Goal: Information Seeking & Learning: Compare options

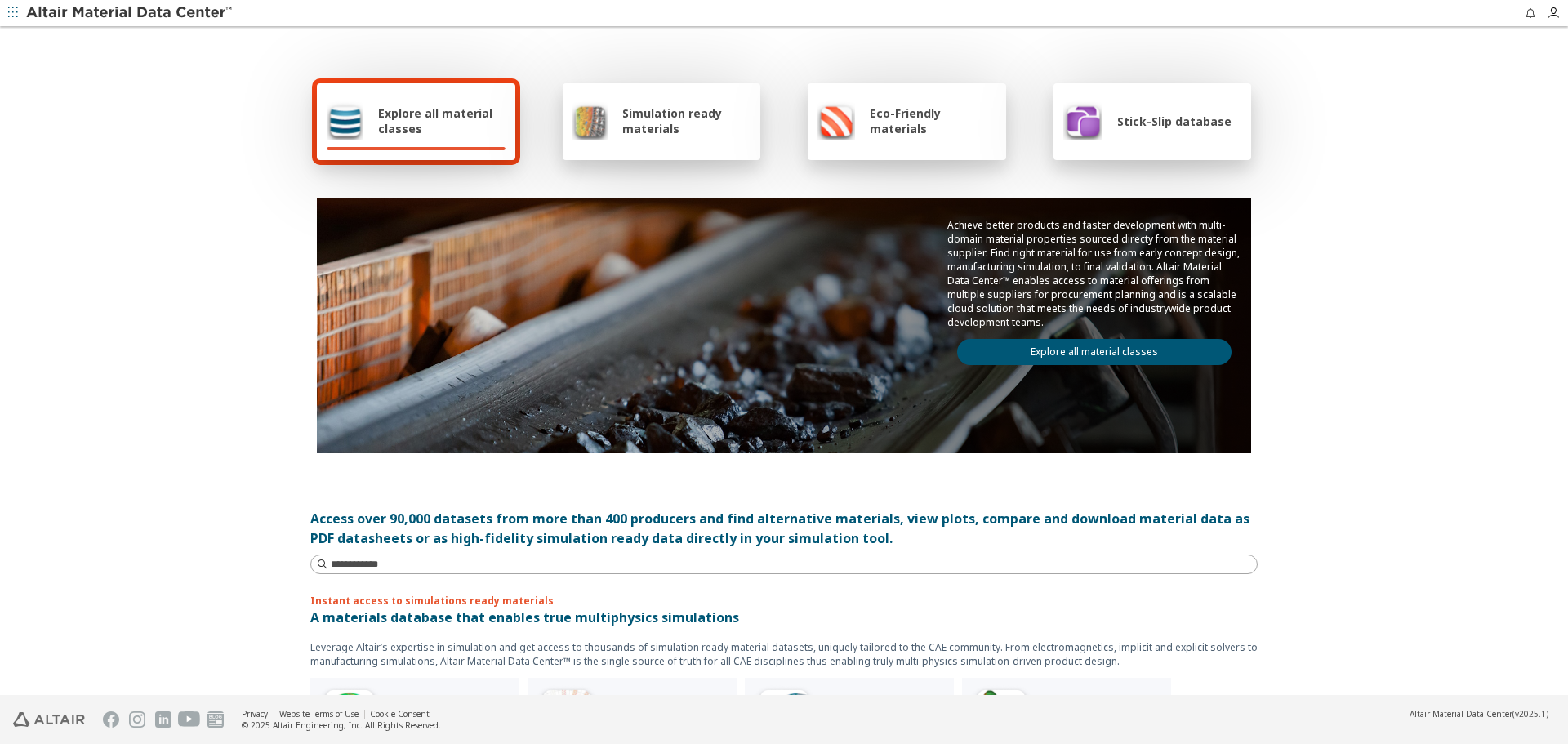
click at [1117, 119] on span "Stick-Slip database" at bounding box center [1174, 121] width 114 height 16
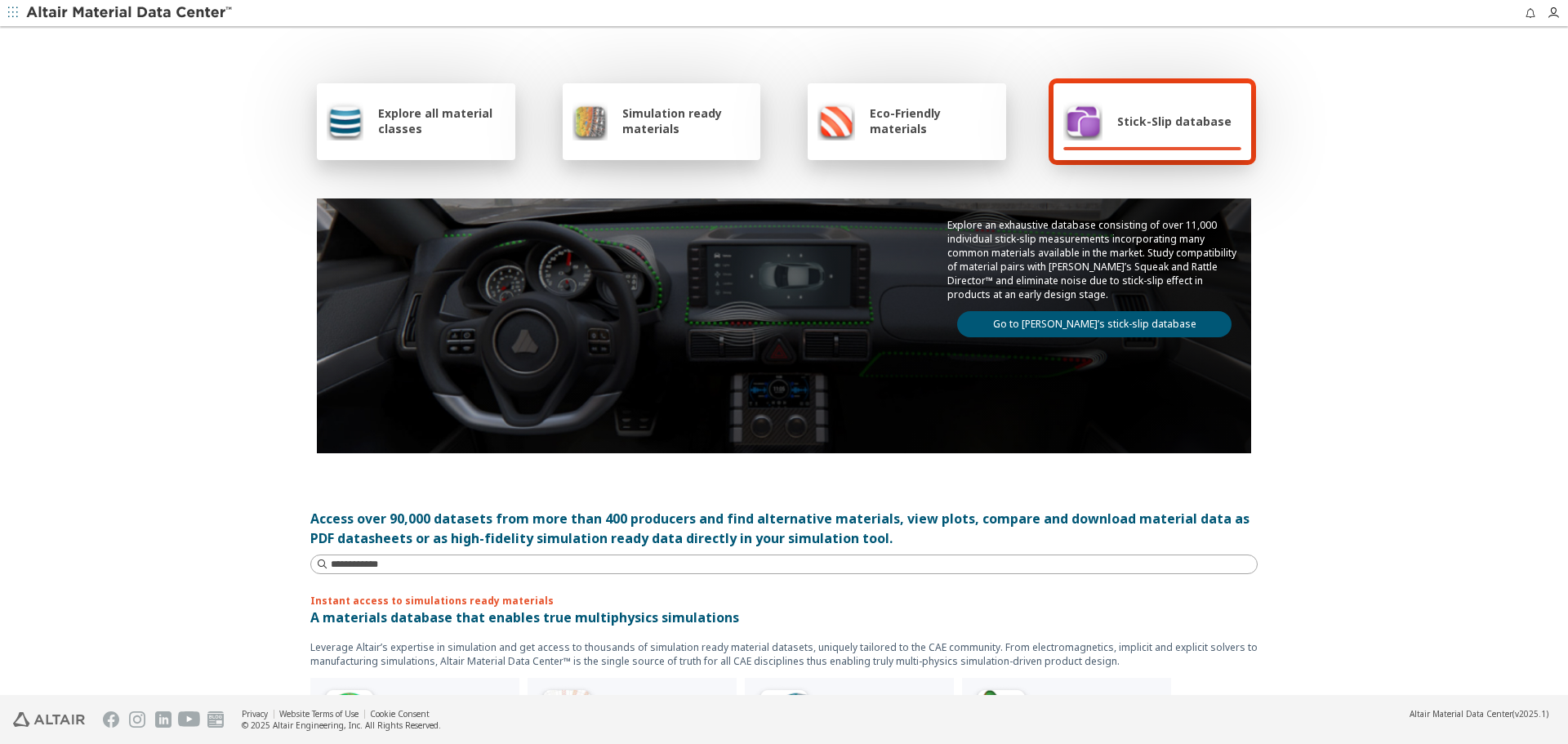
click at [398, 99] on div "Explore all material classes" at bounding box center [416, 122] width 198 height 77
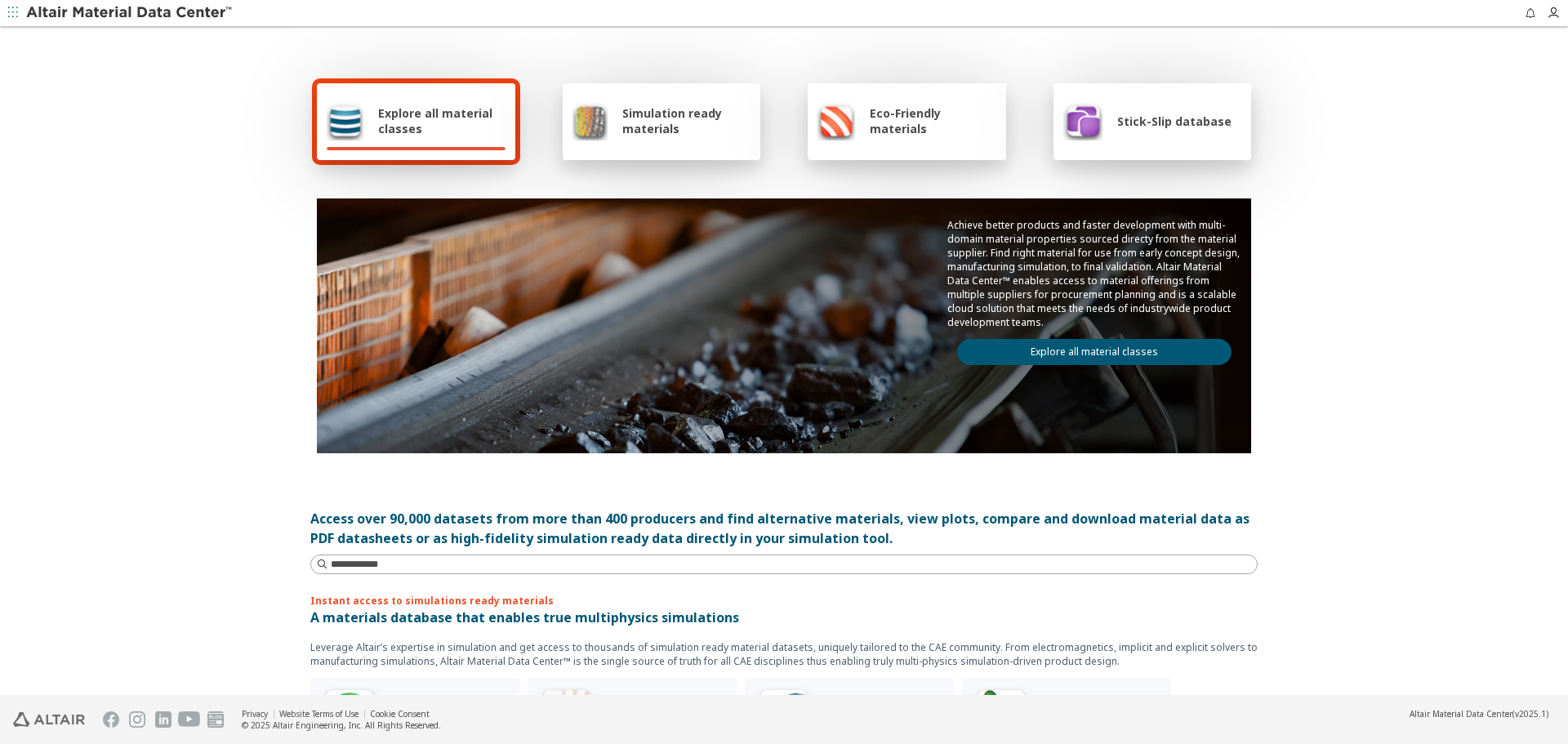
click at [1010, 361] on link "Explore all material classes" at bounding box center [1094, 352] width 274 height 26
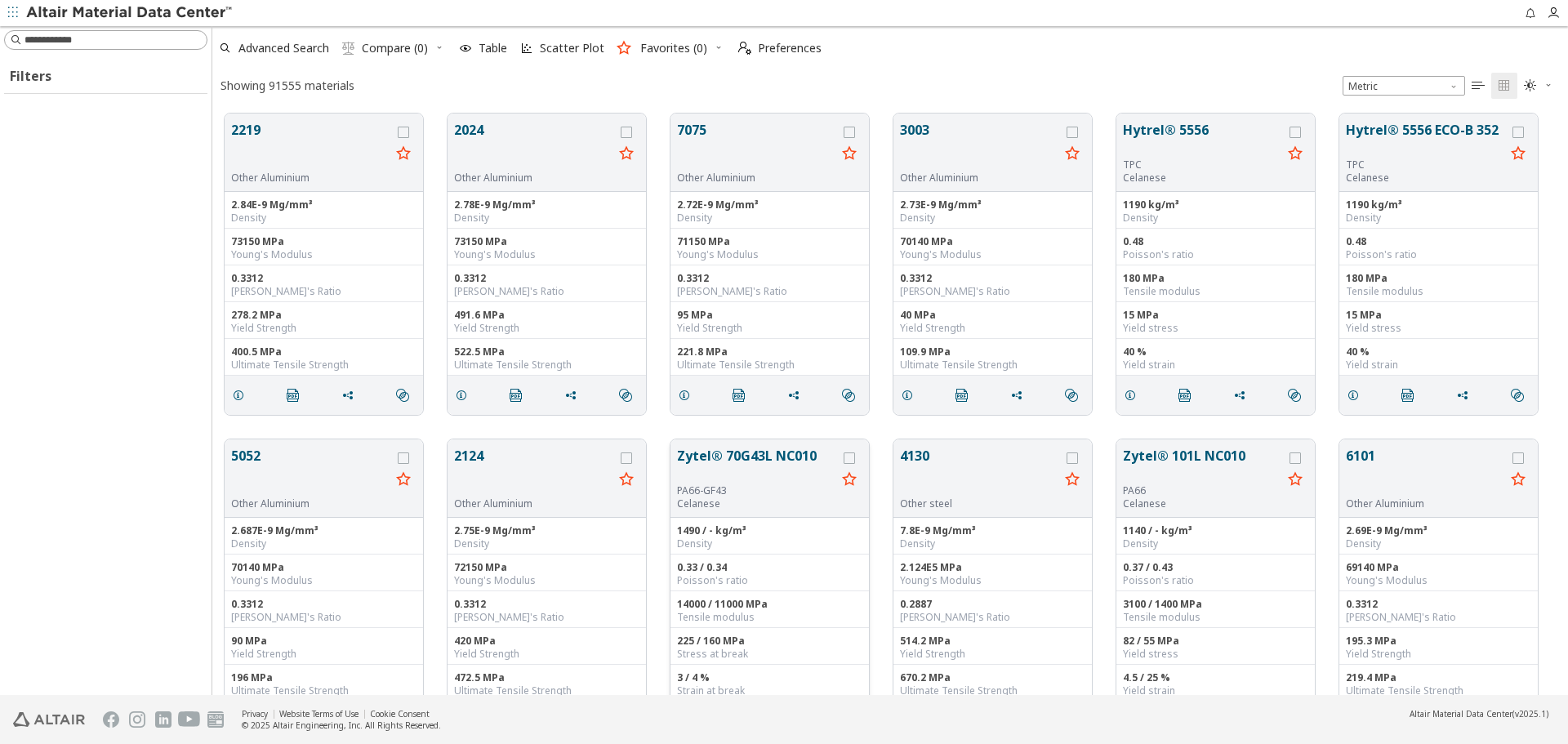
scroll to position [582, 1343]
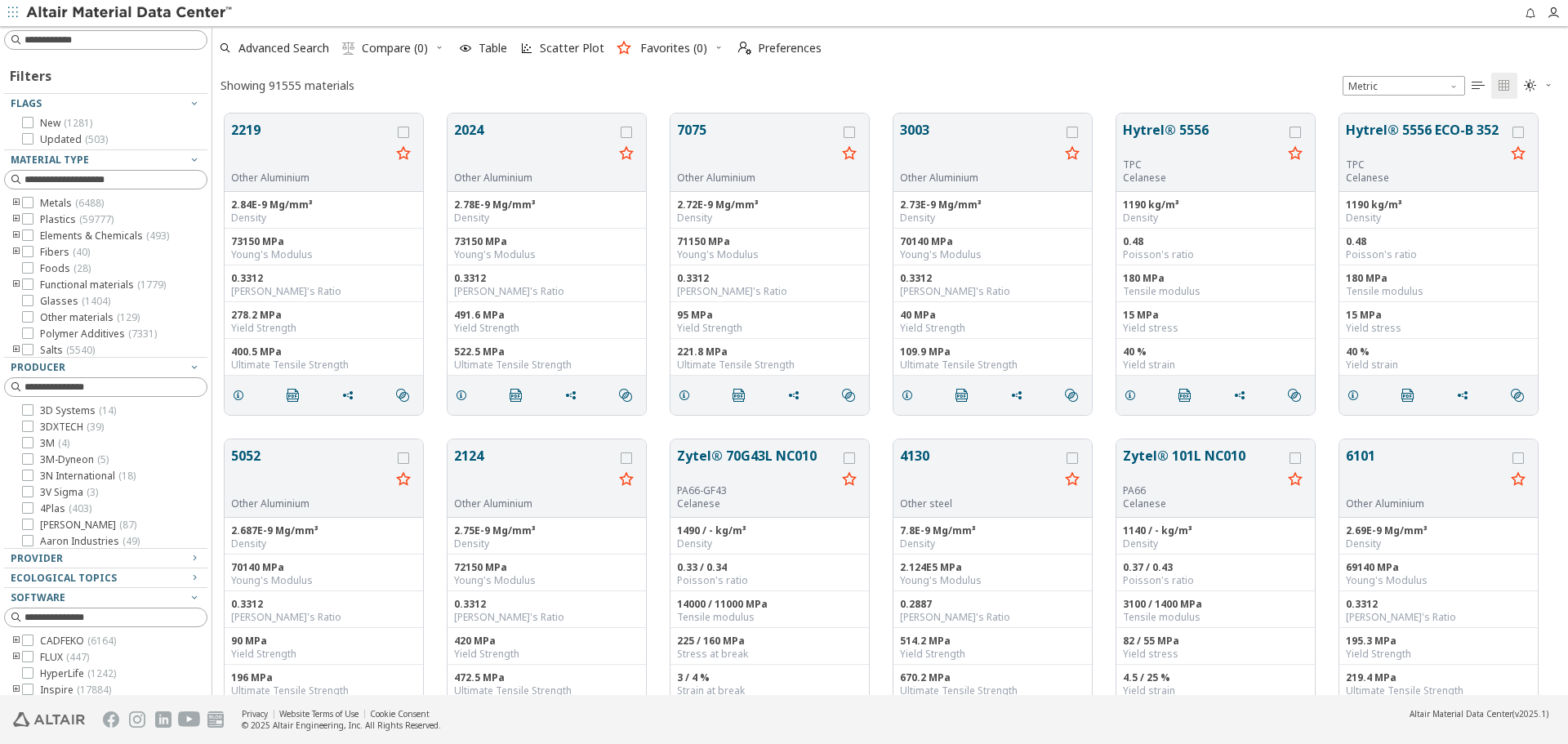
click at [16, 220] on icon "toogle group" at bounding box center [16, 220] width 11 height 13
click at [35, 235] on icon "toogle group" at bounding box center [40, 236] width 11 height 13
click at [81, 323] on icon at bounding box center [77, 317] width 11 height 11
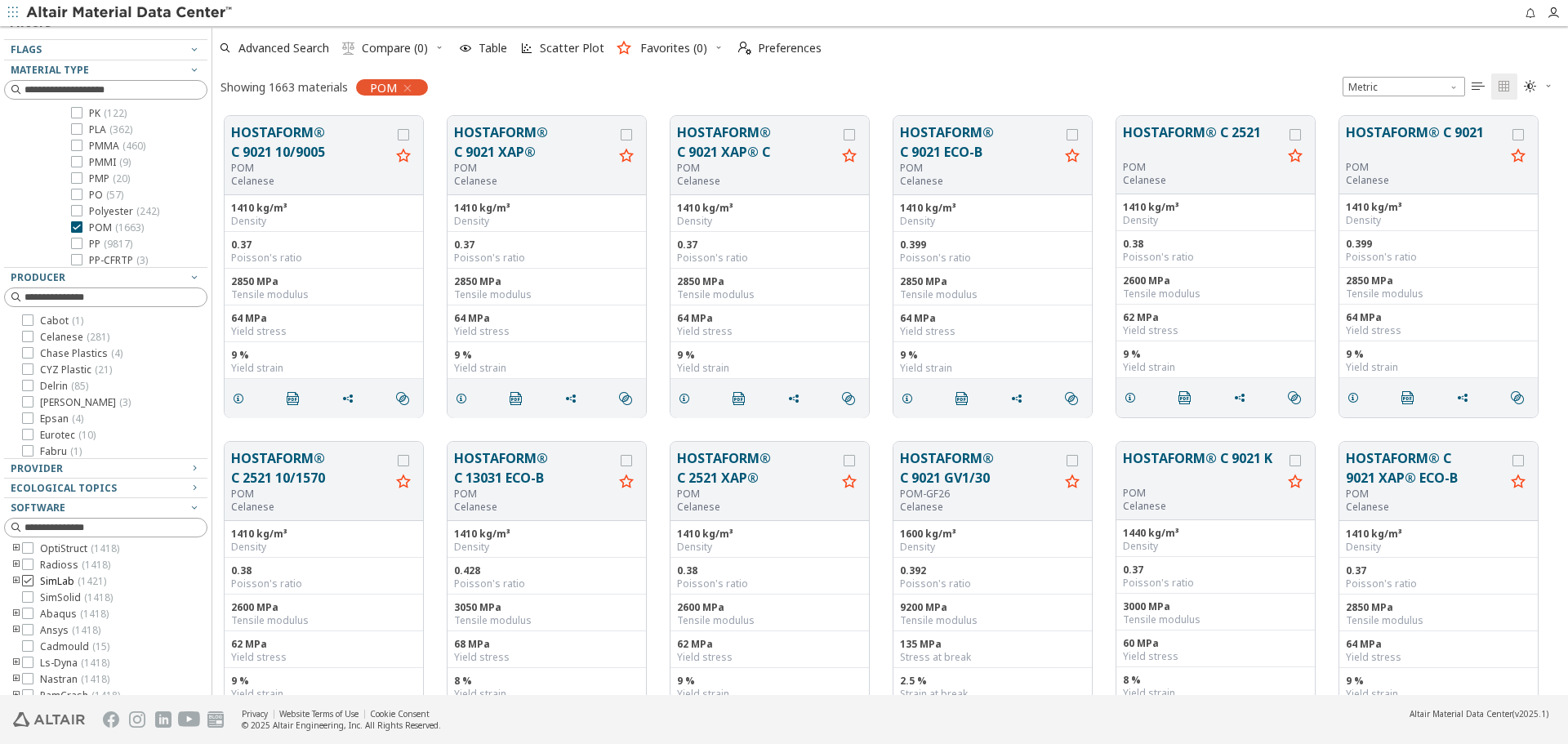
scroll to position [68, 0]
click at [35, 545] on label "OptiStruct ( 1418 )" at bounding box center [70, 548] width 98 height 13
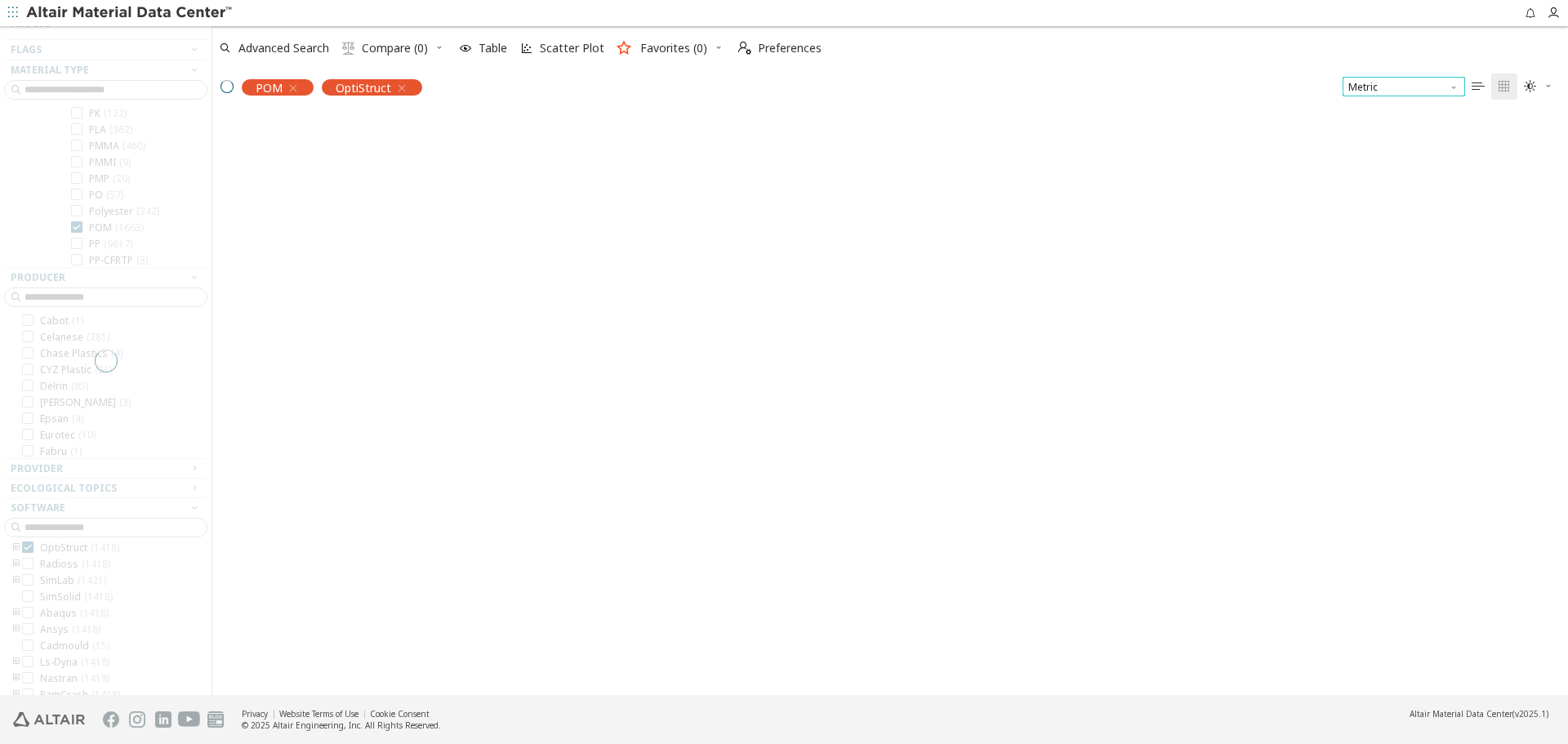
click at [1425, 85] on span "Metric" at bounding box center [1404, 86] width 123 height 20
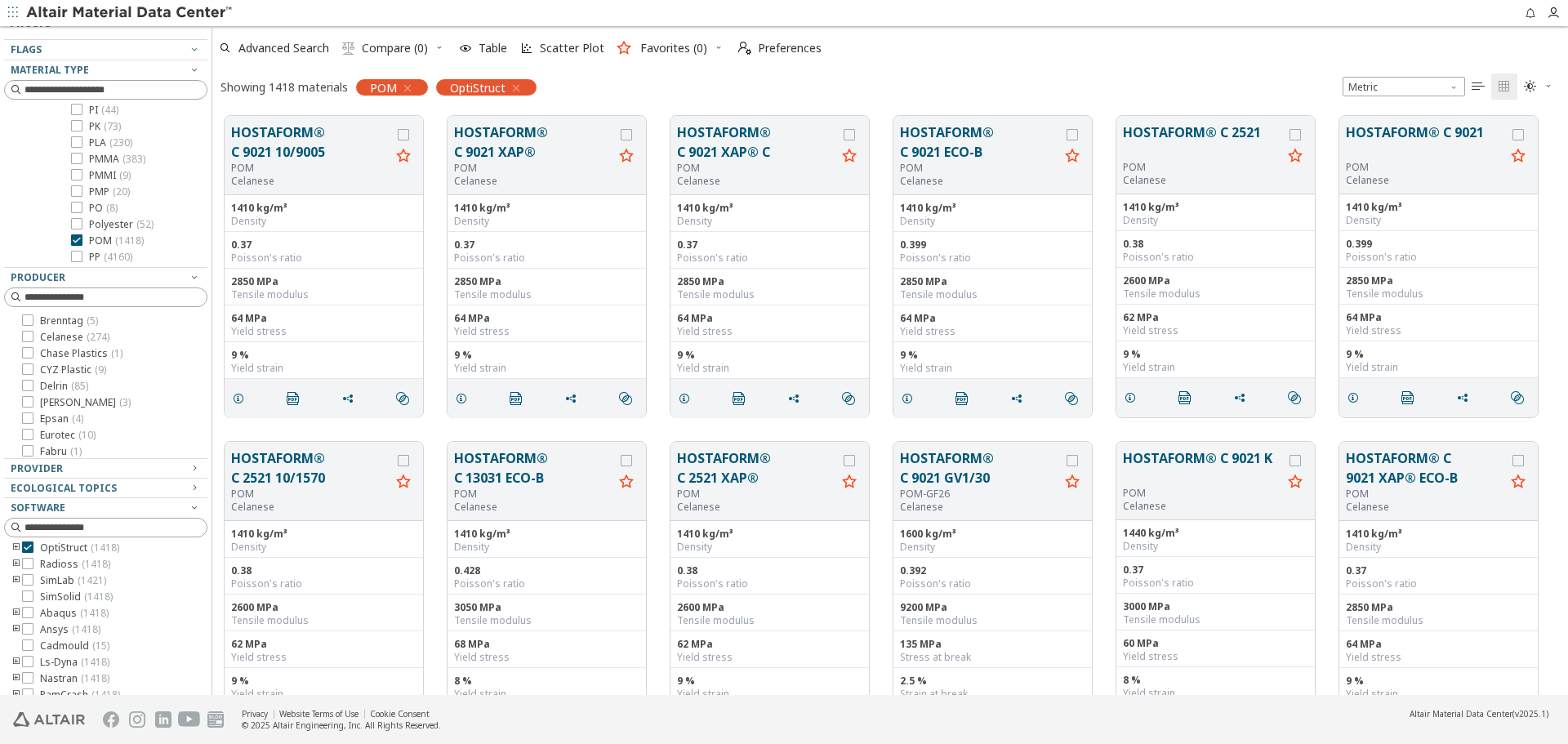
click at [673, 80] on div "Showing 1418 materials POM OptiStruct Metric   " at bounding box center [890, 86] width 1356 height 35
click at [563, 48] on span "Scatter Plot" at bounding box center [571, 48] width 65 height 11
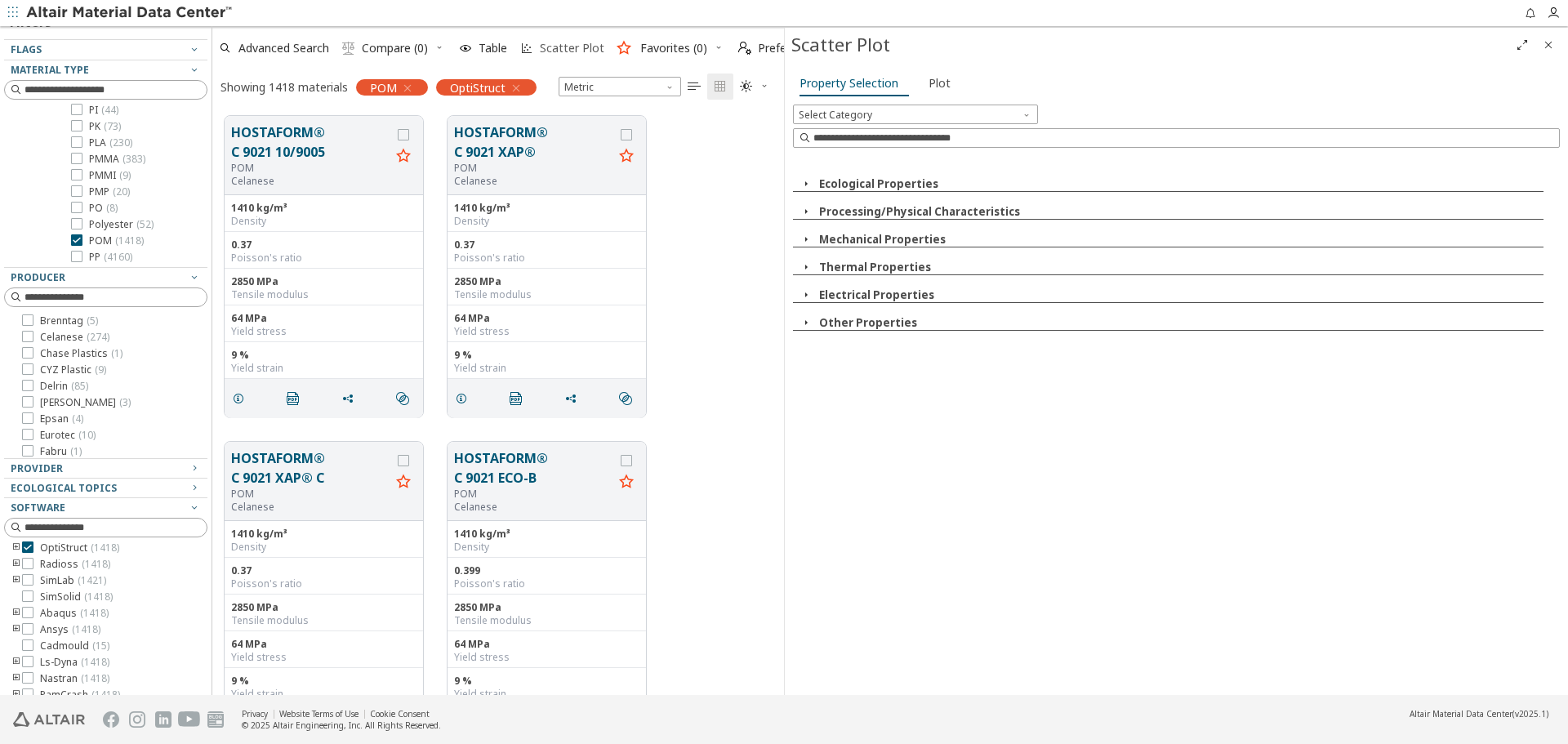
scroll to position [579, 559]
click at [809, 182] on icon "button" at bounding box center [806, 184] width 13 height 13
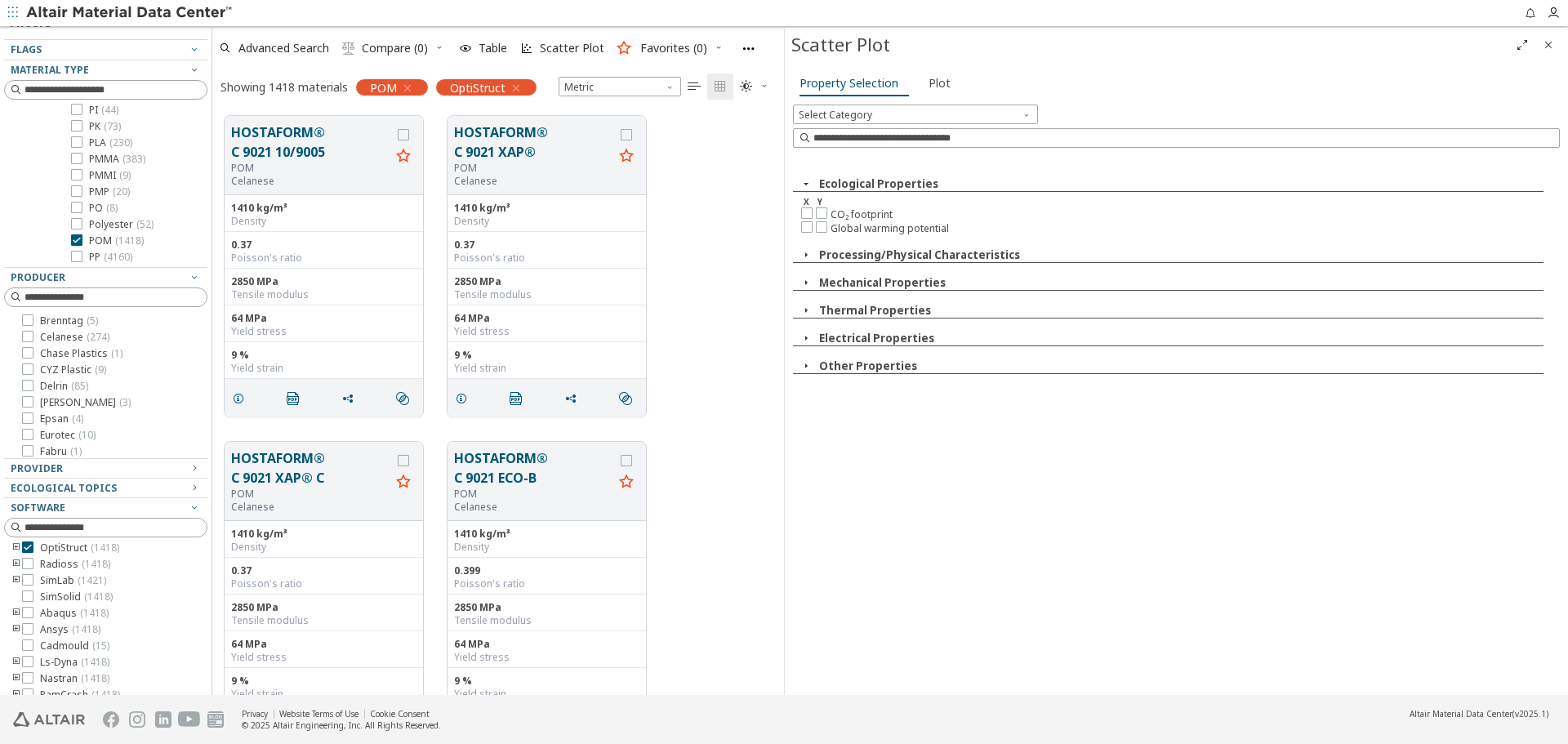
click at [809, 181] on icon "button" at bounding box center [806, 184] width 13 height 13
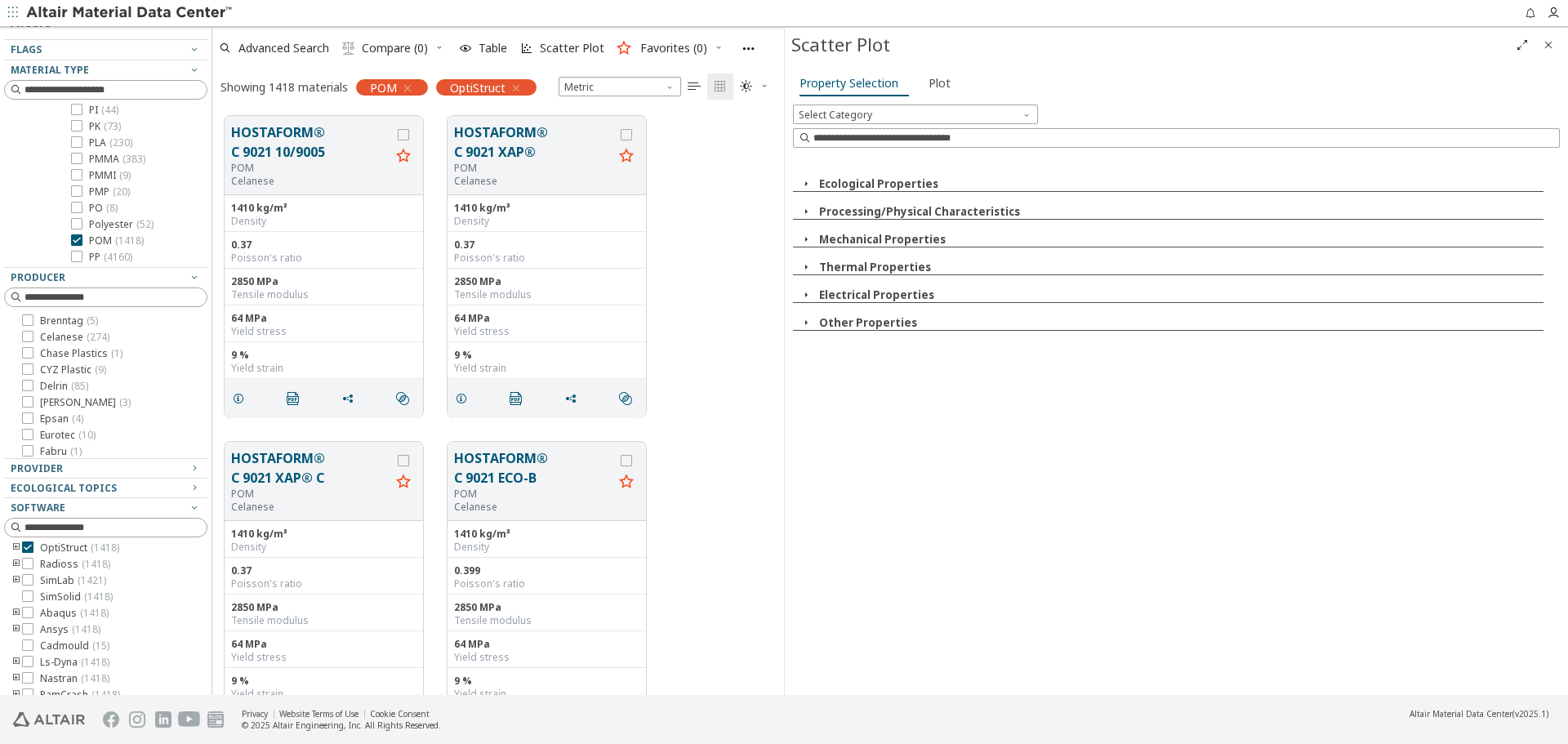
click at [802, 235] on icon "button" at bounding box center [806, 239] width 13 height 13
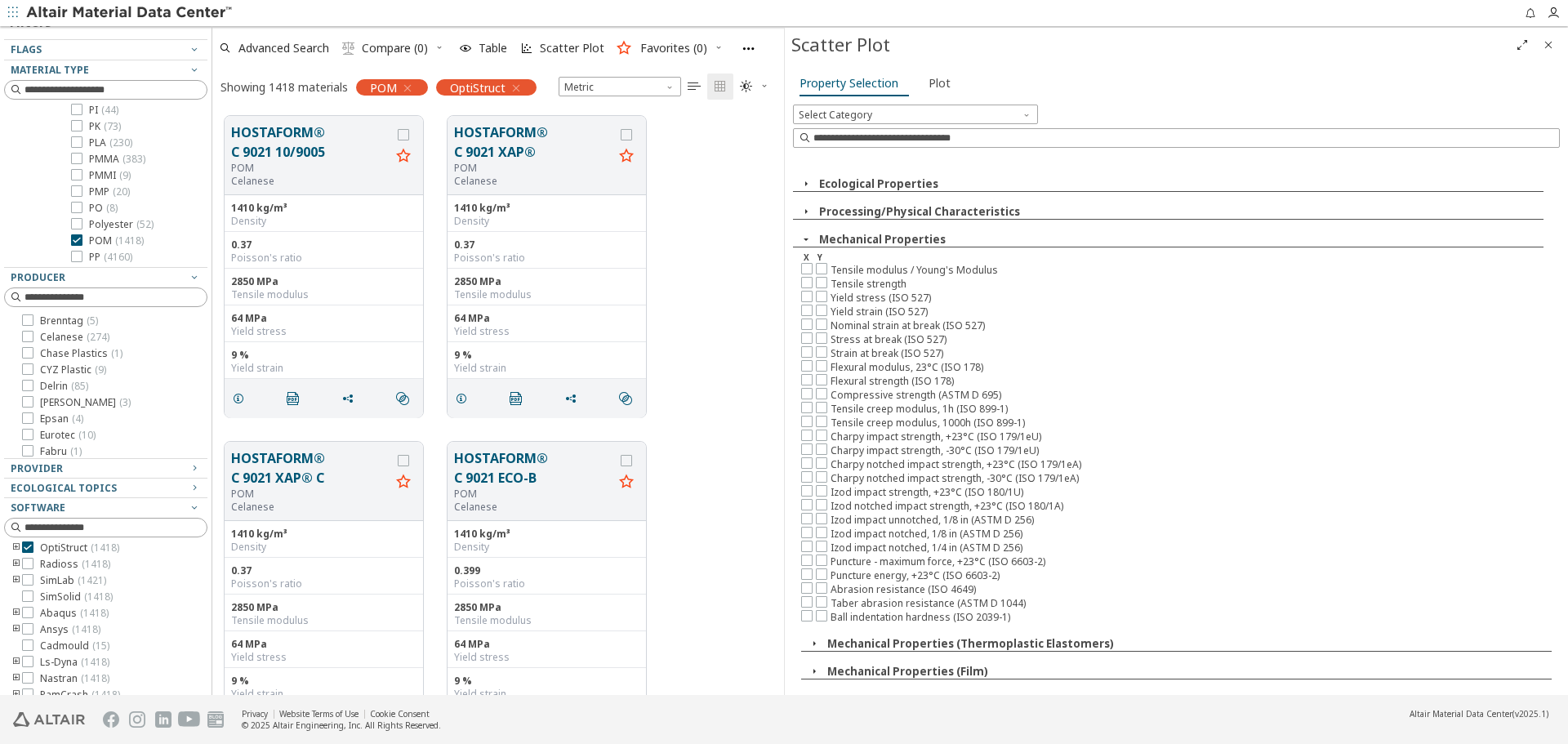
click at [803, 242] on icon "button" at bounding box center [806, 239] width 13 height 13
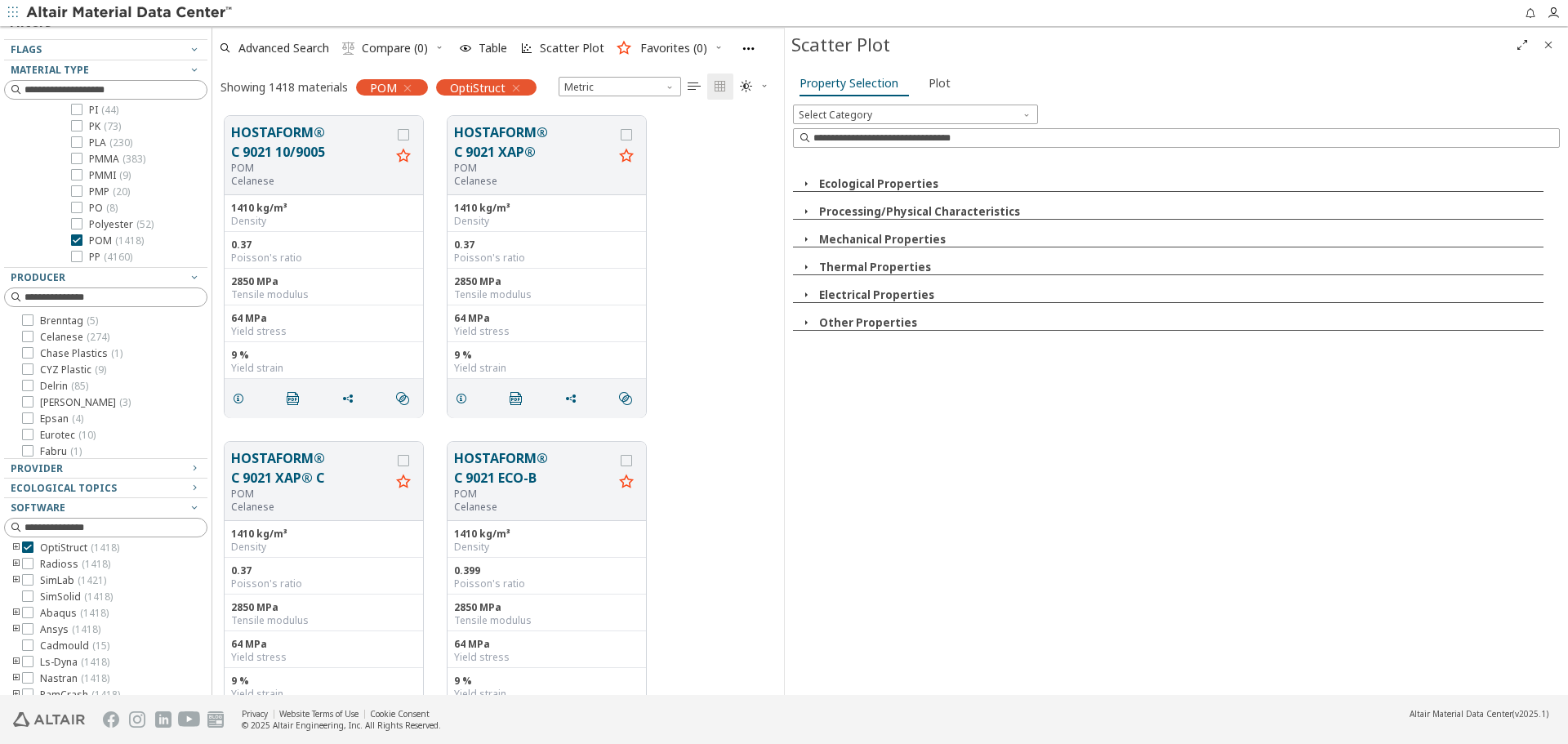
click at [805, 291] on icon "button" at bounding box center [806, 295] width 13 height 13
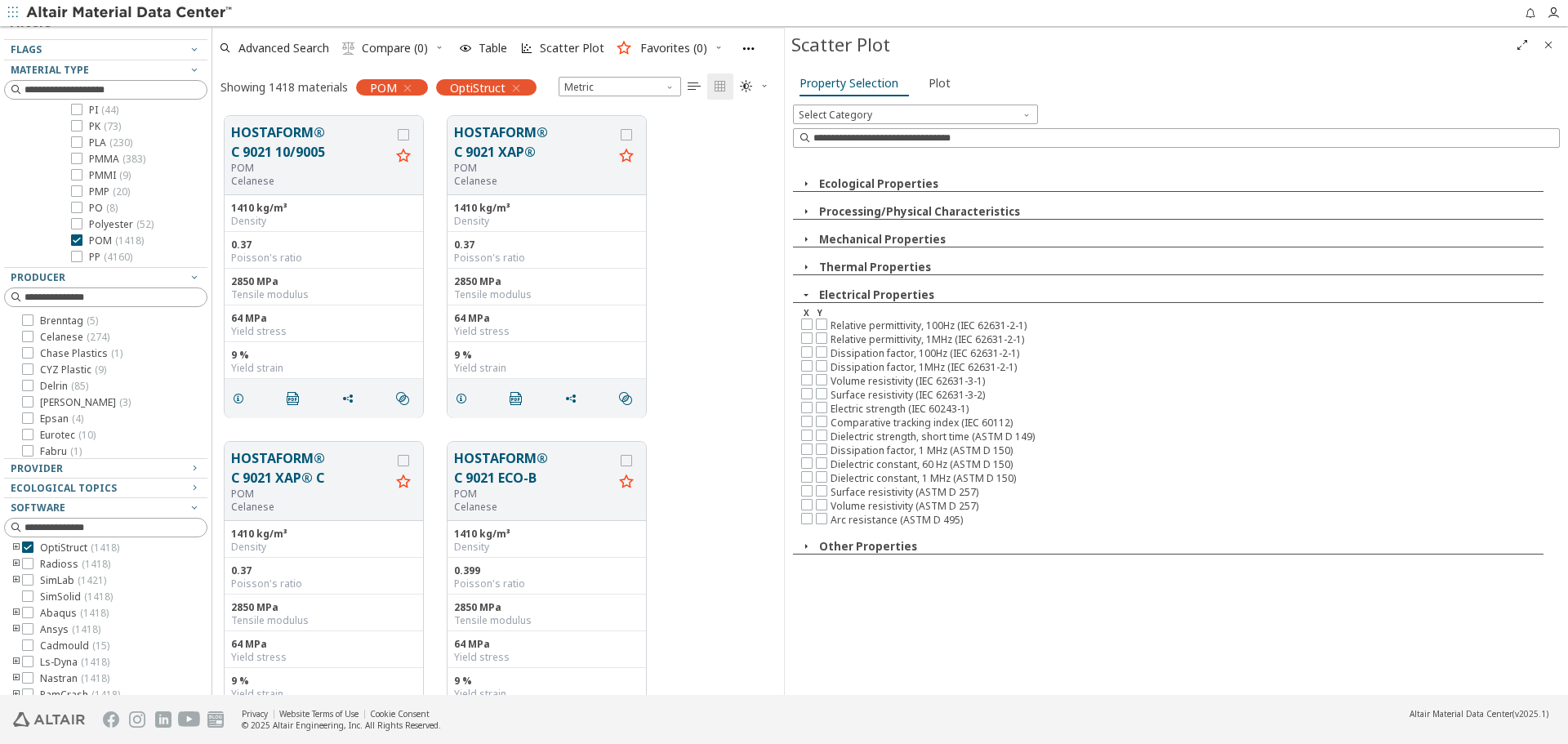
click at [805, 291] on icon "button" at bounding box center [806, 295] width 13 height 13
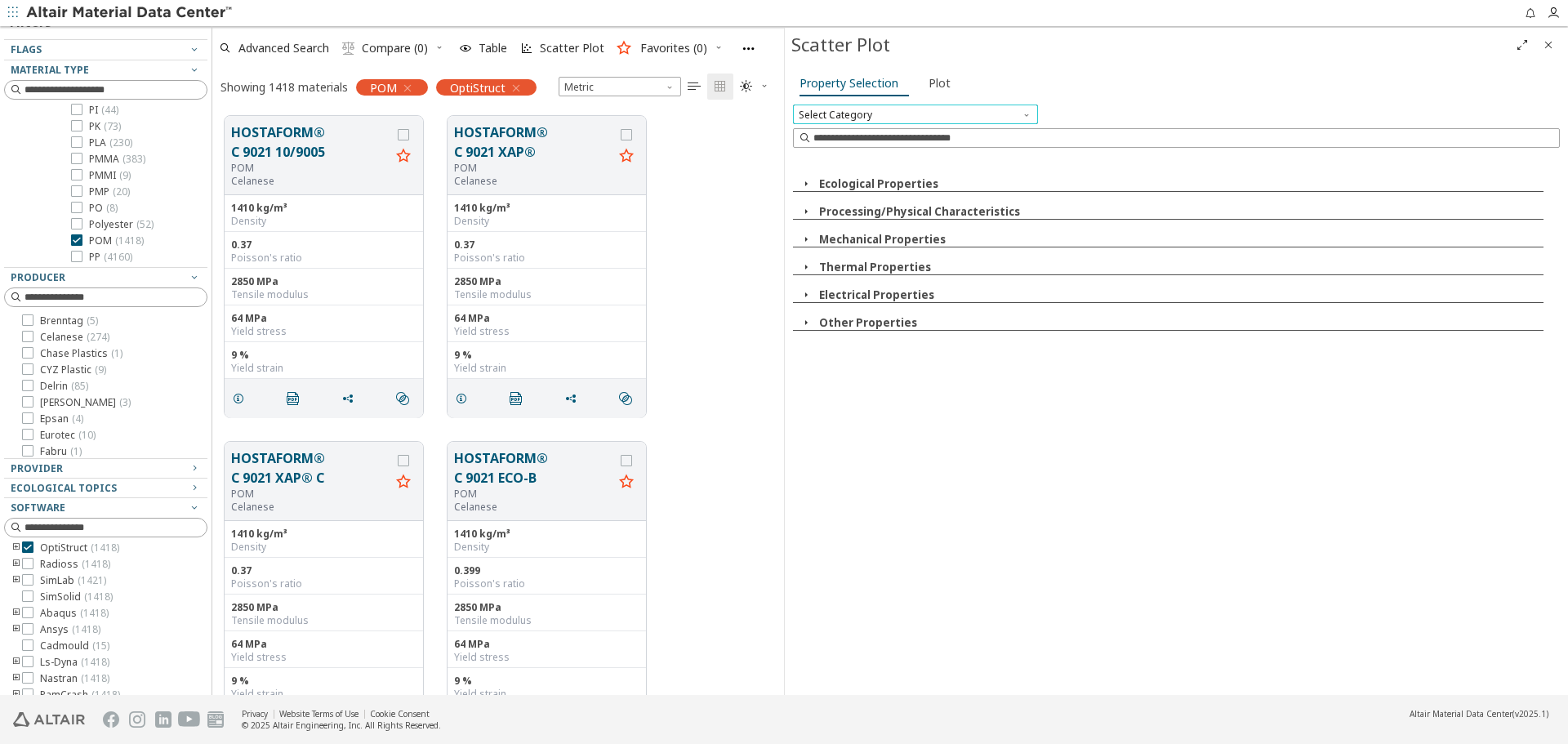
click at [886, 104] on span "Select Category" at bounding box center [915, 114] width 245 height 20
click at [830, 173] on span "Mechanical Properties" at bounding box center [857, 173] width 84 height 11
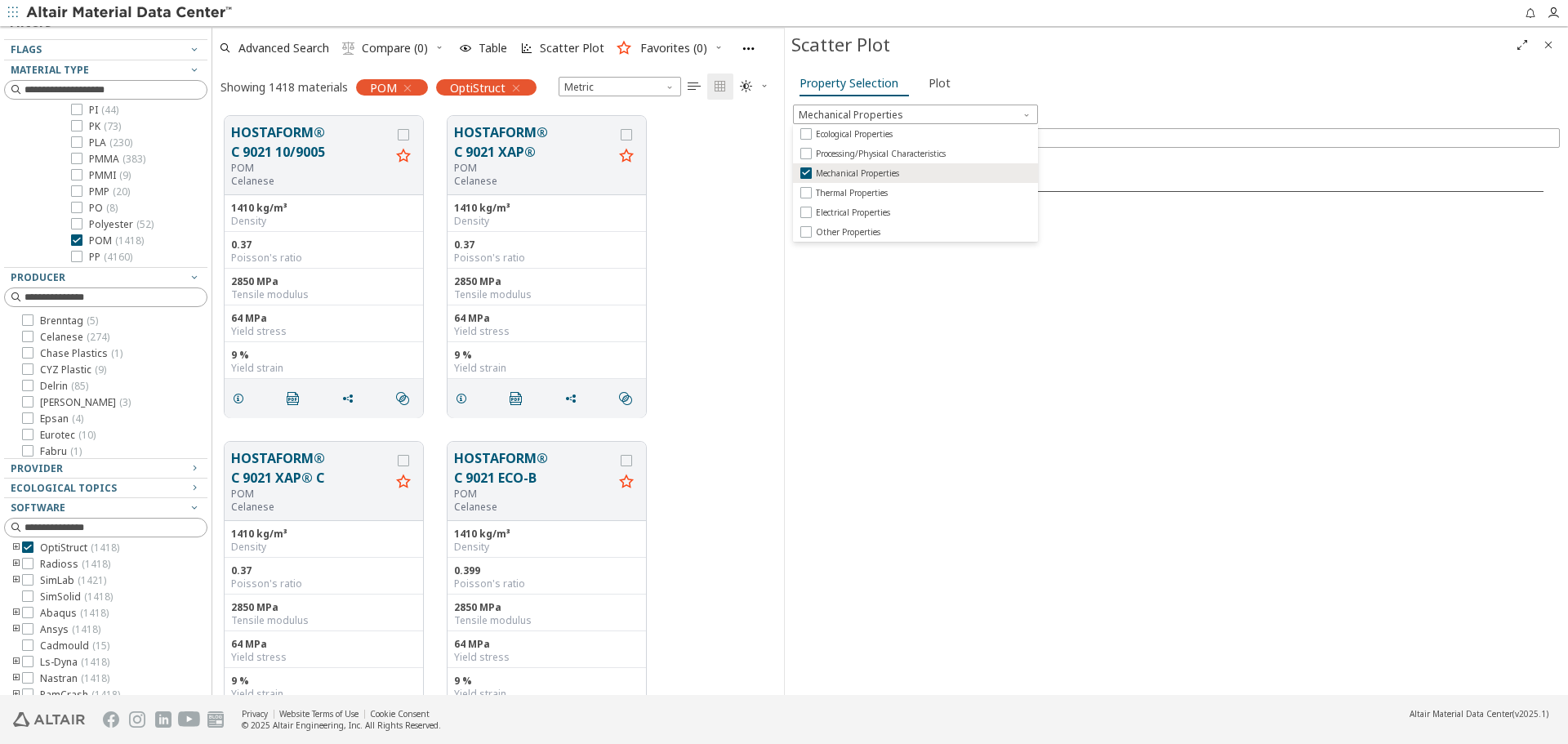
click at [1037, 393] on div "Mechanical Properties X Y" at bounding box center [1176, 423] width 767 height 536
click at [804, 179] on icon "button" at bounding box center [806, 184] width 13 height 13
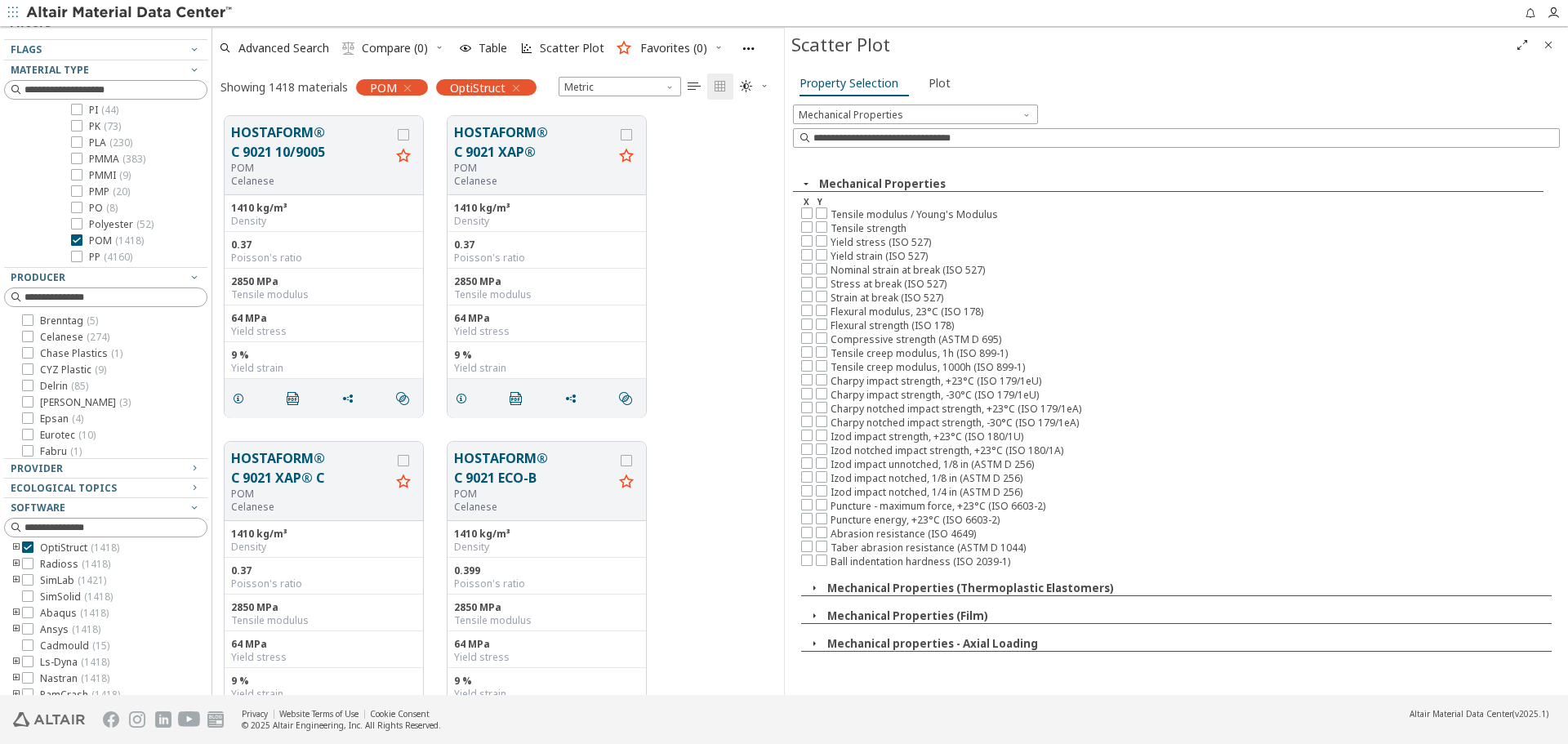
click at [1557, 41] on span "Close" at bounding box center [1547, 45] width 20 height 26
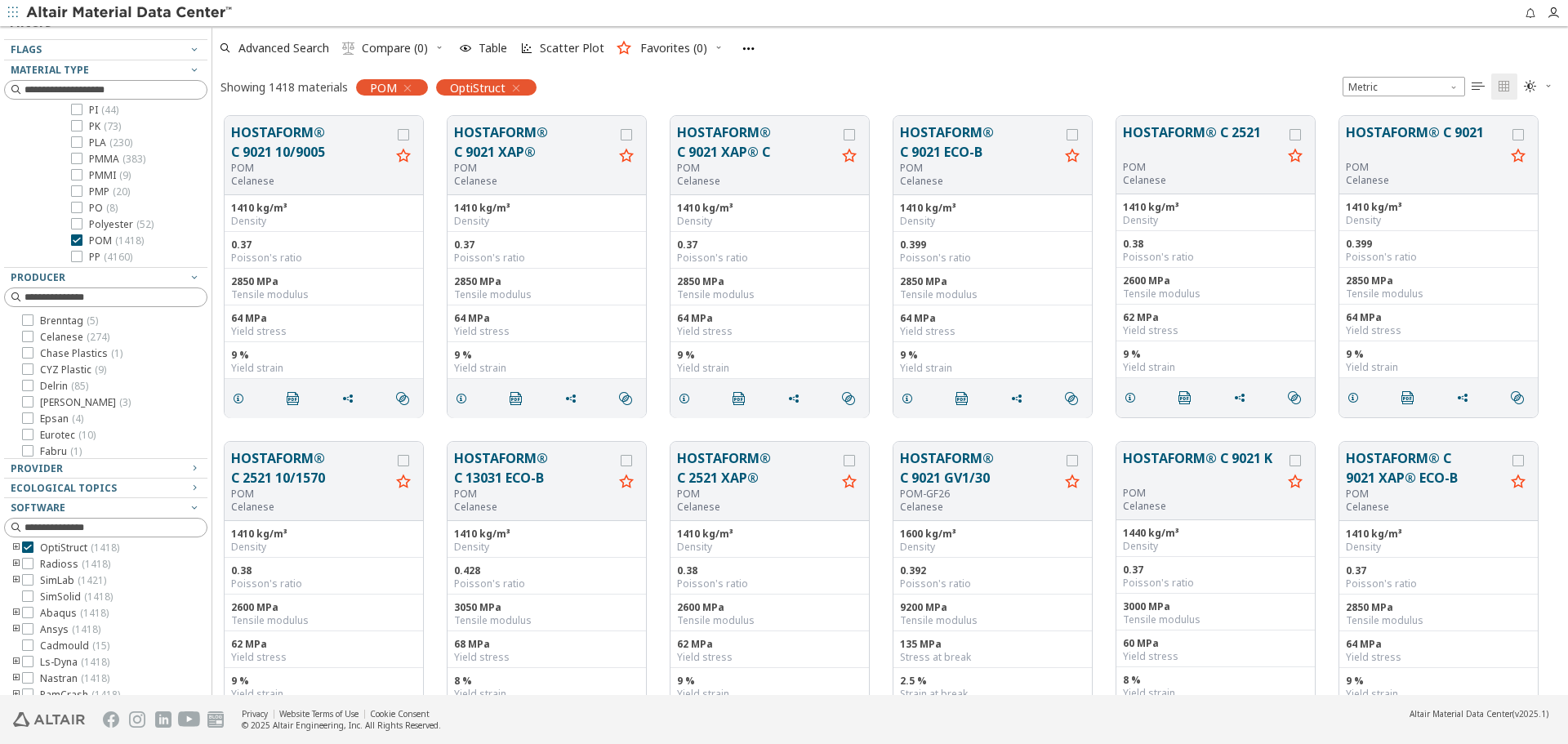
scroll to position [579, 1343]
click at [470, 47] on icon "button" at bounding box center [465, 48] width 13 height 13
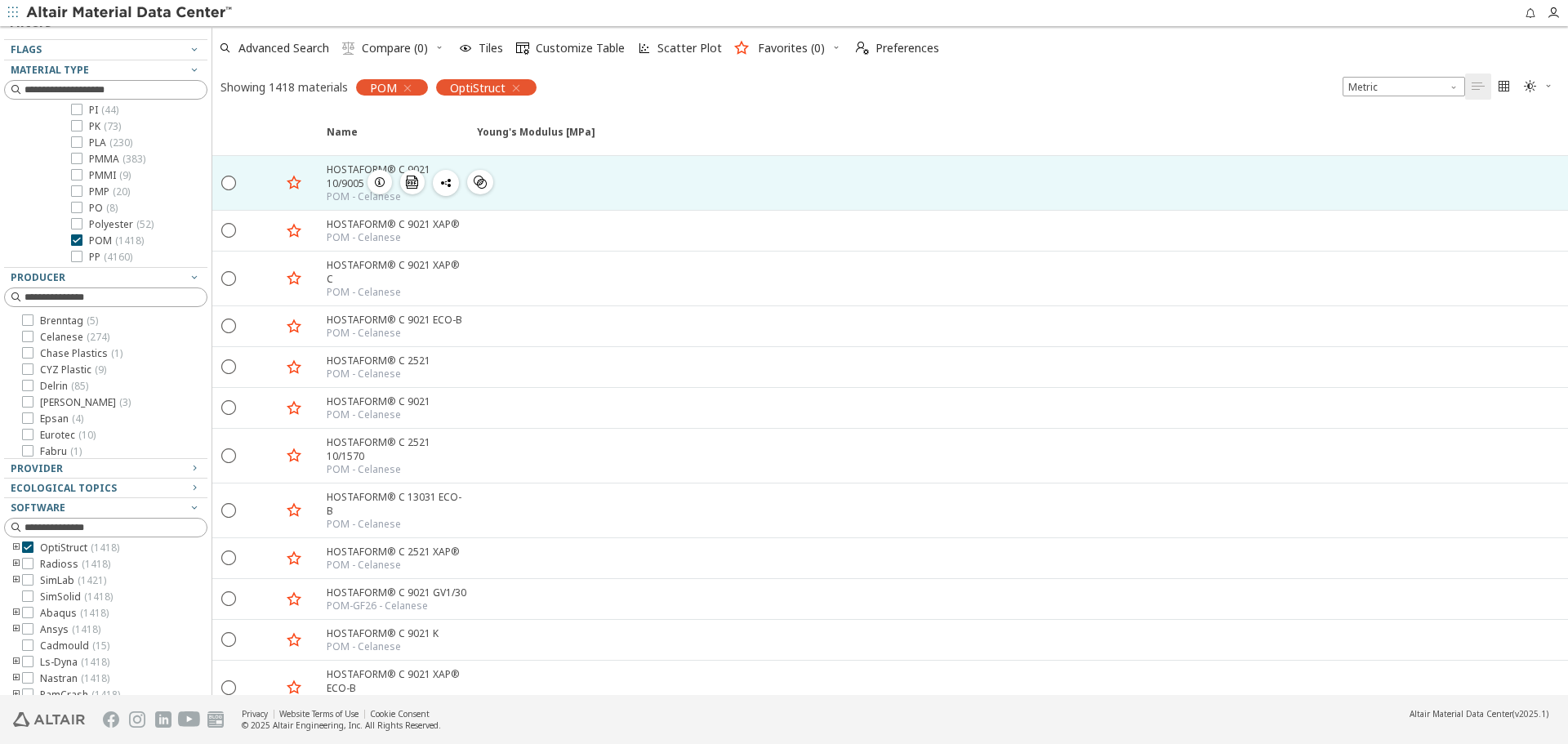
drag, startPoint x: 701, startPoint y: 251, endPoint x: 1003, endPoint y: 164, distance: 314.3
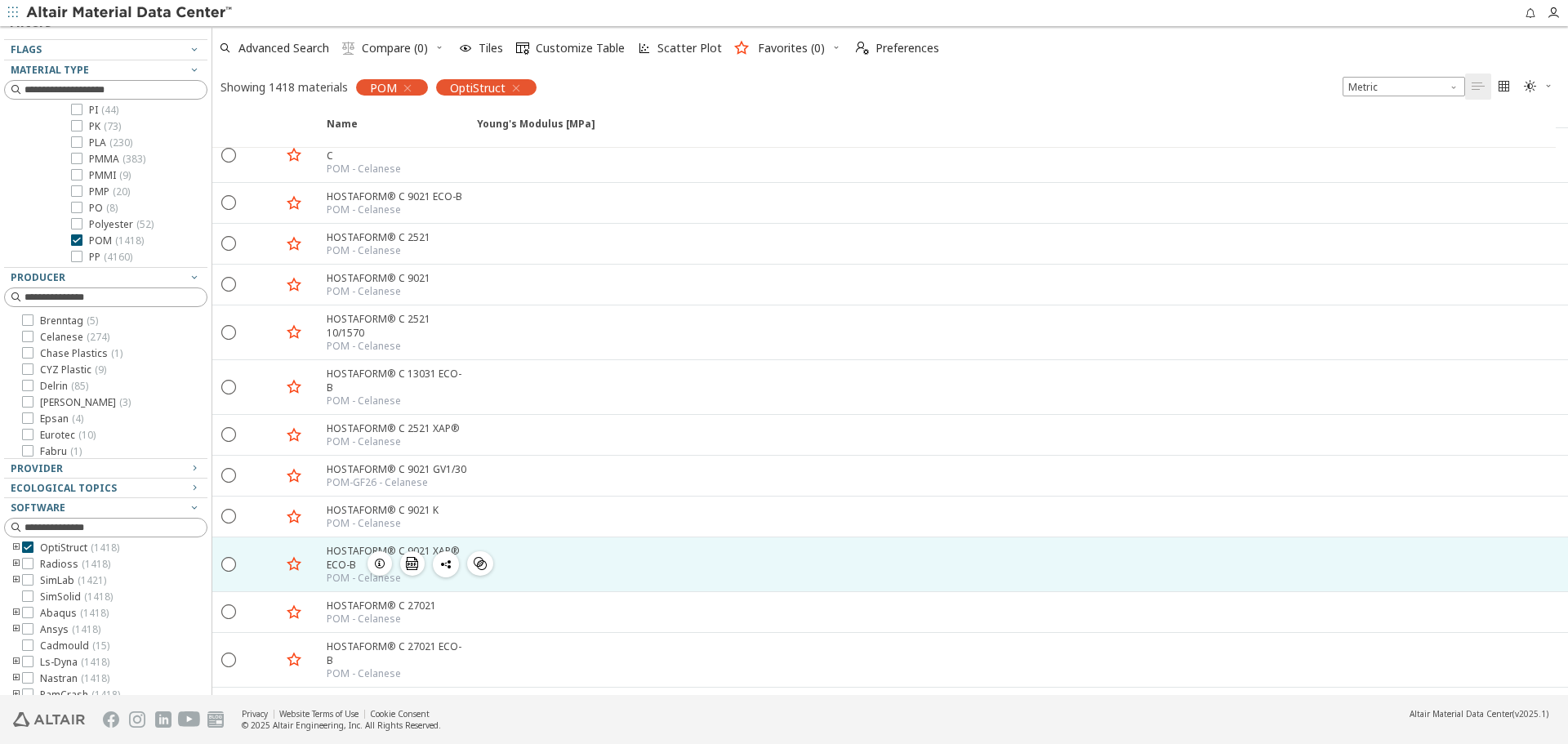
scroll to position [0, 0]
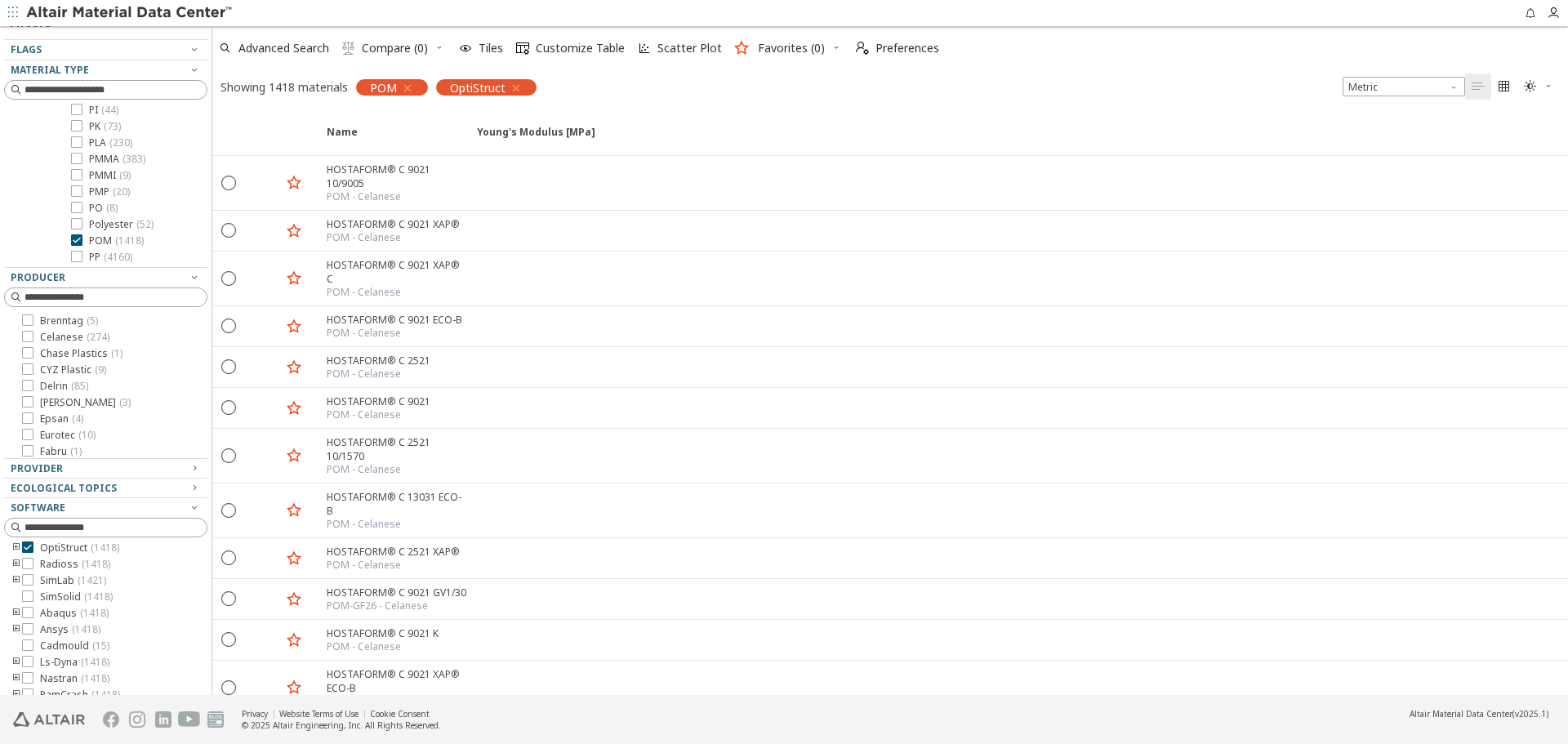
click at [1507, 80] on icon "" at bounding box center [1504, 86] width 13 height 13
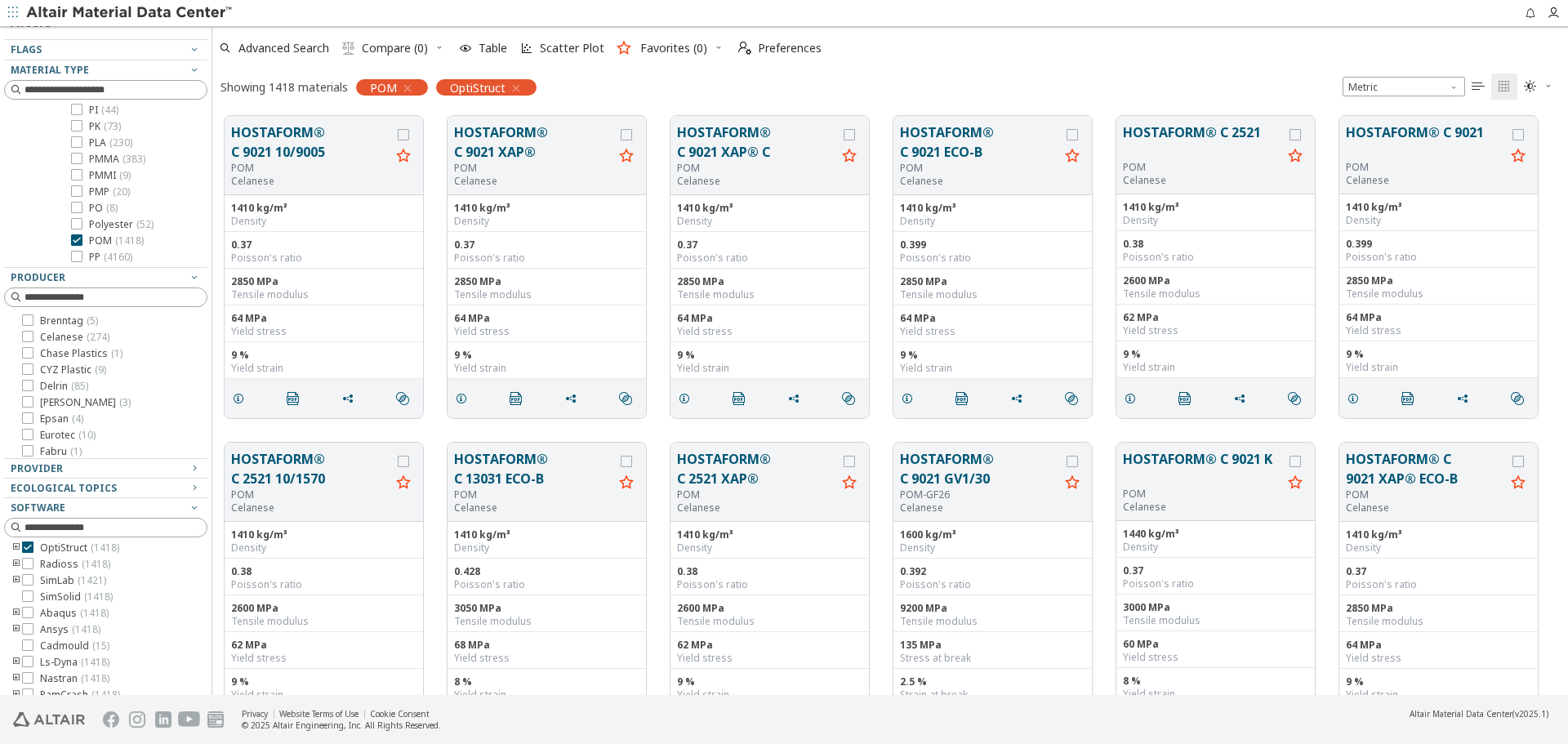
scroll to position [579, 1343]
click at [487, 51] on span "Table" at bounding box center [493, 48] width 28 height 11
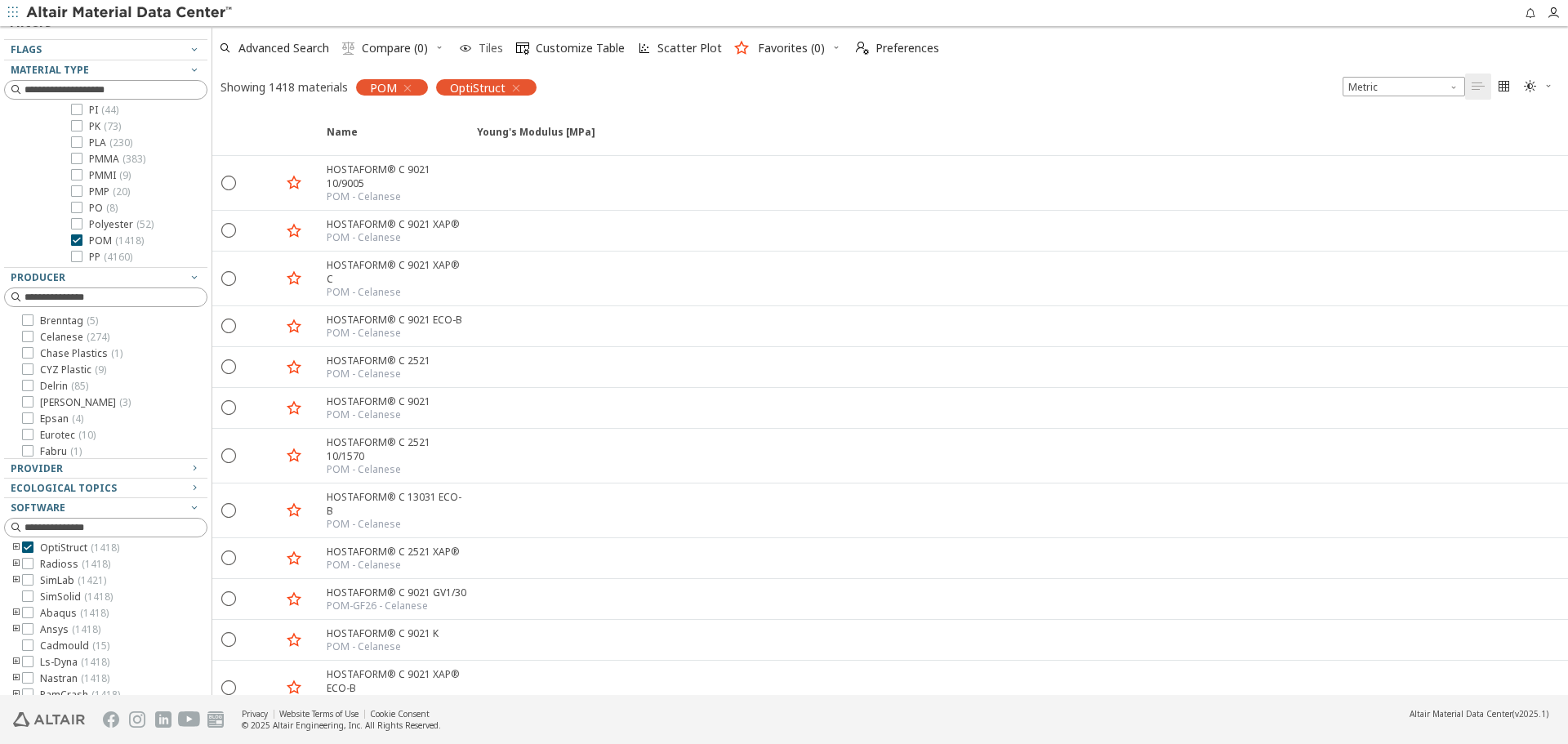
click at [487, 51] on span "Tiles" at bounding box center [491, 48] width 24 height 11
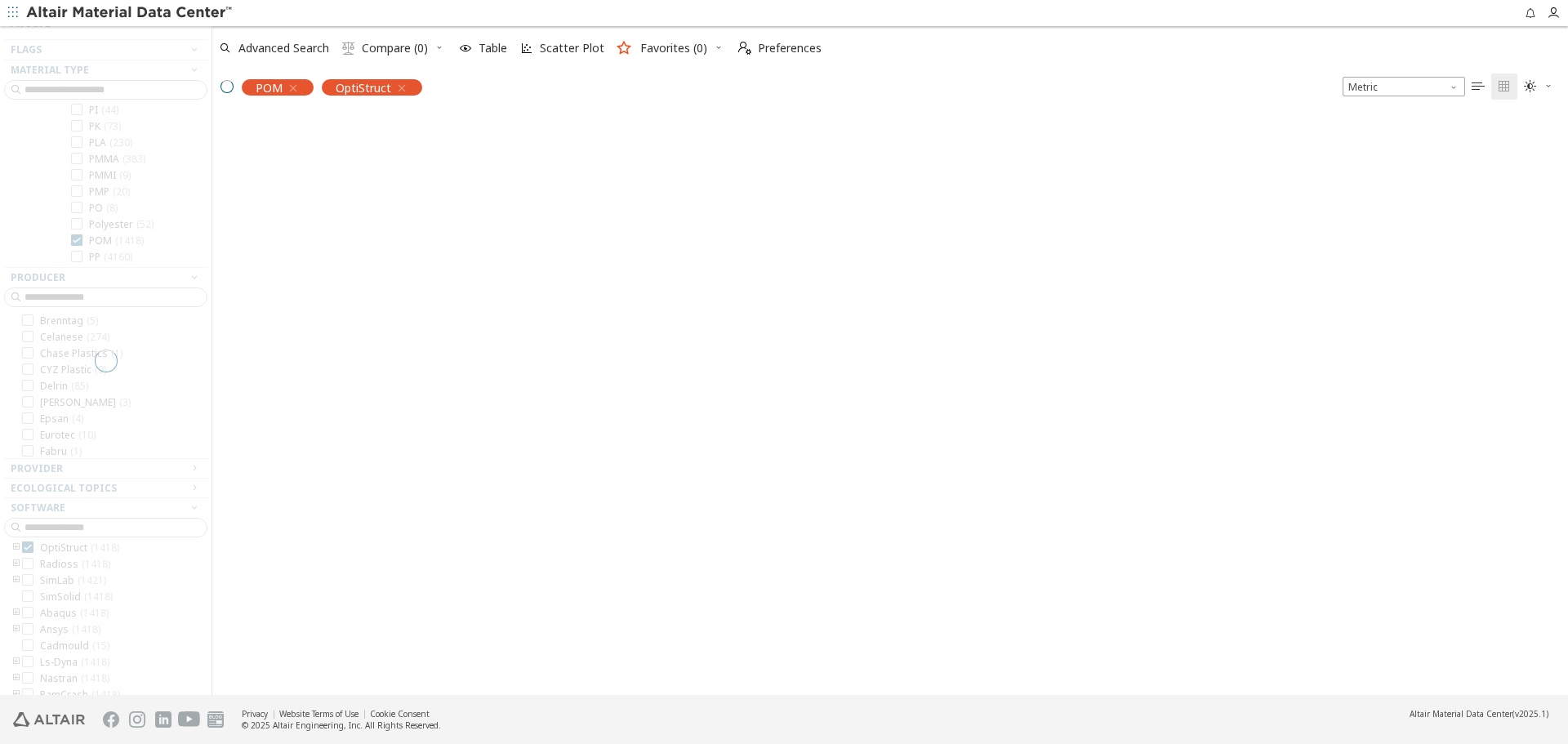
click at [1476, 85] on icon "" at bounding box center [1478, 86] width 13 height 13
click at [1555, 86] on span "" at bounding box center [1538, 86] width 36 height 26
click at [1440, 53] on div "Advanced Search  Compare (0) Tiles  Customize Table Scatter Plot Favorites (0…" at bounding box center [883, 48] width 1343 height 36
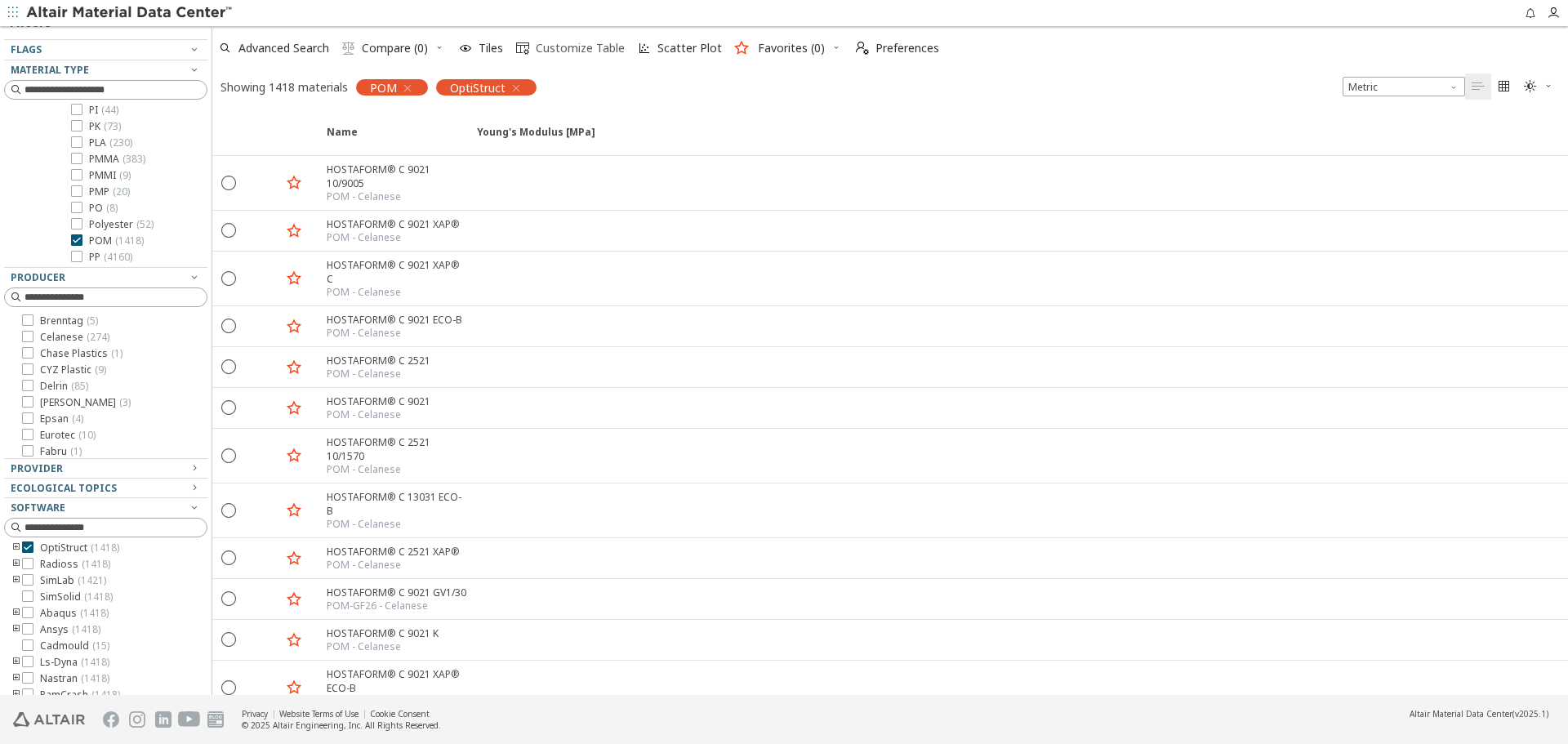
click at [544, 48] on span "Customize Table" at bounding box center [580, 48] width 89 height 11
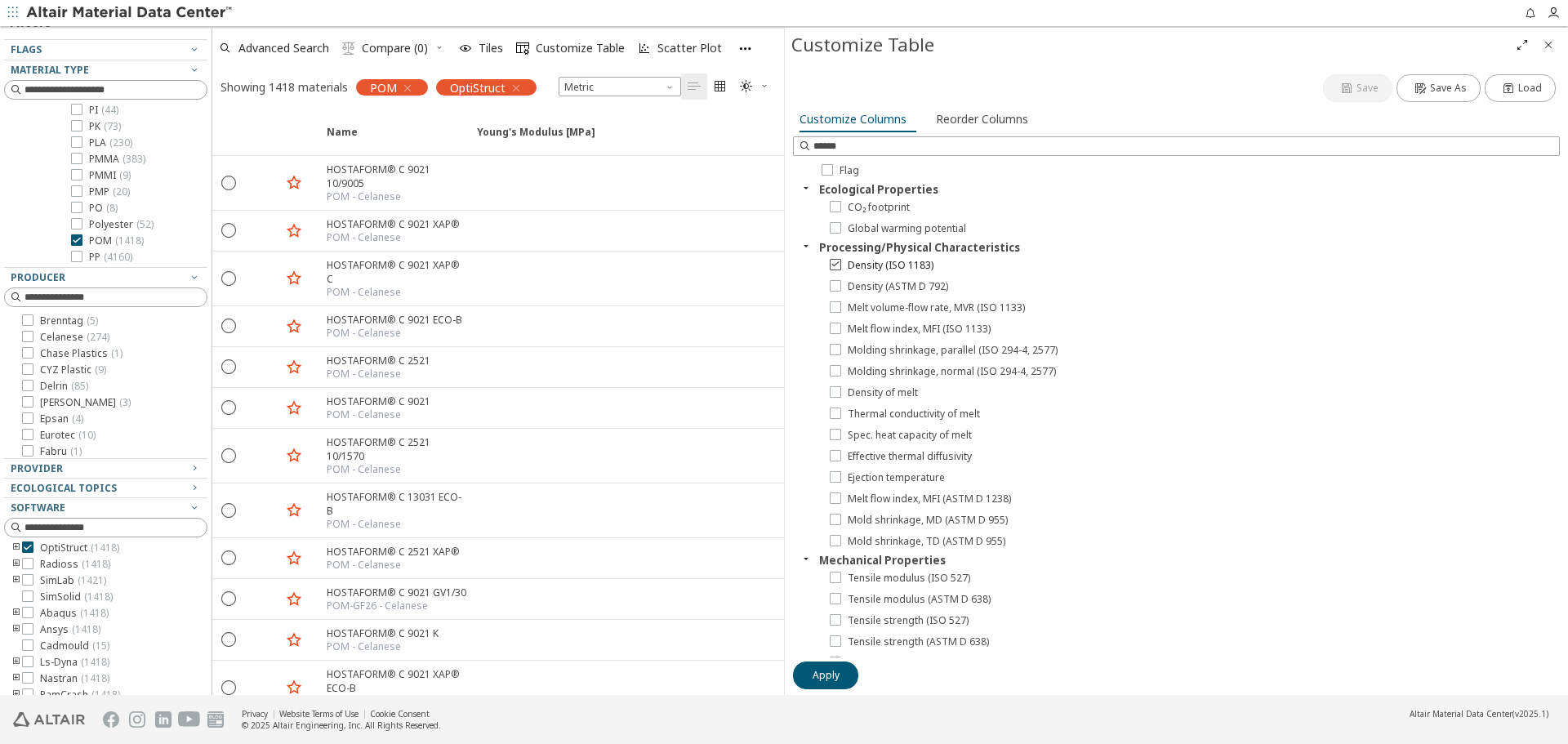
click at [872, 267] on span "Density (ISO 1183)" at bounding box center [890, 266] width 85 height 13
click at [871, 281] on span "Density (ASTM D 792)" at bounding box center [897, 286] width 100 height 13
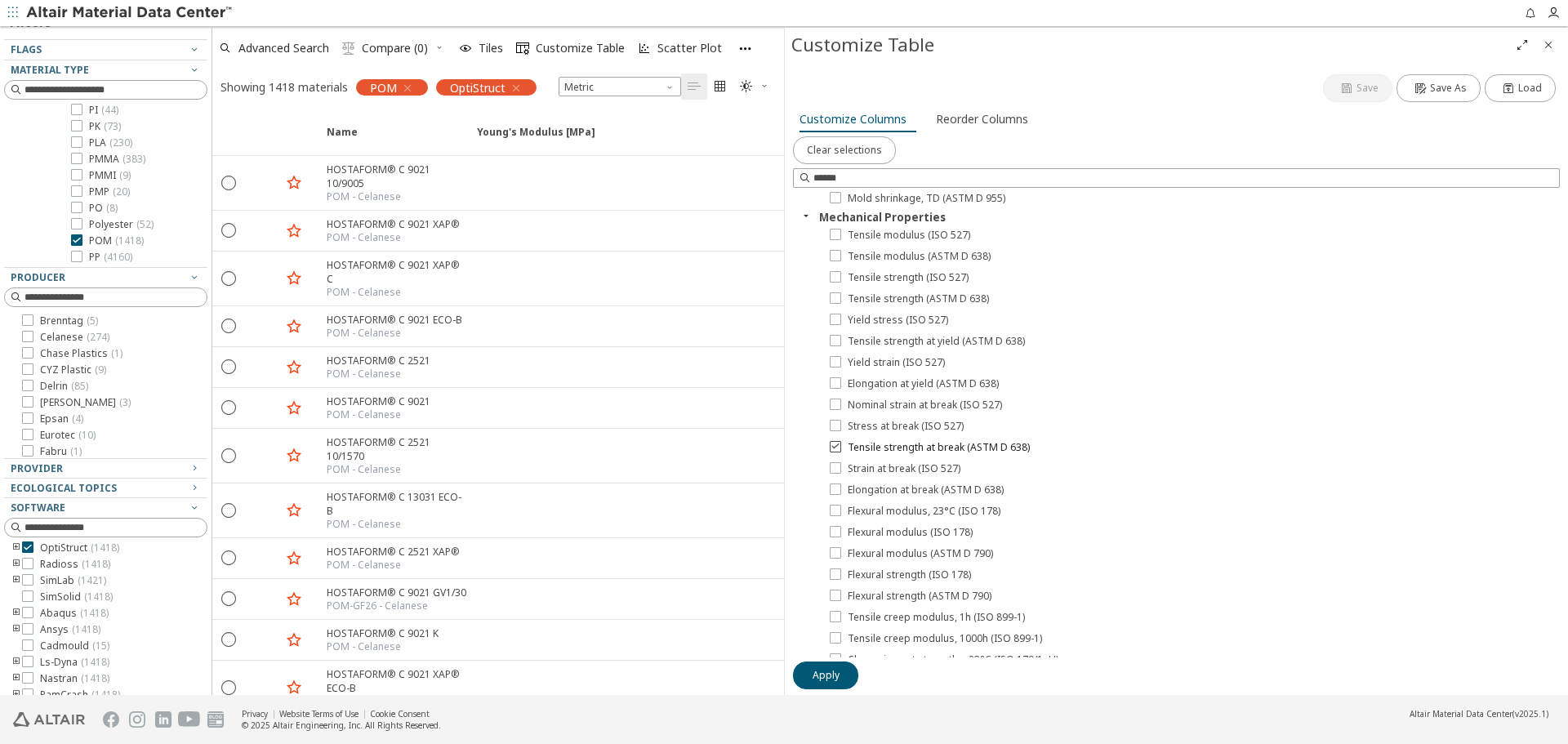
scroll to position [293, 0]
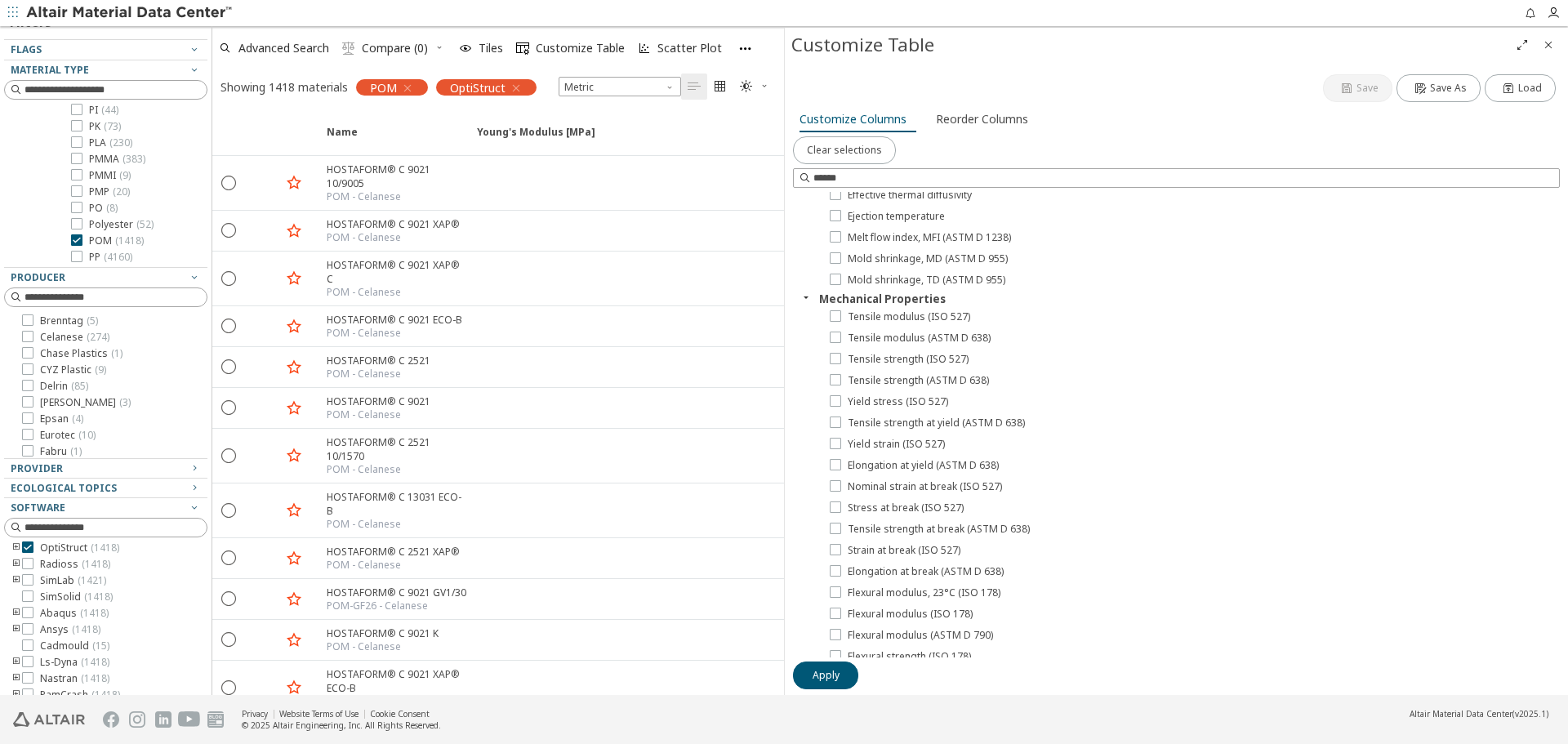
click at [1544, 47] on icon "Close" at bounding box center [1548, 45] width 13 height 13
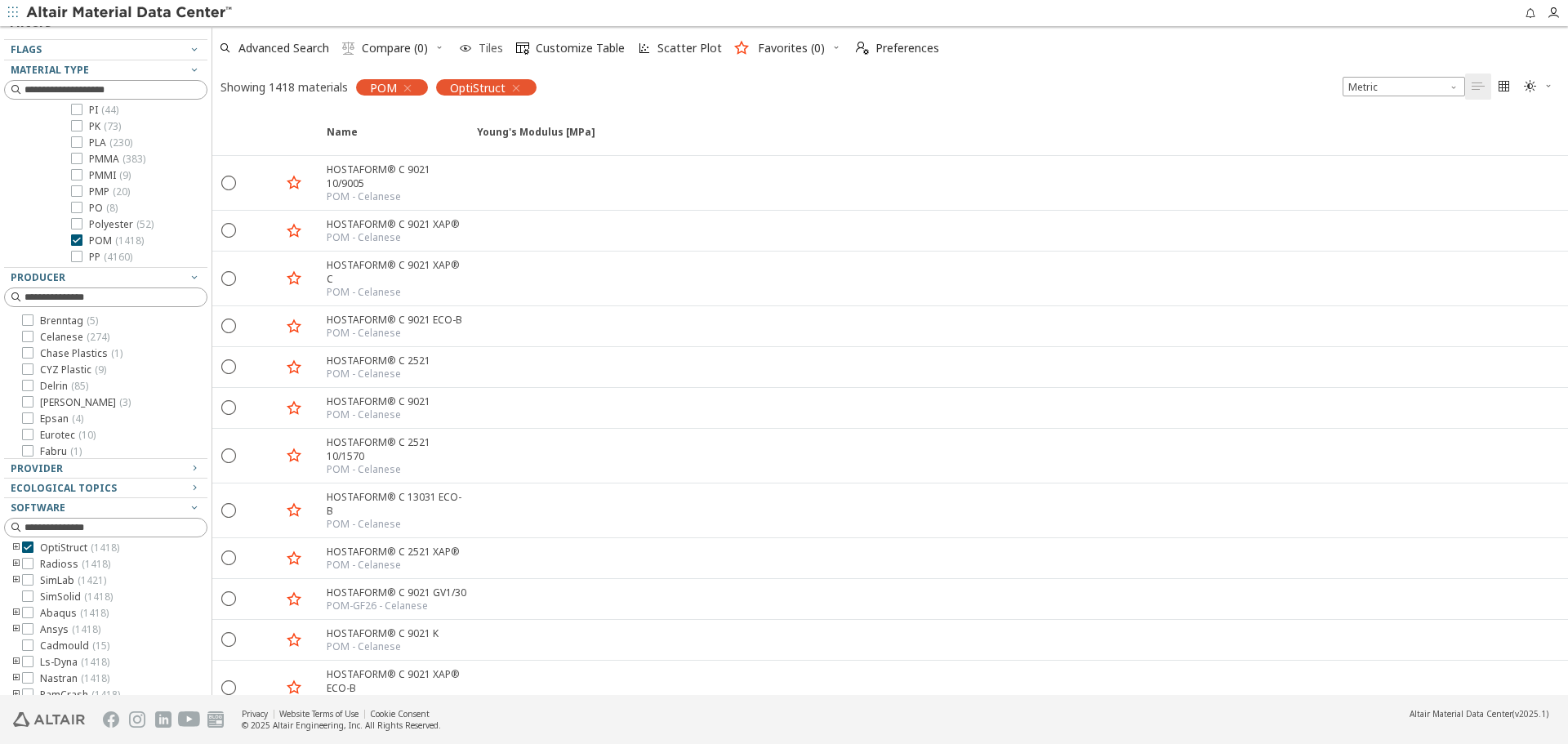
click at [494, 42] on span "Tiles" at bounding box center [491, 48] width 24 height 11
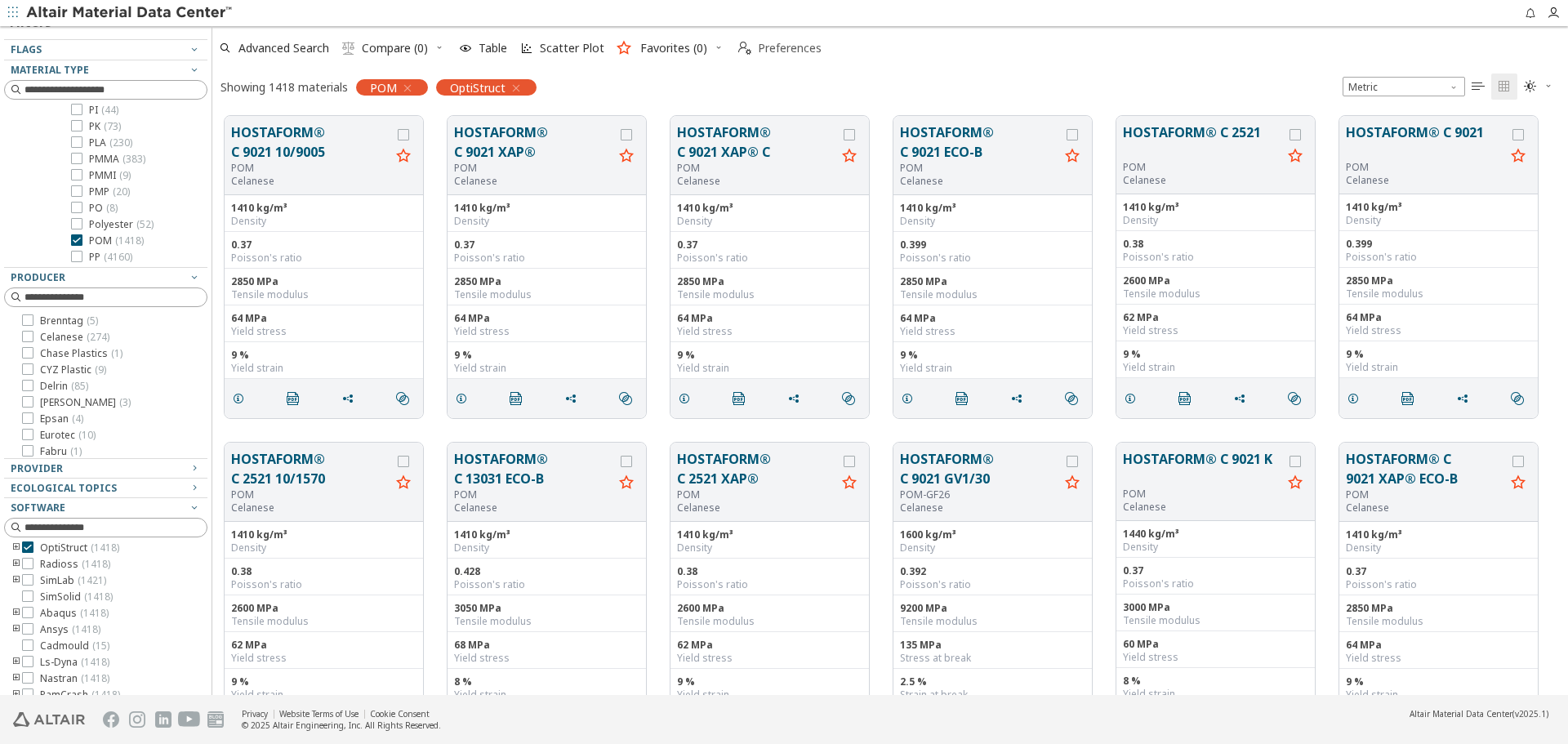
scroll to position [579, 1343]
click at [790, 50] on span "Preferences" at bounding box center [790, 48] width 64 height 11
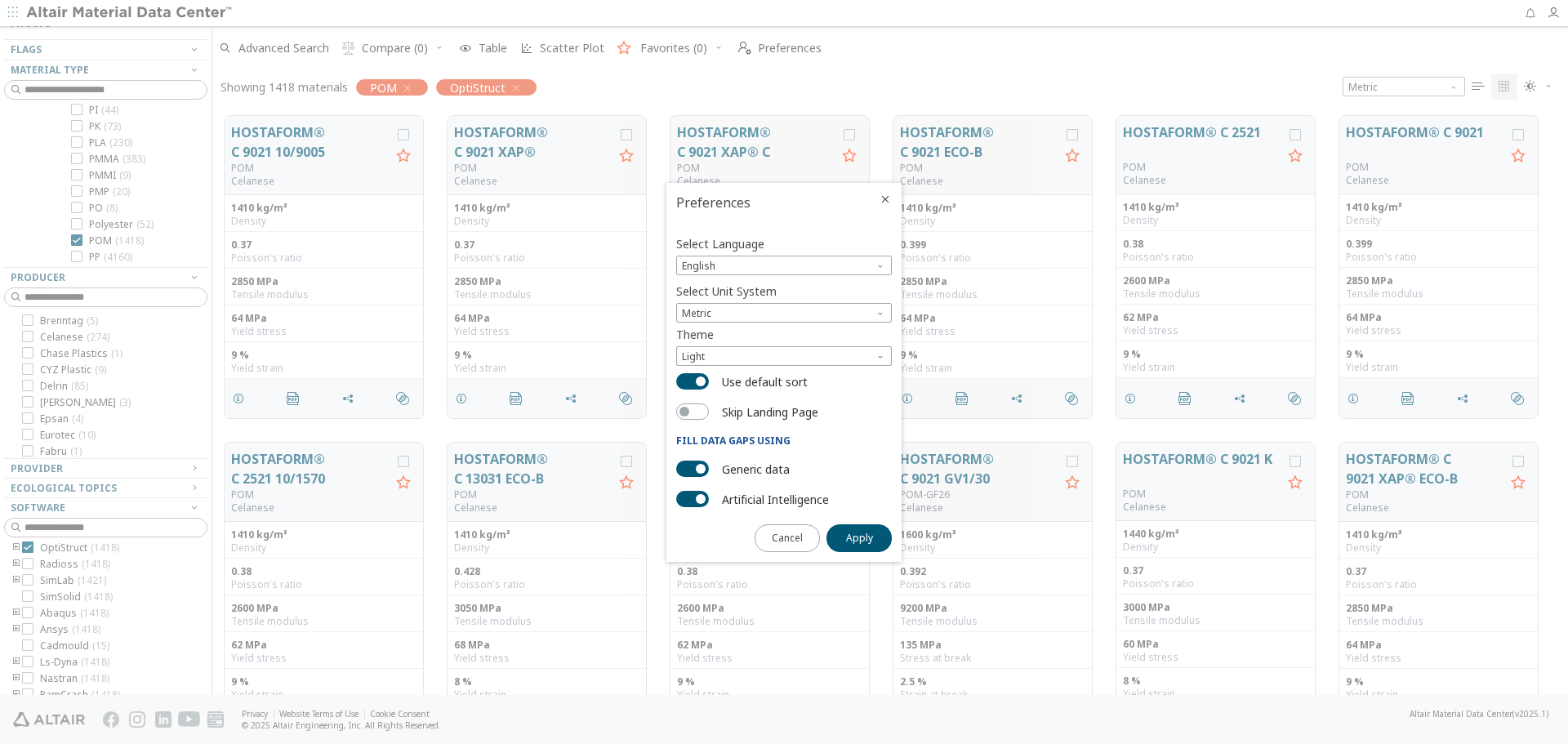
click at [884, 200] on icon "Close" at bounding box center [885, 199] width 13 height 13
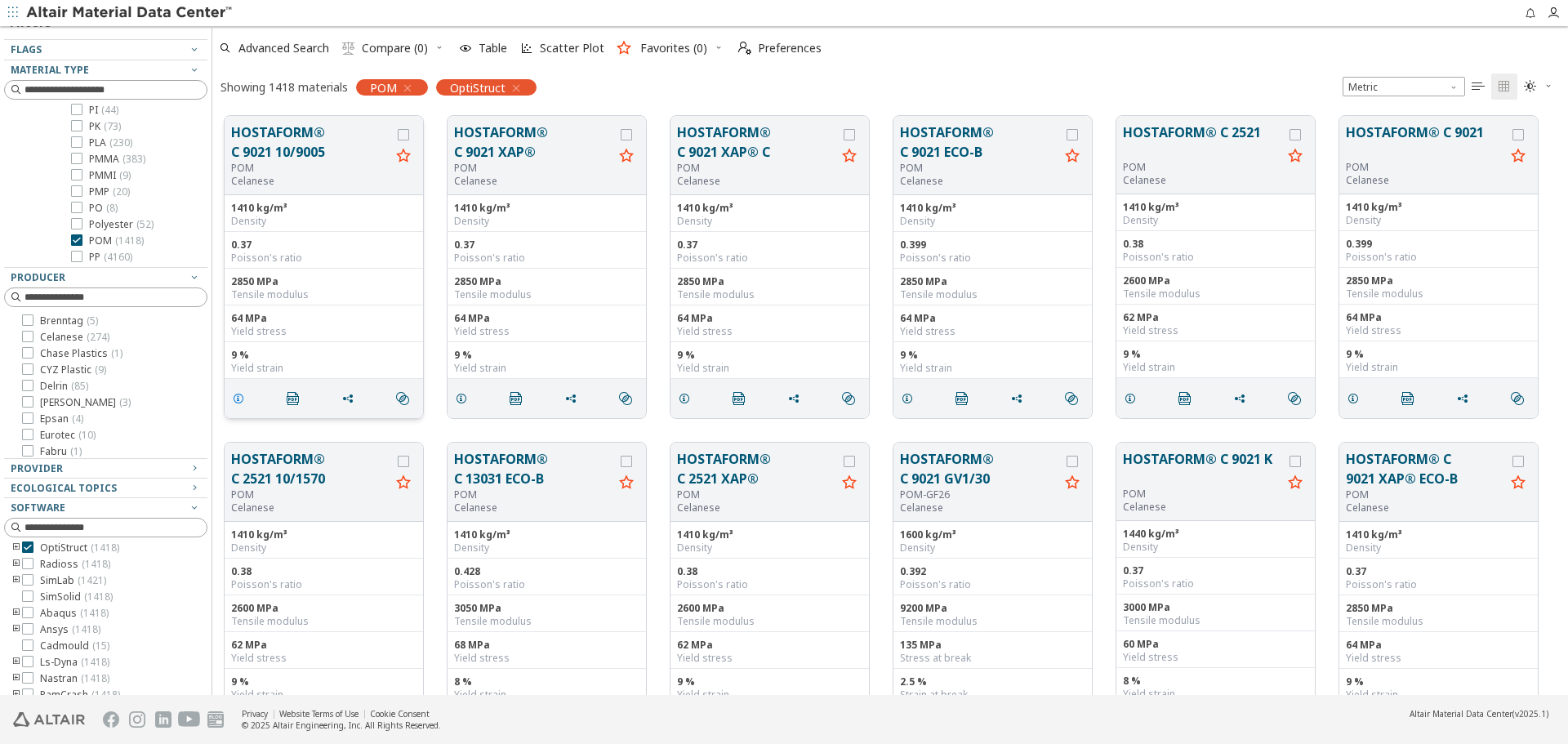
click at [231, 393] on span "grid" at bounding box center [242, 398] width 26 height 31
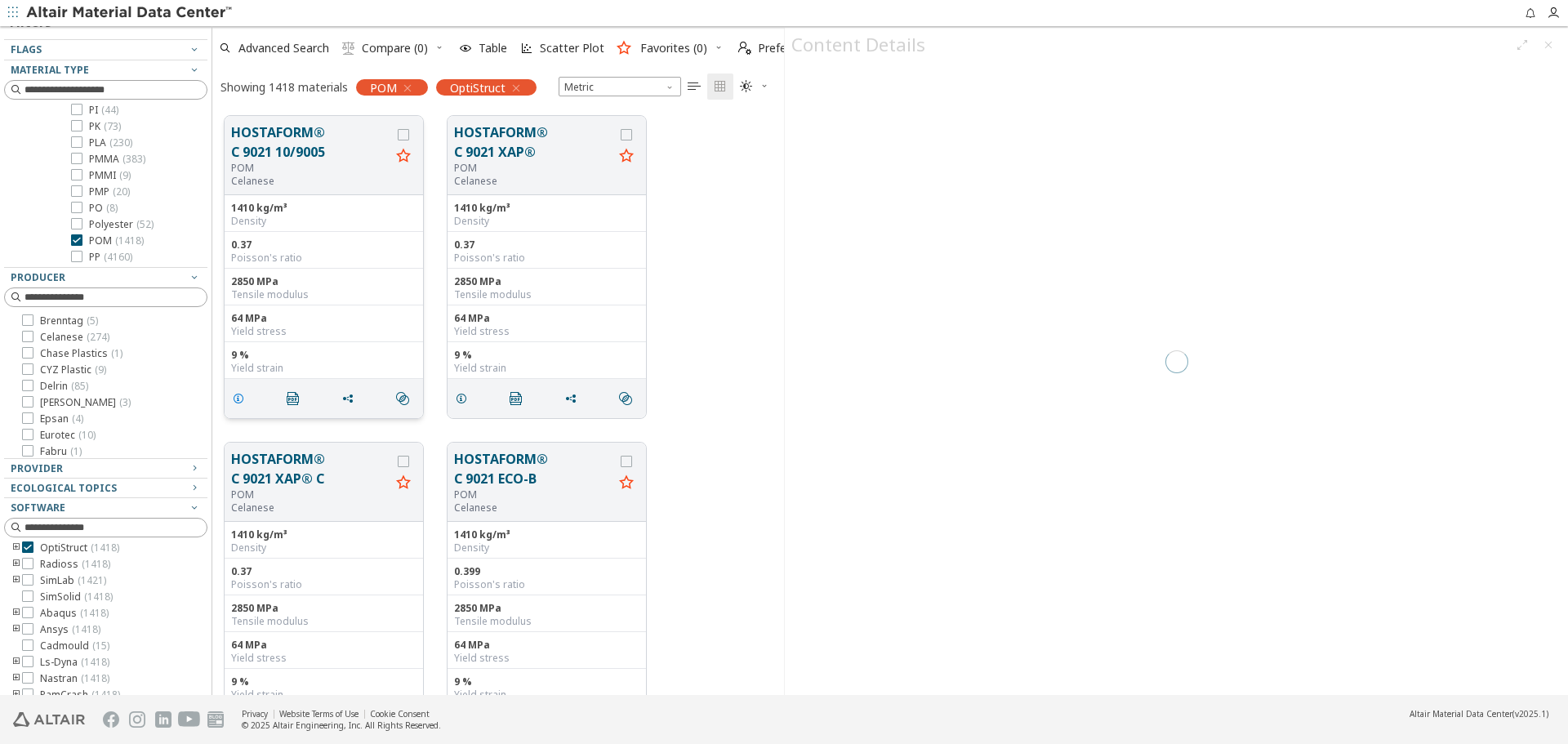
scroll to position [579, 559]
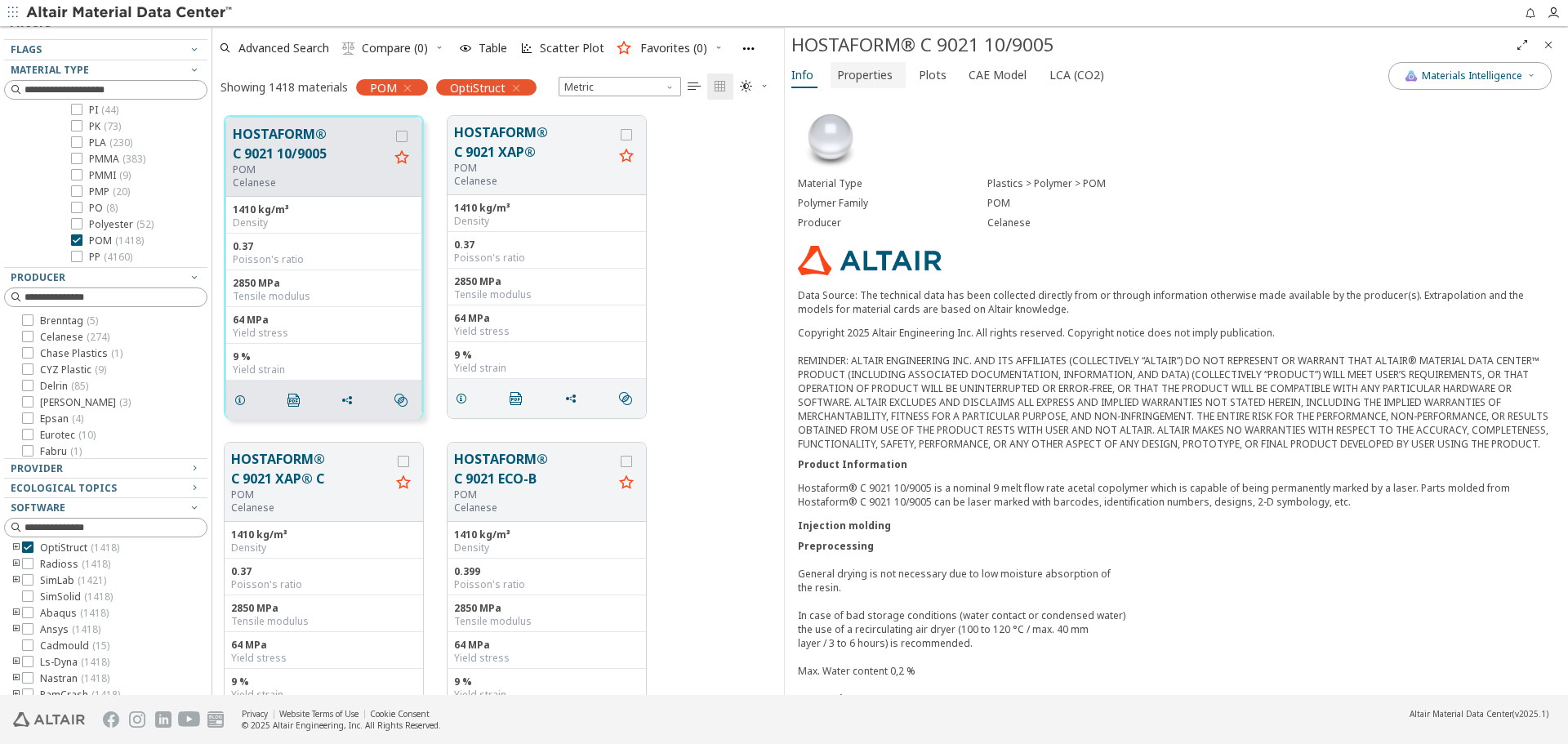
click at [879, 77] on span "Properties" at bounding box center [864, 75] width 55 height 26
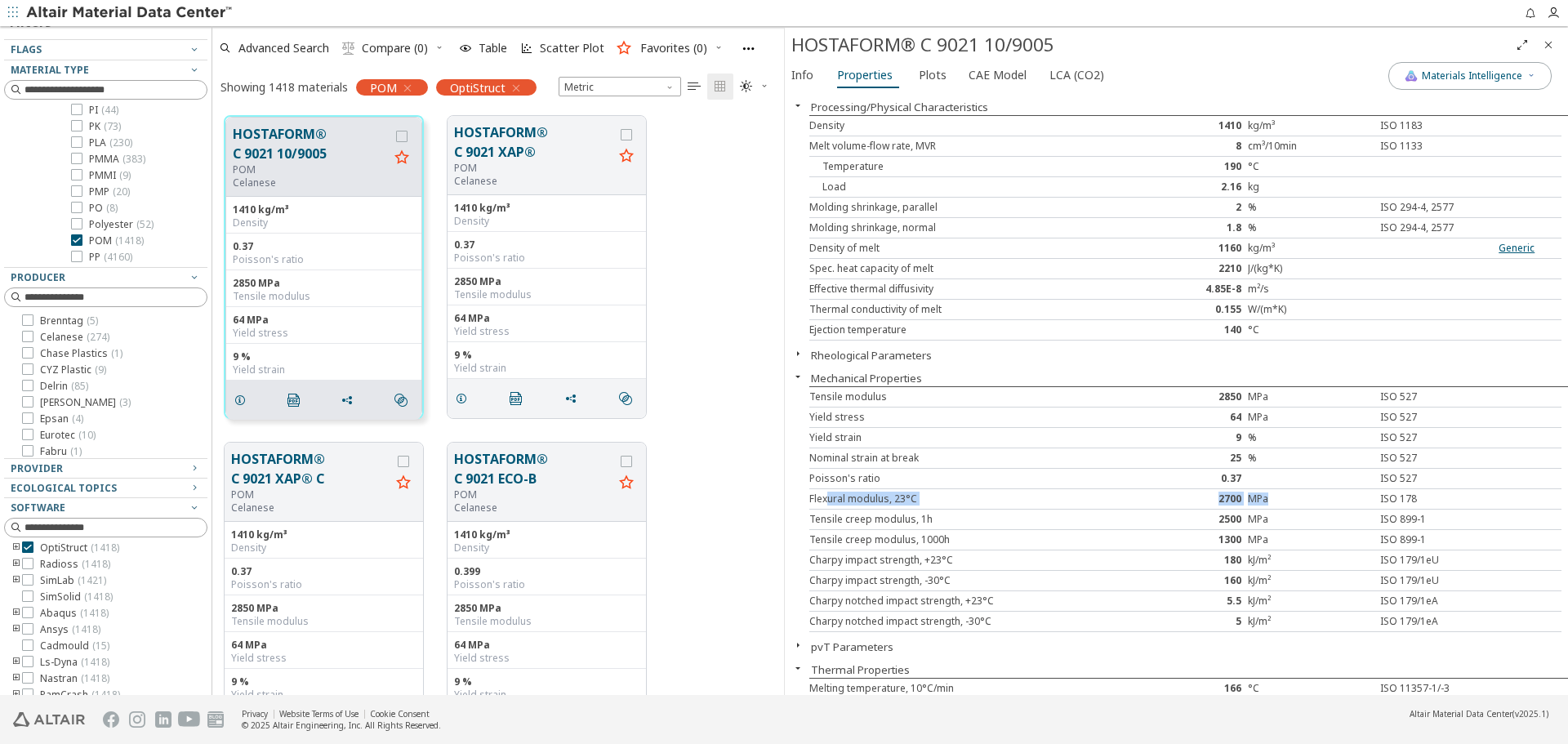
drag, startPoint x: 828, startPoint y: 498, endPoint x: 1276, endPoint y: 507, distance: 448.1
click at [1276, 507] on div "Flexural modulus, 23°C 2700 MPa ISO 178" at bounding box center [1184, 499] width 752 height 21
click at [1551, 46] on icon "Close" at bounding box center [1548, 45] width 13 height 13
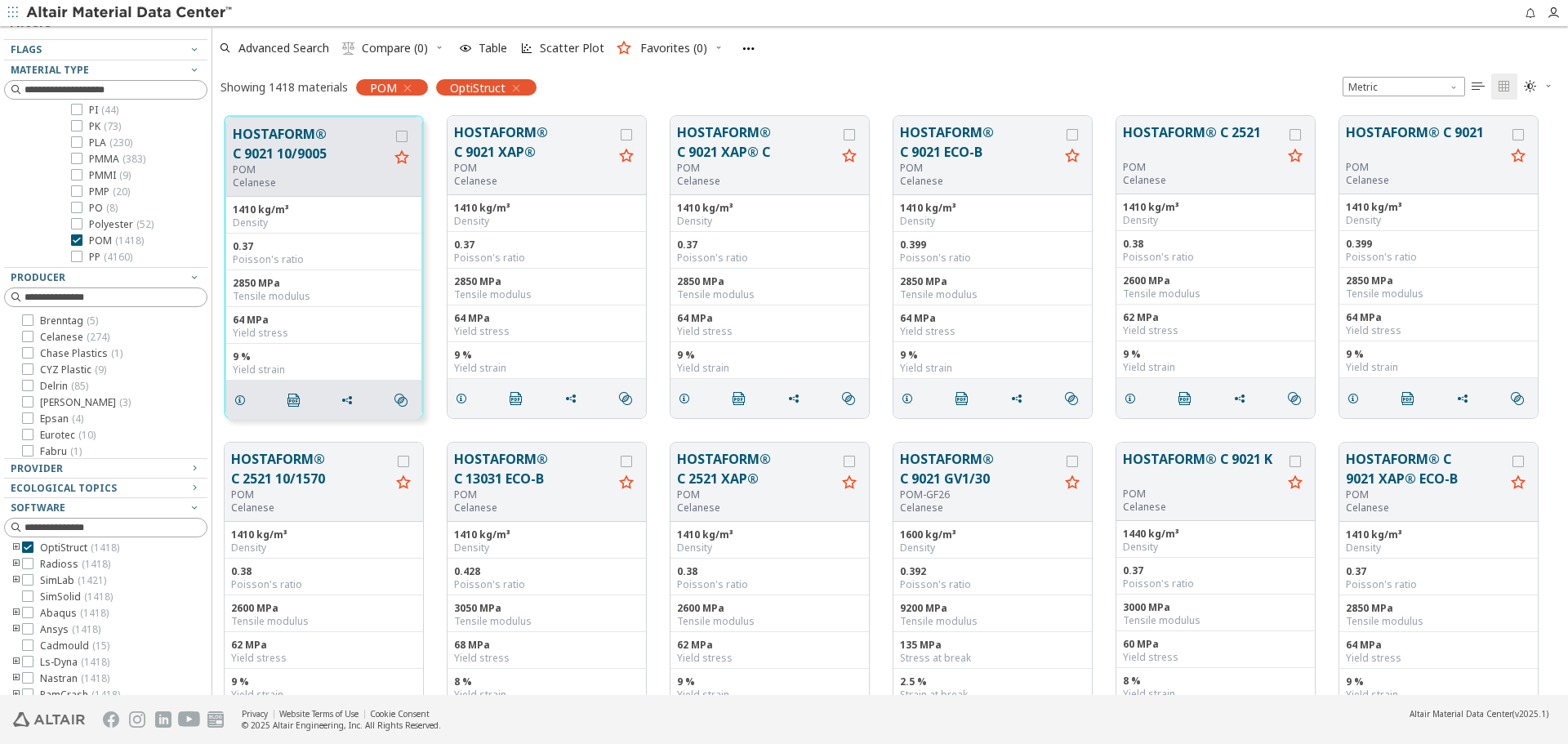
scroll to position [579, 1343]
click at [476, 46] on span "Table" at bounding box center [492, 48] width 35 height 11
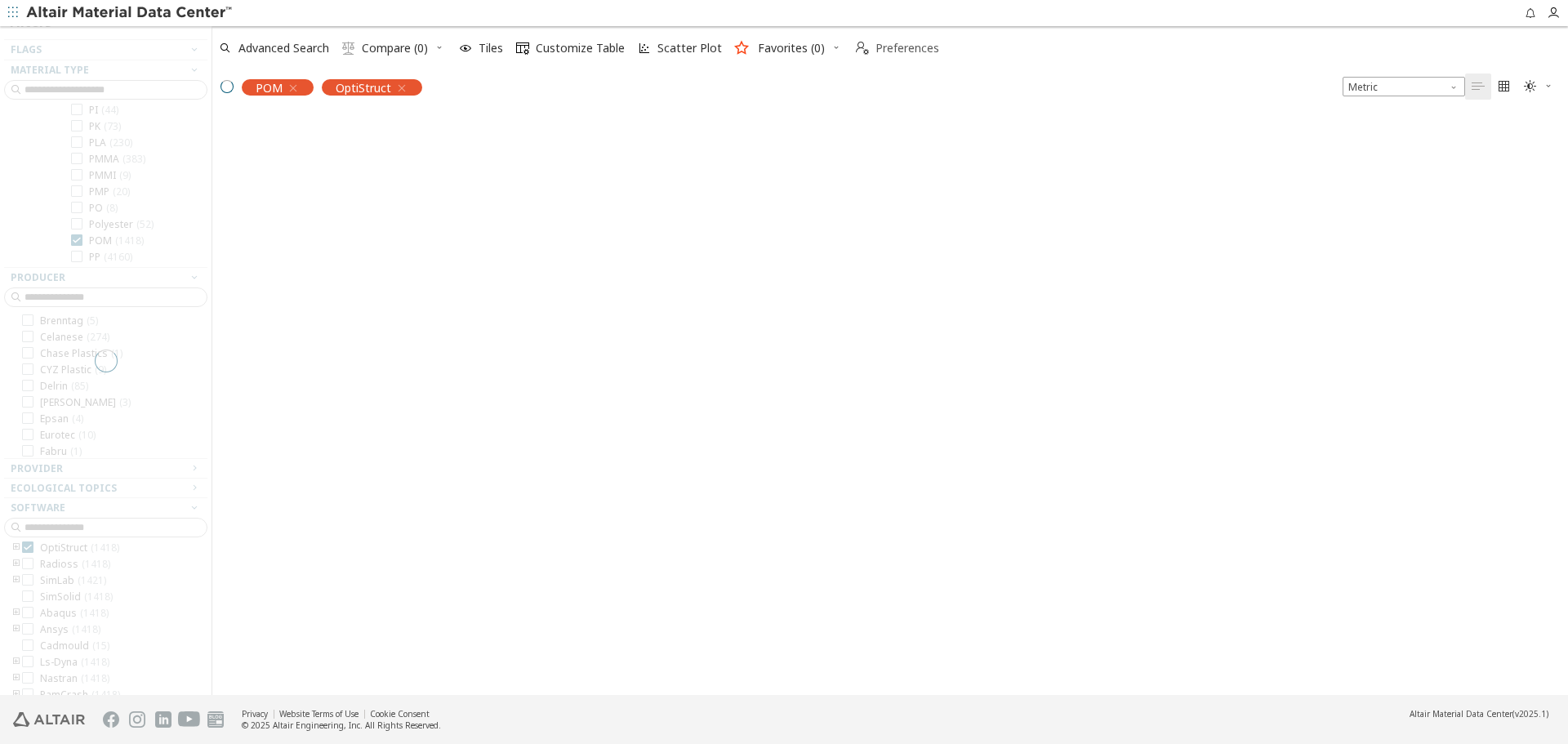
click at [875, 47] on span "Preferences" at bounding box center [907, 48] width 64 height 11
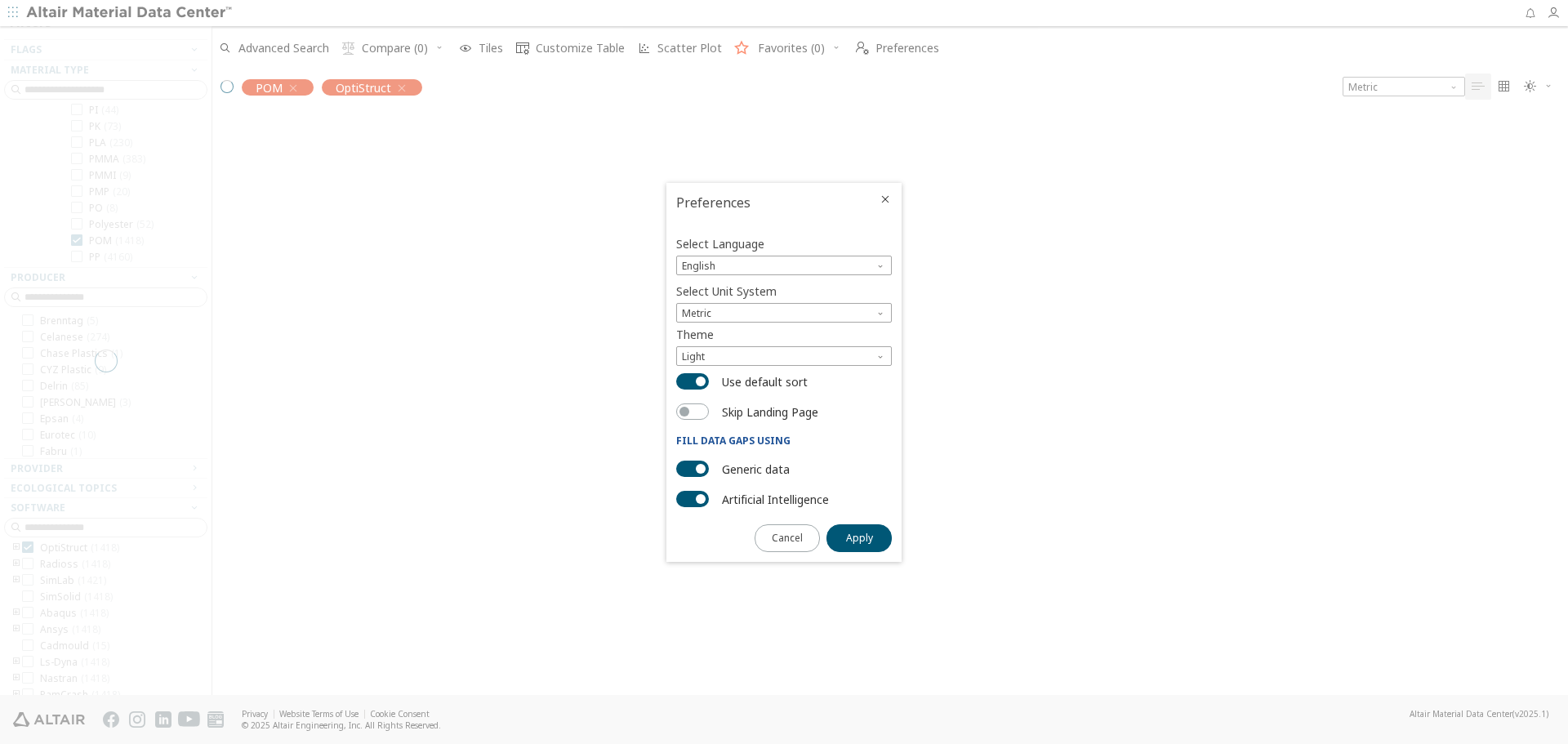
click at [994, 52] on div at bounding box center [784, 372] width 1568 height 744
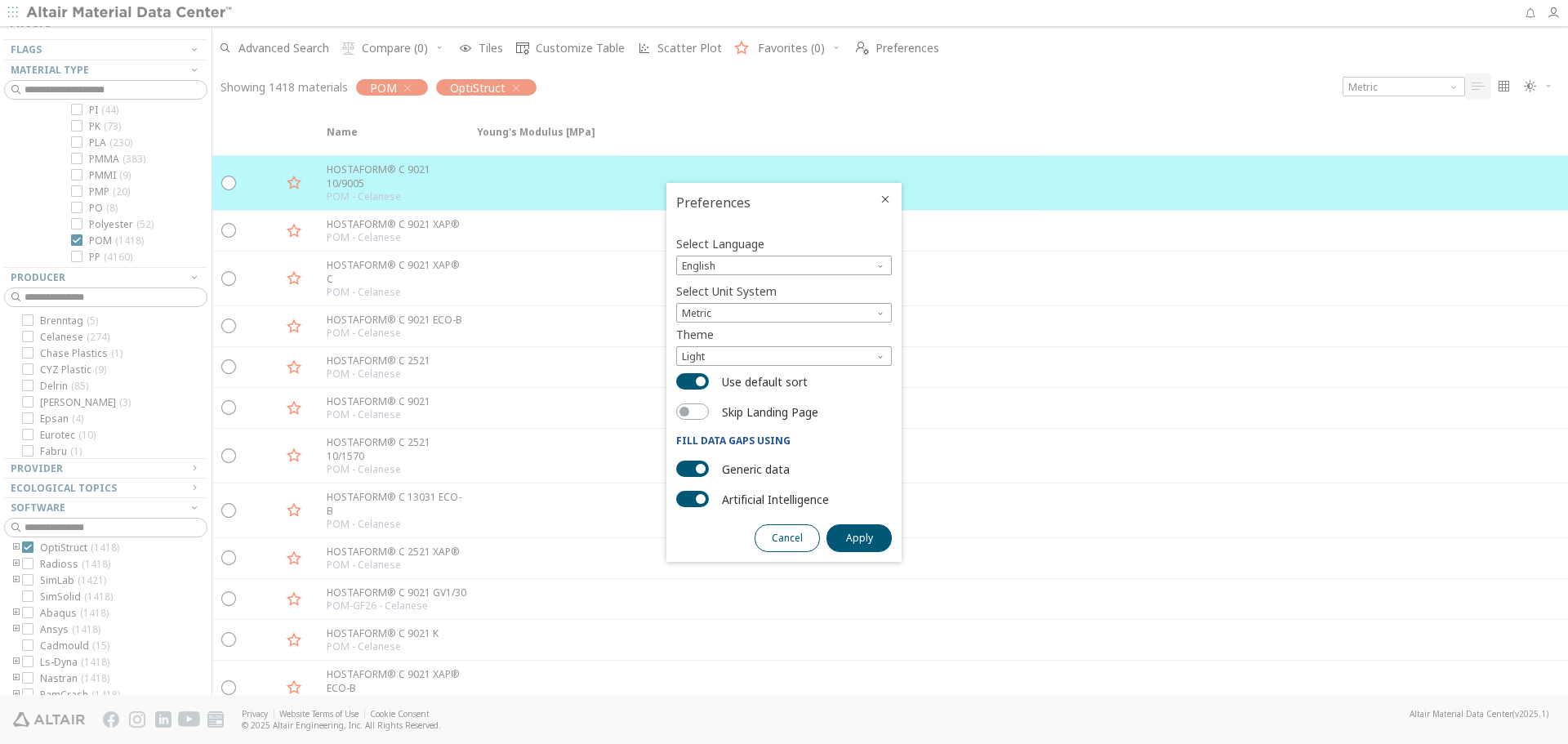
click at [794, 540] on span "Cancel" at bounding box center [786, 538] width 31 height 13
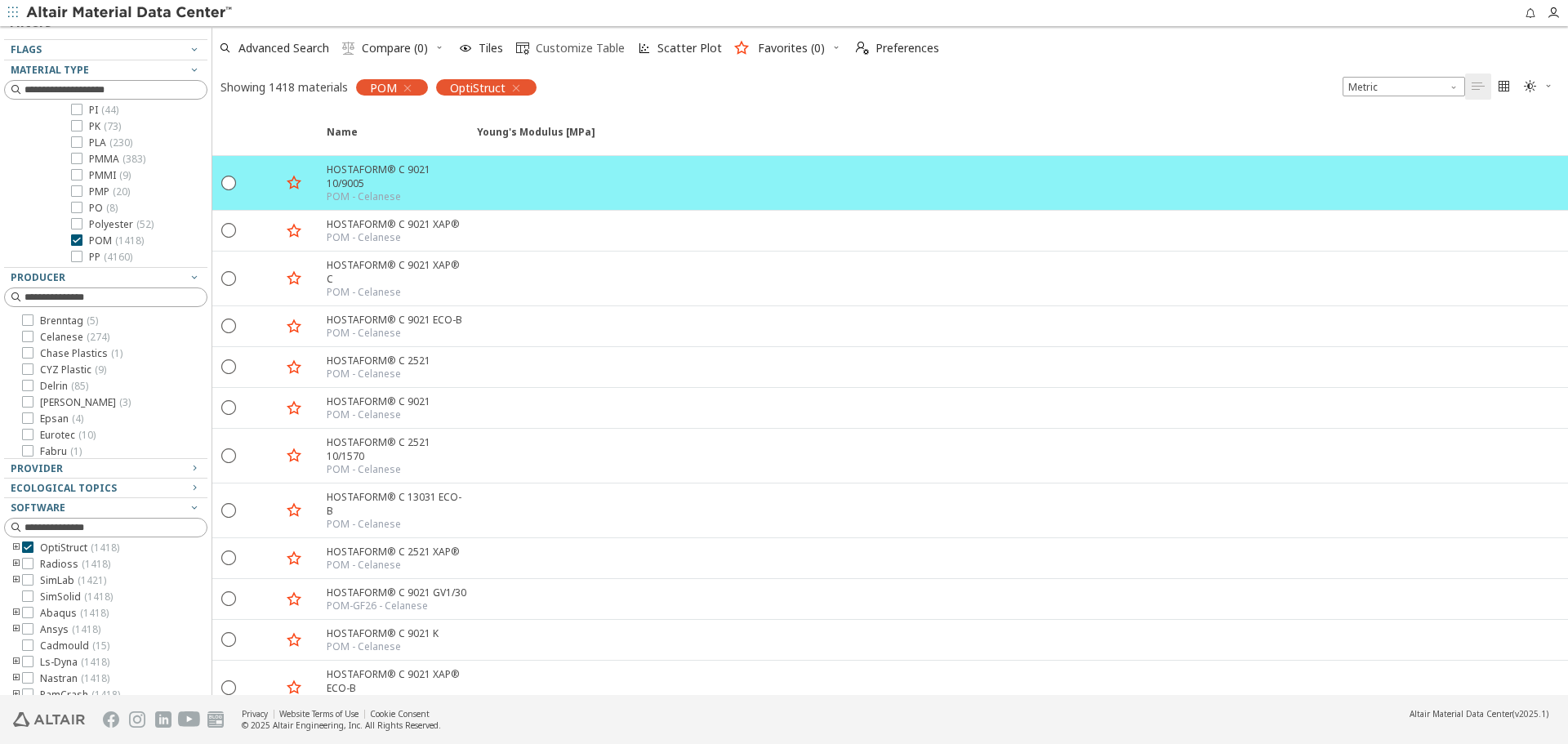
click at [578, 51] on span "Customize Table" at bounding box center [580, 48] width 89 height 11
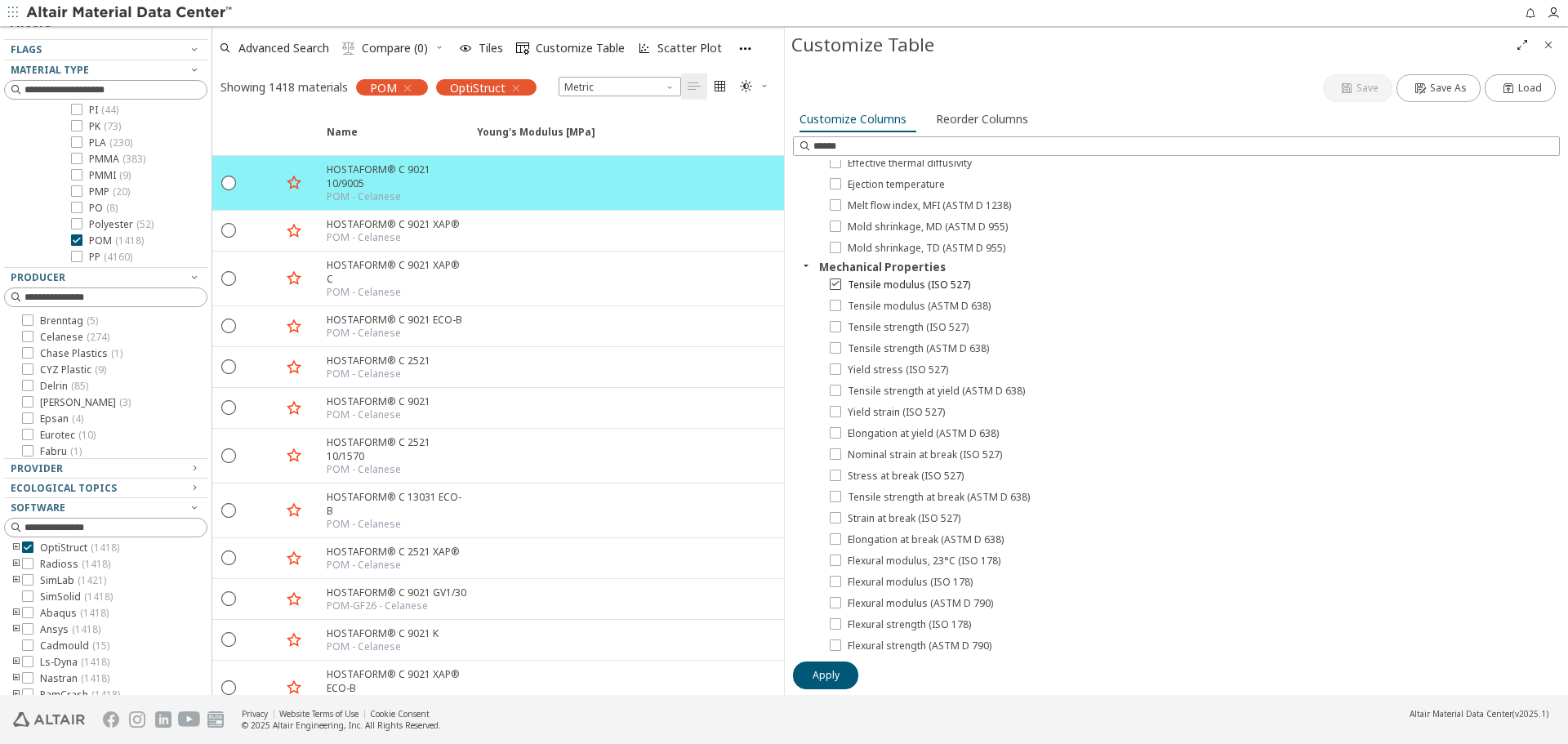
click at [862, 291] on span "Tensile modulus (ISO 527)" at bounding box center [908, 285] width 123 height 13
click at [945, 306] on span "Tensile modulus (ASTM D 638)" at bounding box center [919, 306] width 143 height 13
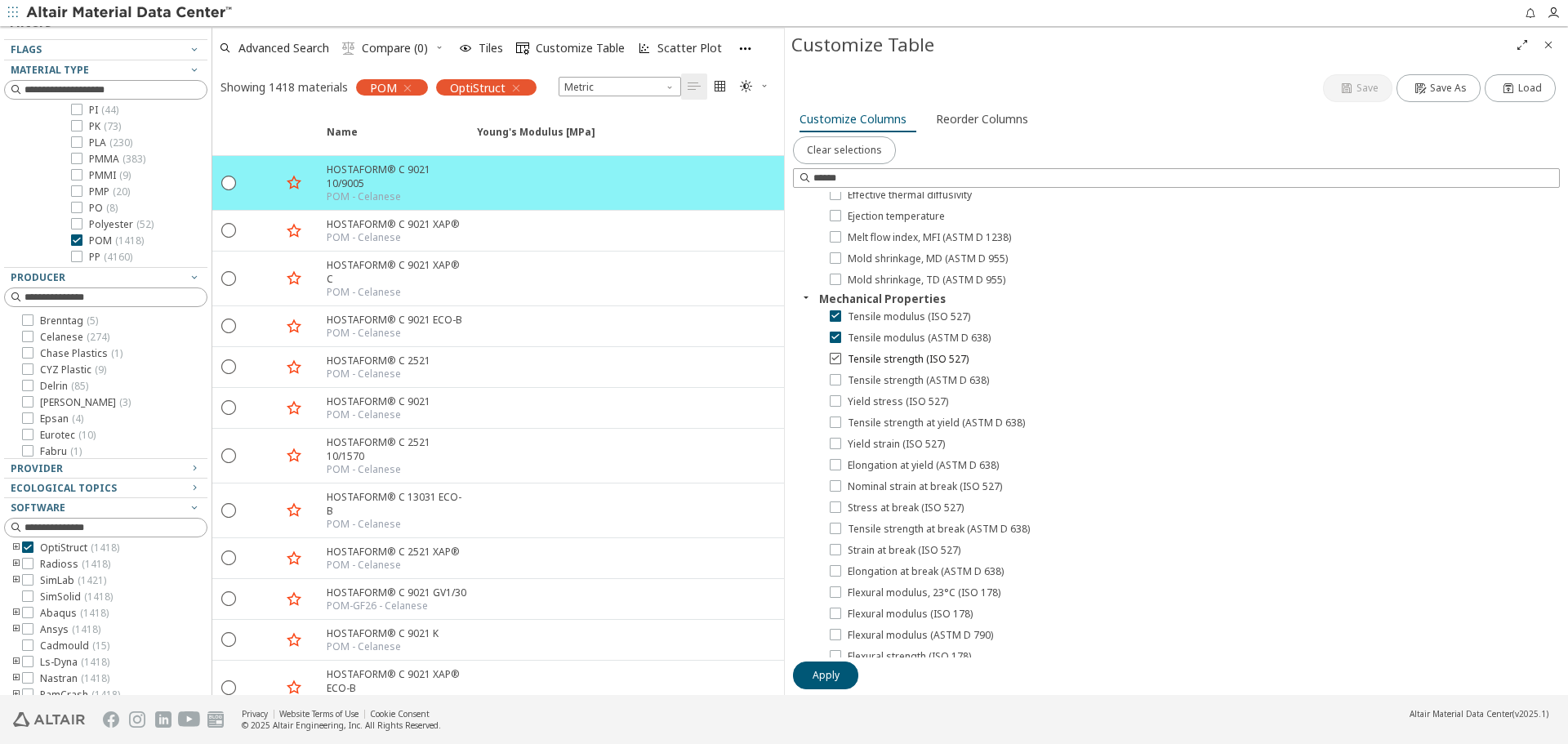
click at [910, 358] on span "Tensile strength (ISO 527)" at bounding box center [907, 359] width 121 height 13
click at [895, 375] on span "Tensile strength (ASTM D 638)" at bounding box center [918, 381] width 142 height 13
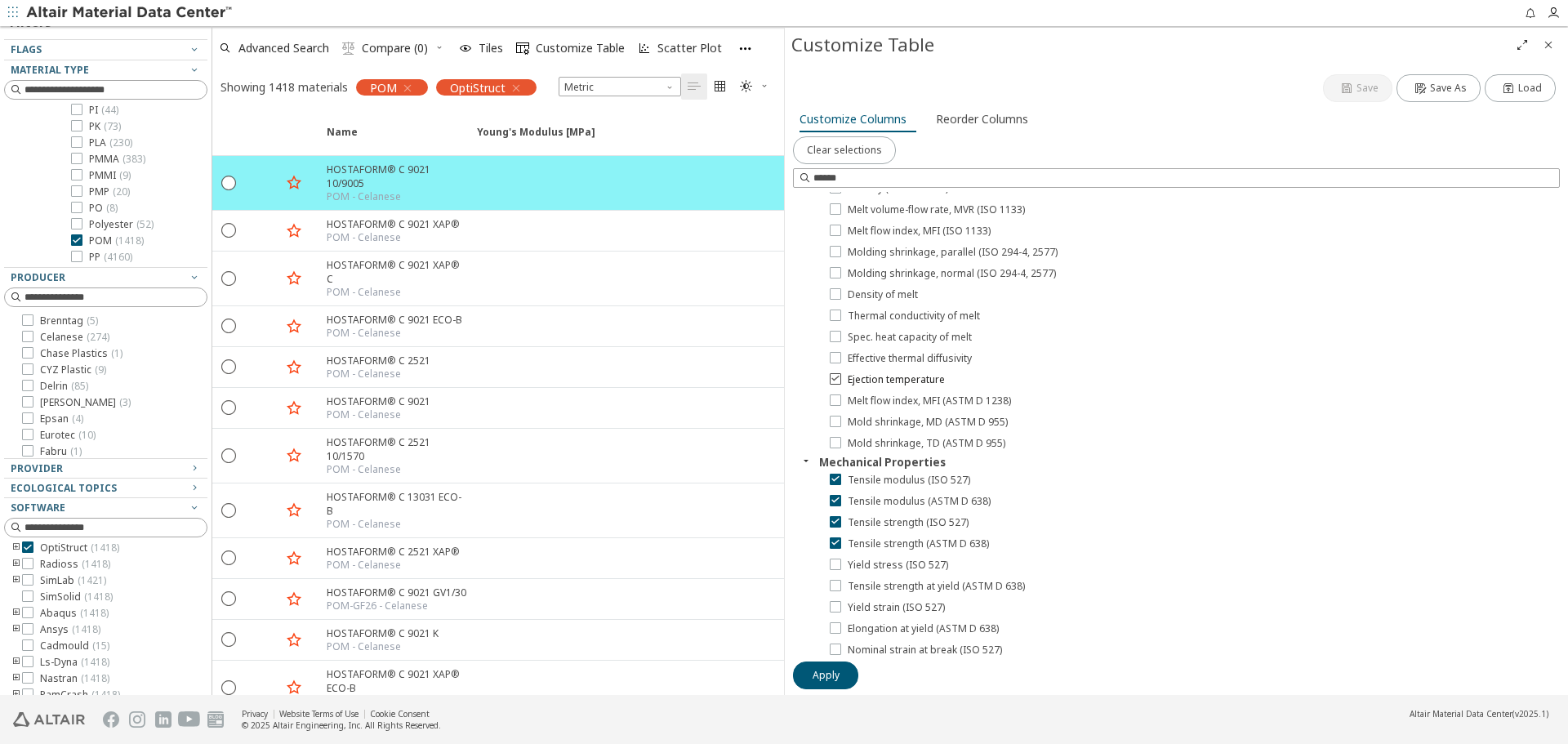
scroll to position [0, 0]
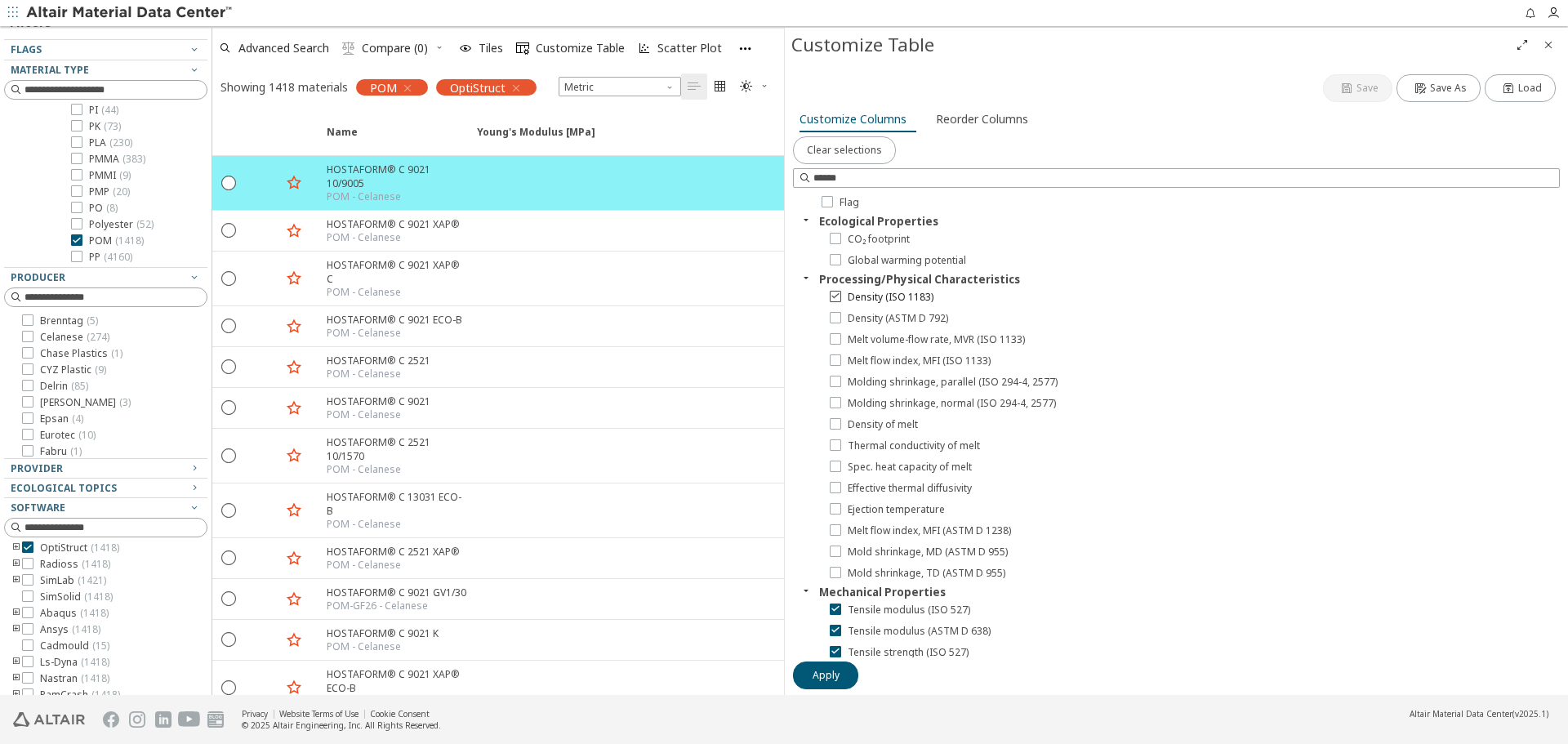
click at [871, 300] on span "Density (ISO 1183)" at bounding box center [890, 297] width 85 height 13
click at [871, 330] on div "Melt volume-flow rate, MVR (ISO 1133)" at bounding box center [1193, 340] width 734 height 22
click at [871, 324] on span "Density (ASTM D 792)" at bounding box center [897, 318] width 100 height 13
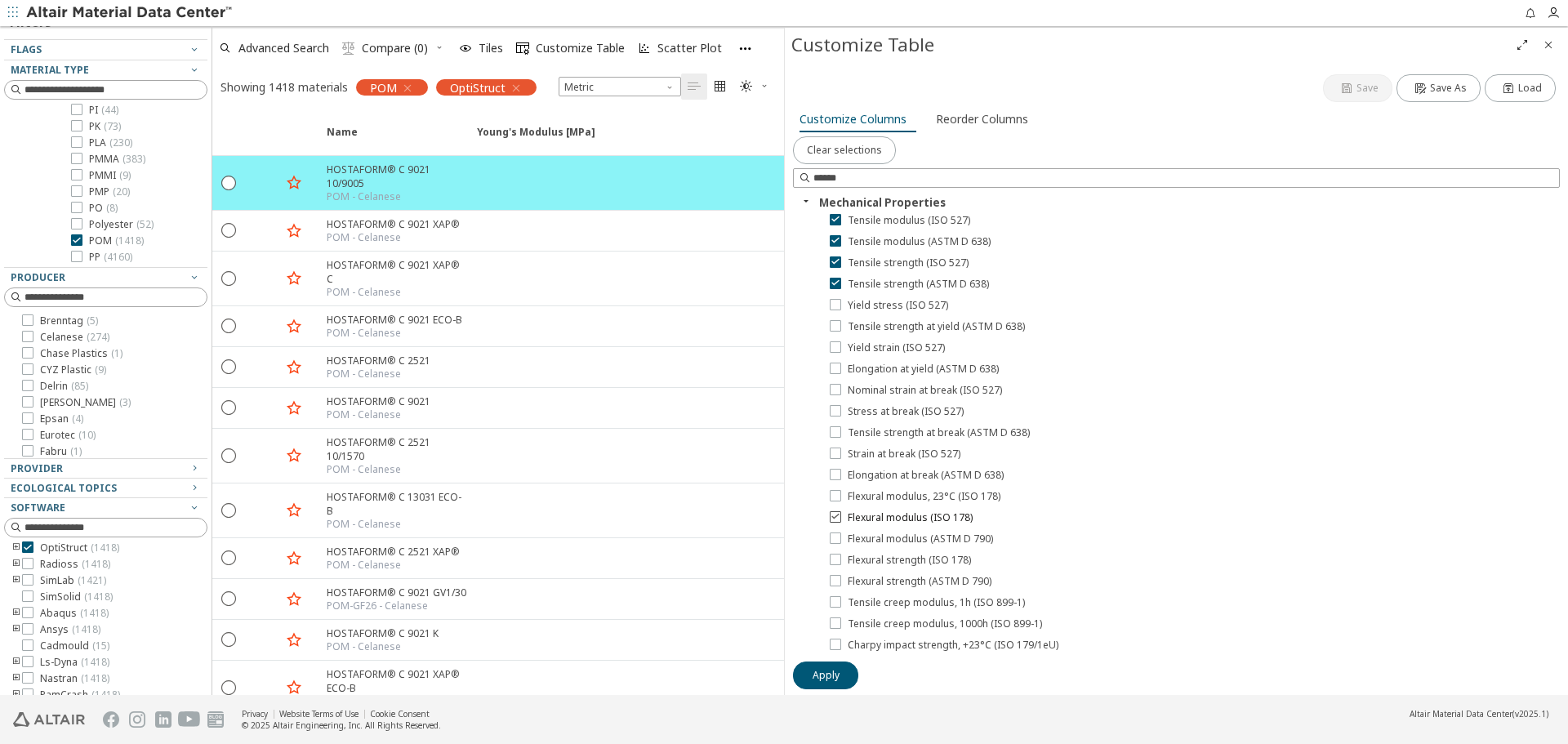
scroll to position [408, 0]
click at [843, 478] on label "Flexural modulus, 23°C (ISO 178)" at bounding box center [915, 478] width 171 height 13
click at [833, 497] on icon at bounding box center [835, 497] width 11 height 11
click at [832, 519] on icon at bounding box center [835, 518] width 11 height 11
click at [830, 541] on icon at bounding box center [835, 539] width 11 height 11
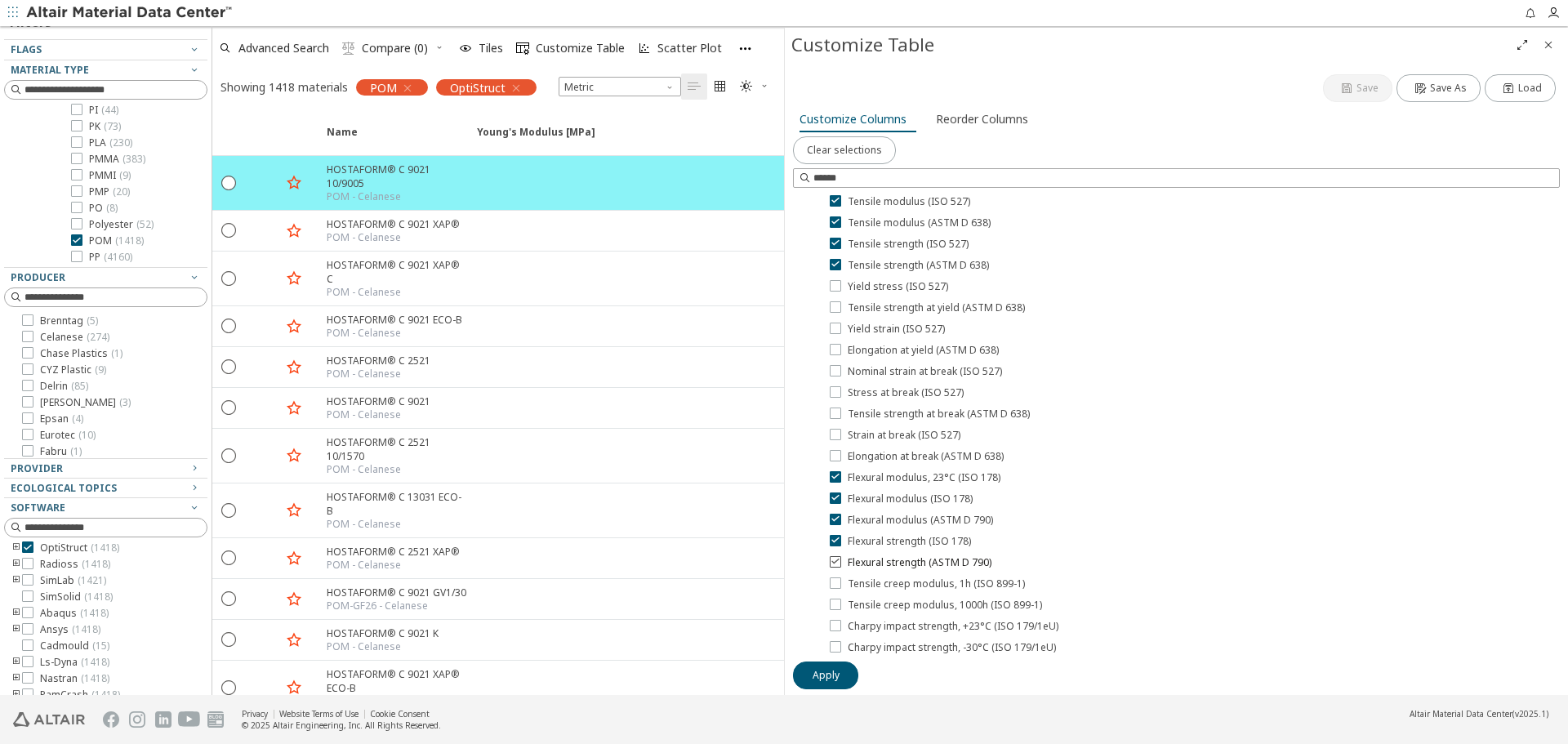
click at [830, 567] on div at bounding box center [835, 562] width 11 height 11
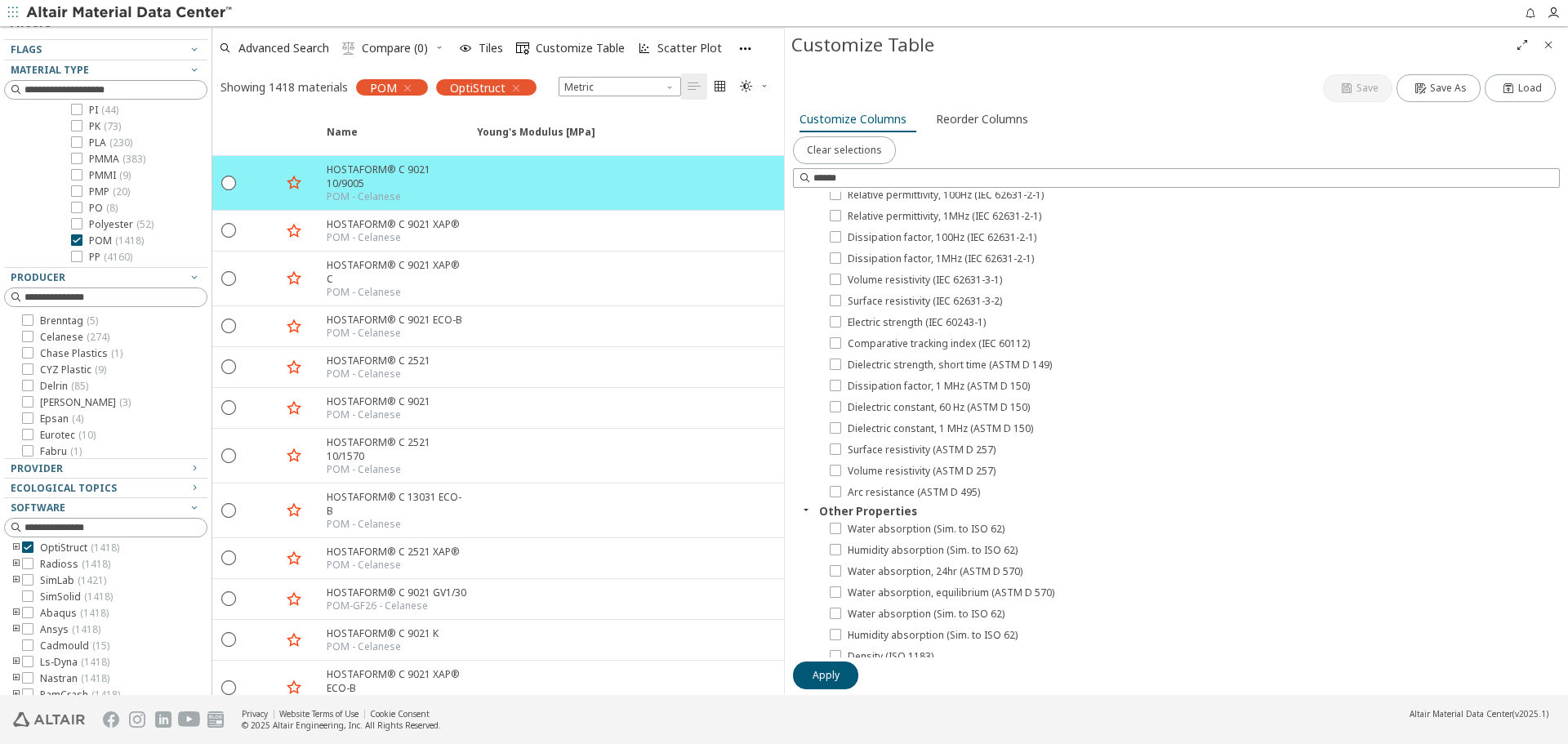
scroll to position [1808, 0]
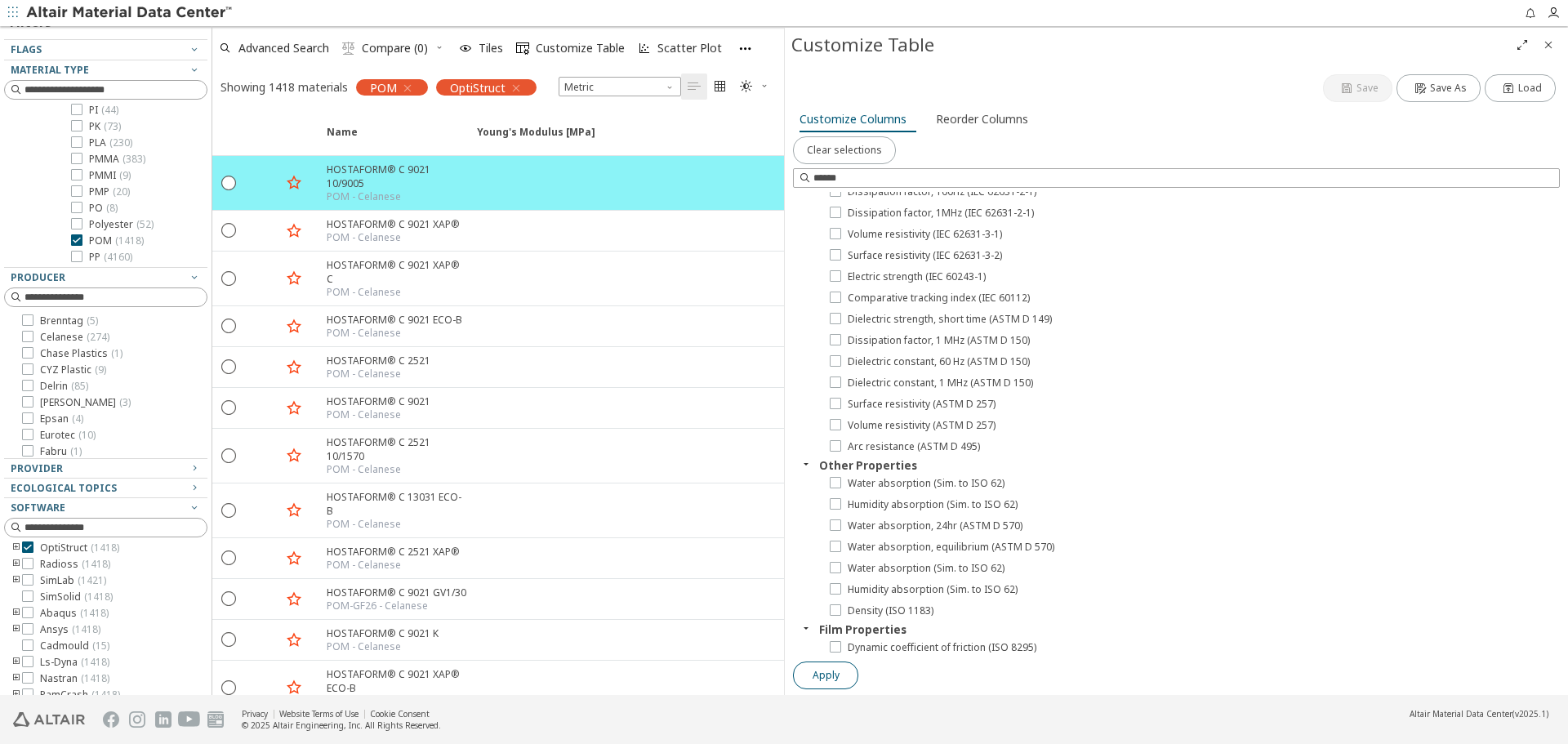
click at [840, 671] on button "Apply" at bounding box center [826, 676] width 66 height 28
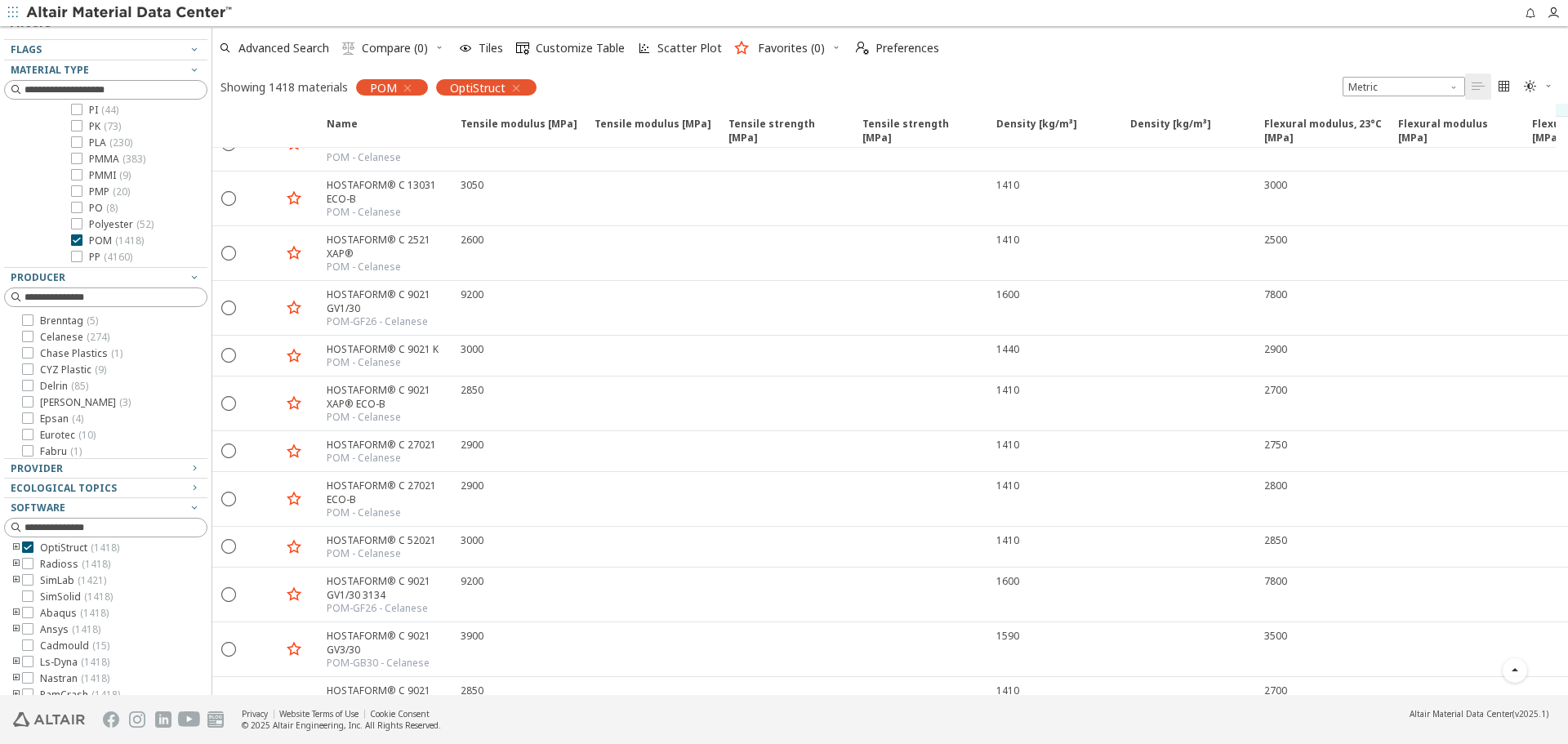
scroll to position [0, 0]
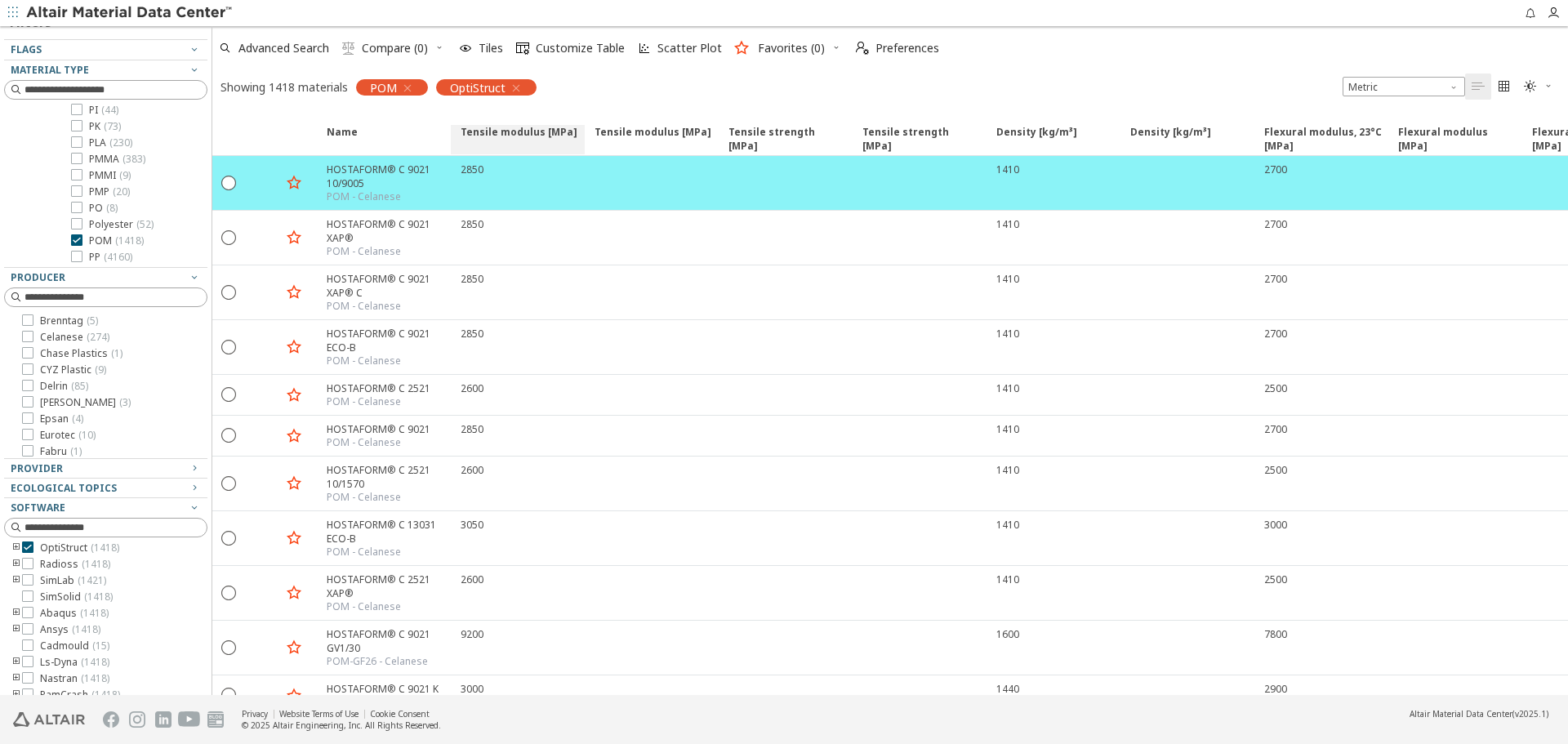
click at [543, 131] on span "Tensile modulus [MPa]" at bounding box center [519, 139] width 116 height 29
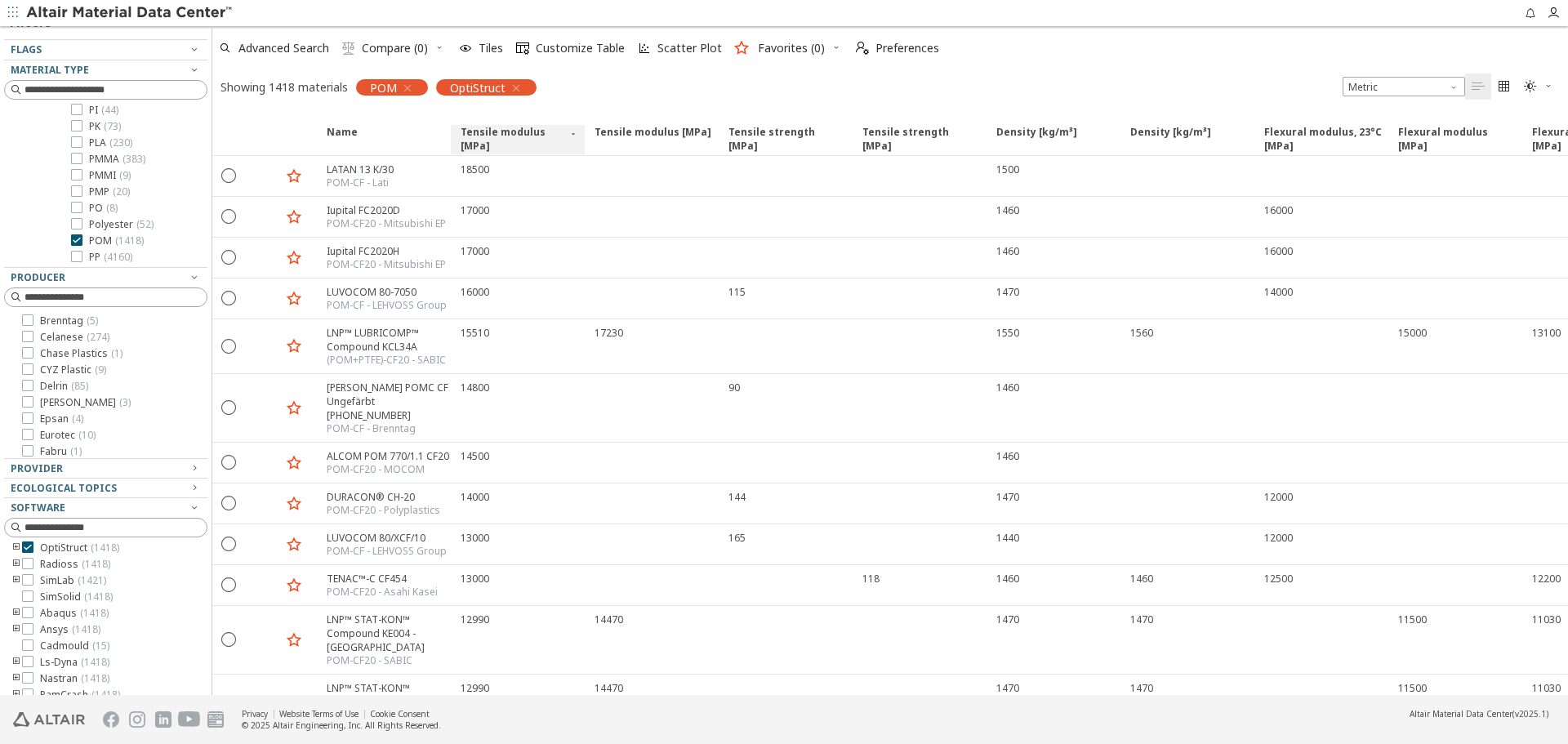
click at [519, 143] on span "Tensile modulus [MPa]" at bounding box center [512, 139] width 104 height 29
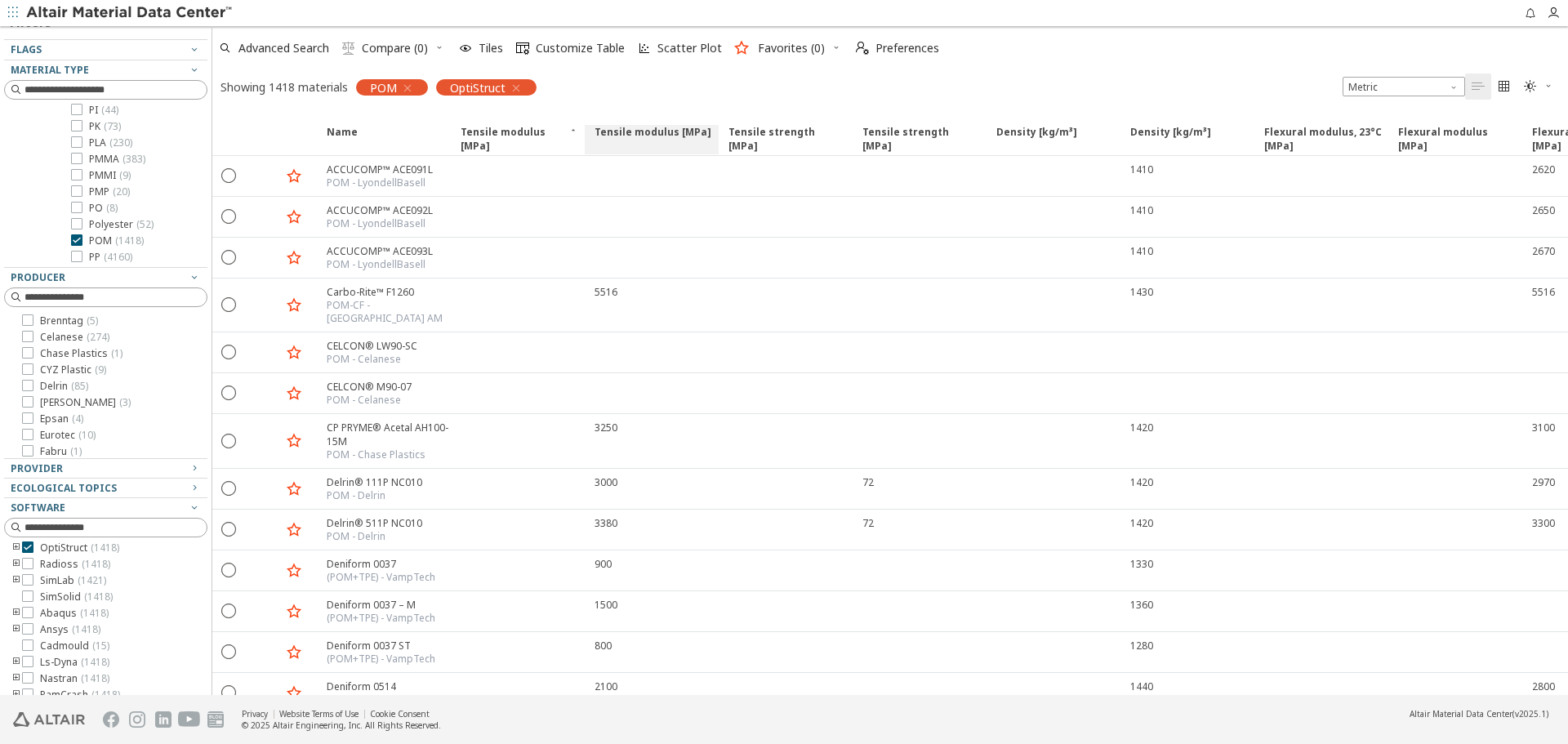
click at [673, 133] on span "Tensile modulus [MPa]" at bounding box center [652, 139] width 116 height 29
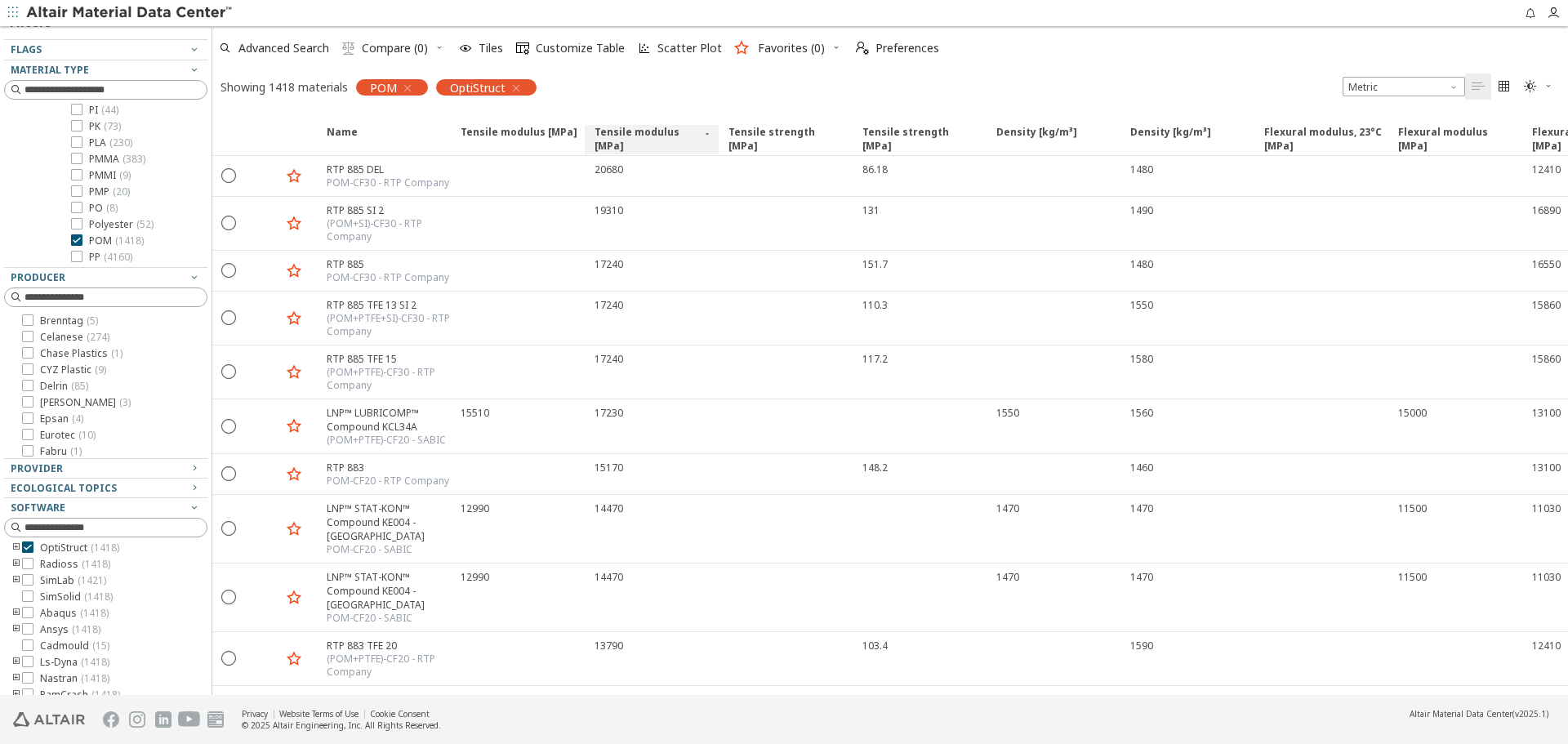
click at [670, 144] on span "Tensile modulus [MPa]" at bounding box center [646, 139] width 104 height 29
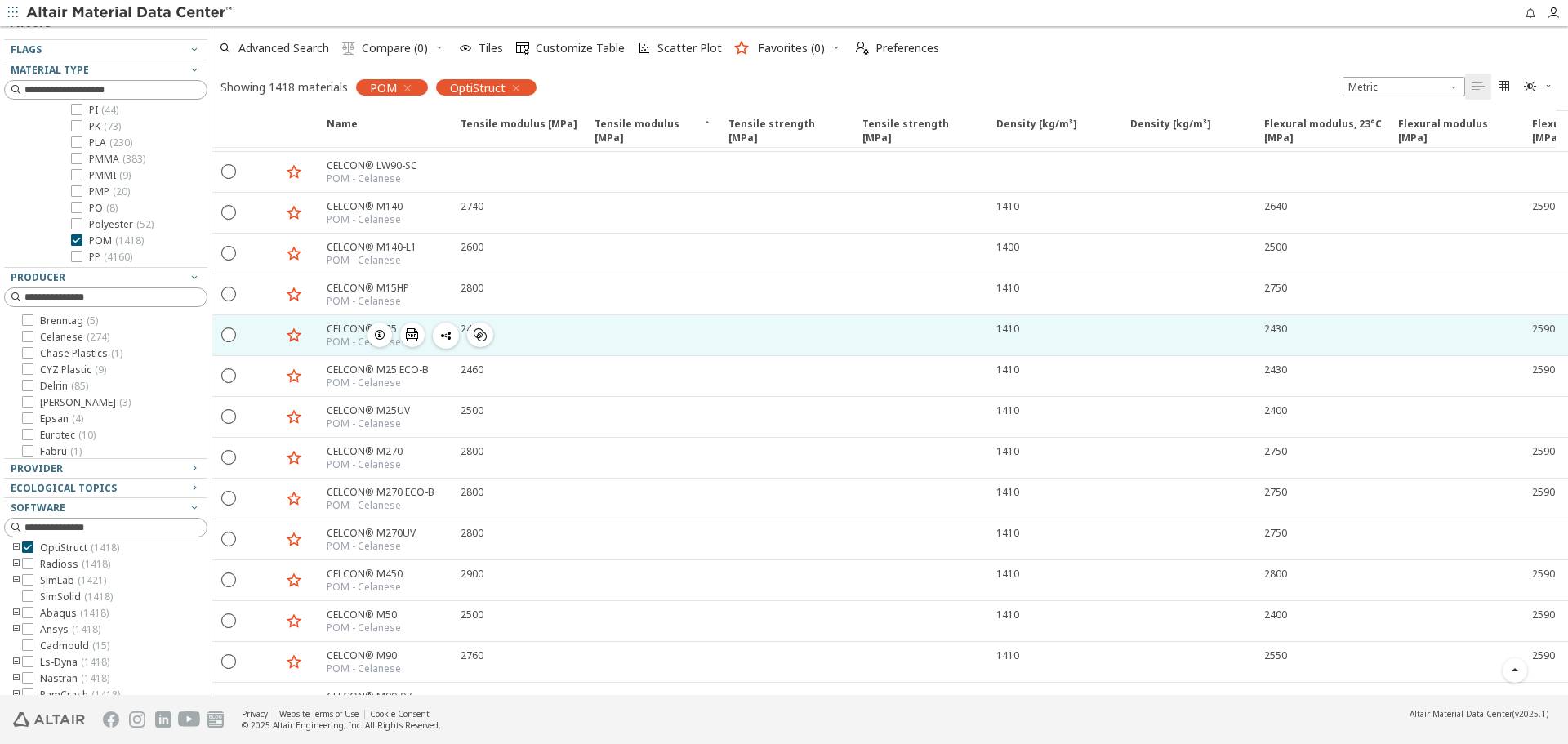
scroll to position [3272, 0]
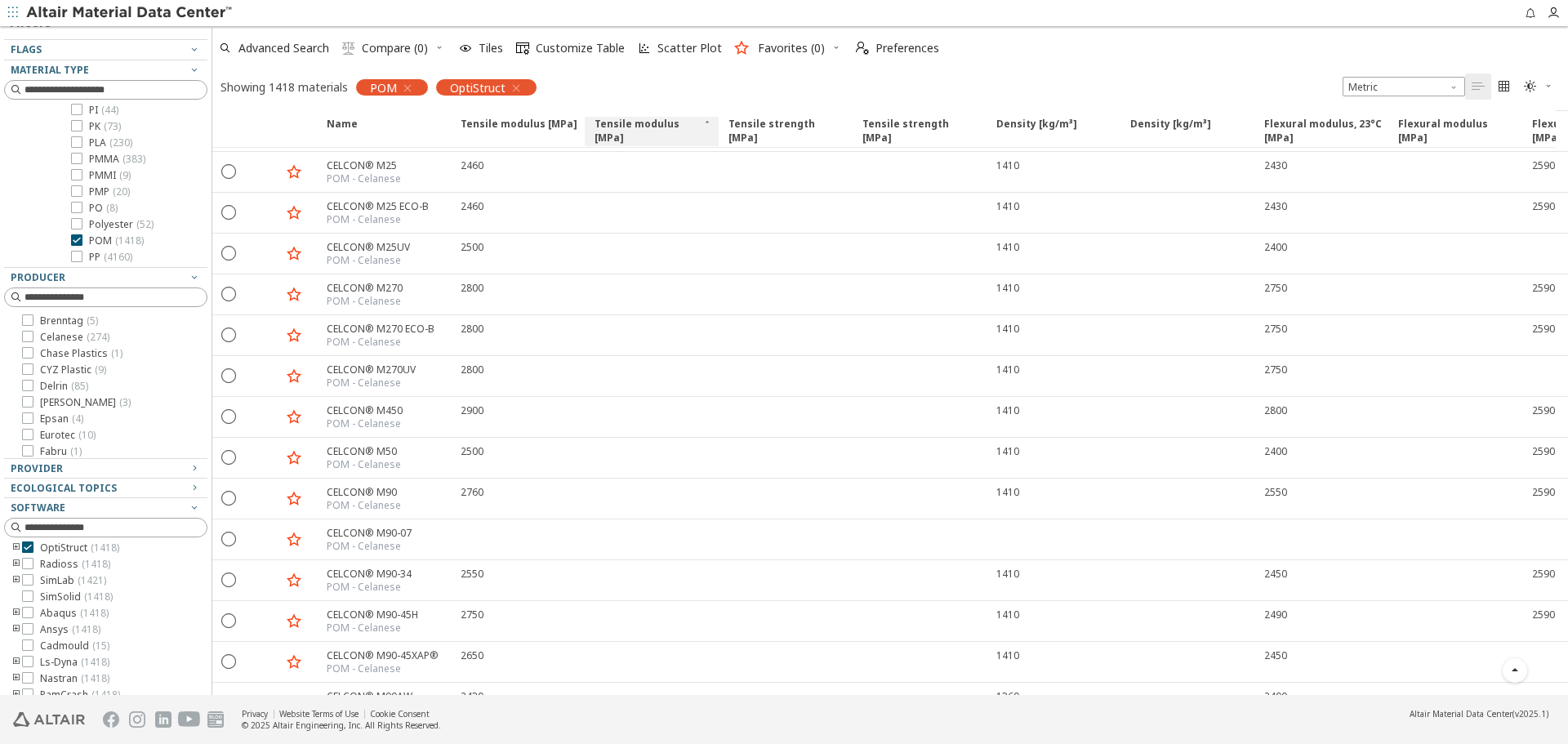
click at [632, 124] on span "Tensile modulus [MPa]" at bounding box center [646, 130] width 104 height 29
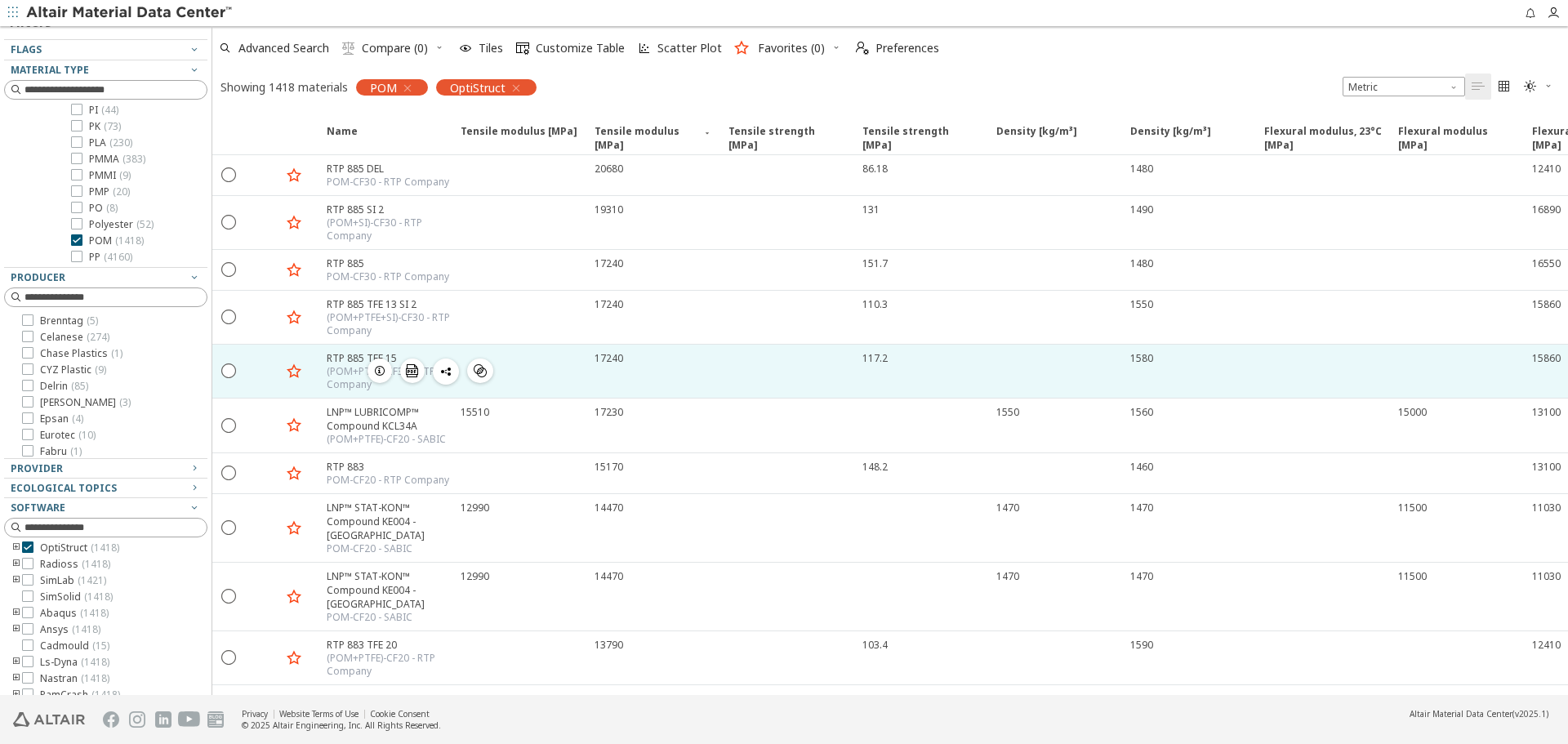
scroll to position [0, 0]
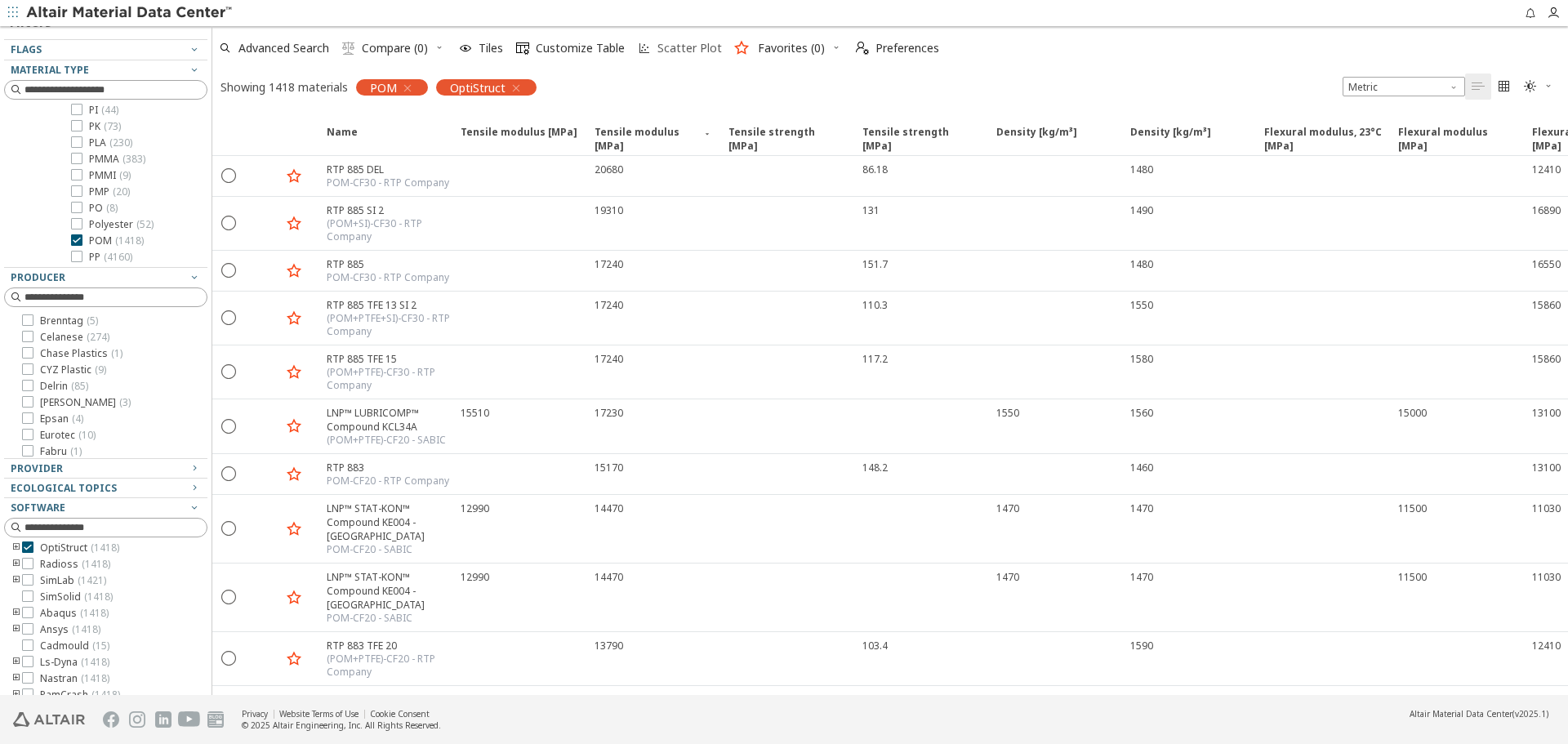
click at [667, 45] on span "Scatter Plot" at bounding box center [690, 48] width 65 height 11
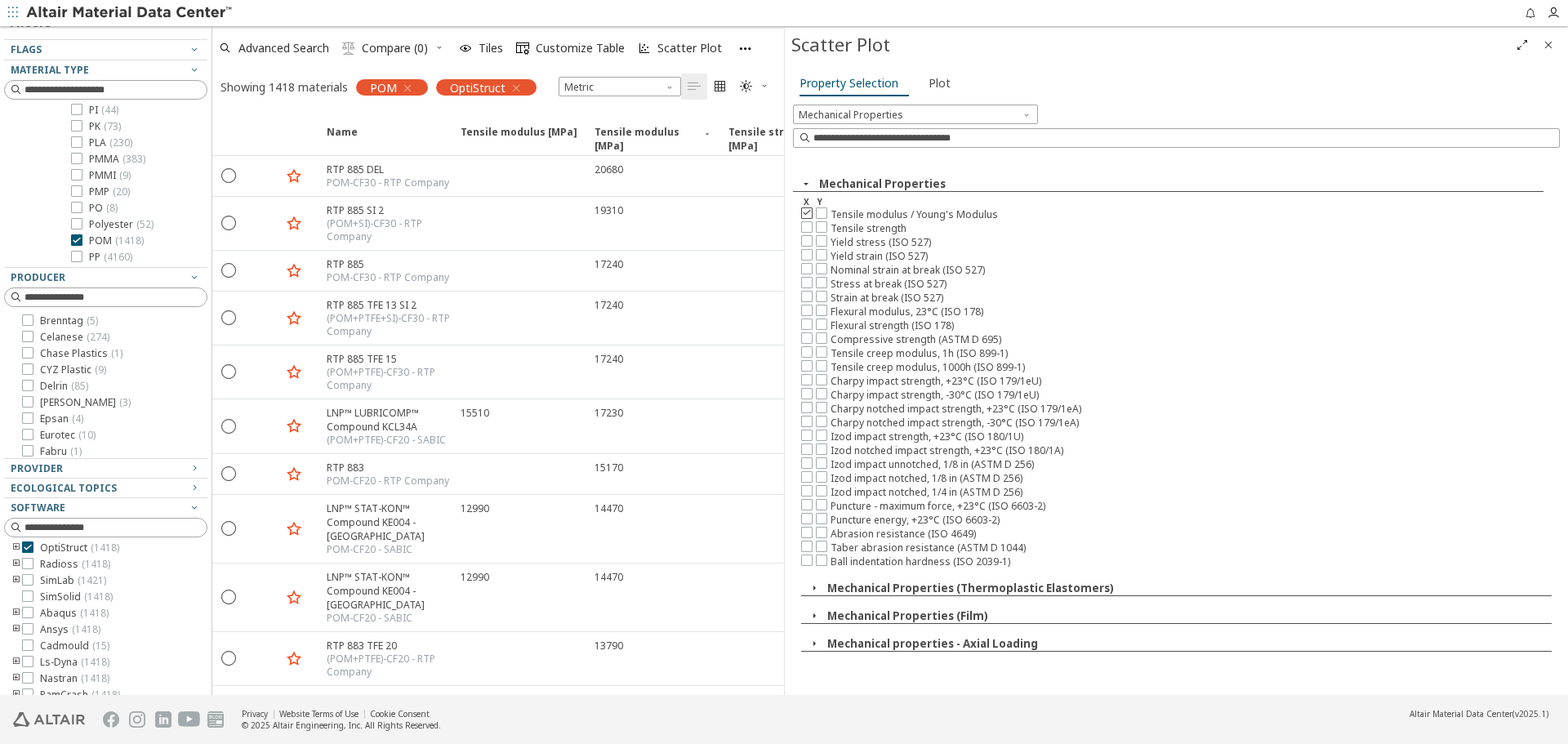
click at [810, 209] on icon at bounding box center [807, 212] width 11 height 11
click at [838, 208] on div "Tensile modulus / Young's Modulus" at bounding box center [1180, 214] width 758 height 14
click at [814, 211] on label at bounding box center [809, 214] width 15 height 14
click at [820, 210] on icon at bounding box center [821, 212] width 11 height 11
click at [806, 212] on icon at bounding box center [807, 212] width 11 height 11
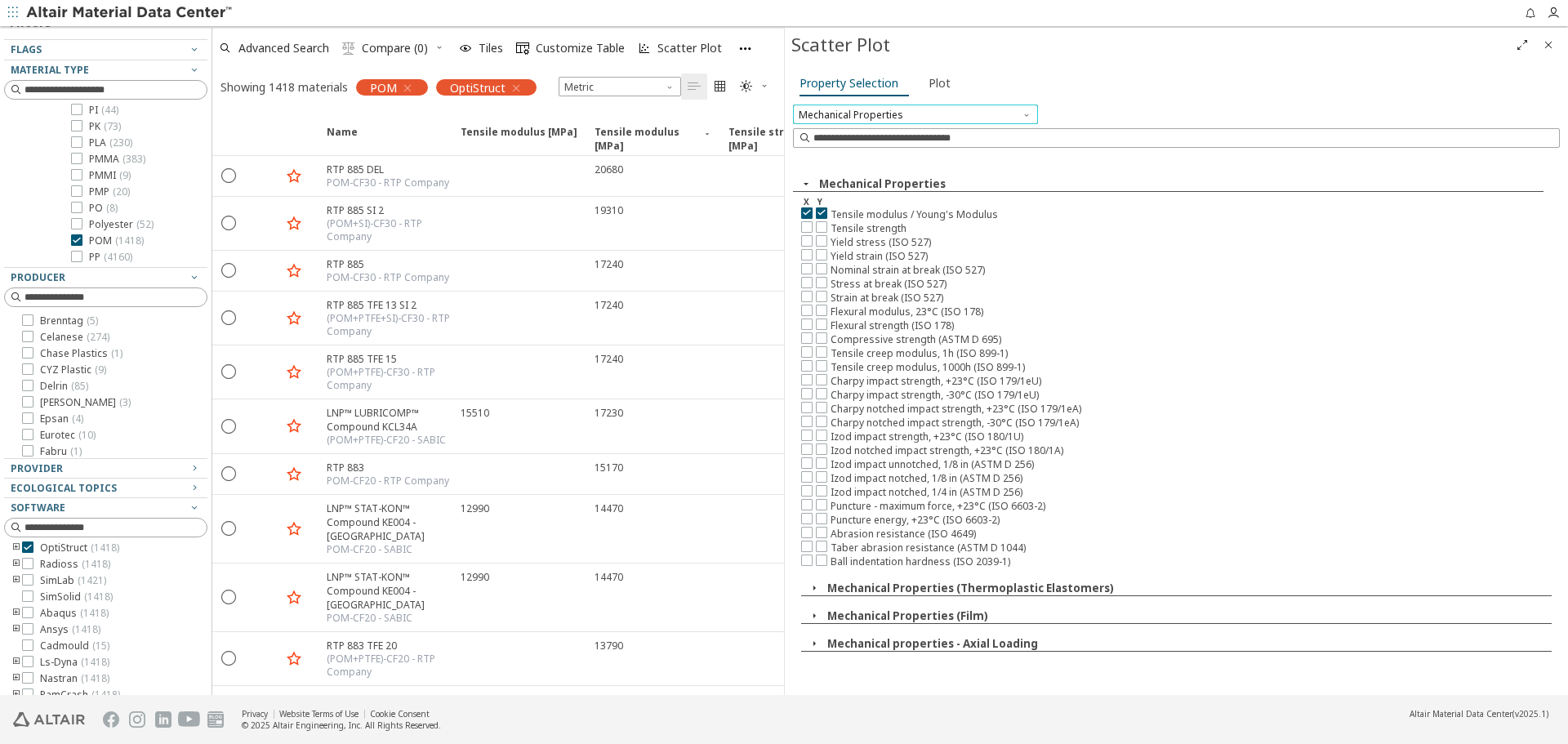
click at [859, 116] on span "Mechanical Properties" at bounding box center [915, 114] width 245 height 20
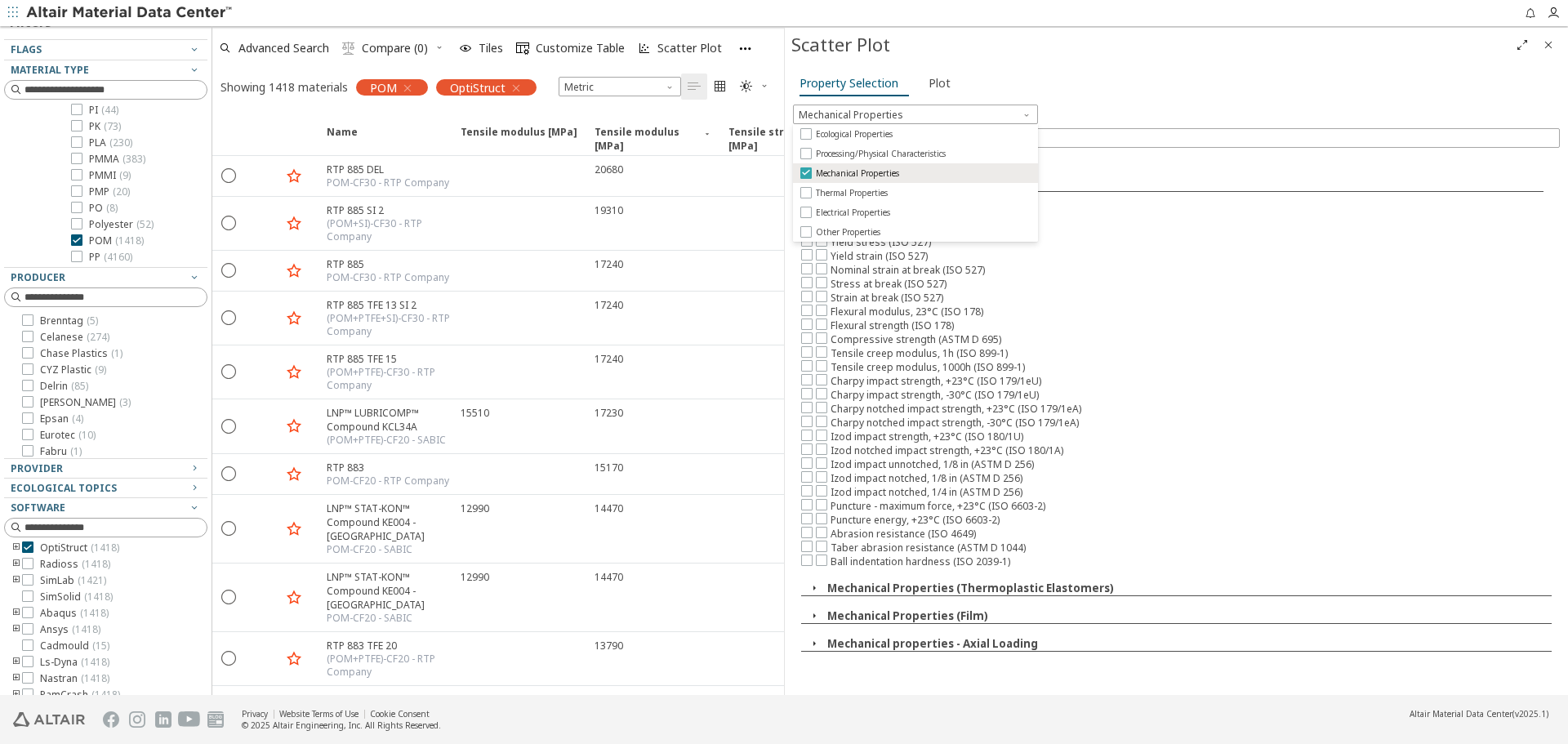
click at [822, 170] on span "Mechanical Properties" at bounding box center [857, 173] width 84 height 11
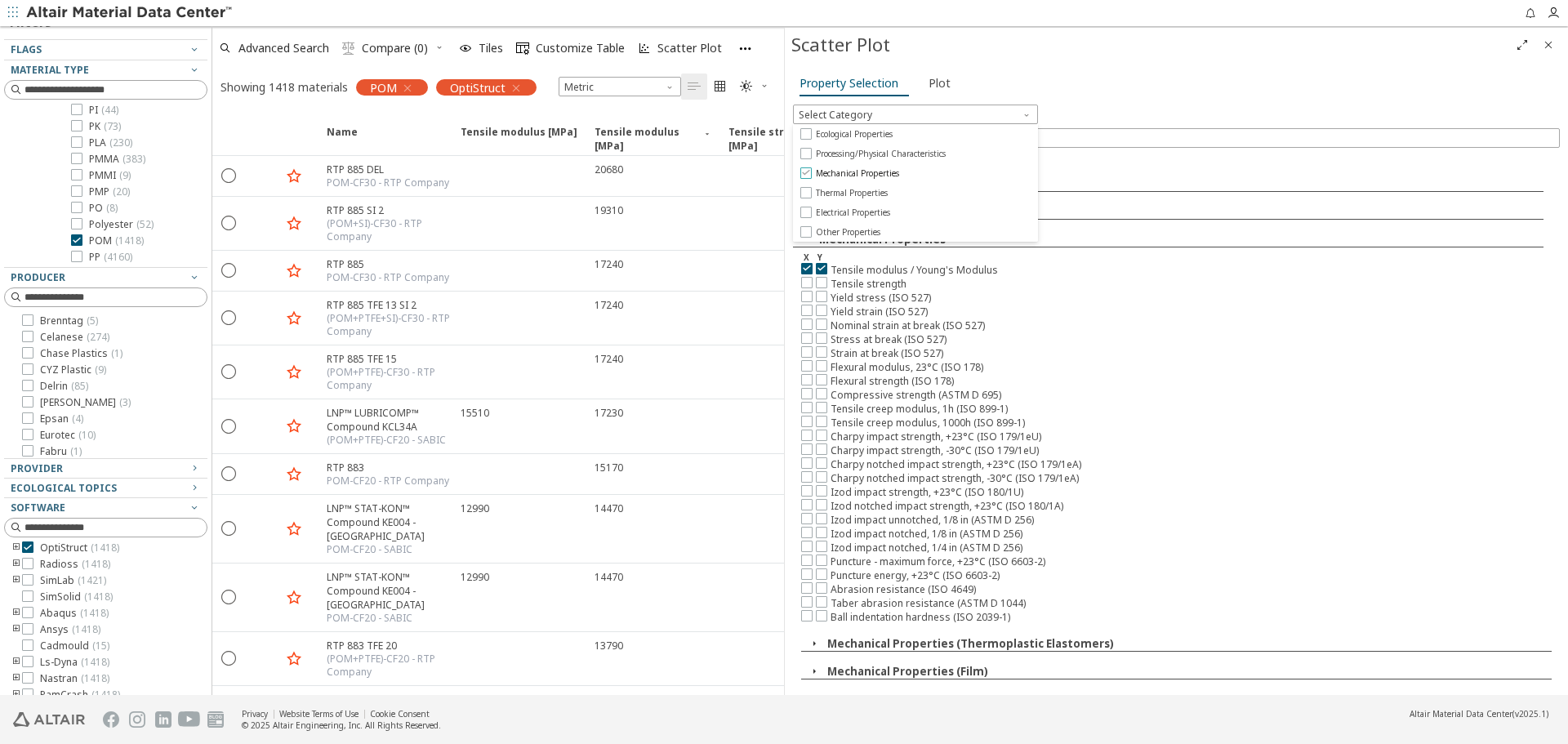
click at [808, 173] on icon at bounding box center [806, 173] width 11 height 11
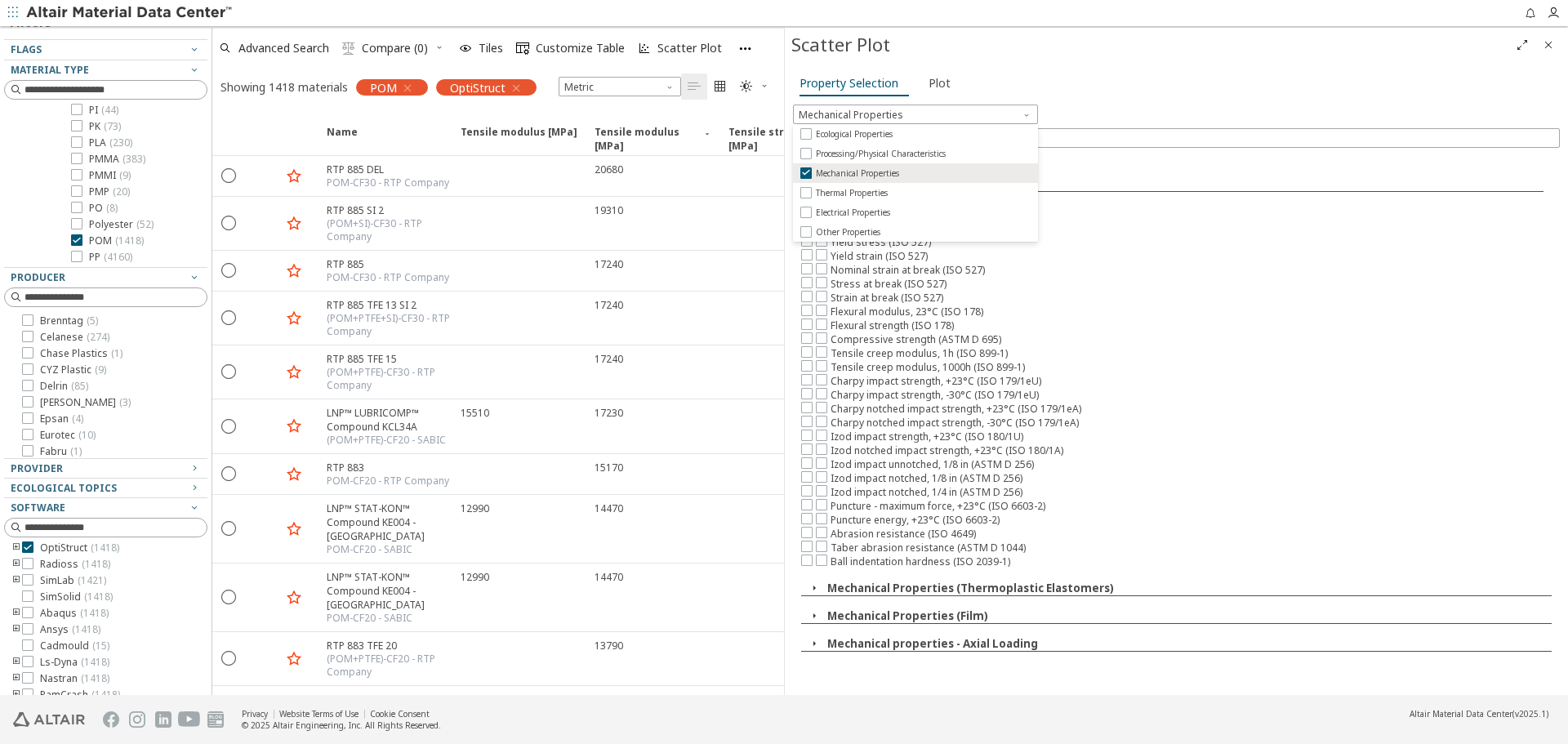
click at [1193, 160] on div "Mechanical Properties X Y Tensile modulus / Young's Modulus Tensile strength Yi…" at bounding box center [1176, 423] width 767 height 536
click at [841, 588] on button "Mechanical Properties (Thermoplastic Elastomers)" at bounding box center [970, 588] width 286 height 15
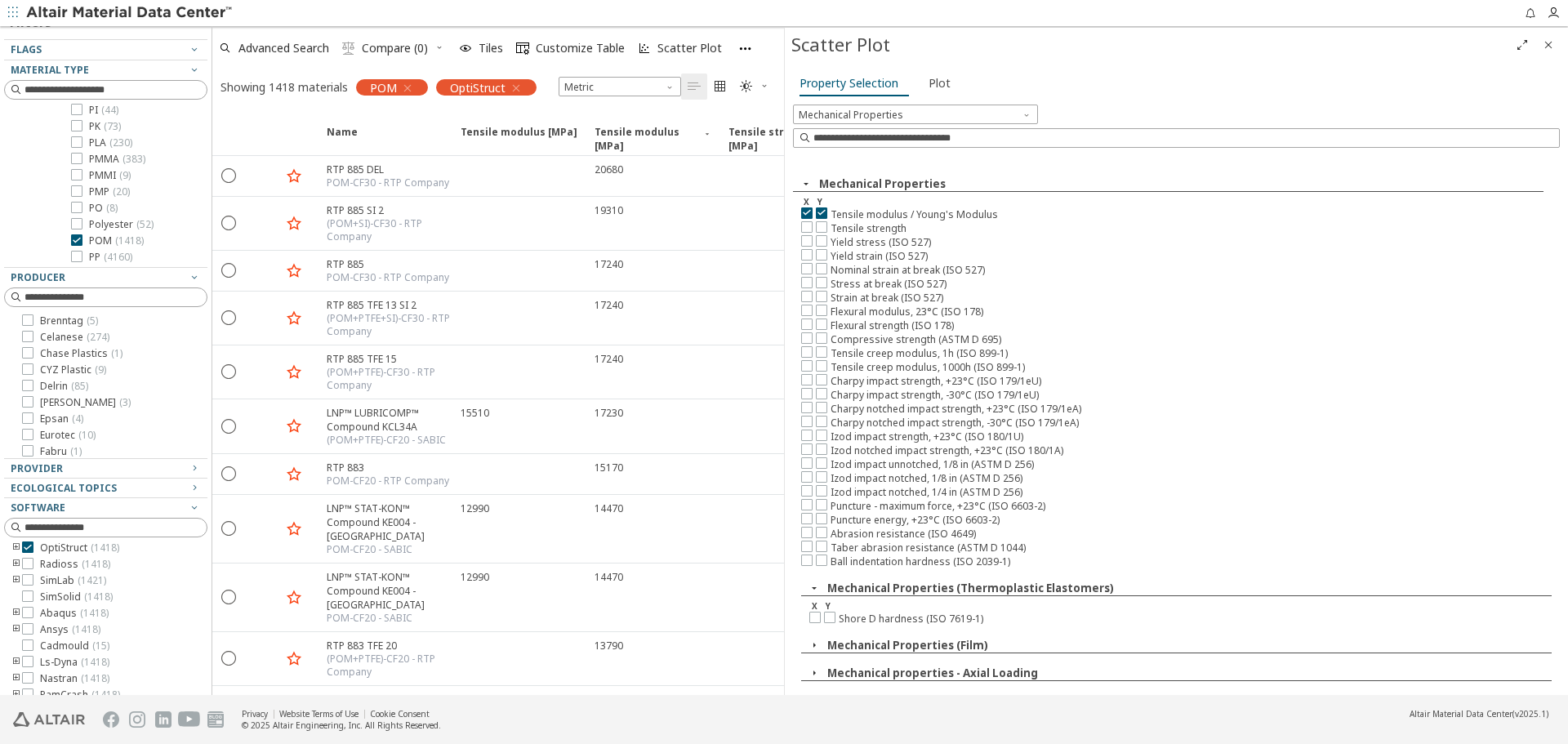
click at [841, 588] on button "Mechanical Properties (Thermoplastic Elastomers)" at bounding box center [970, 588] width 286 height 15
click at [841, 618] on button "Mechanical Properties (Film)" at bounding box center [907, 615] width 160 height 15
click at [936, 84] on span "Plot" at bounding box center [938, 84] width 22 height 26
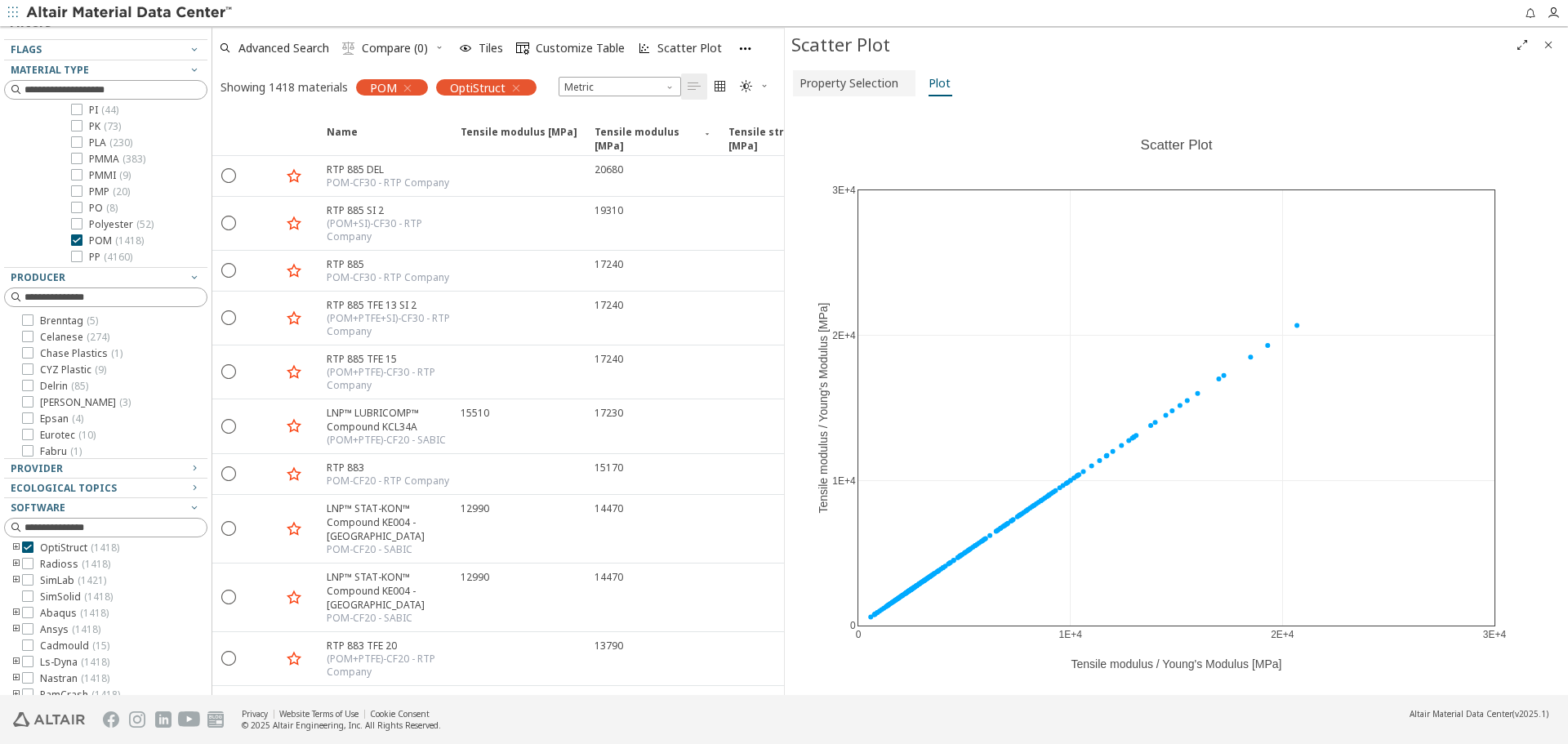
click at [865, 81] on span "Property Selection" at bounding box center [848, 84] width 99 height 26
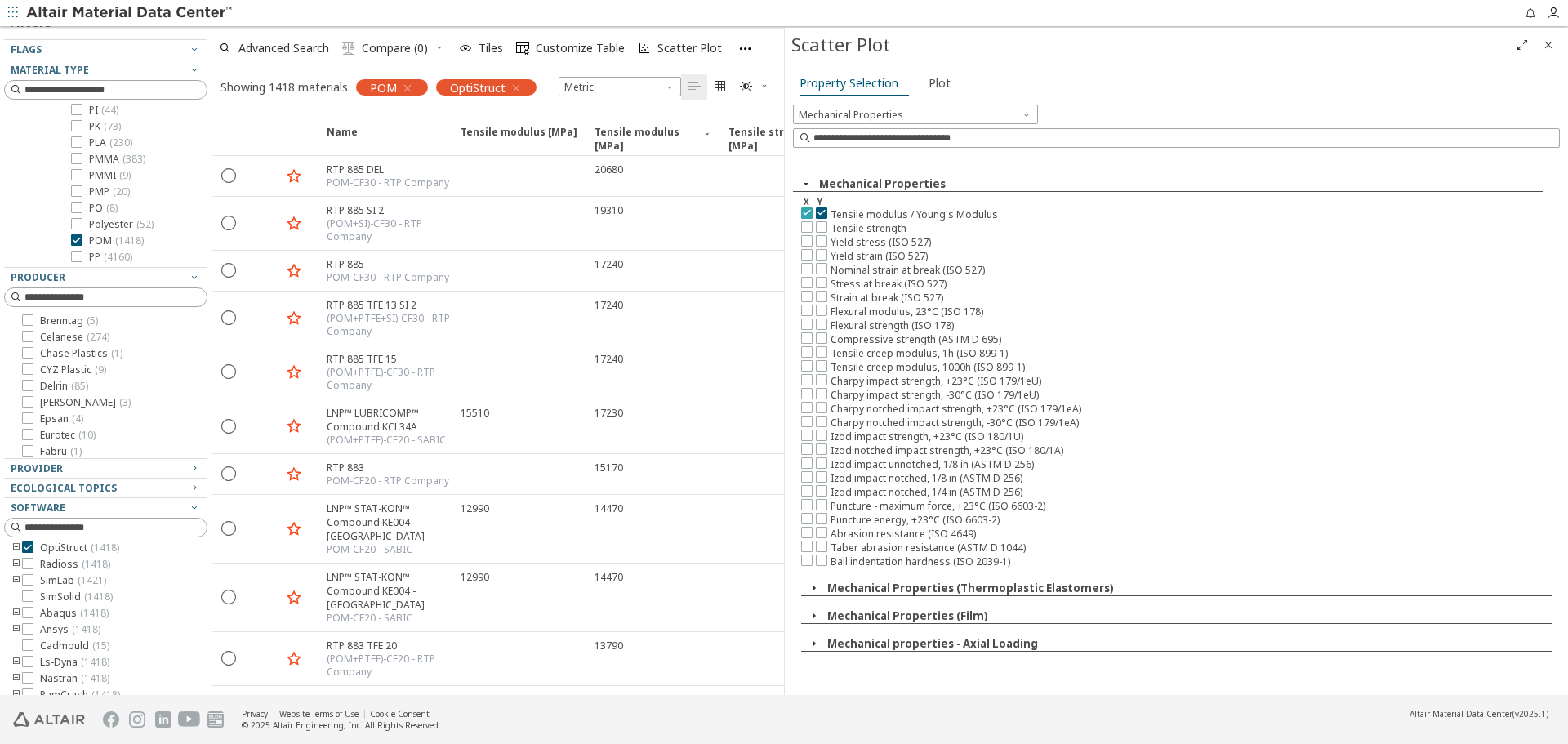
click at [807, 211] on icon at bounding box center [807, 212] width 11 height 11
click at [807, 311] on icon at bounding box center [807, 310] width 11 height 11
click at [935, 85] on span "Plot" at bounding box center [938, 84] width 22 height 26
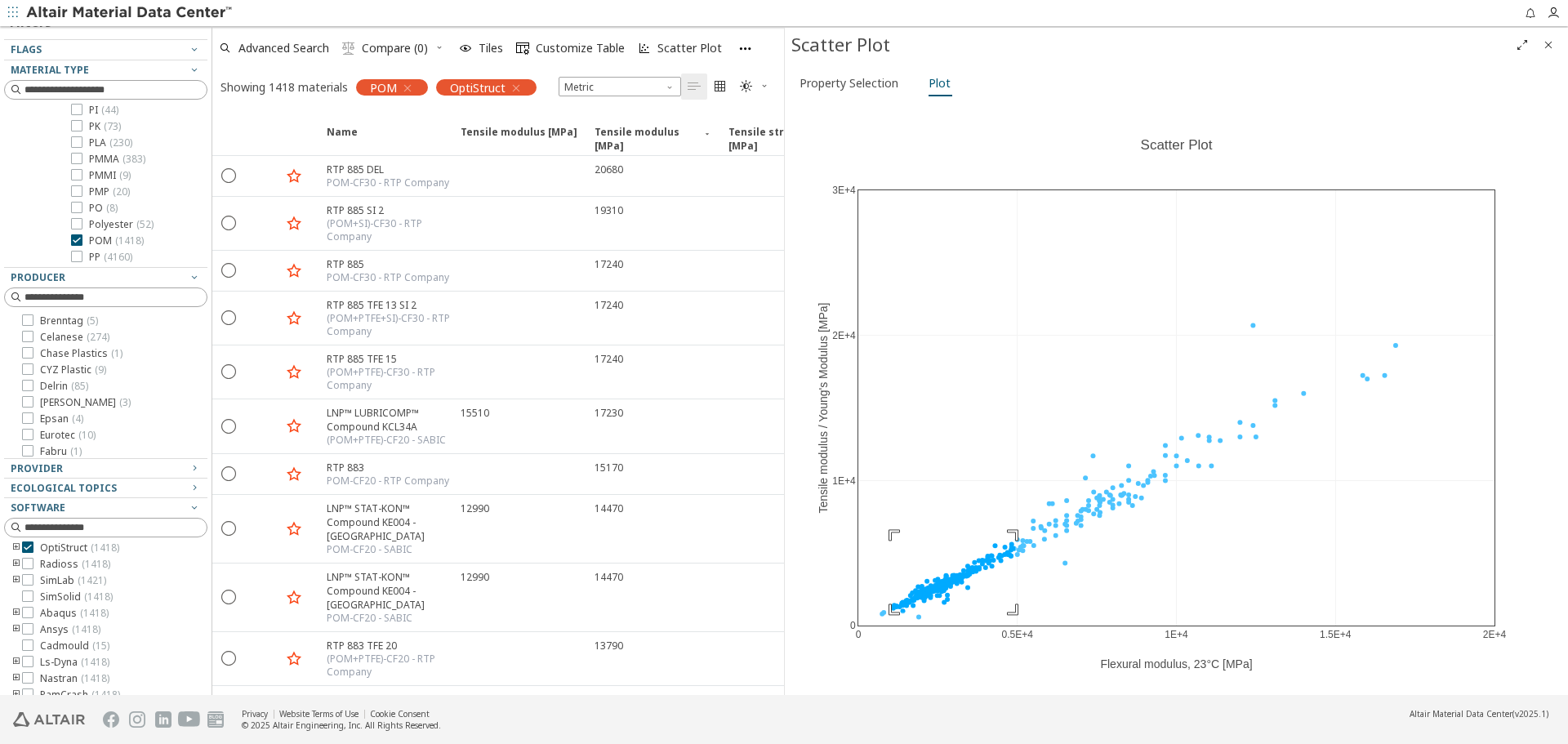
drag, startPoint x: 1015, startPoint y: 532, endPoint x: 889, endPoint y: 612, distance: 149.3
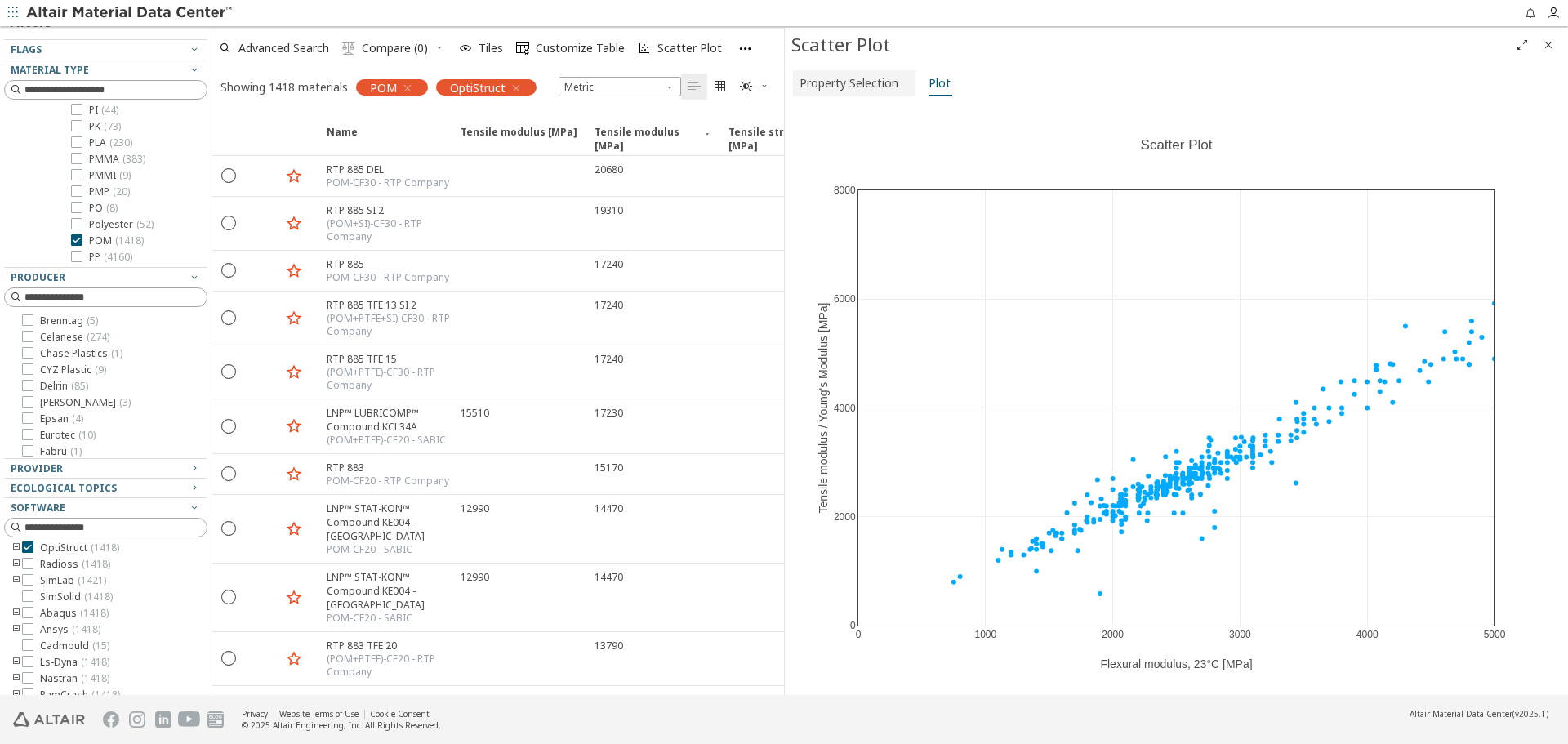
click at [880, 87] on span "Property Selection" at bounding box center [848, 84] width 99 height 26
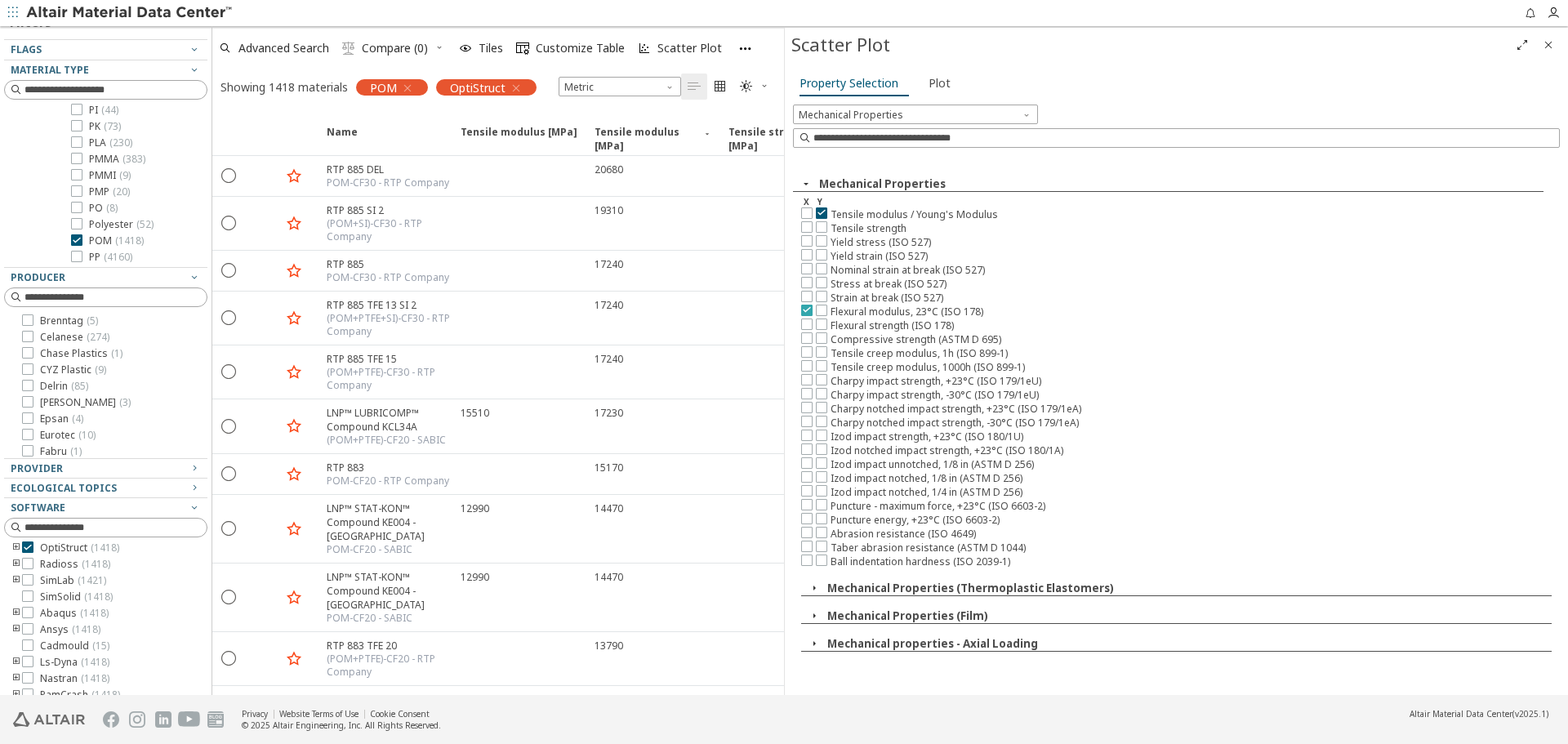
click at [807, 311] on icon at bounding box center [807, 310] width 11 height 11
click at [819, 228] on icon at bounding box center [821, 226] width 11 height 11
click at [822, 207] on icon at bounding box center [821, 212] width 11 height 11
click at [826, 228] on icon at bounding box center [821, 226] width 11 height 11
click at [814, 578] on div "Mechanical Properties X Y Tensile modulus / Young's Modulus Tensile strength Yi…" at bounding box center [1176, 423] width 767 height 536
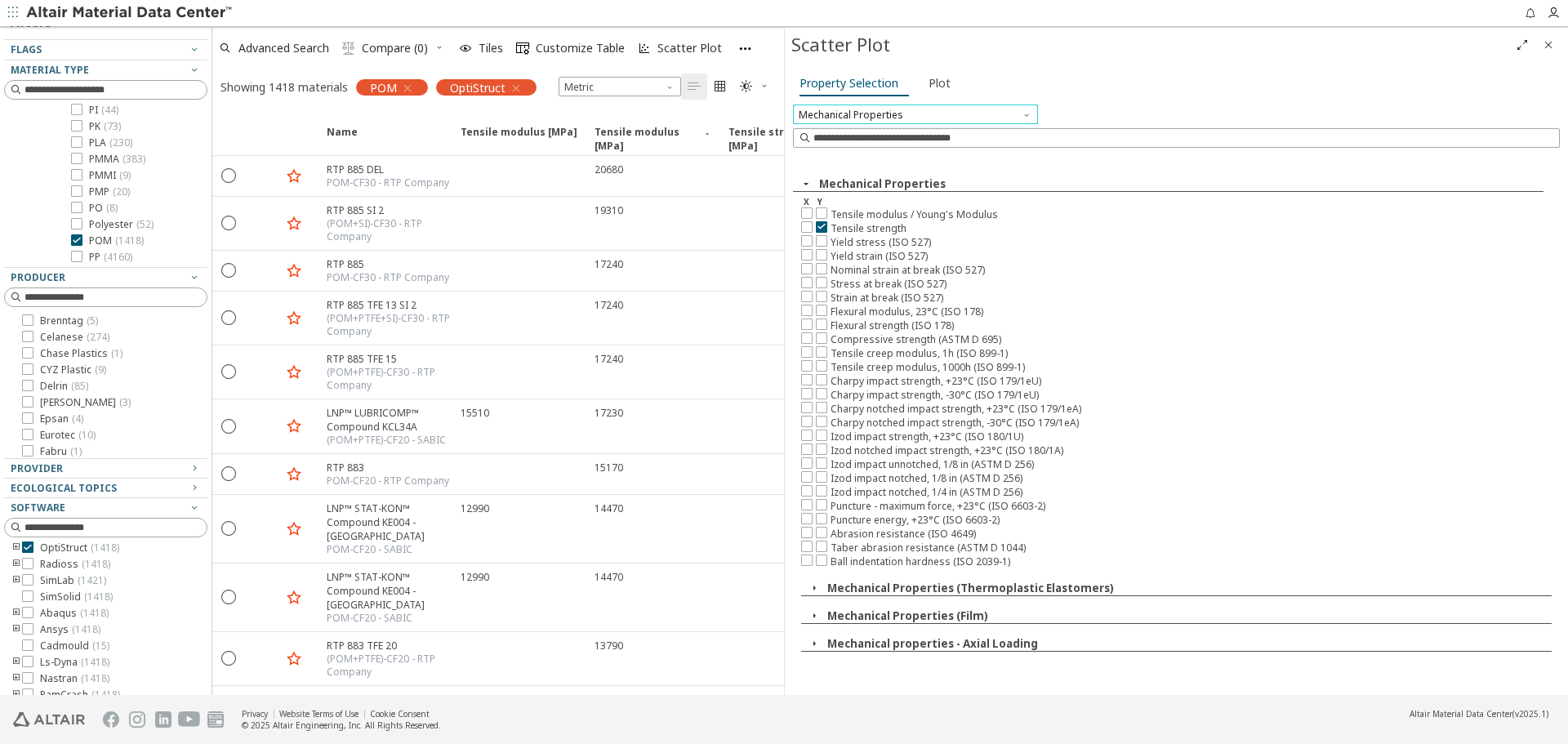
click at [884, 116] on span "Mechanical Properties" at bounding box center [915, 114] width 245 height 20
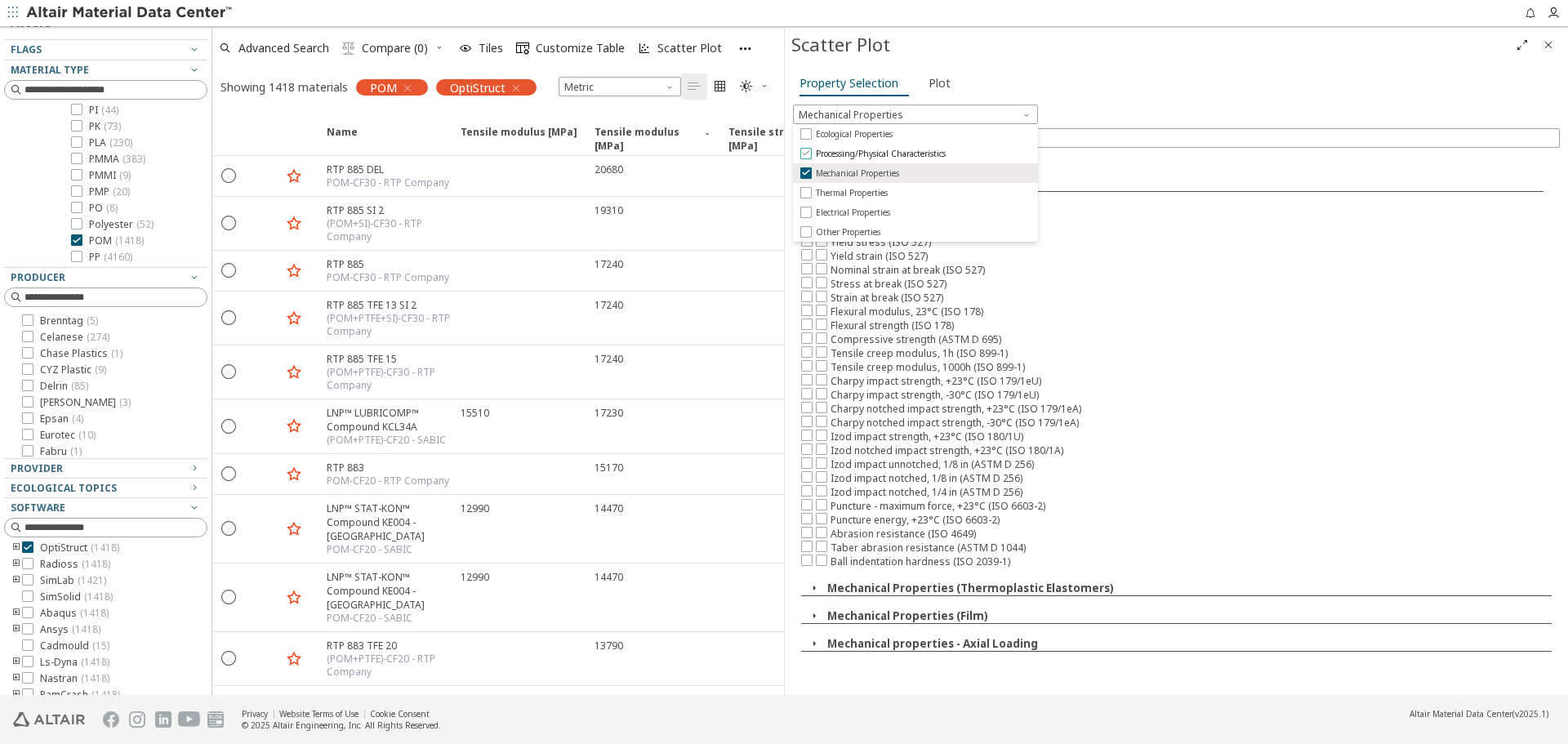
click at [805, 154] on icon at bounding box center [806, 153] width 11 height 11
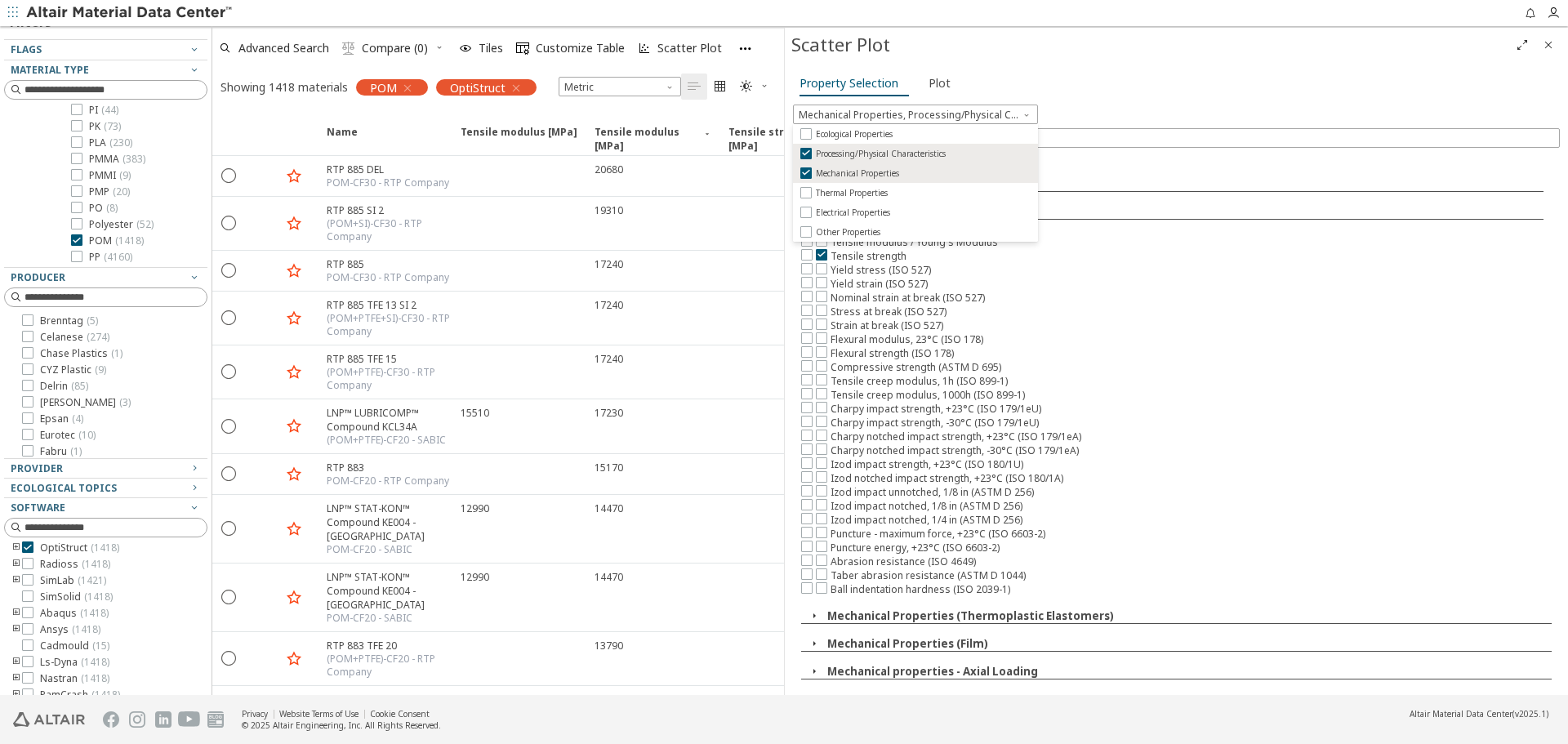
click at [1243, 116] on div "Mechanical Properties, Processing/Physical Characteristics" at bounding box center [1176, 114] width 767 height 20
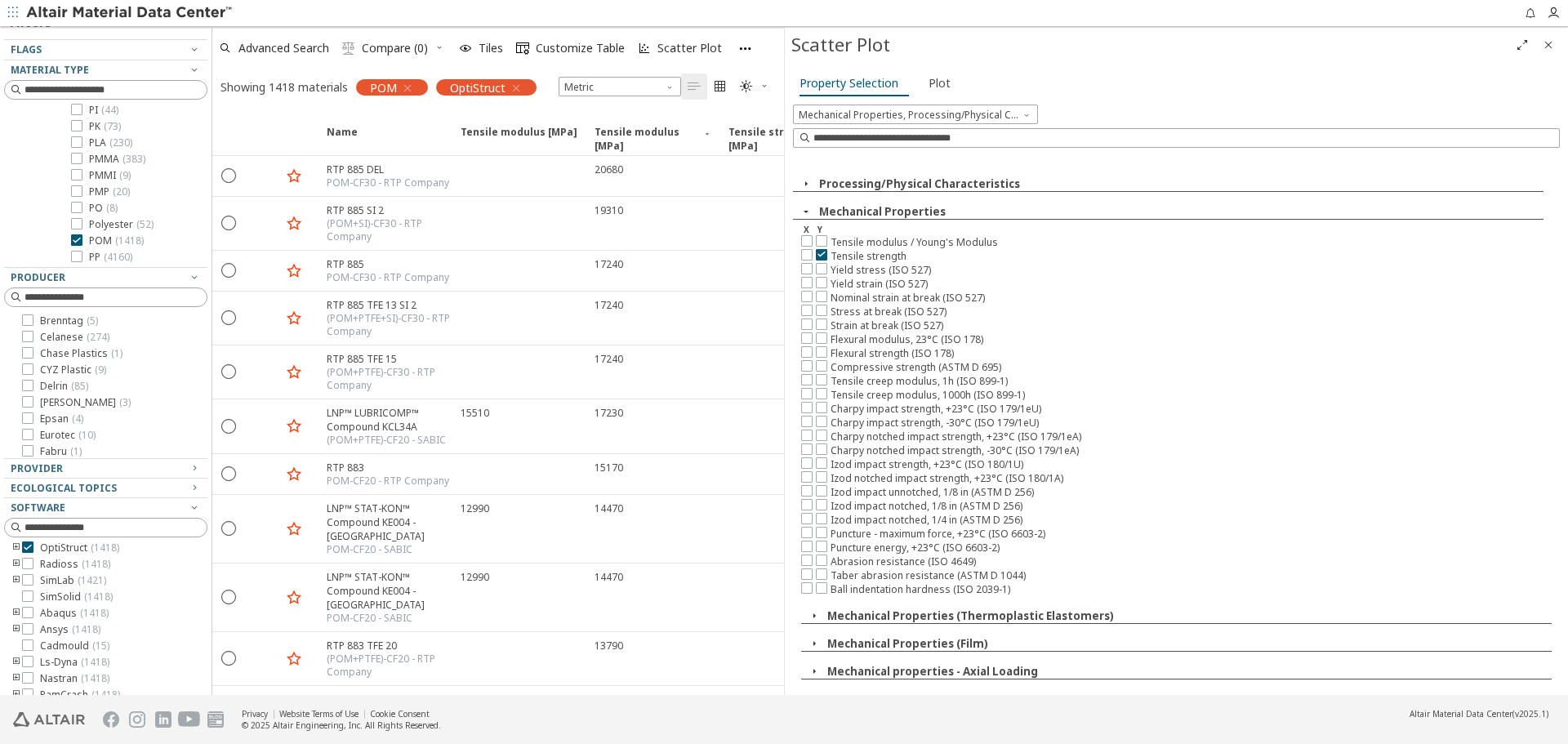
click at [819, 186] on button "Processing/Physical Characteristics" at bounding box center [920, 184] width 201 height 15
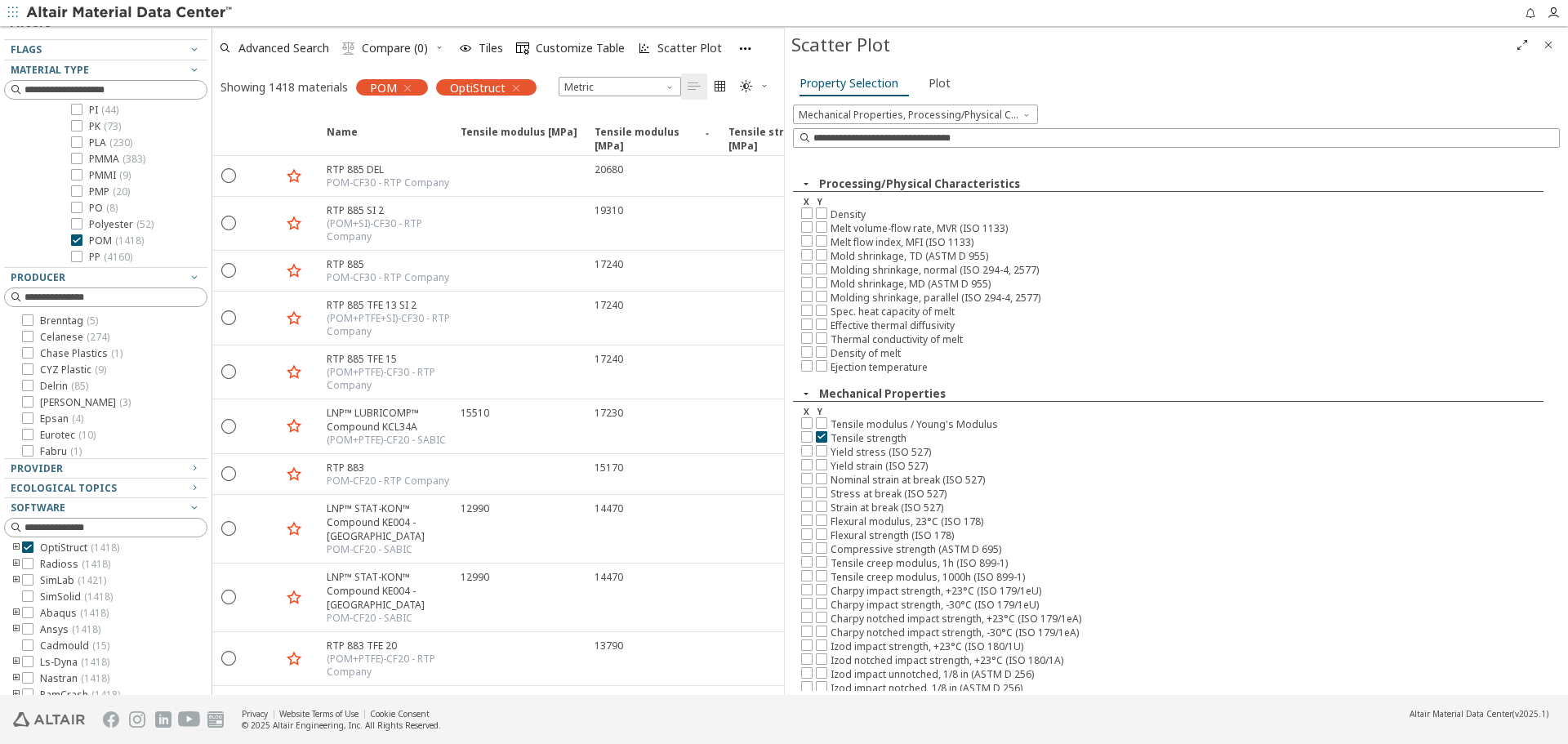
click at [802, 179] on icon "button" at bounding box center [806, 184] width 13 height 13
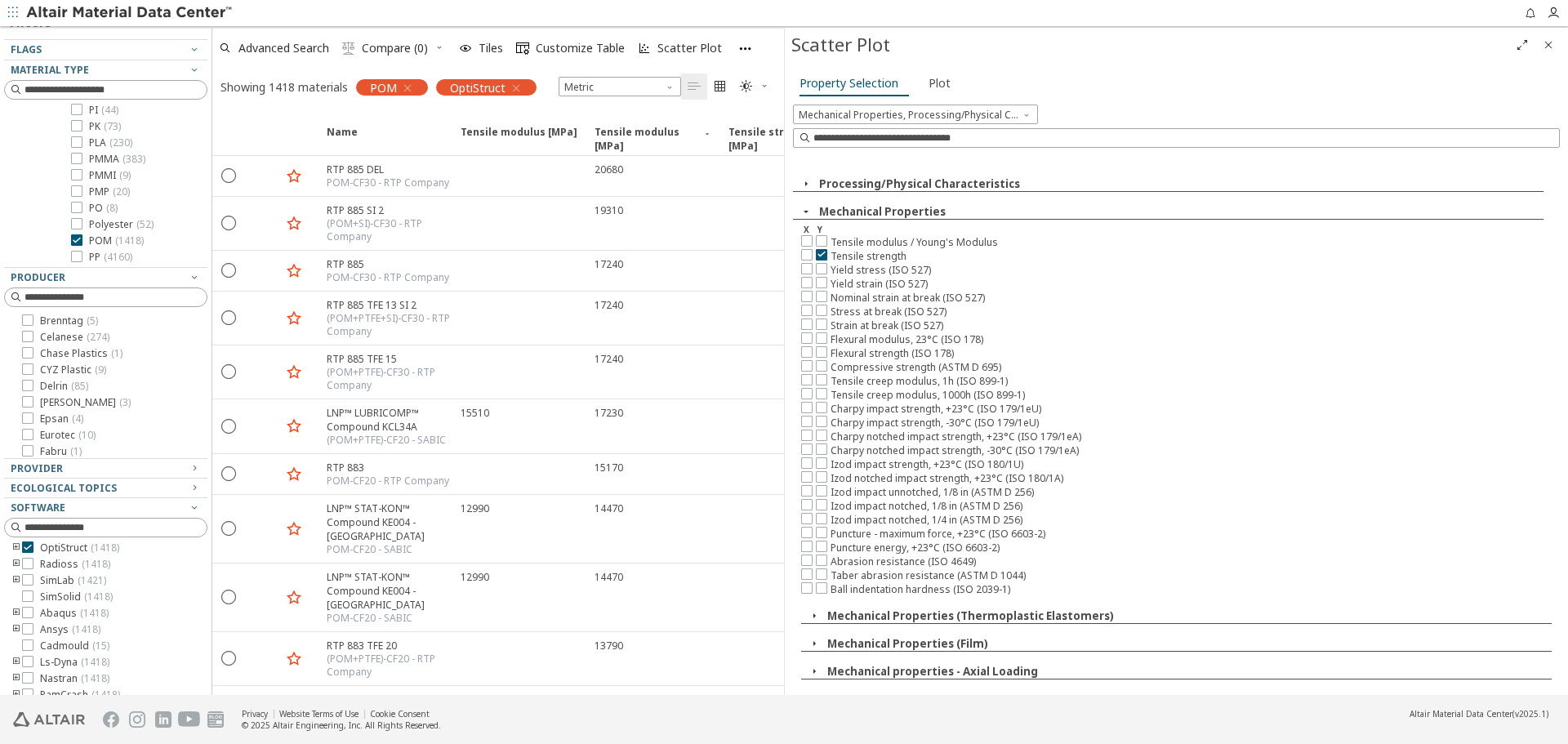
click at [802, 179] on icon "button" at bounding box center [806, 184] width 13 height 13
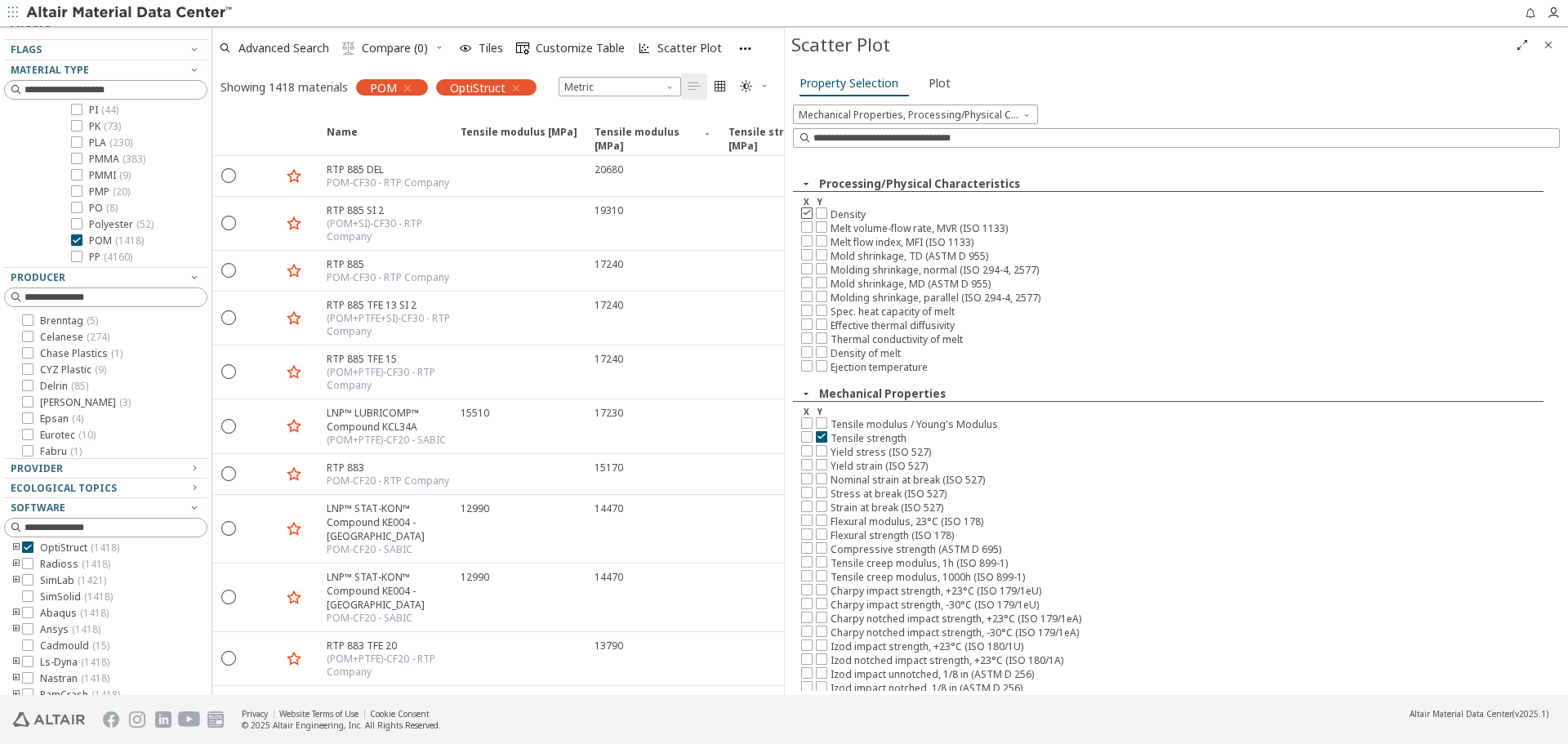
click at [807, 212] on icon at bounding box center [807, 212] width 11 height 11
click at [903, 83] on span "Property Selection" at bounding box center [854, 84] width 110 height 26
click at [938, 80] on span "Plot" at bounding box center [938, 84] width 22 height 26
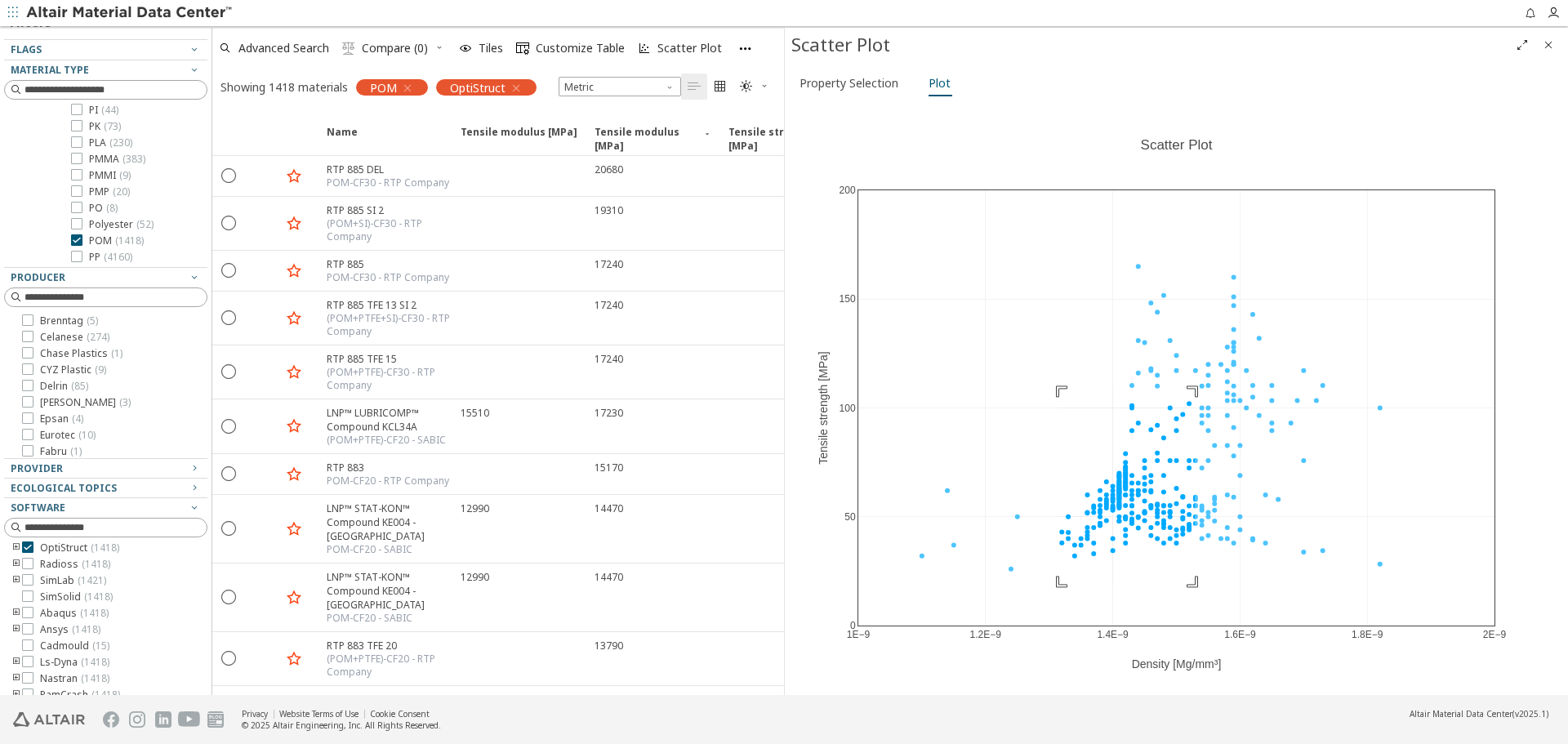
drag, startPoint x: 1059, startPoint y: 388, endPoint x: 1195, endPoint y: 584, distance: 238.6
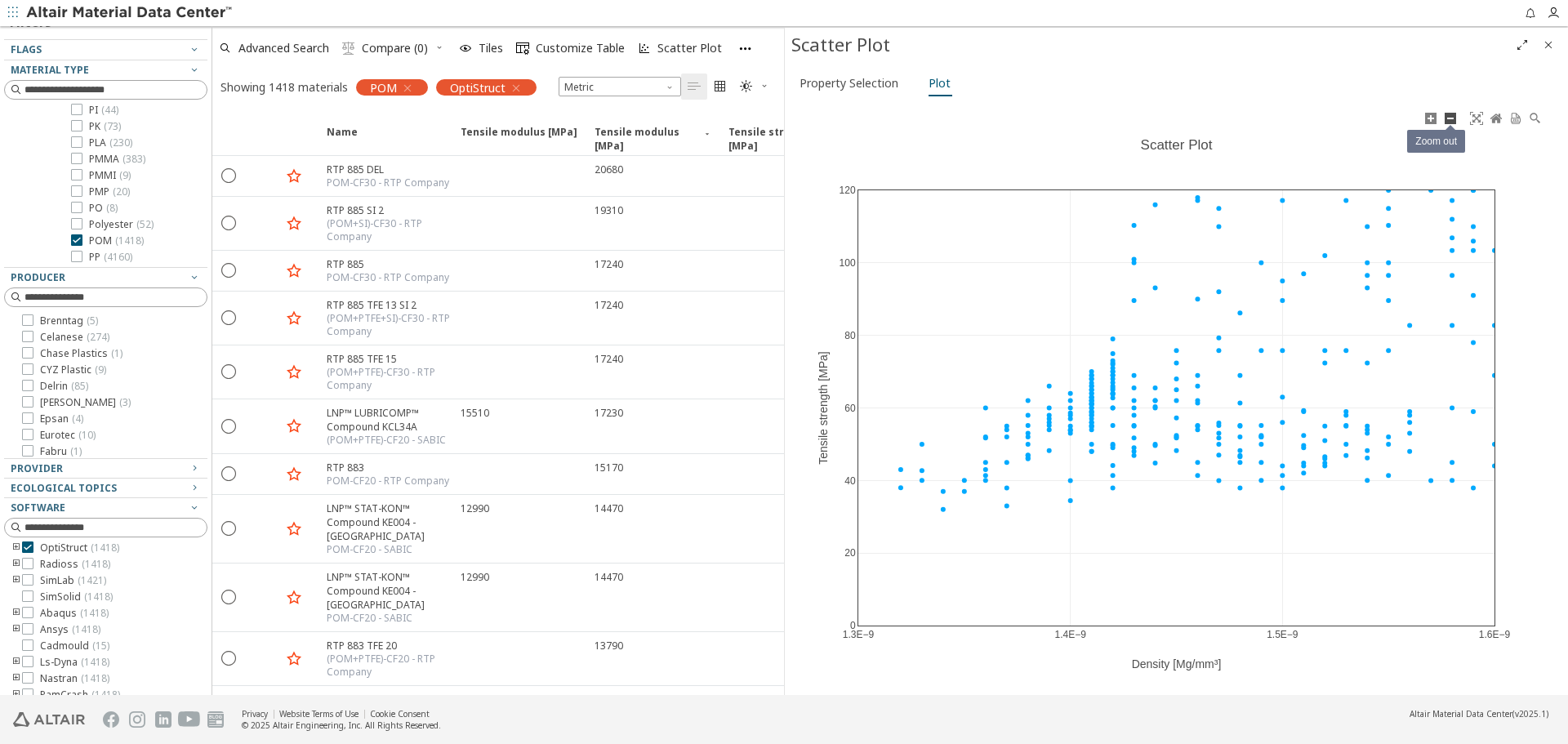
click at [1456, 115] on link at bounding box center [1450, 119] width 20 height 19
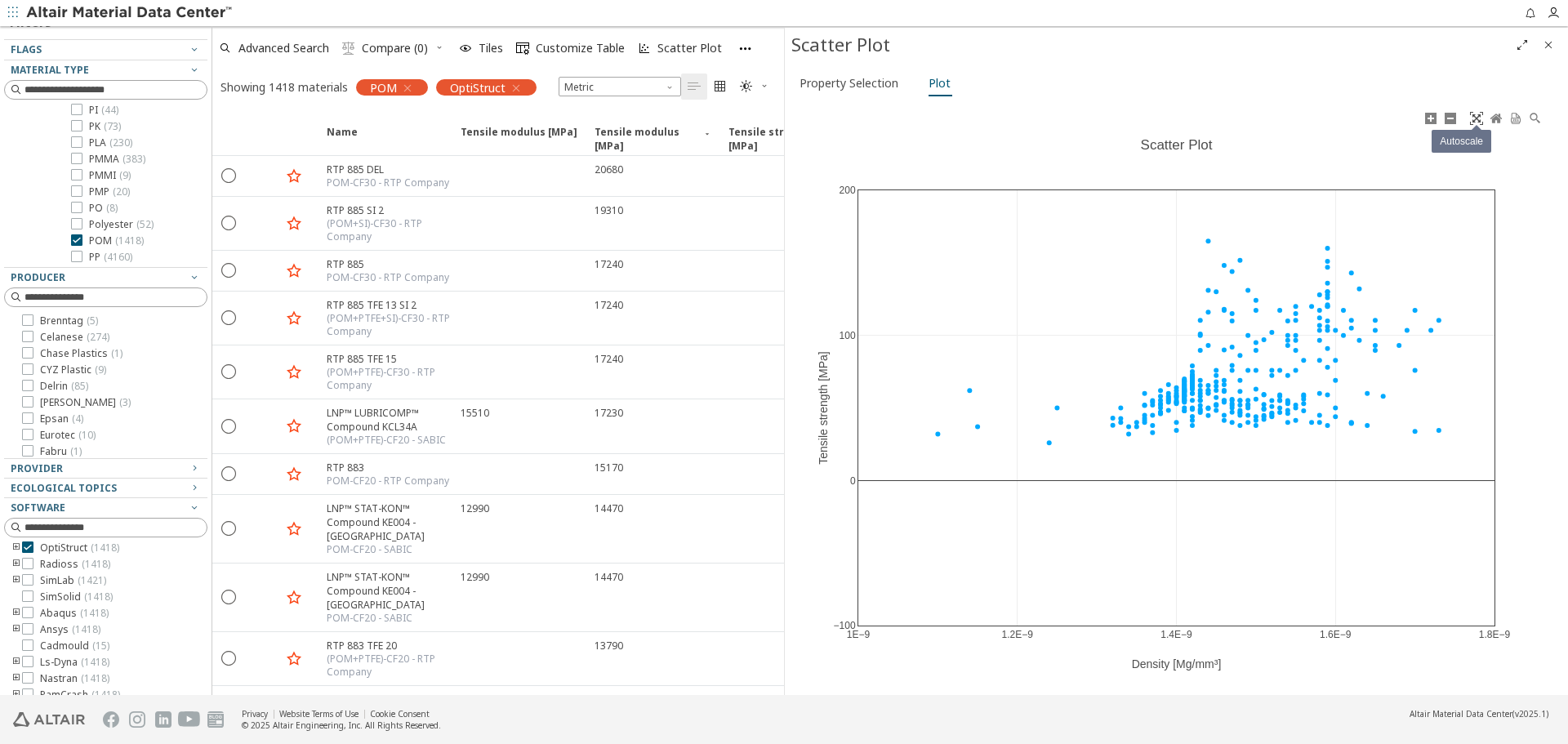
click at [1476, 122] on icon at bounding box center [1476, 118] width 13 height 13
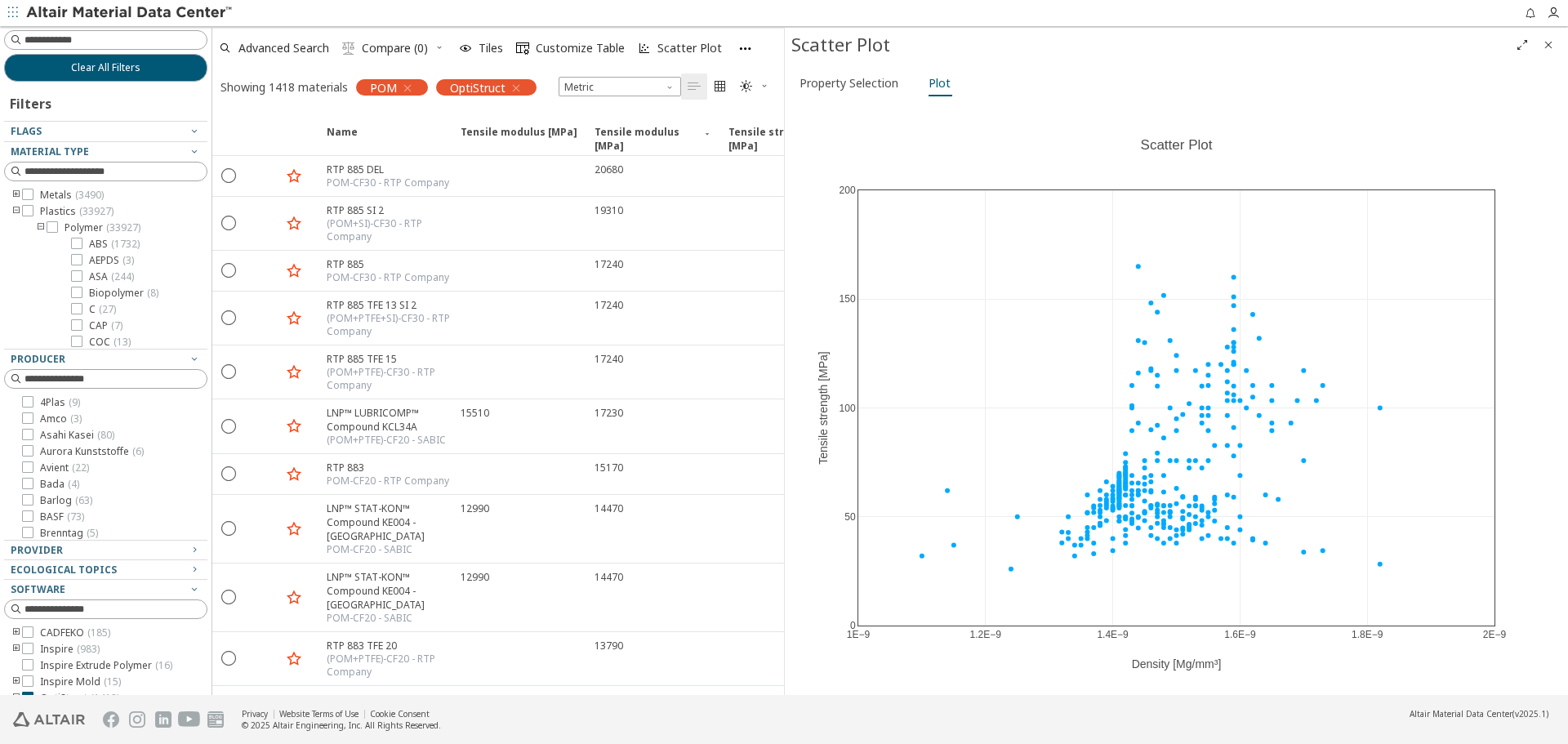
scroll to position [68, 0]
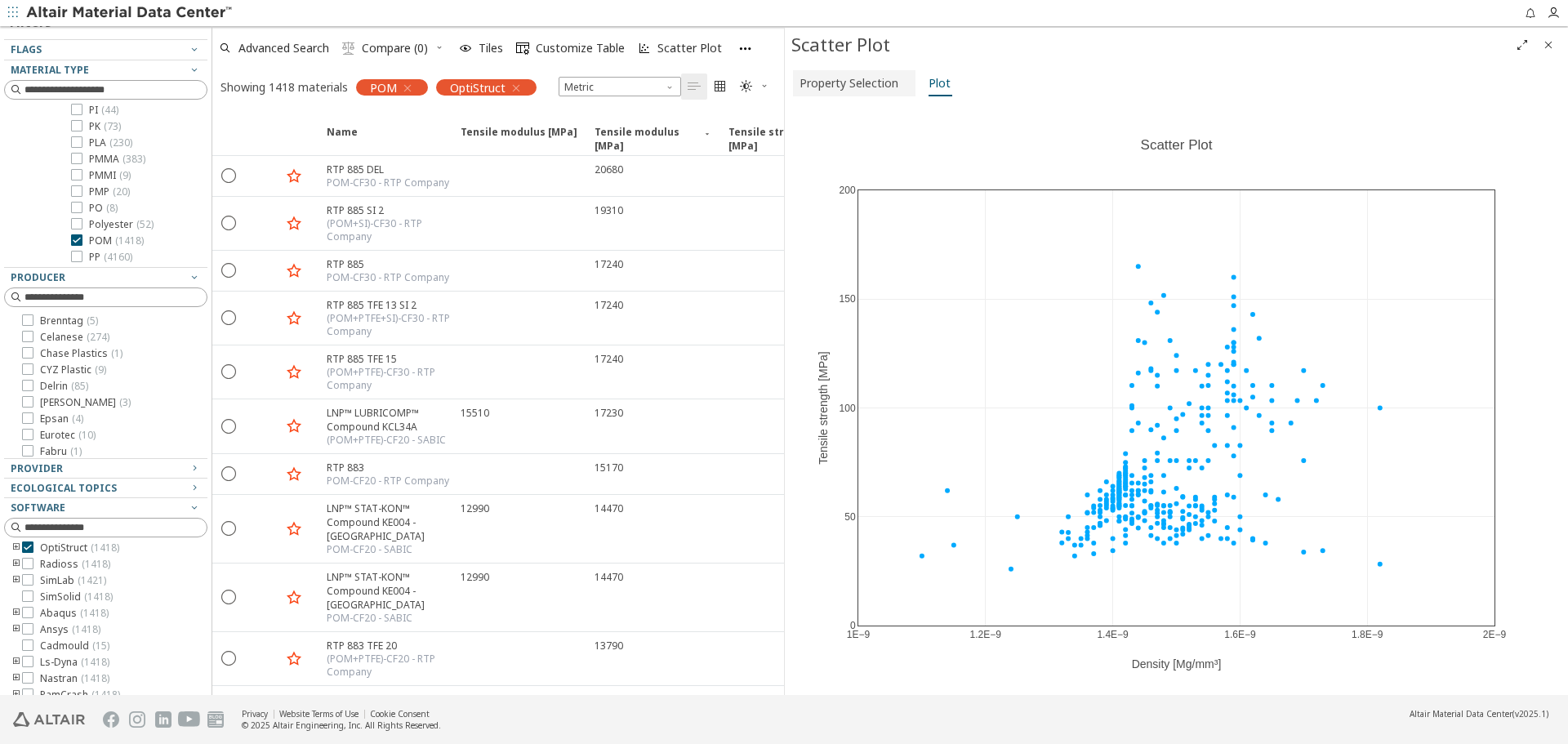
click at [859, 87] on span "Property Selection" at bounding box center [848, 84] width 99 height 26
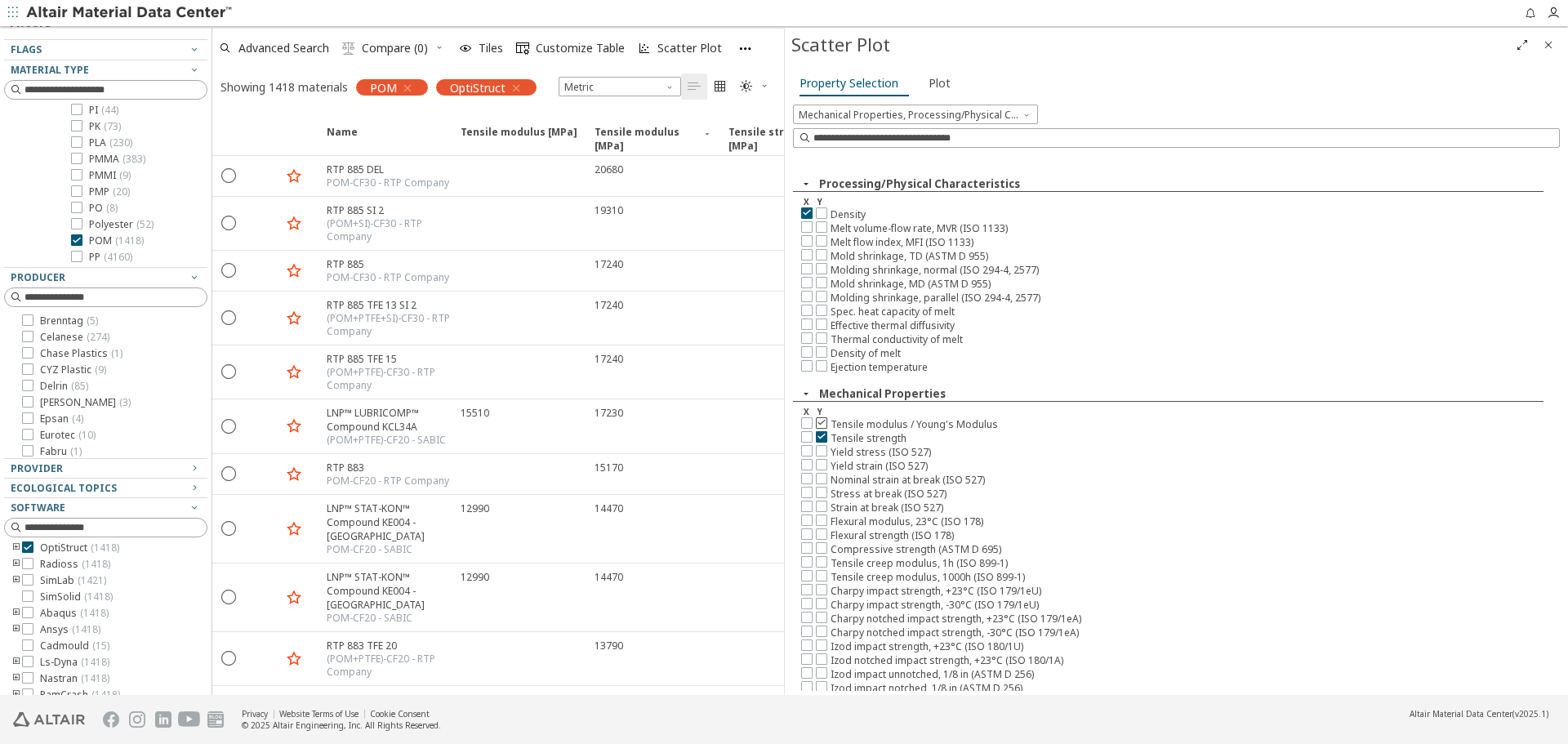
click at [826, 425] on icon at bounding box center [821, 422] width 11 height 11
click at [820, 523] on icon at bounding box center [821, 519] width 11 height 11
click at [814, 418] on label at bounding box center [809, 424] width 15 height 14
click at [822, 423] on icon at bounding box center [821, 422] width 11 height 11
click at [808, 211] on icon at bounding box center [807, 212] width 11 height 11
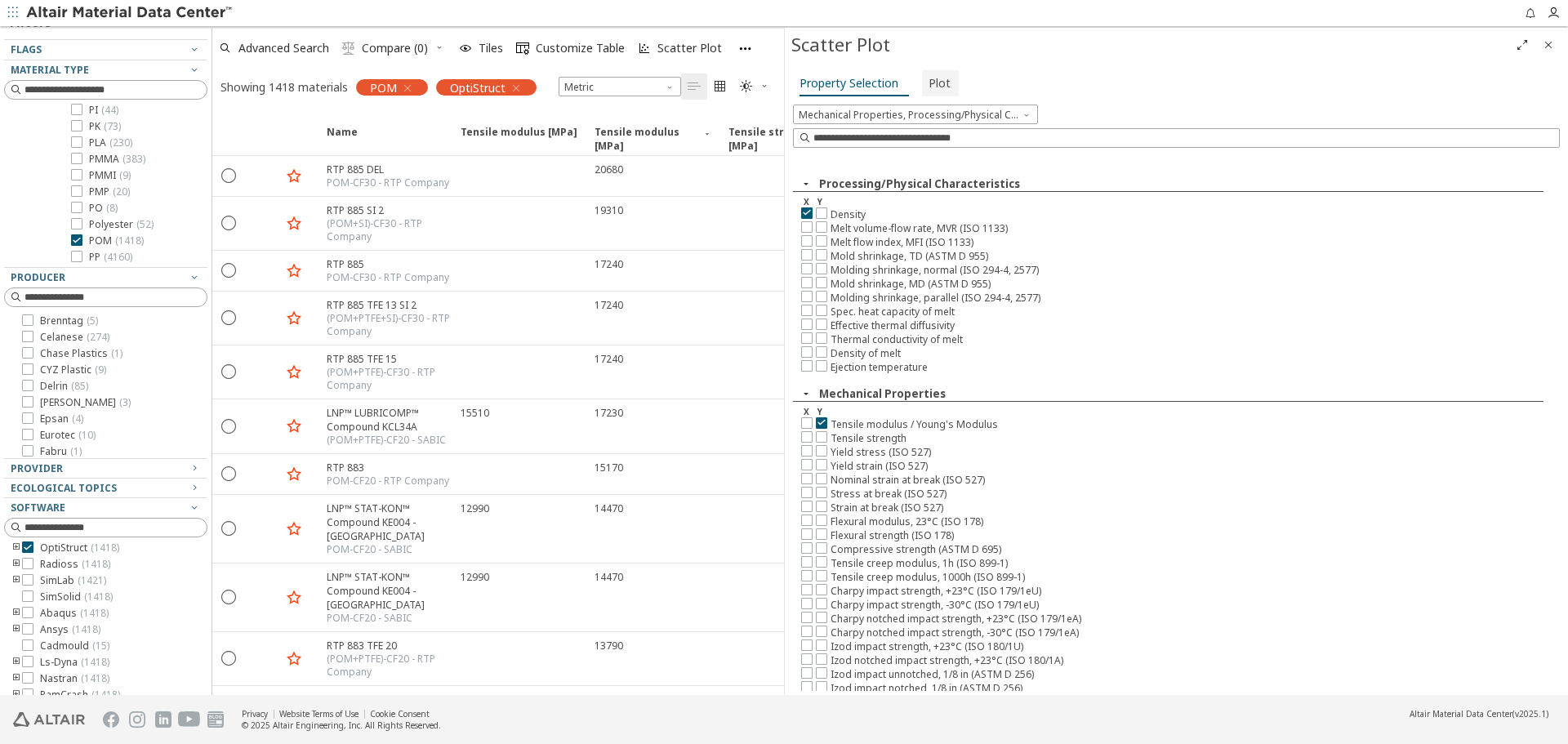
click at [931, 83] on span "Plot" at bounding box center [938, 84] width 22 height 26
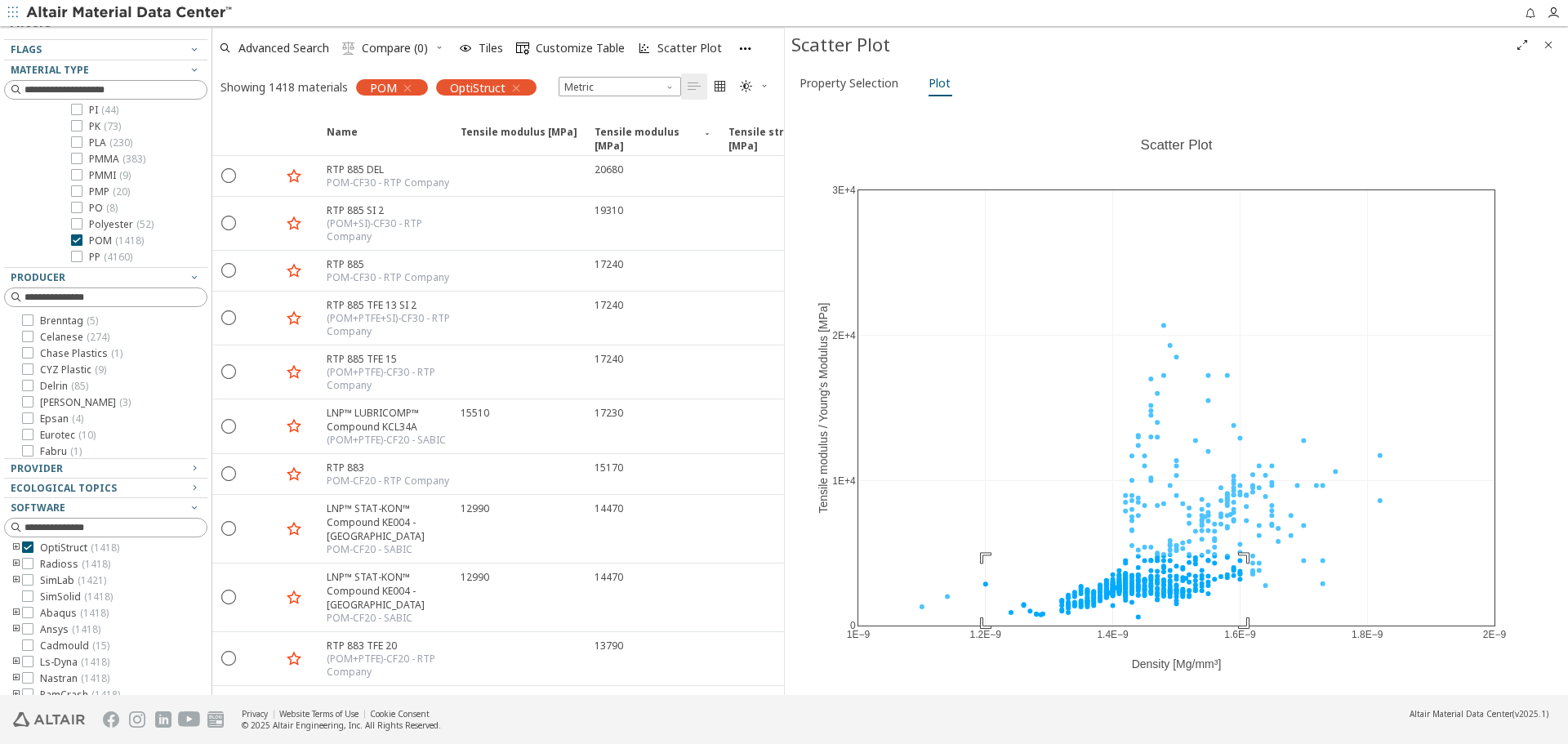
drag, startPoint x: 1246, startPoint y: 555, endPoint x: 983, endPoint y: 637, distance: 275.5
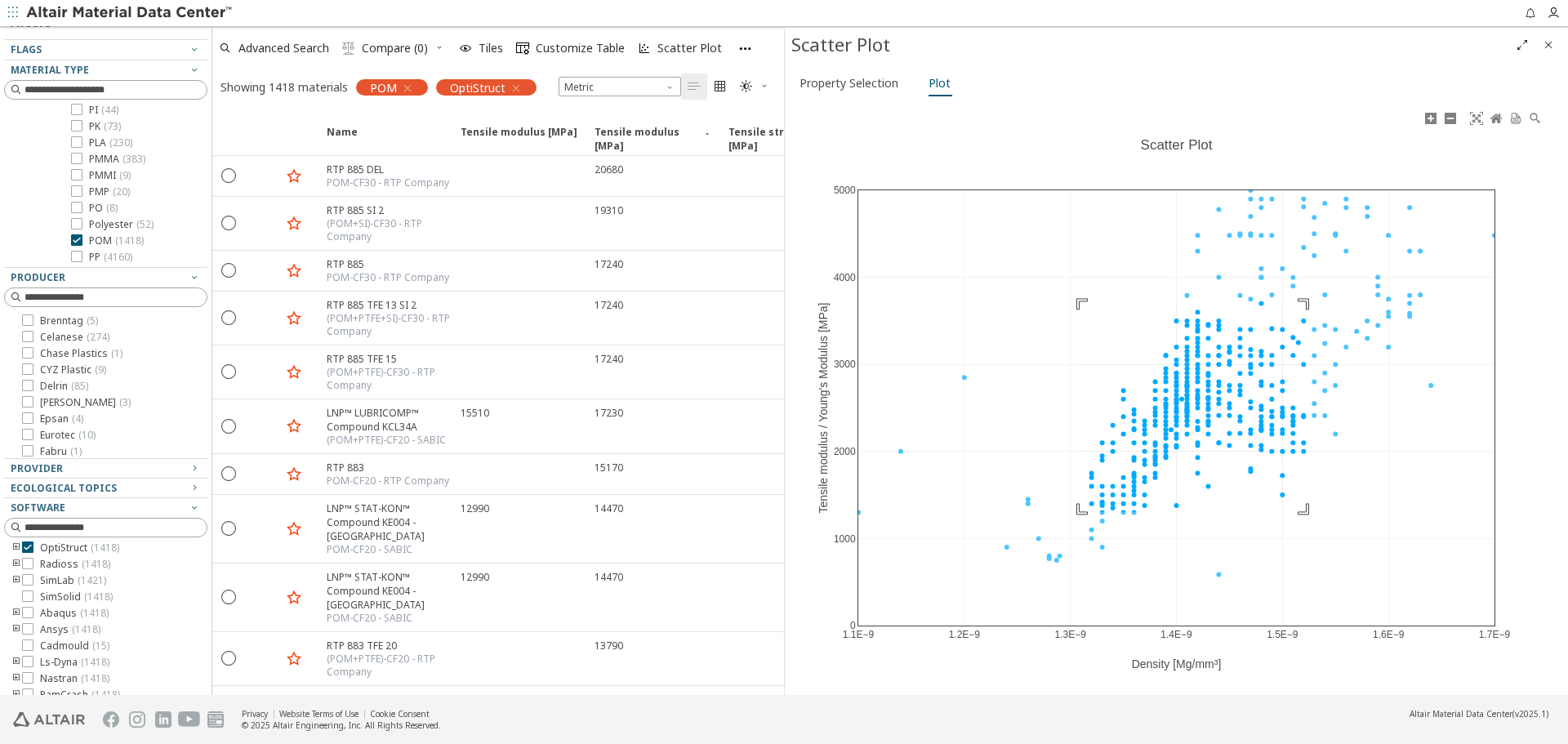
drag, startPoint x: 1305, startPoint y: 301, endPoint x: 1073, endPoint y: 536, distance: 330.2
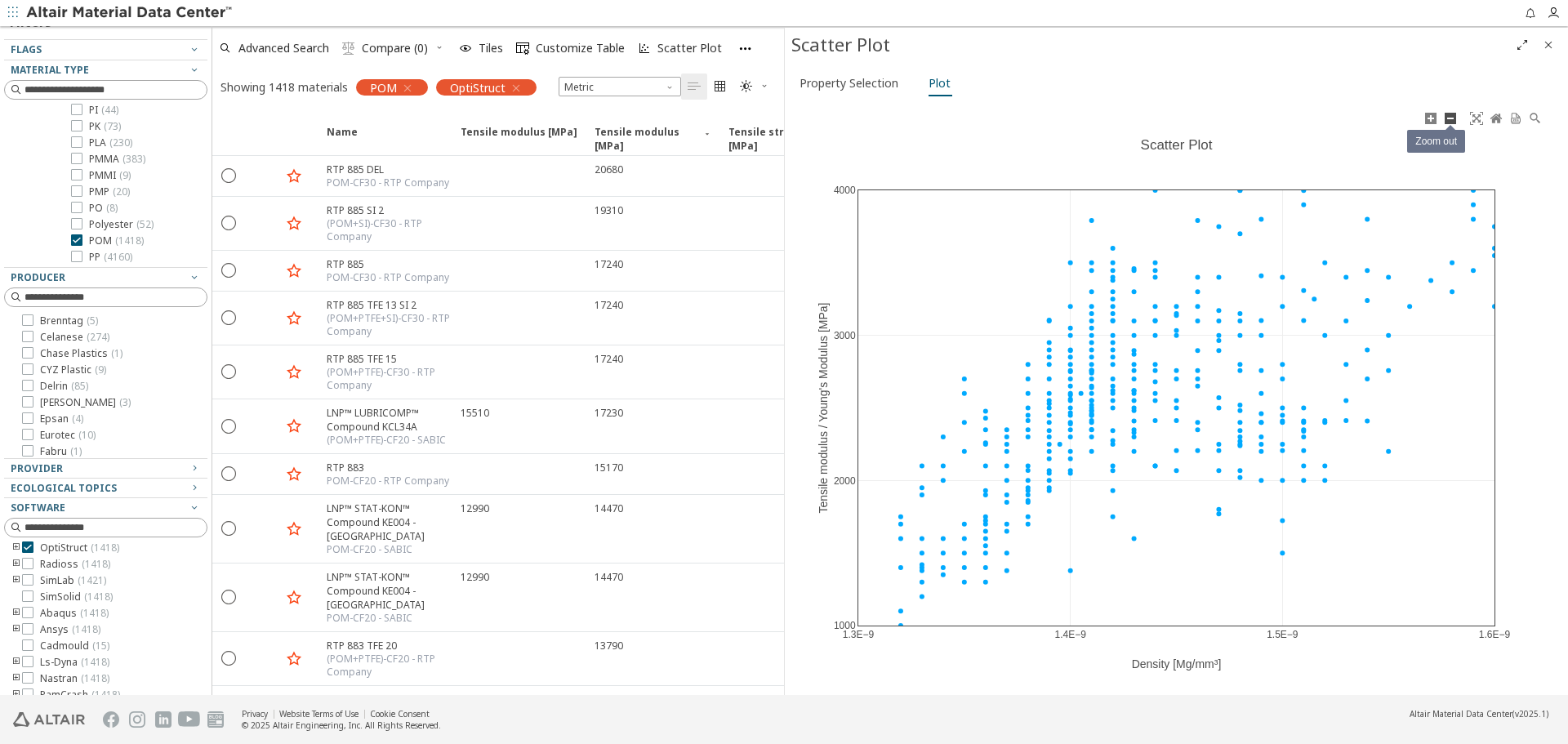
click at [1450, 114] on icon at bounding box center [1450, 118] width 11 height 11
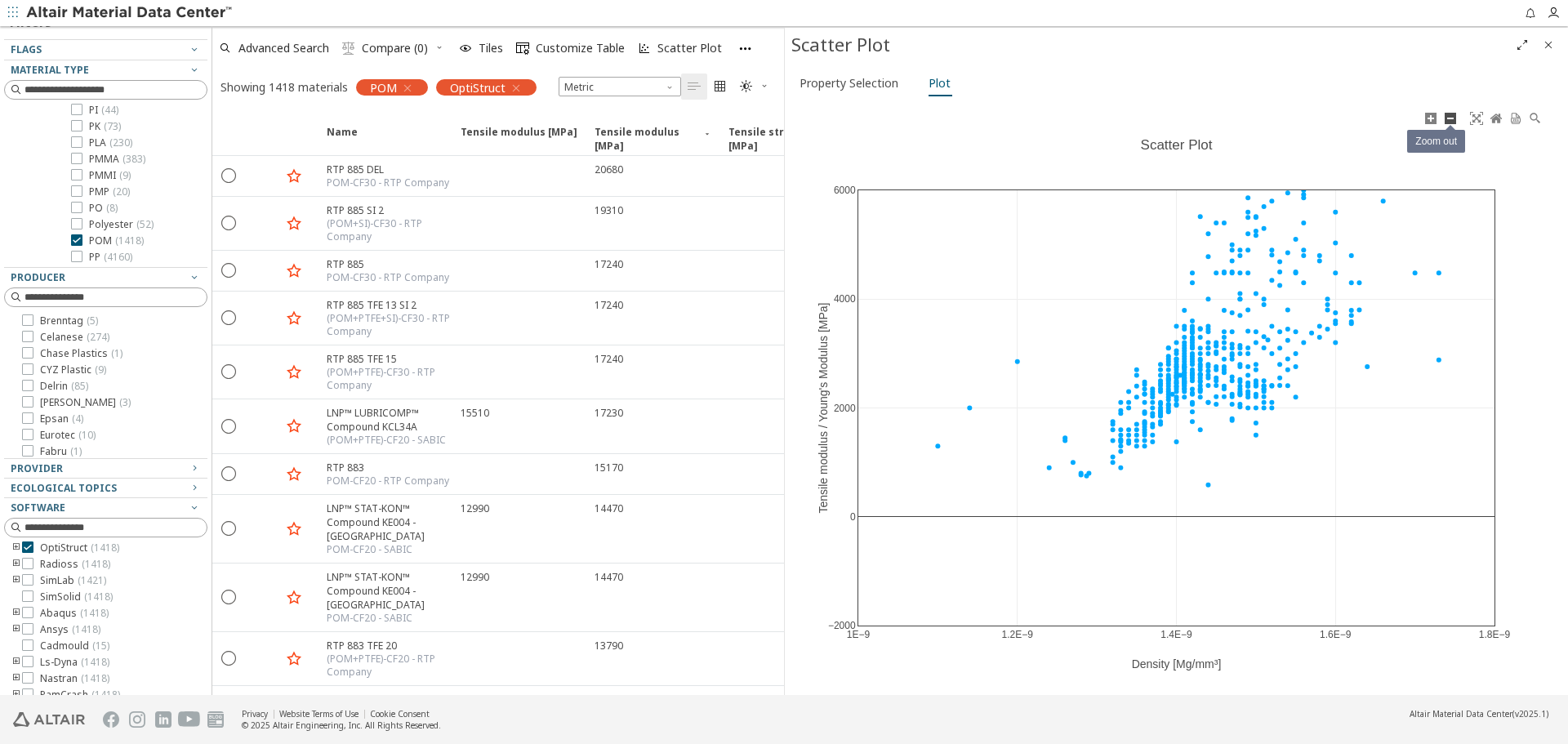
click at [1450, 114] on icon at bounding box center [1450, 118] width 11 height 11
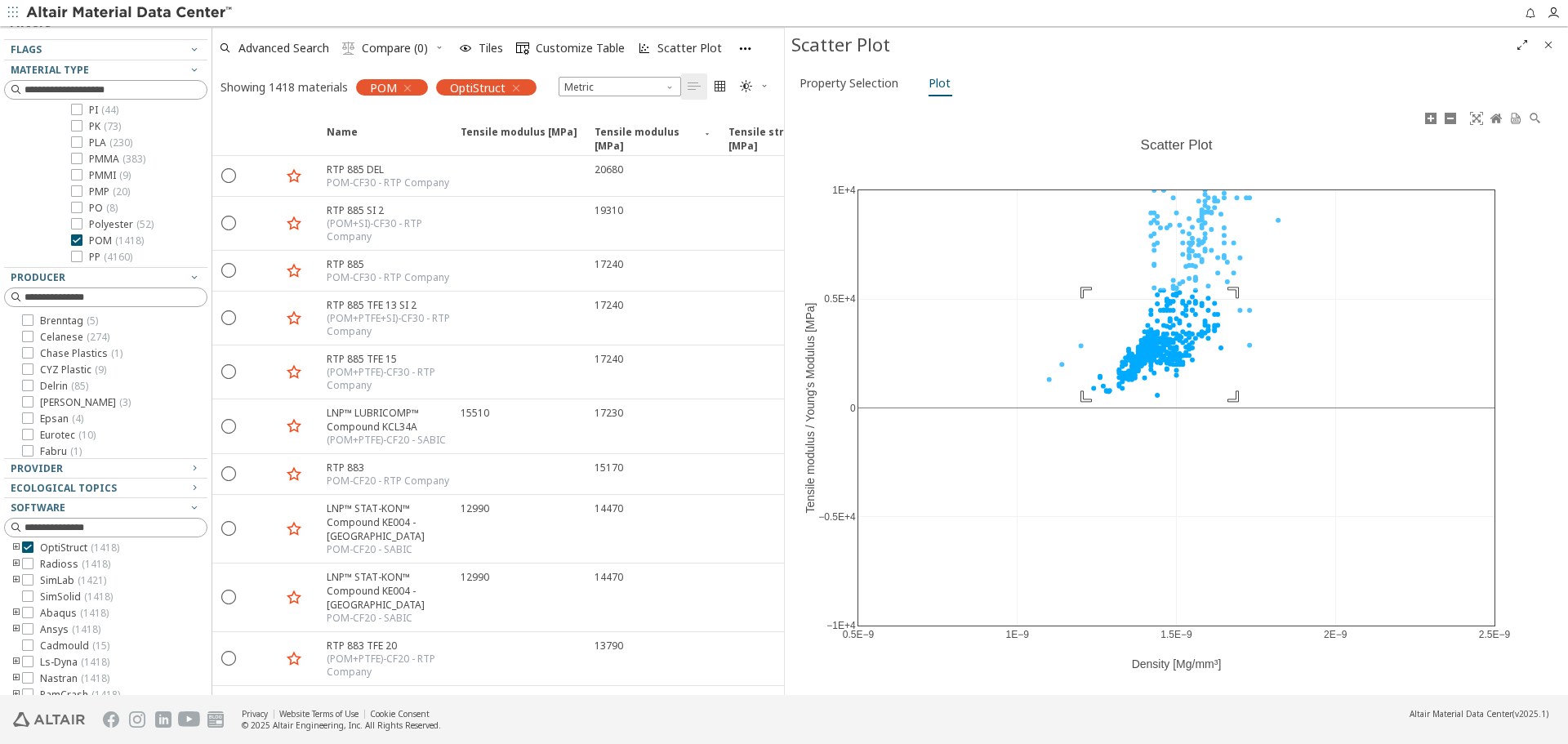
drag, startPoint x: 1236, startPoint y: 290, endPoint x: 1084, endPoint y: 390, distance: 181.9
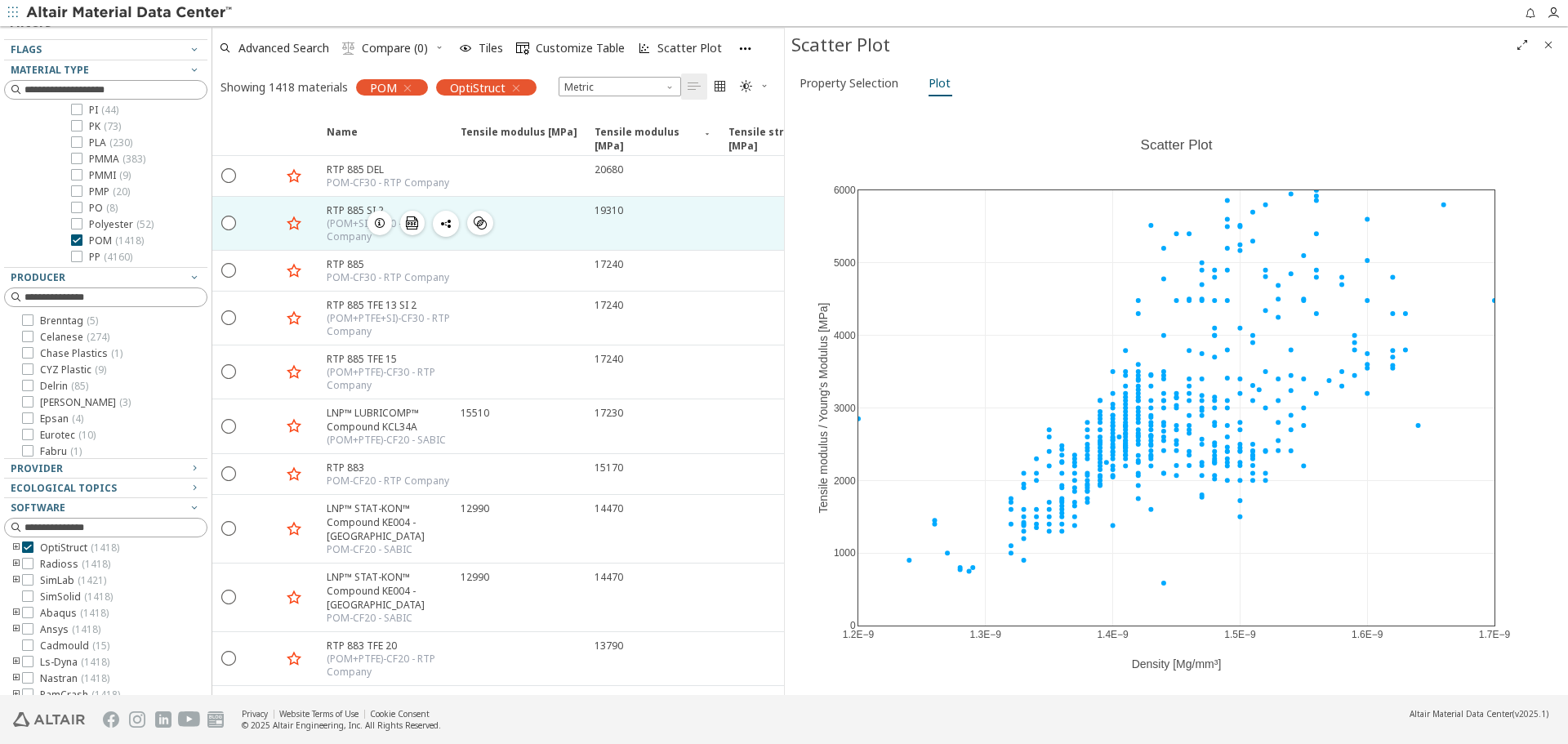
drag, startPoint x: 1124, startPoint y: 370, endPoint x: 752, endPoint y: 207, distance: 406.1
click at [1476, 123] on icon at bounding box center [1476, 118] width 13 height 13
click at [1477, 117] on icon at bounding box center [1476, 118] width 13 height 13
click at [1500, 198] on div "1.2E−9 1.3E−9 1.4E−9 1.5E−9 1.6E−9 1.7E−9 0 1000 2000 3000 4000 5000 6000 Scatt…" at bounding box center [1176, 400] width 767 height 582
click at [1473, 128] on link at bounding box center [1476, 119] width 20 height 19
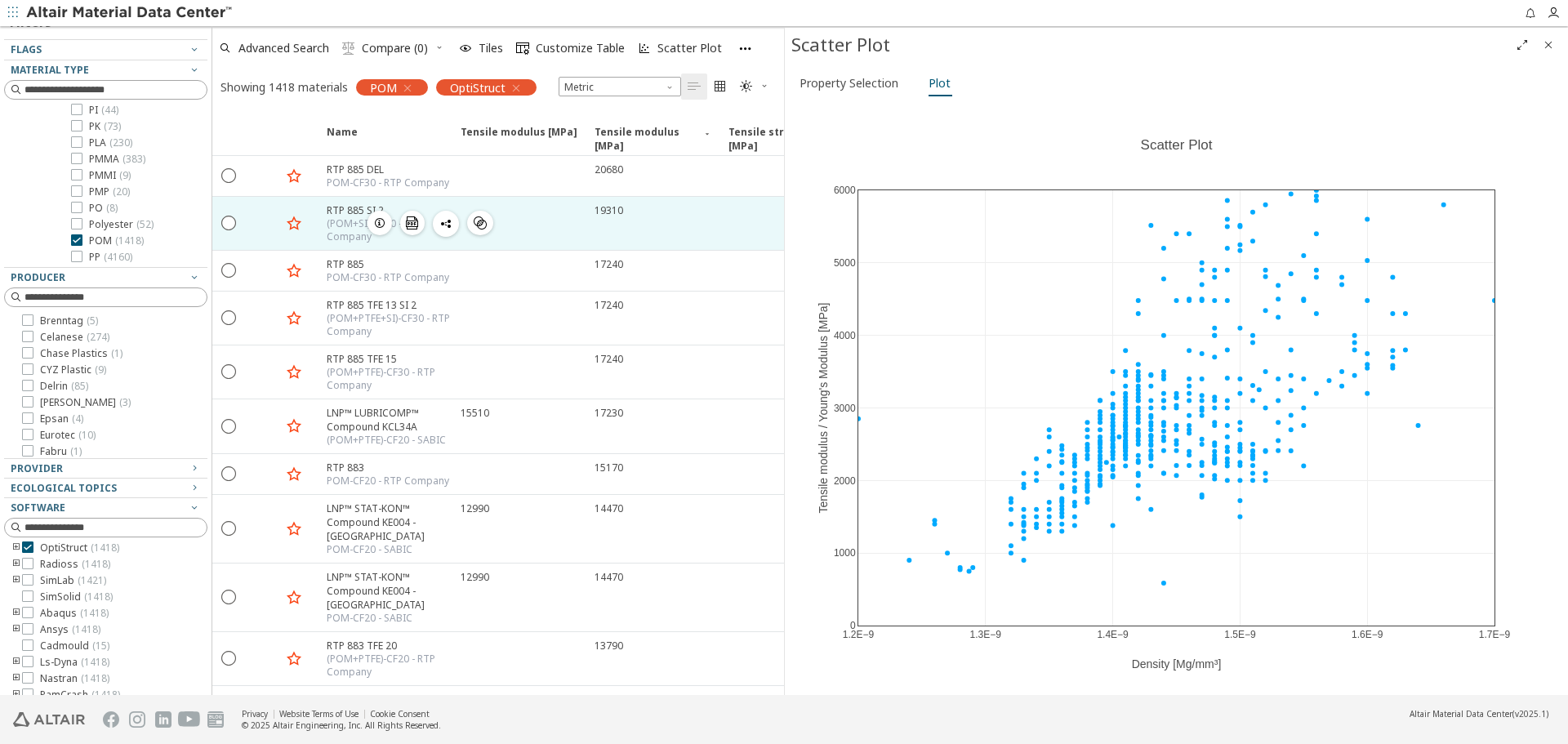
click at [1475, 123] on icon at bounding box center [1476, 118] width 13 height 13
click at [1548, 53] on span "Close" at bounding box center [1547, 45] width 20 height 26
click at [1210, 376] on div "1580" at bounding box center [1187, 372] width 134 height 53
click at [1016, 576] on div "1470" at bounding box center [1008, 576] width 23 height 14
click at [1252, 619] on div "  RTP 885 DEL POM-CF30 - RTP Company   20680 86.18 1480 12410 120.7   RTP…" at bounding box center [1068, 420] width 1712 height 530
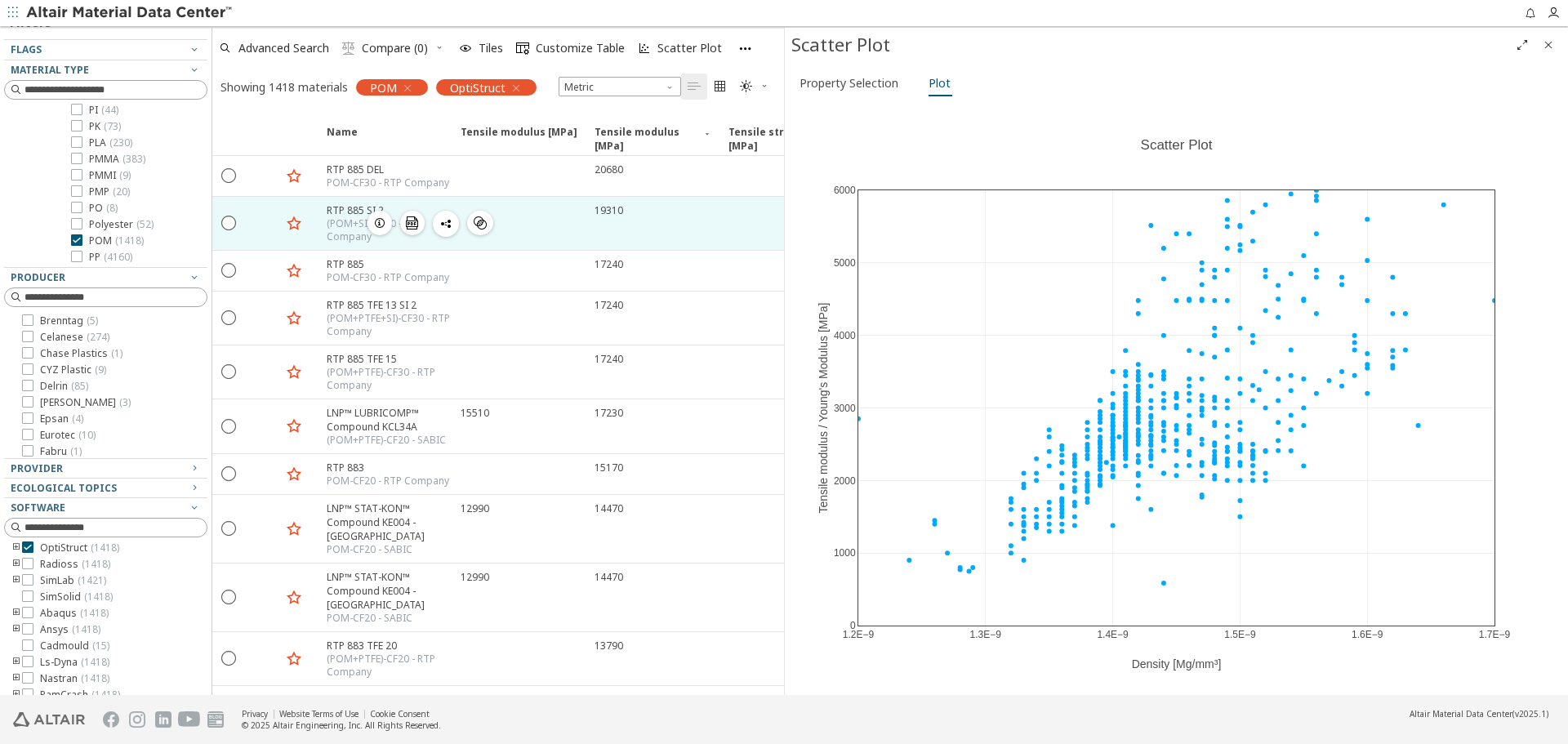
click at [1158, 437] on div "LNP™ LUBRICOMP™ Compound KCL34A (POM+PTFE)-CF20 - SABIC   15510 17230 1550 15…" at bounding box center [1084, 426] width 1679 height 53
click at [582, 318] on div at bounding box center [517, 318] width 134 height 53
click at [419, 218] on span "" at bounding box center [412, 223] width 20 height 24
click at [784, 47] on div "Advanced Search  Compare (0) Tiles  Customize Table Scatter Plot" at bounding box center [497, 48] width 571 height 36
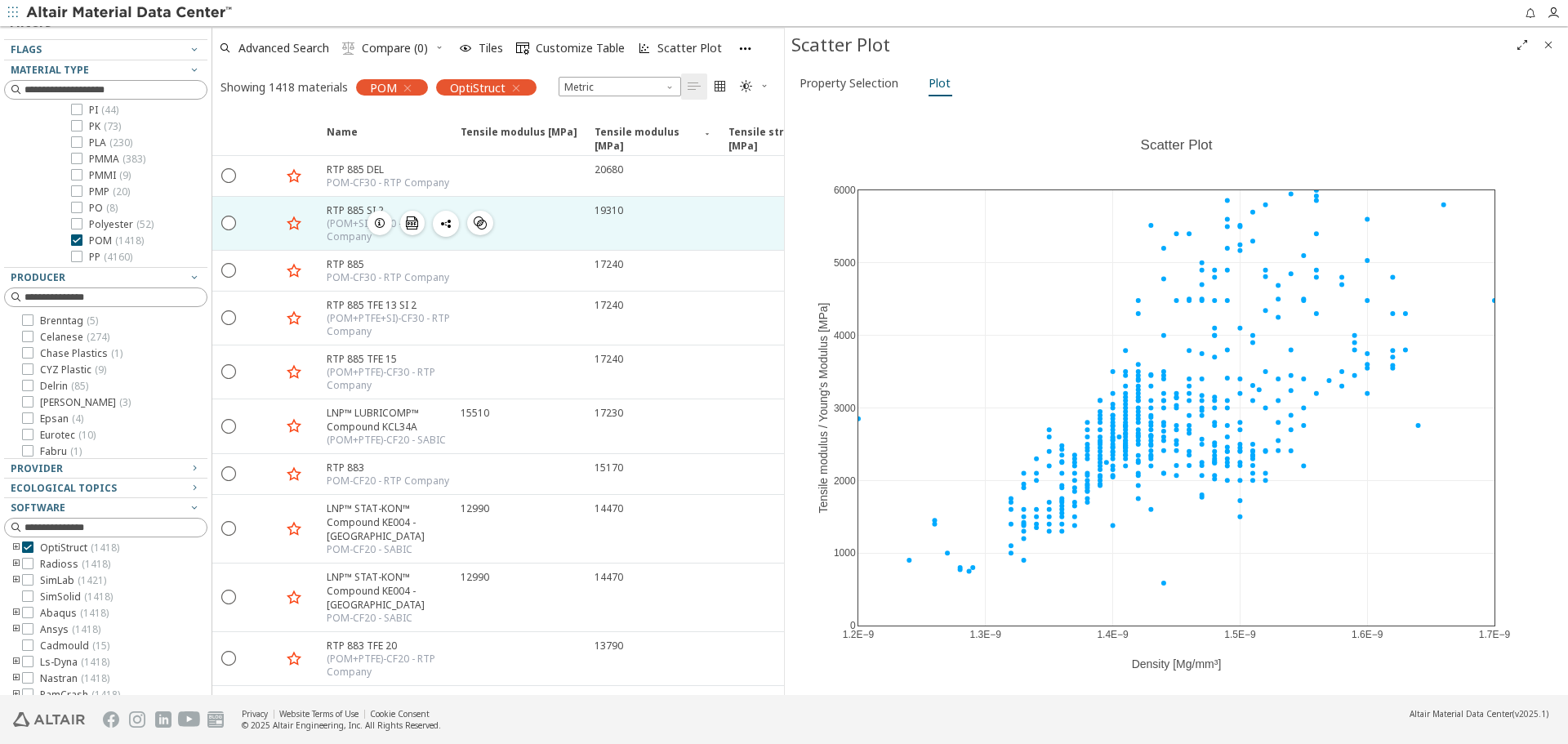
click at [1129, 387] on div "  RTP 885 DEL POM-CF30 - RTP Company   20680 86.18 1480 12410 120.7   RTP…" at bounding box center [1068, 420] width 1712 height 530
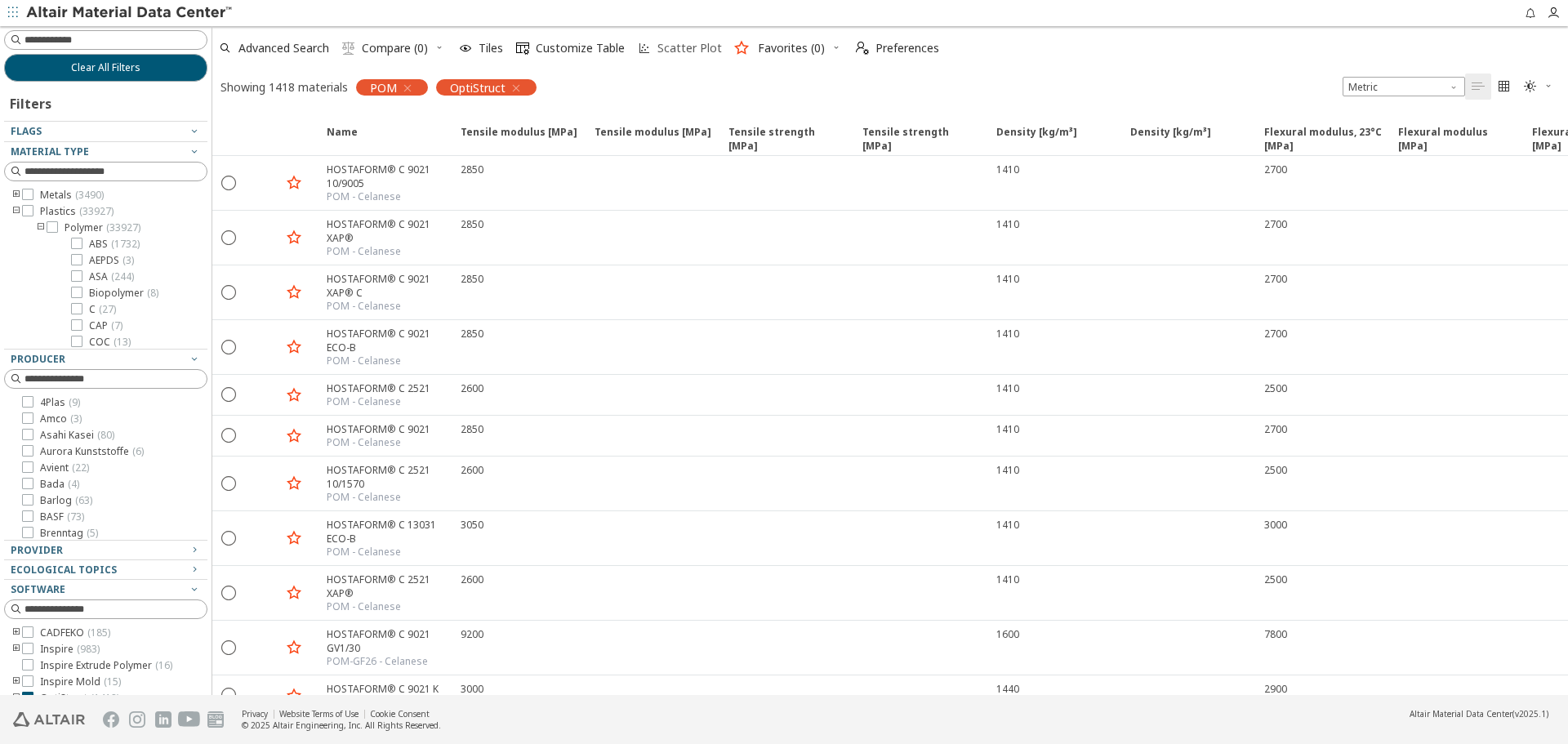
click at [680, 53] on span "Scatter Plot" at bounding box center [690, 48] width 65 height 11
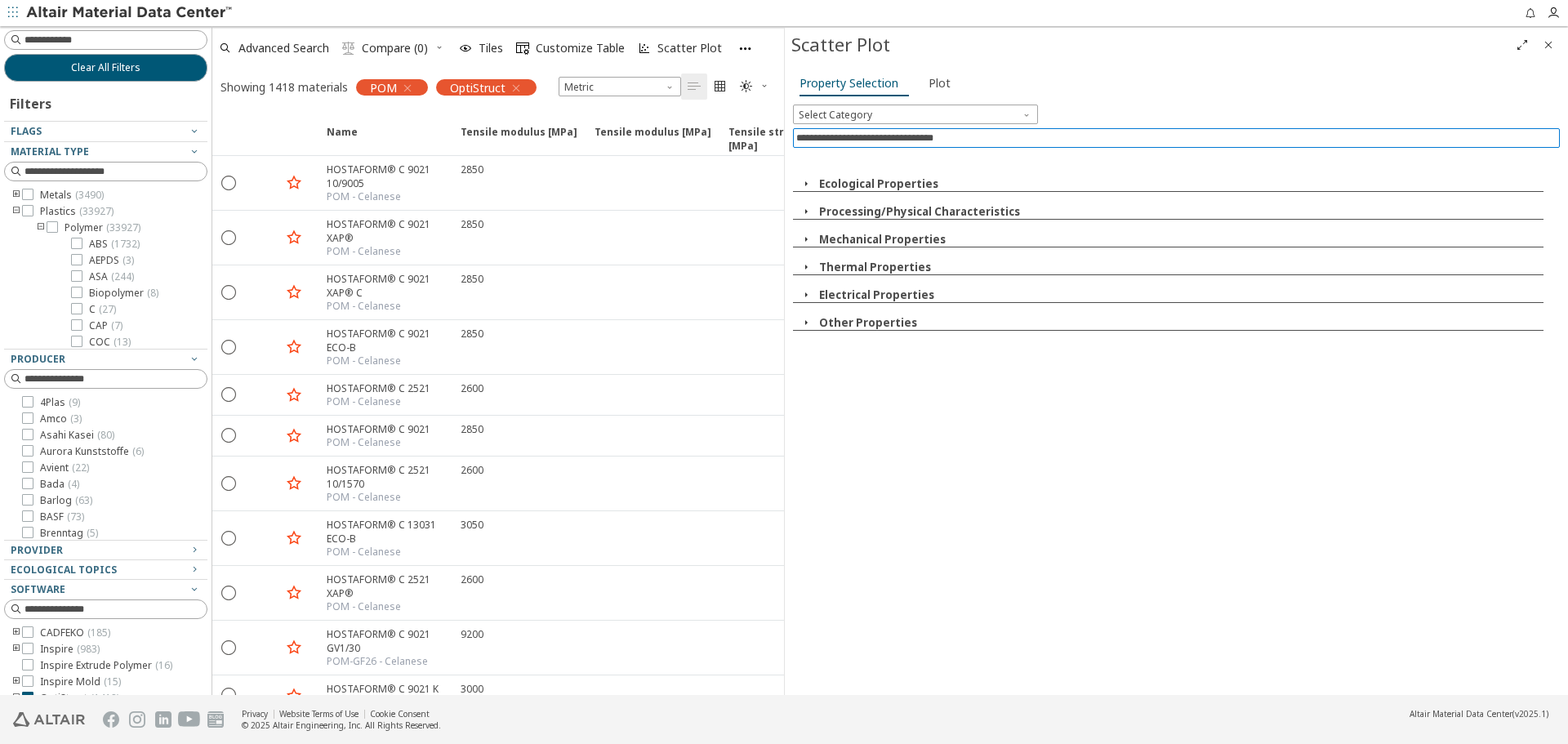
click at [916, 135] on input at bounding box center [1178, 137] width 764 height 18
click at [936, 121] on span "Select Category" at bounding box center [915, 114] width 245 height 20
click at [844, 153] on span "Processing/Physical Characteristics" at bounding box center [880, 154] width 129 height 11
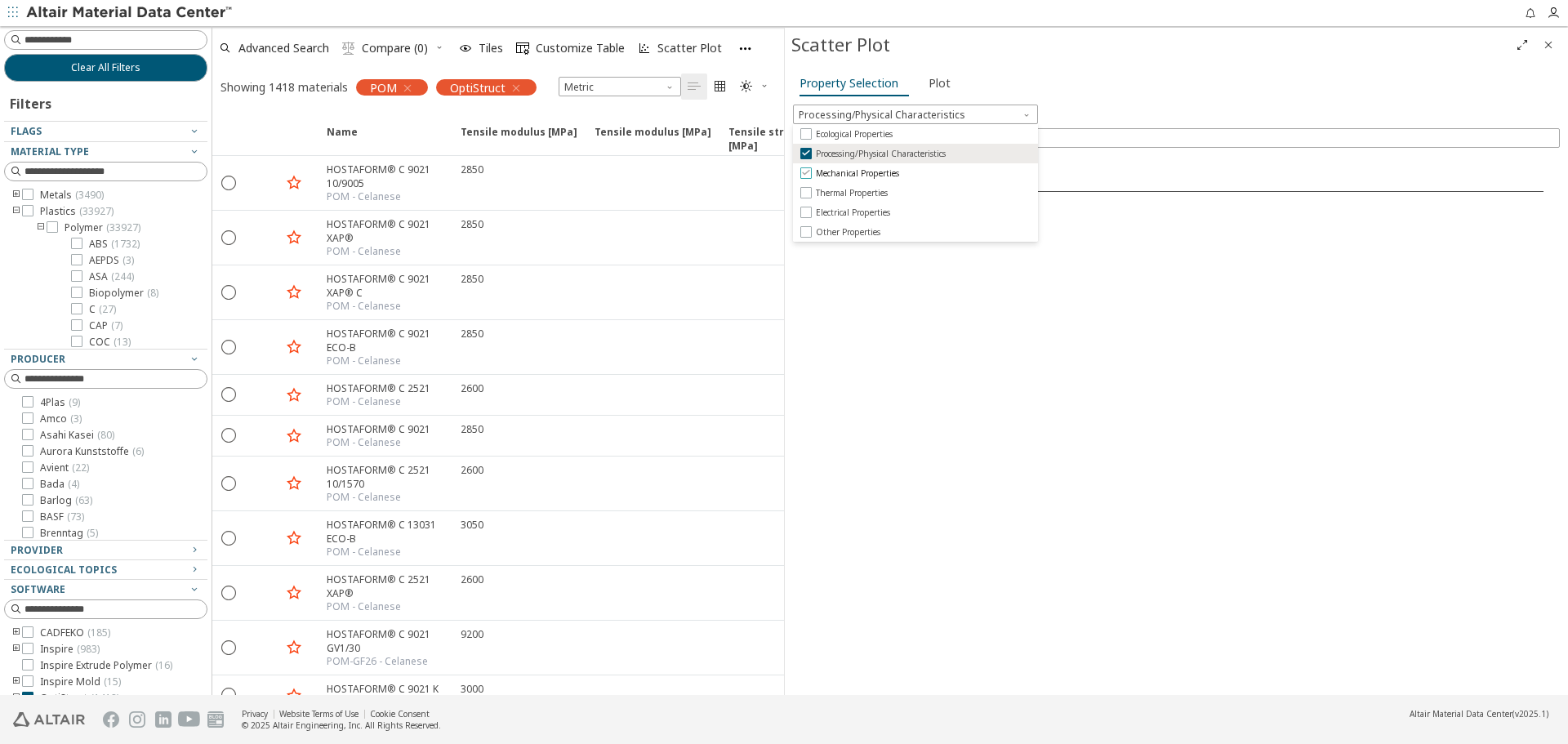
click at [847, 171] on span "Mechanical Properties" at bounding box center [857, 173] width 84 height 11
click at [852, 242] on div "Processing/Physical Characteristics X Y Mechanical Properties X Y" at bounding box center [1176, 423] width 767 height 536
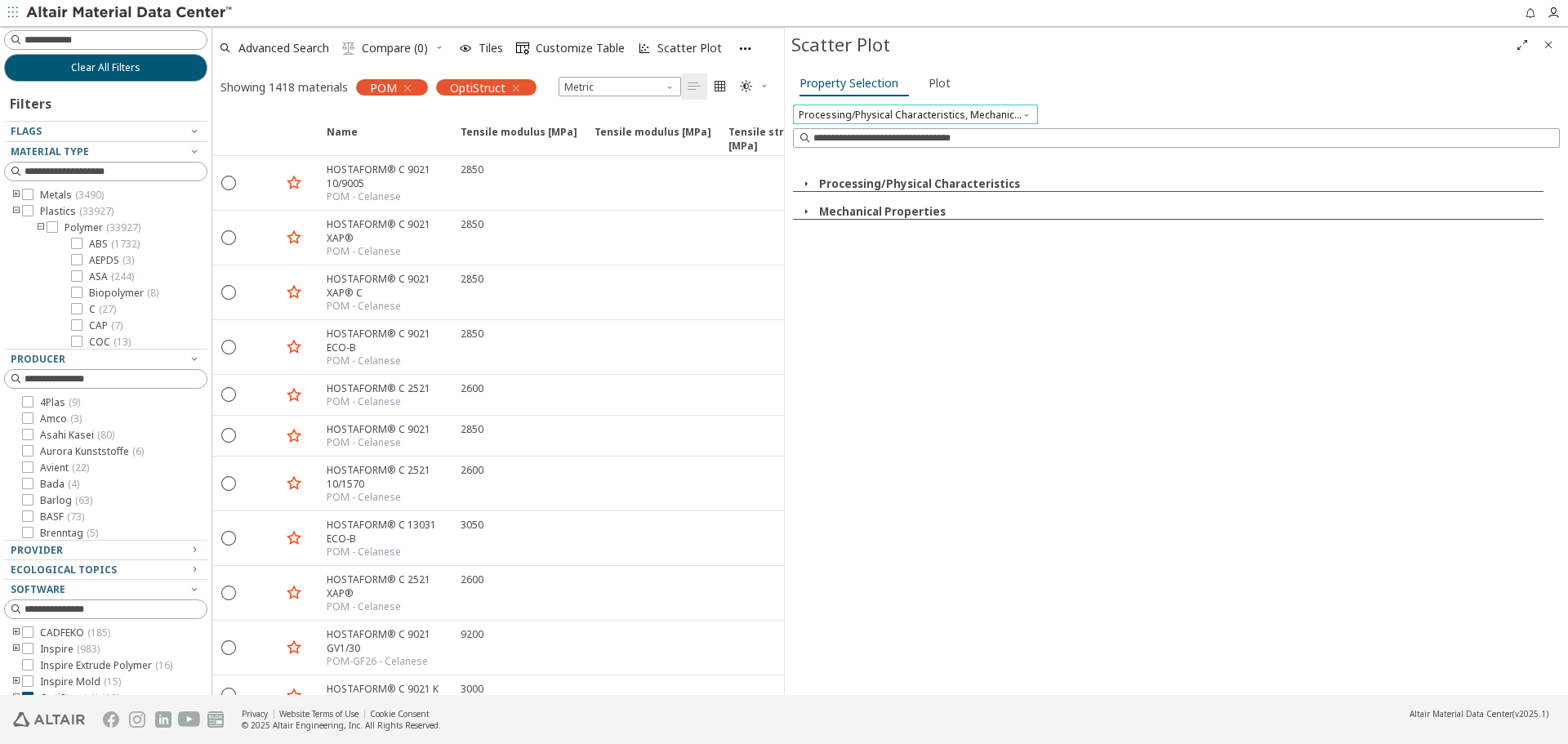
click at [867, 121] on span "Processing/Physical Characteristics, Mechanical Properties" at bounding box center [915, 114] width 245 height 20
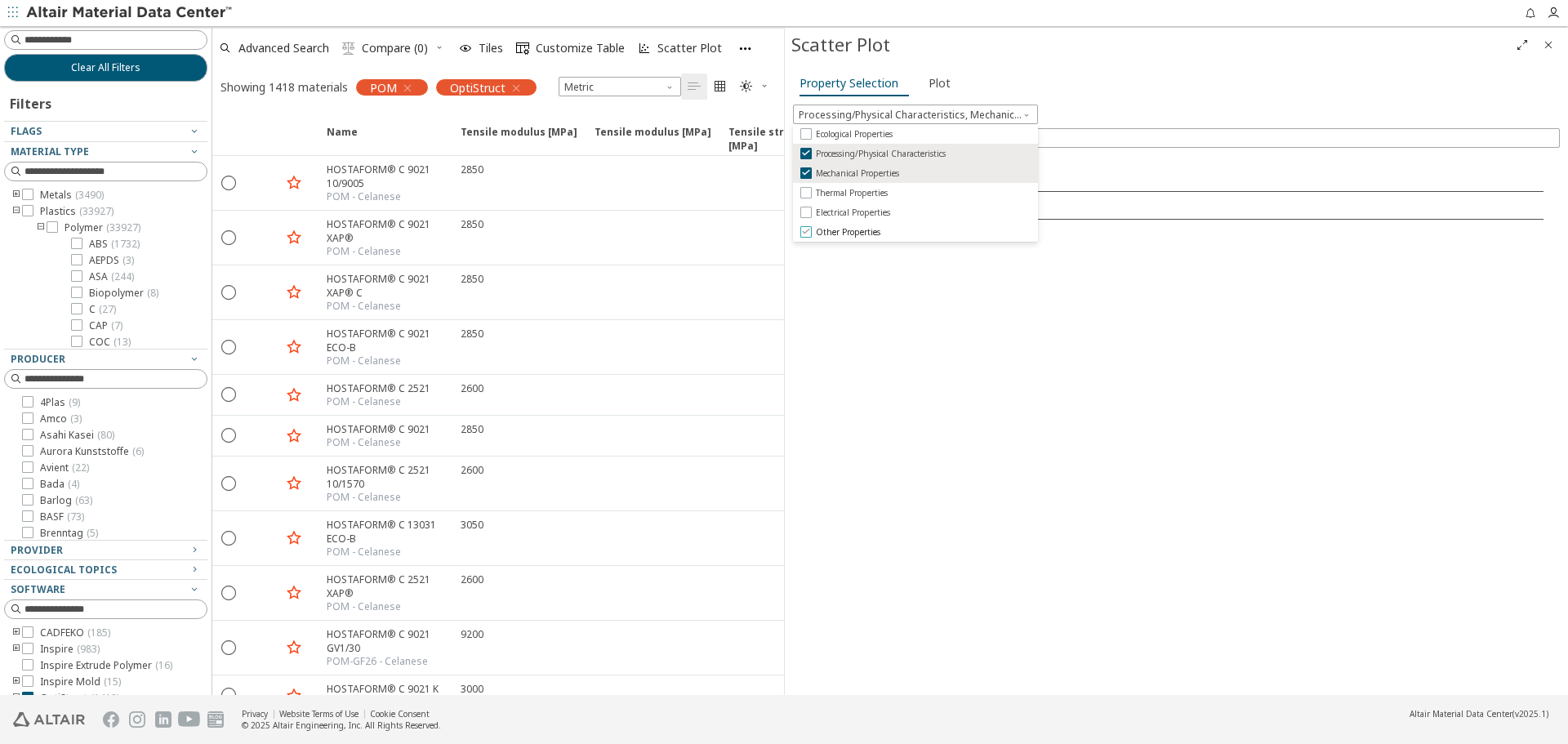
click at [820, 230] on span "Other Properties" at bounding box center [847, 232] width 65 height 11
click at [1066, 297] on div "Processing/Physical Characteristics X Y Mechanical Properties X Y Other Propert…" at bounding box center [1176, 423] width 767 height 536
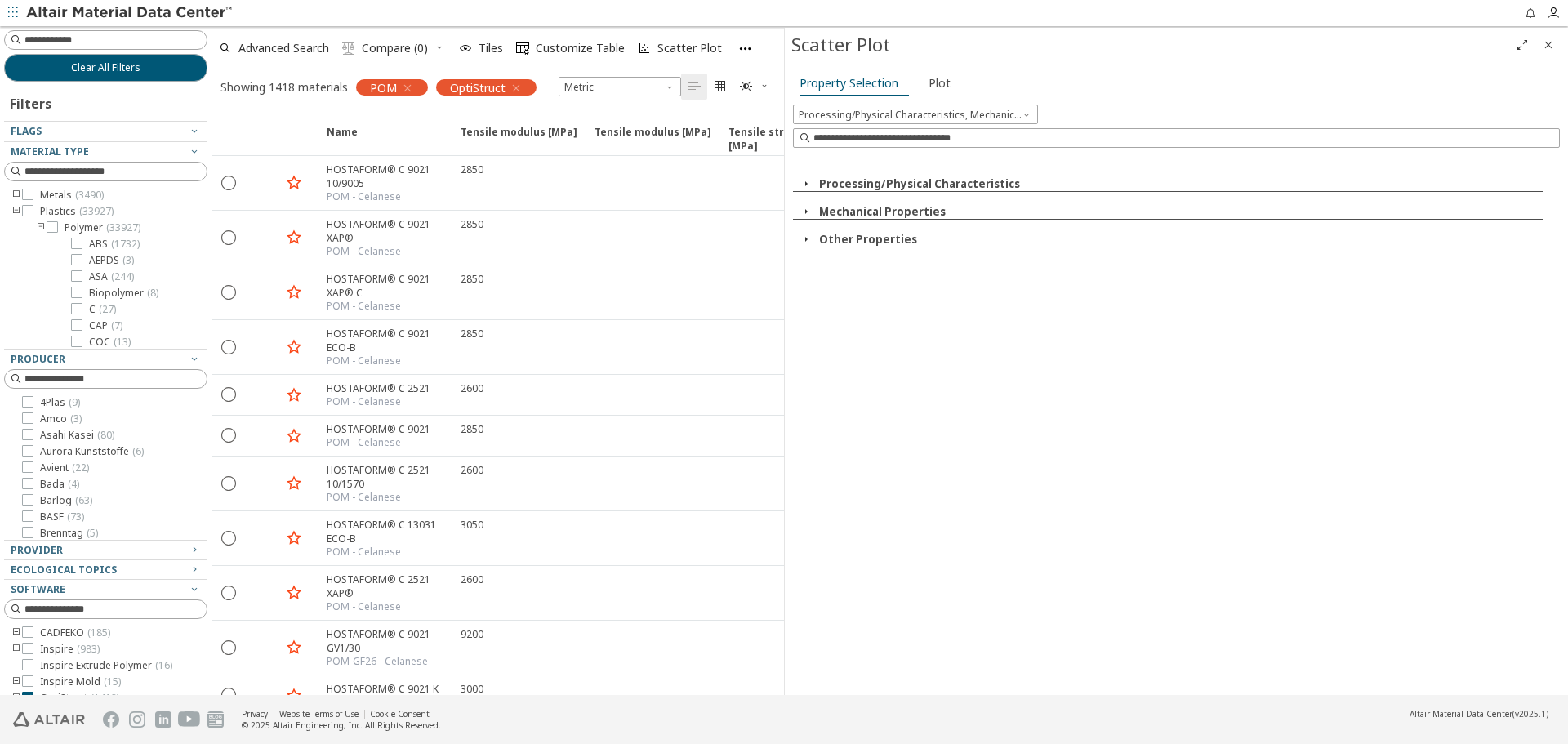
click at [836, 237] on button "Other Properties" at bounding box center [868, 239] width 98 height 15
click at [804, 240] on icon "button" at bounding box center [806, 239] width 13 height 13
click at [803, 211] on icon "button" at bounding box center [806, 211] width 13 height 13
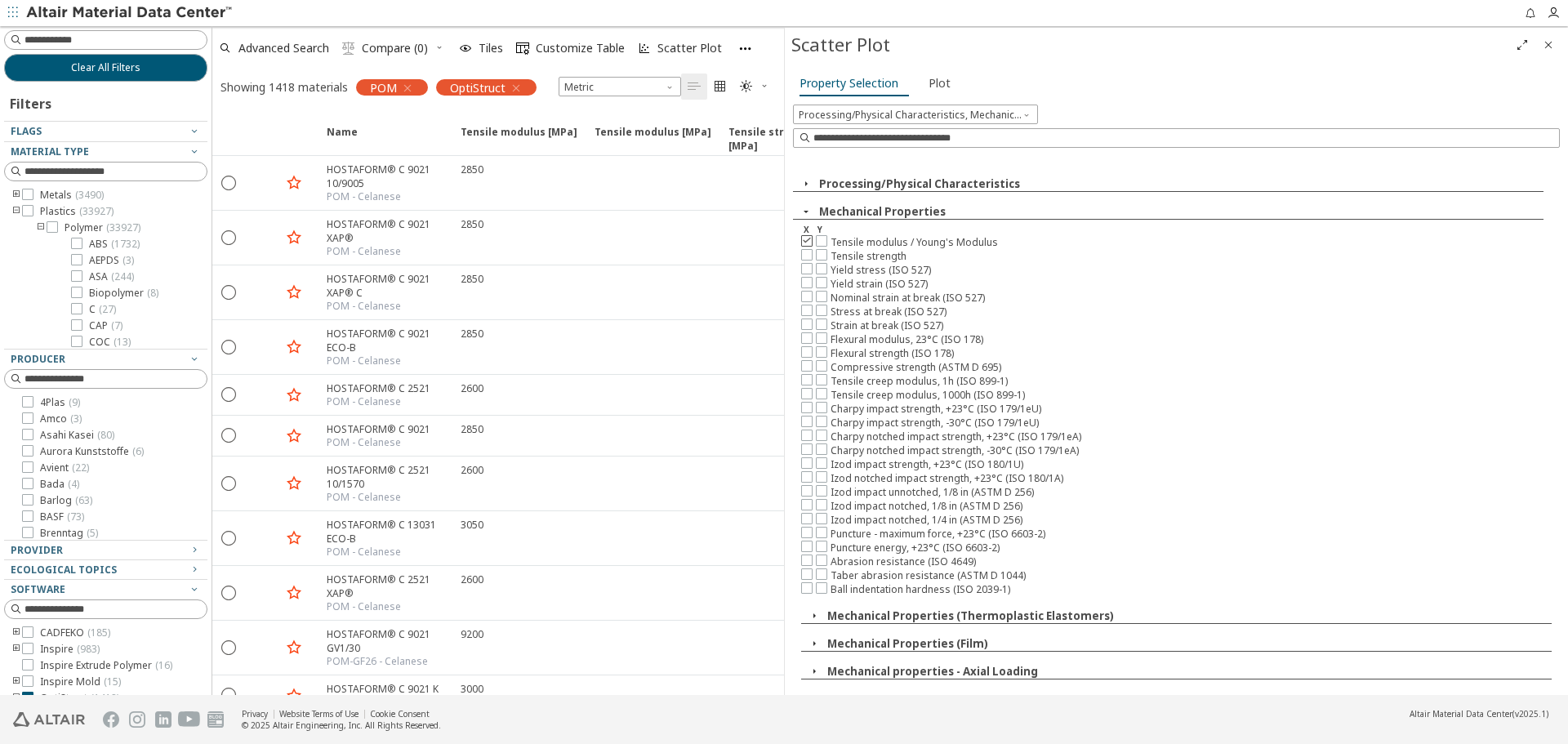
click at [810, 240] on icon at bounding box center [807, 240] width 11 height 11
click at [809, 240] on icon at bounding box center [807, 240] width 11 height 11
click at [818, 242] on icon at bounding box center [821, 240] width 11 height 11
click at [809, 179] on icon "button" at bounding box center [806, 184] width 13 height 13
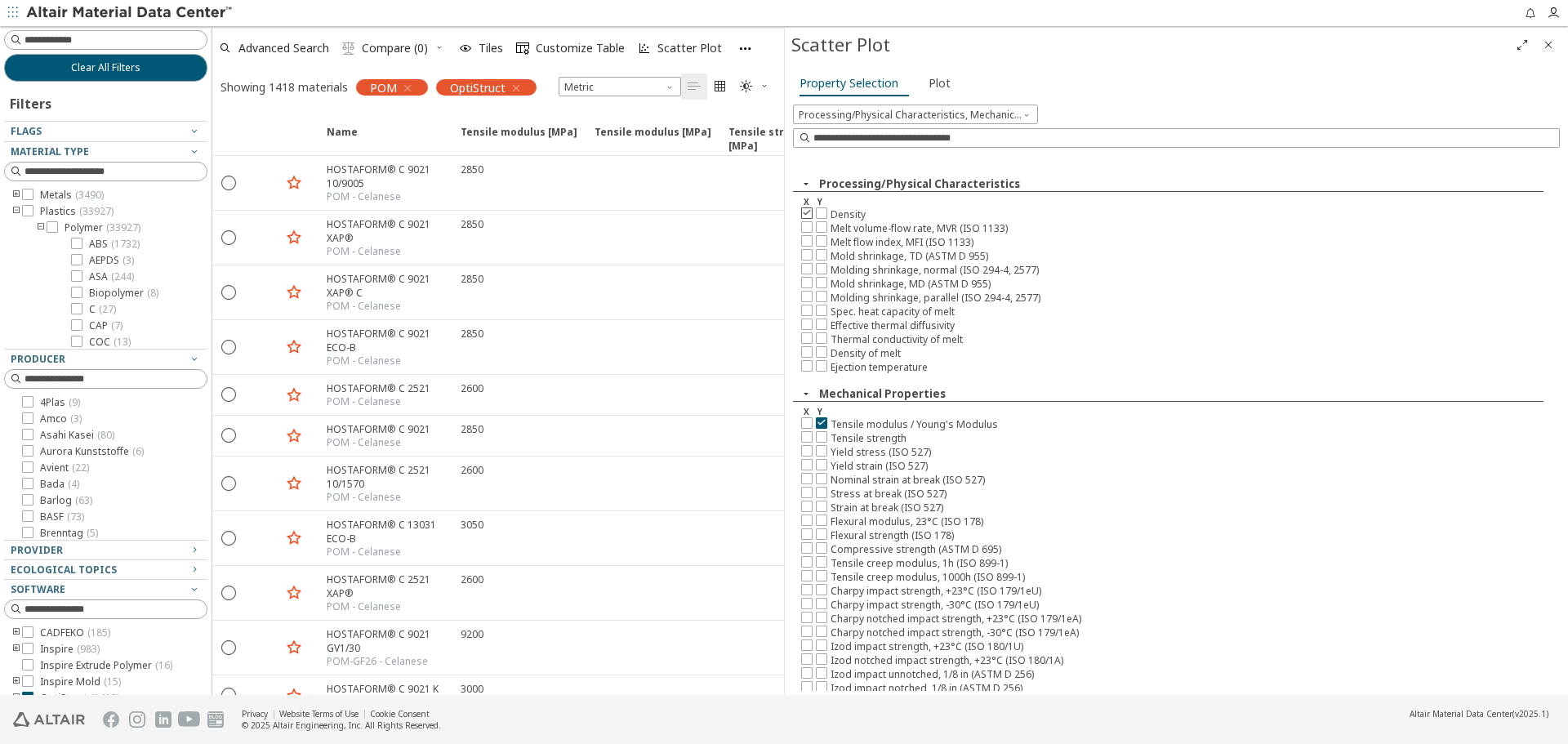
click at [808, 217] on icon at bounding box center [807, 212] width 11 height 11
click at [931, 86] on span "Plot" at bounding box center [938, 84] width 22 height 26
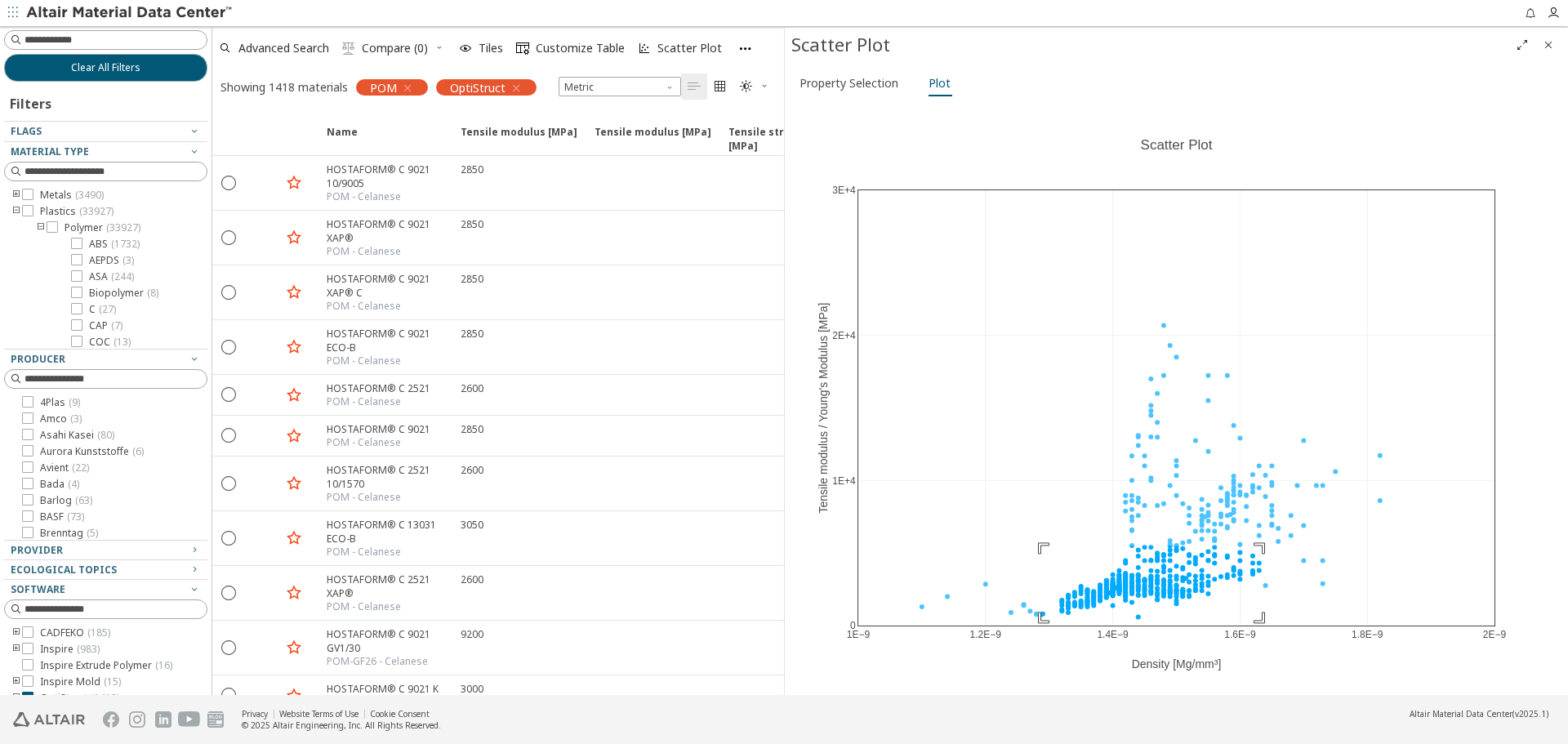
drag, startPoint x: 1041, startPoint y: 545, endPoint x: 1261, endPoint y: 619, distance: 232.1
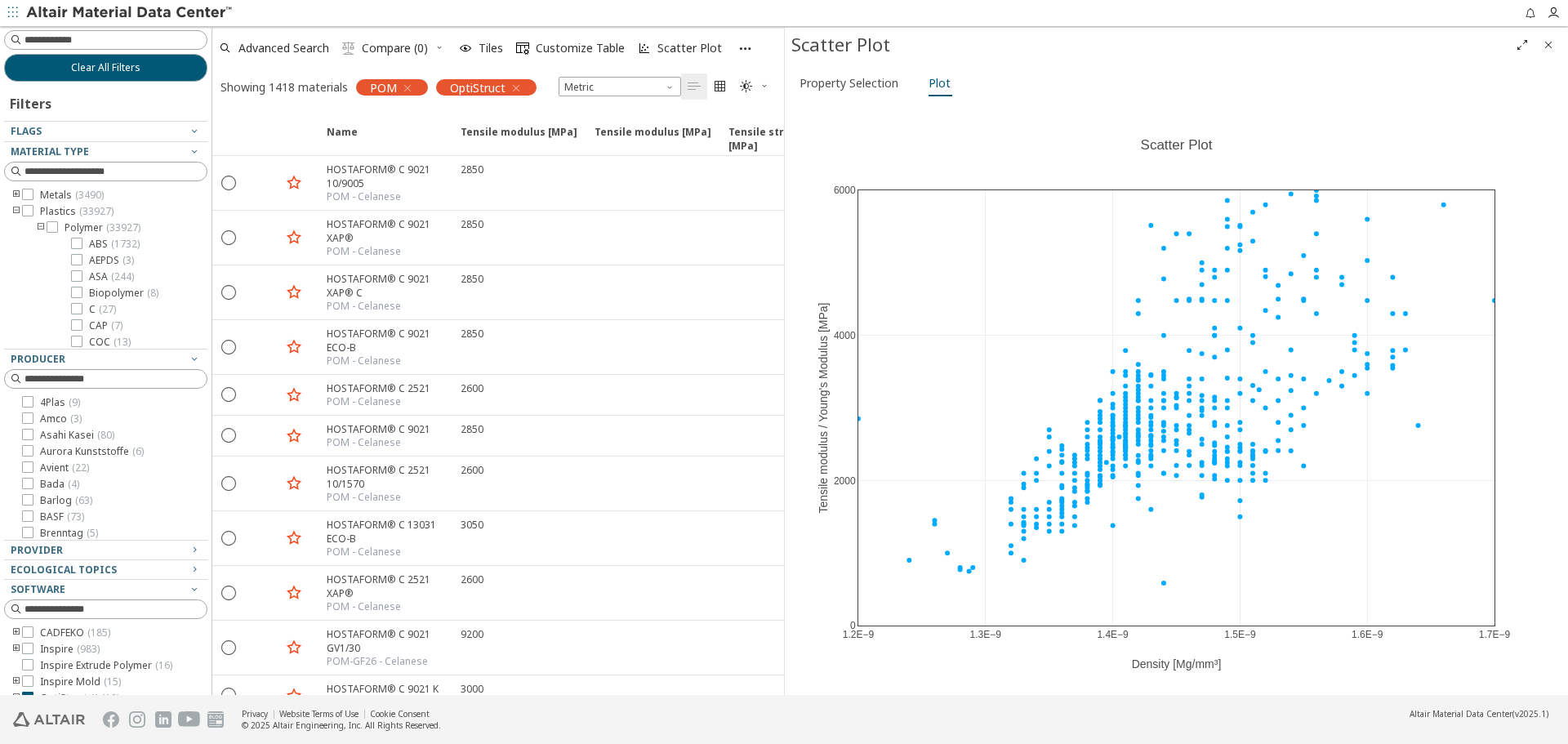
click at [738, 49] on icon "button" at bounding box center [745, 48] width 14 height 14
click at [1550, 41] on icon "Close" at bounding box center [1548, 45] width 13 height 13
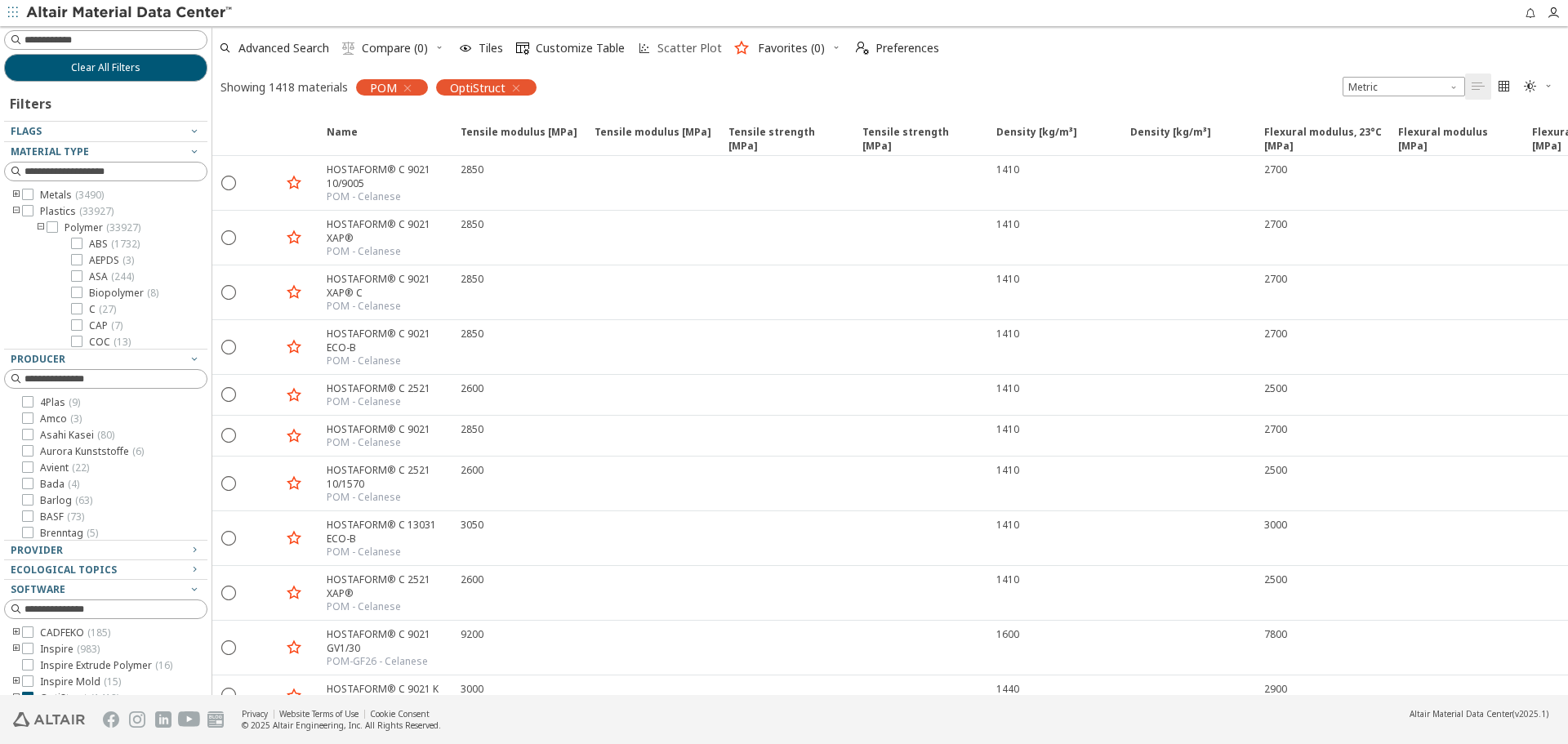
click at [691, 53] on span "Scatter Plot" at bounding box center [690, 48] width 65 height 11
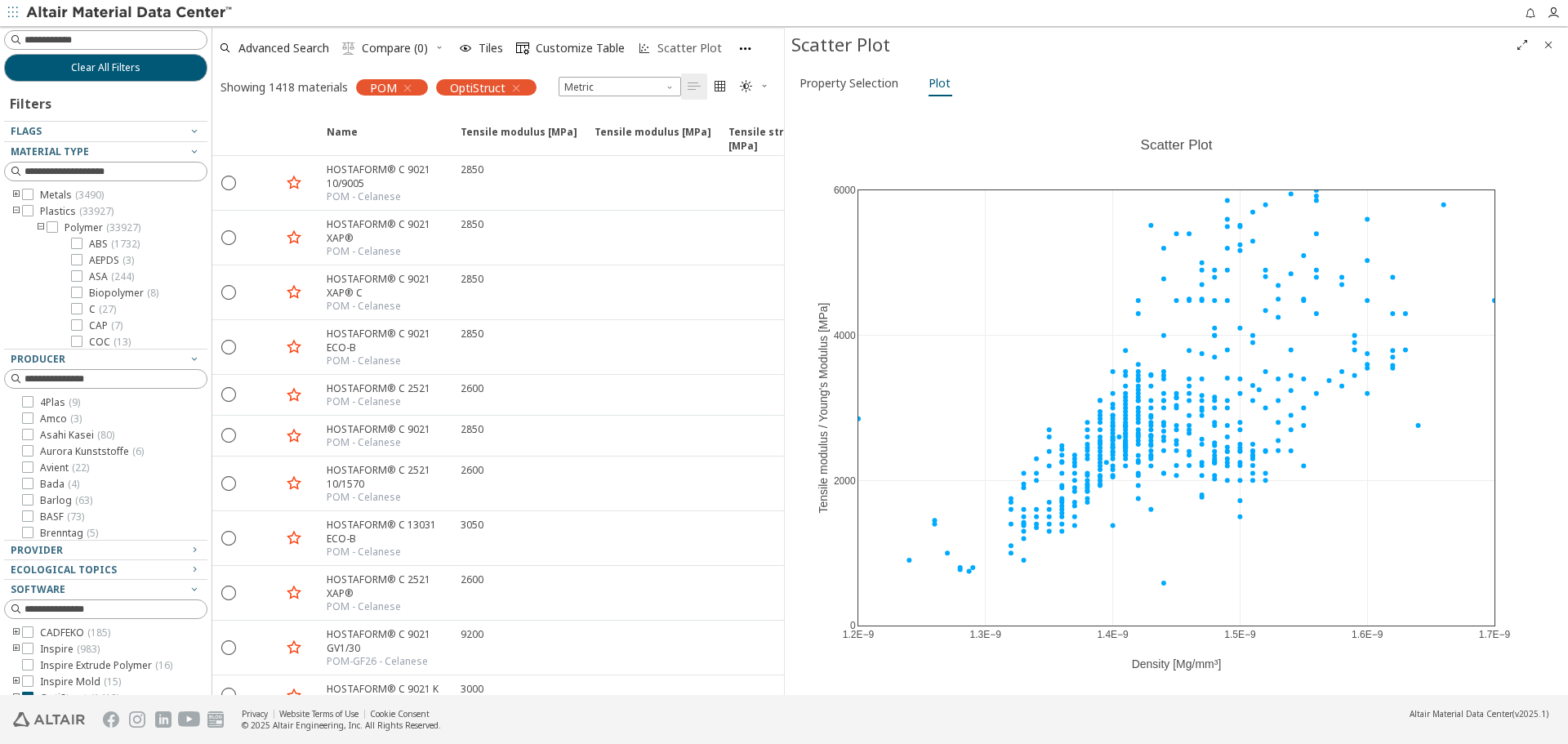
click at [691, 53] on span "Scatter Plot" at bounding box center [690, 48] width 65 height 11
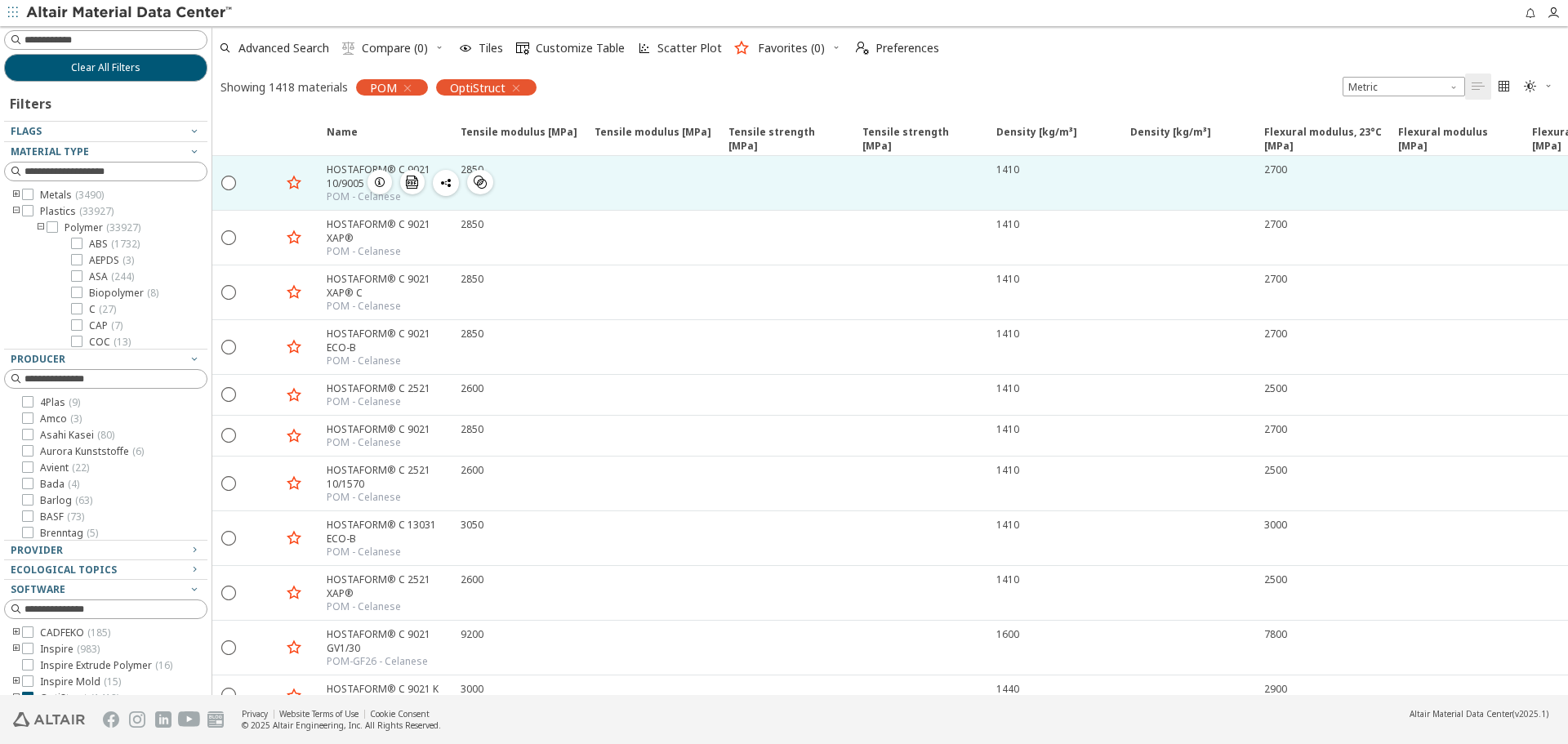
click at [474, 186] on icon "" at bounding box center [480, 182] width 13 height 13
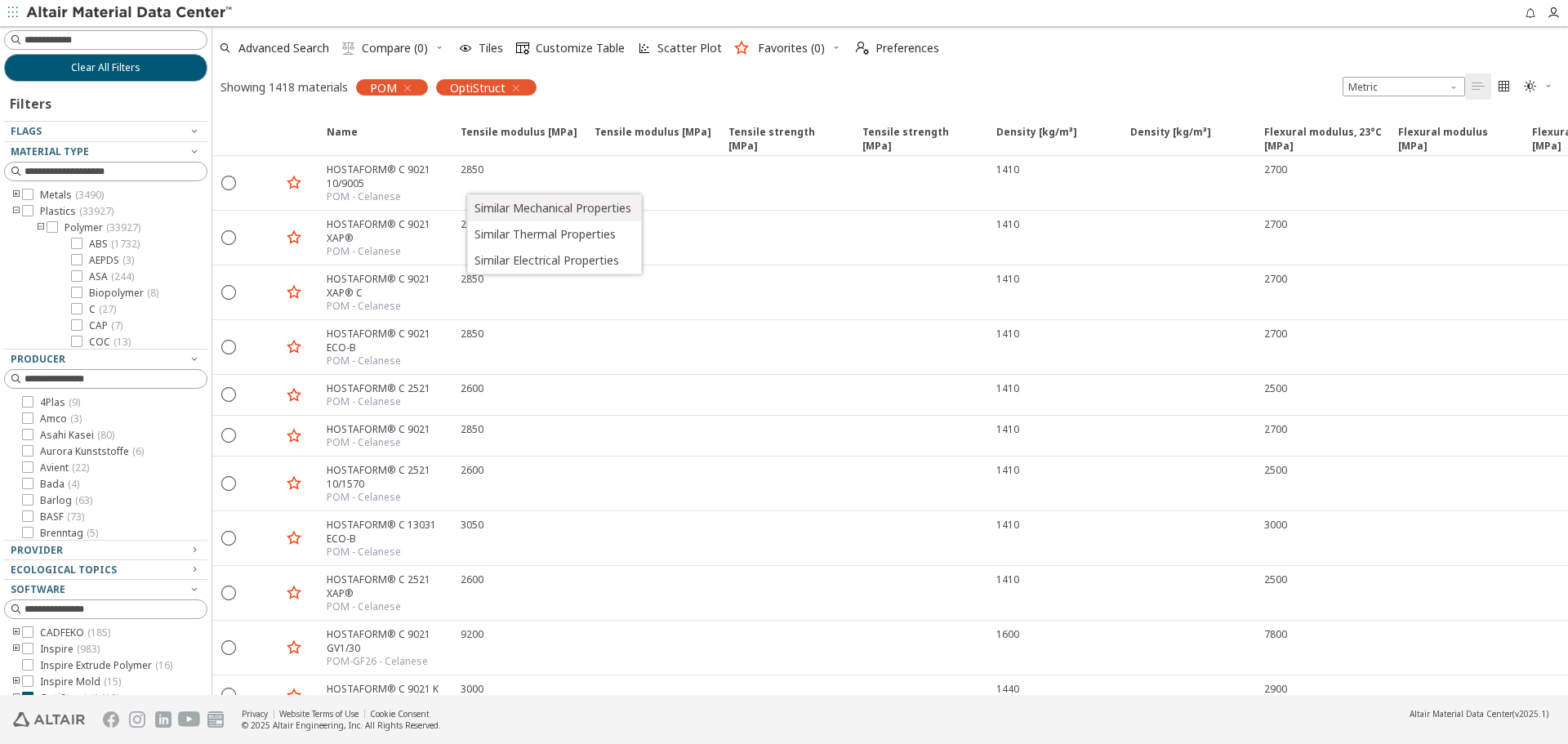
click at [573, 205] on span "Similar Mechanical Properties" at bounding box center [553, 208] width 157 height 26
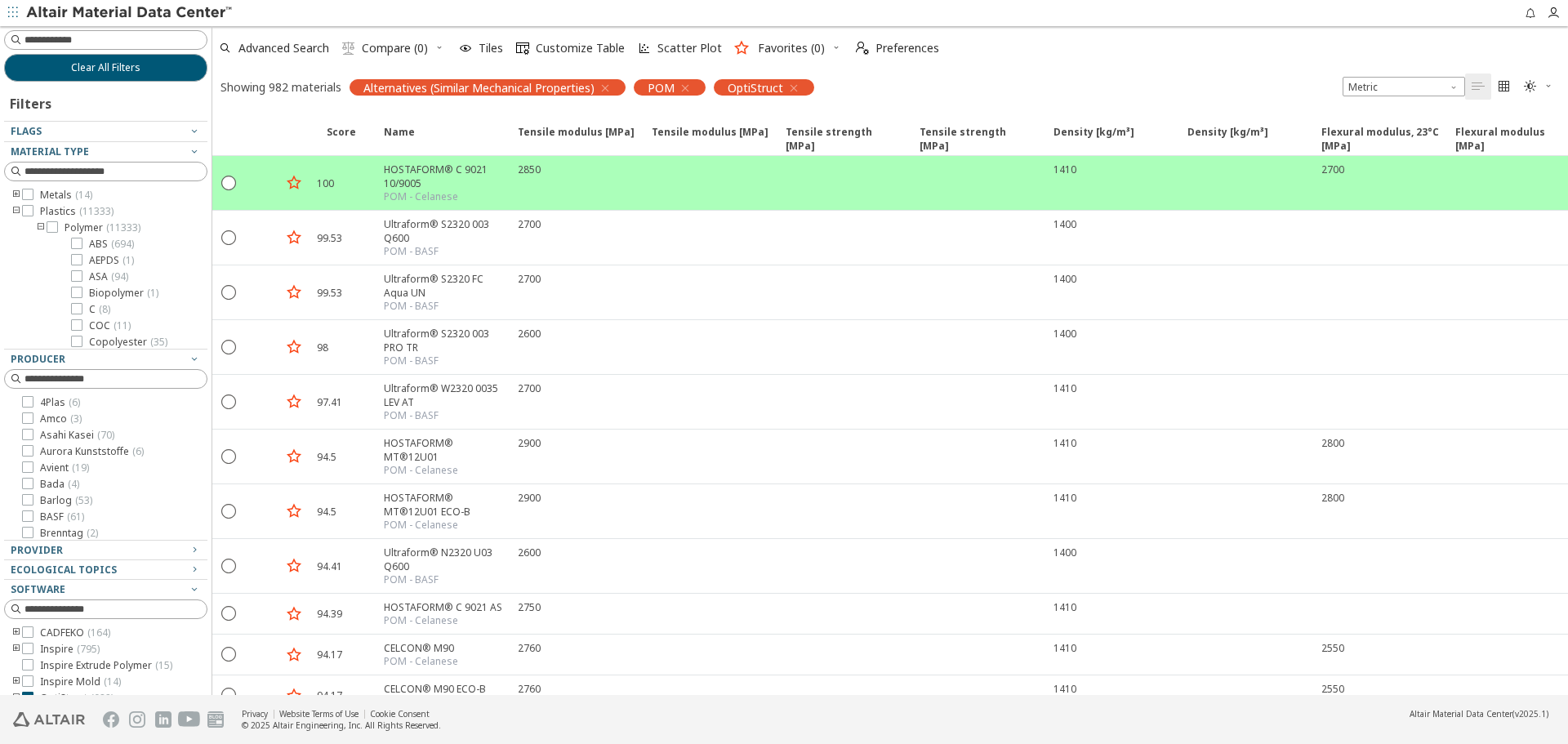
click at [607, 88] on icon "button" at bounding box center [605, 88] width 13 height 13
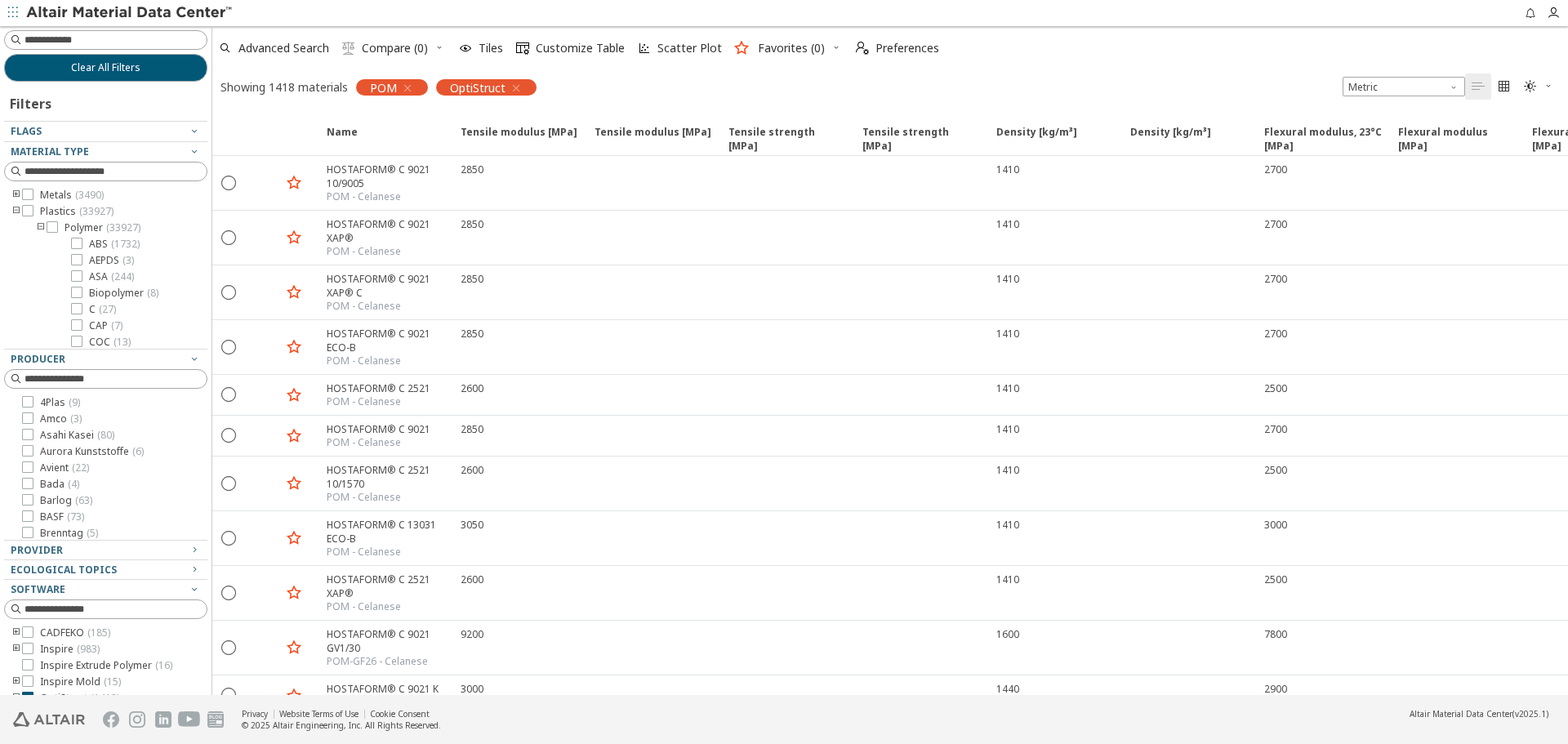
click at [677, 90] on div "Showing 1418 materials POM OptiStruct Metric   " at bounding box center [890, 86] width 1356 height 35
click at [312, 48] on span "Advanced Search" at bounding box center [283, 48] width 91 height 11
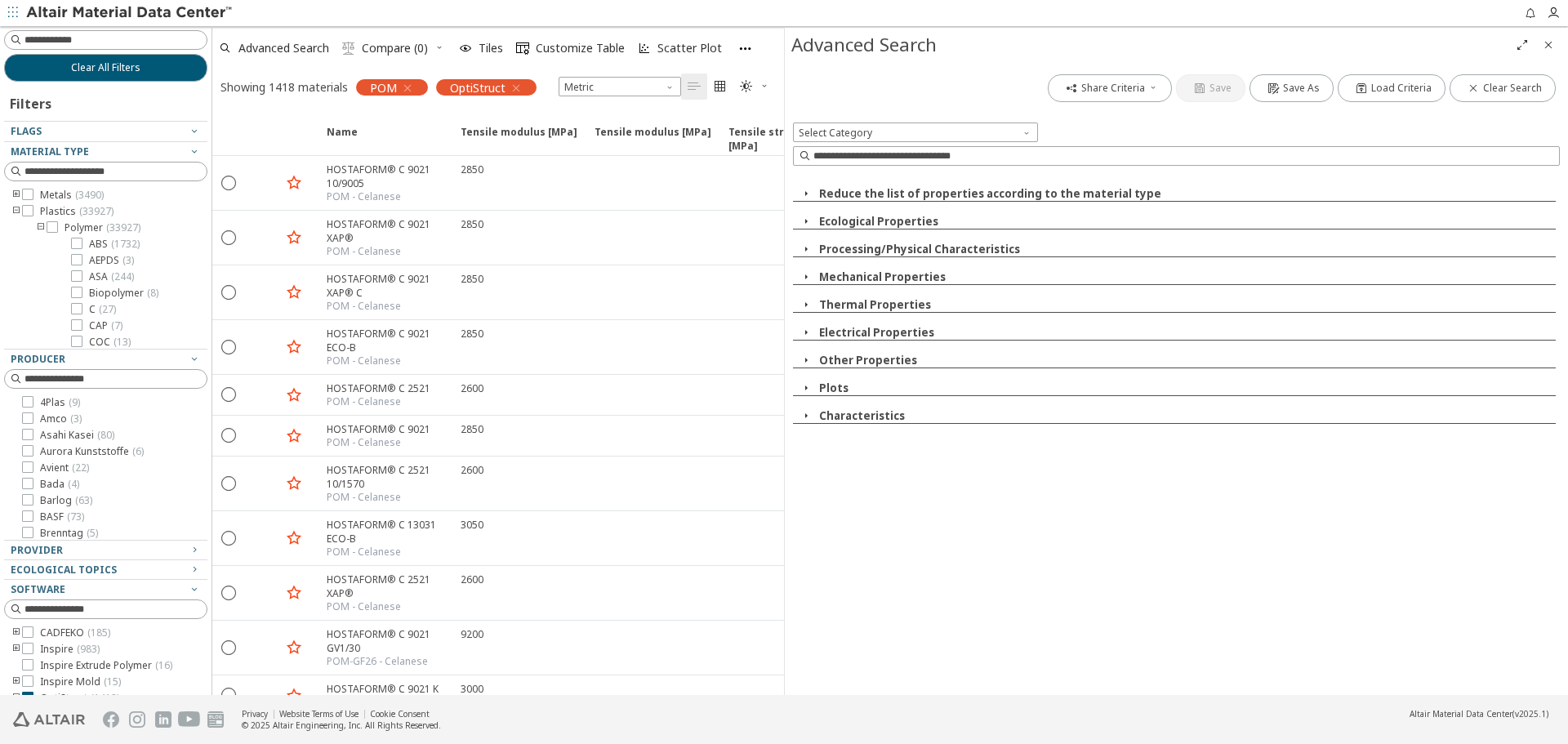
click at [807, 272] on icon "button" at bounding box center [806, 277] width 13 height 13
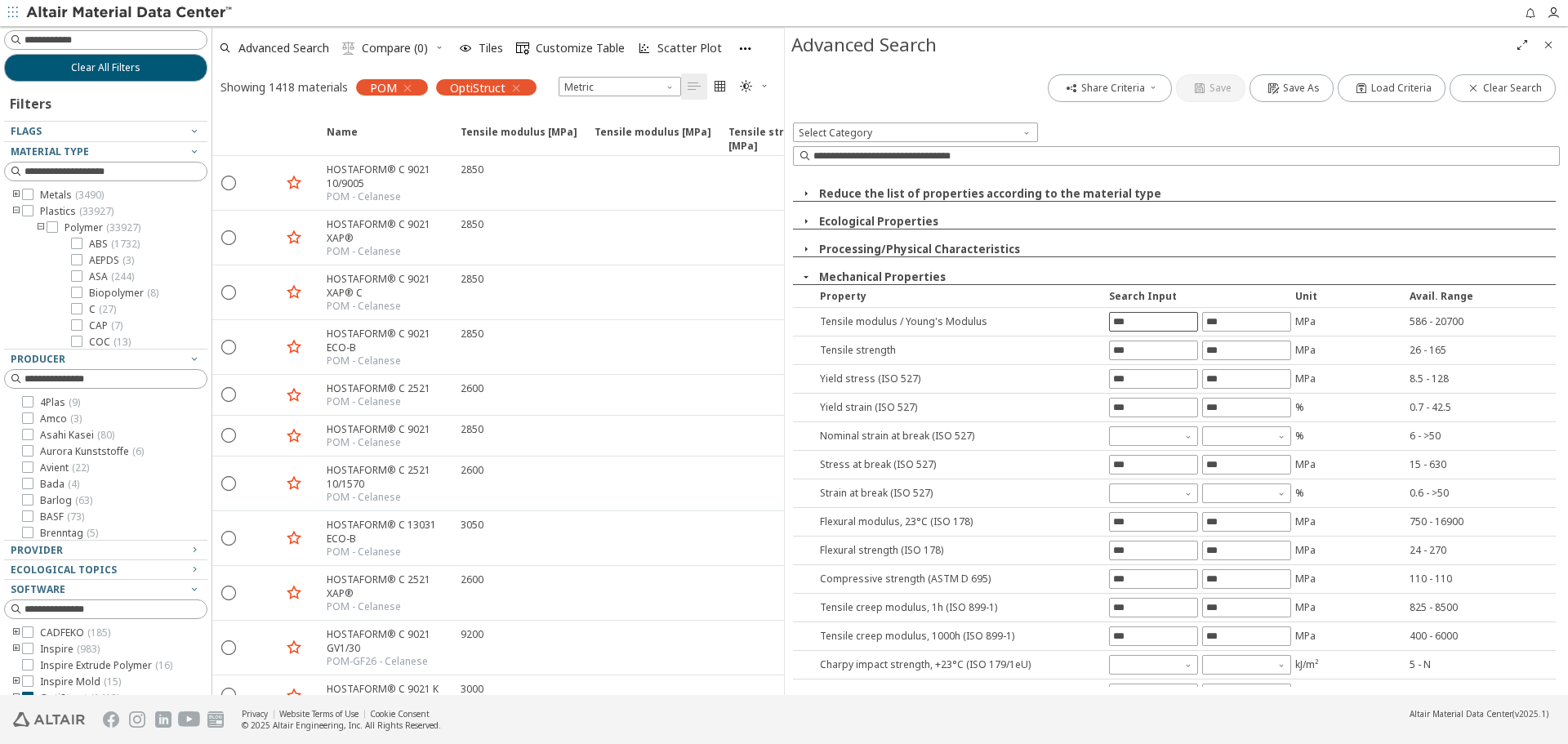
click at [1135, 324] on input "text" at bounding box center [1153, 321] width 87 height 18
type input "****"
click at [1240, 327] on div "Share Criteria Save Save As Load Criteria Clear Search Select Category Reduce t…" at bounding box center [1176, 378] width 784 height 632
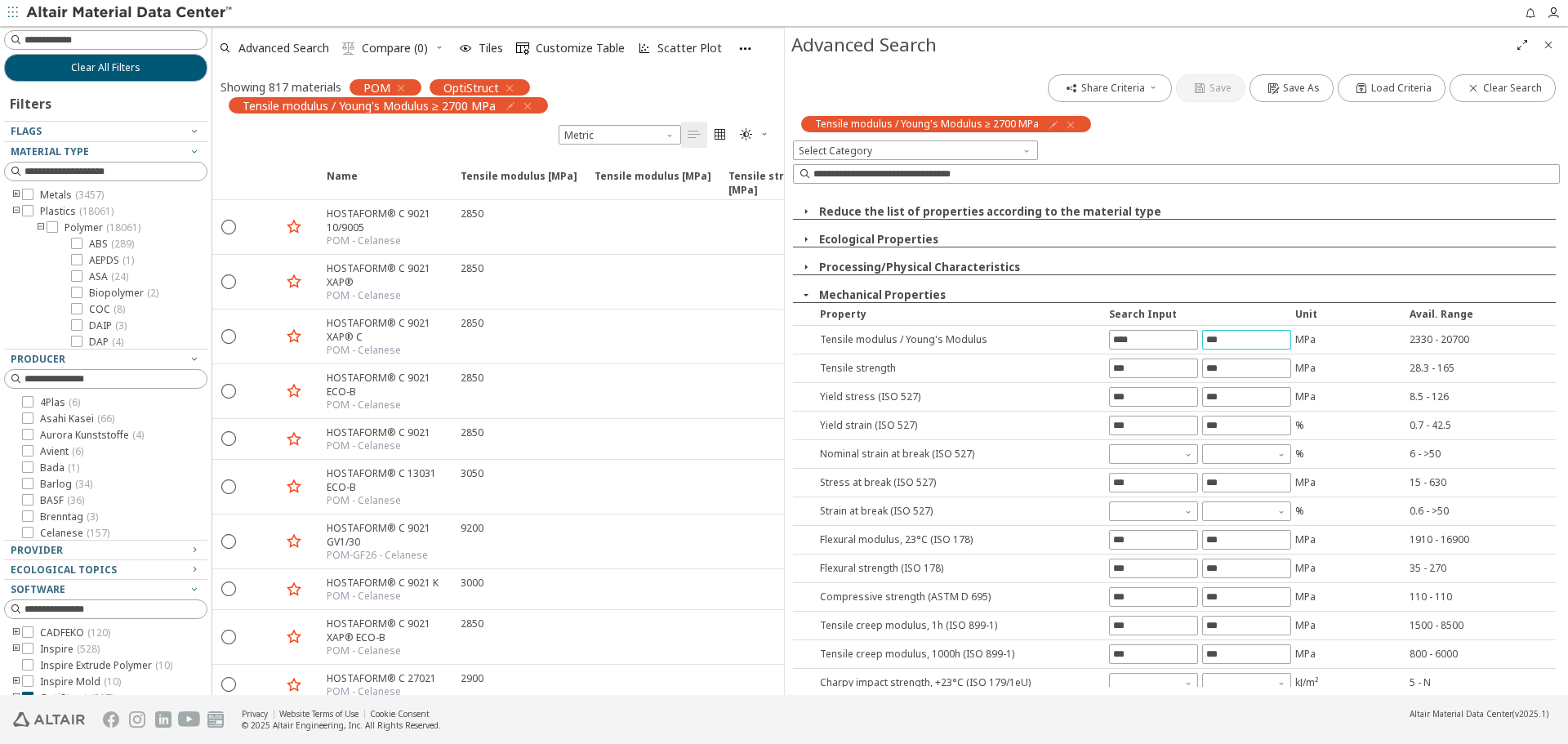
click at [1242, 342] on input "text" at bounding box center [1246, 339] width 87 height 18
type input "****"
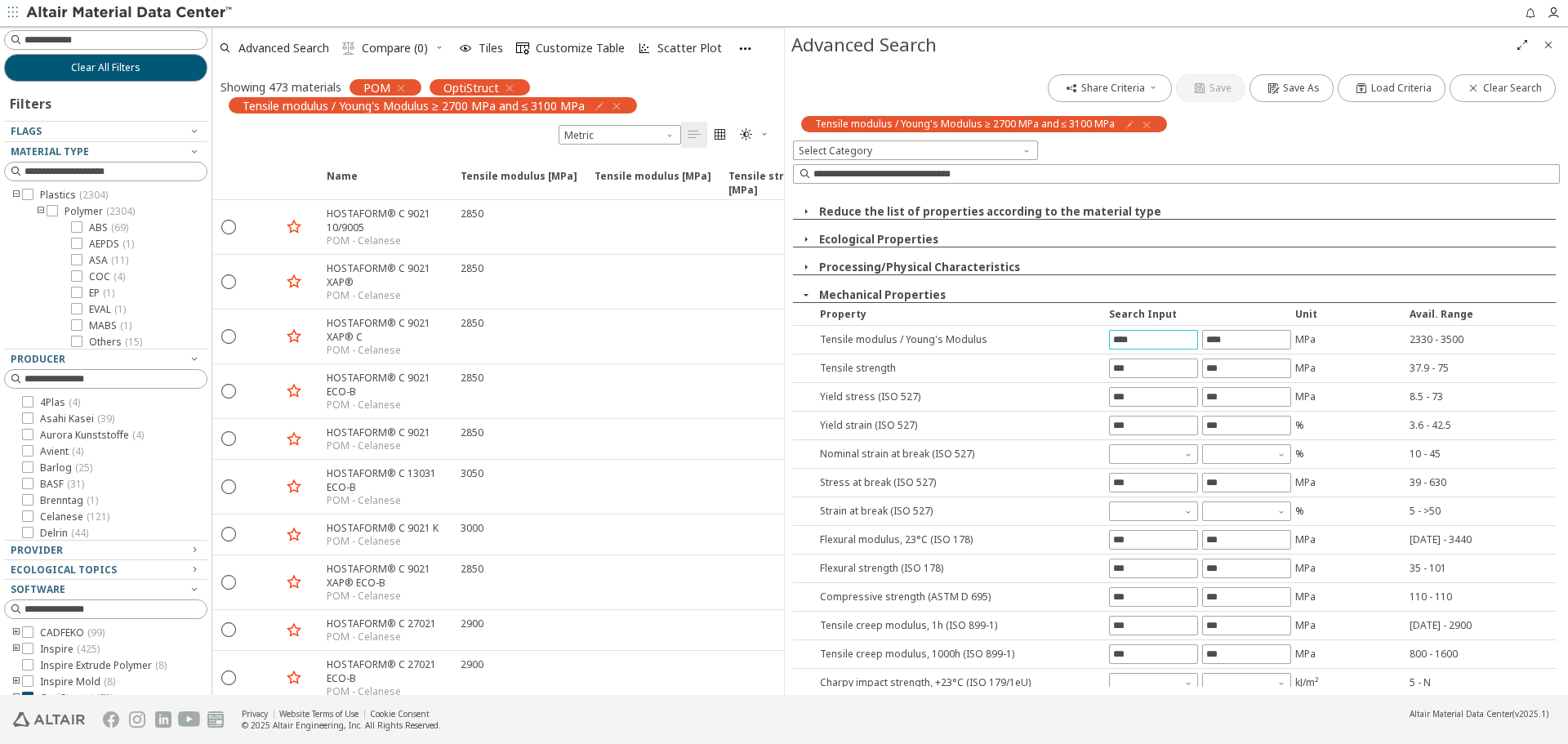
drag, startPoint x: 1157, startPoint y: 337, endPoint x: 934, endPoint y: 346, distance: 223.2
click at [934, 346] on div "Tensile modulus / Young's Modulus **** **** MPa 2330 - 3500" at bounding box center [1174, 340] width 763 height 28
click at [1245, 342] on input "****" at bounding box center [1246, 339] width 87 height 18
click at [1142, 123] on icon "button" at bounding box center [1147, 125] width 13 height 13
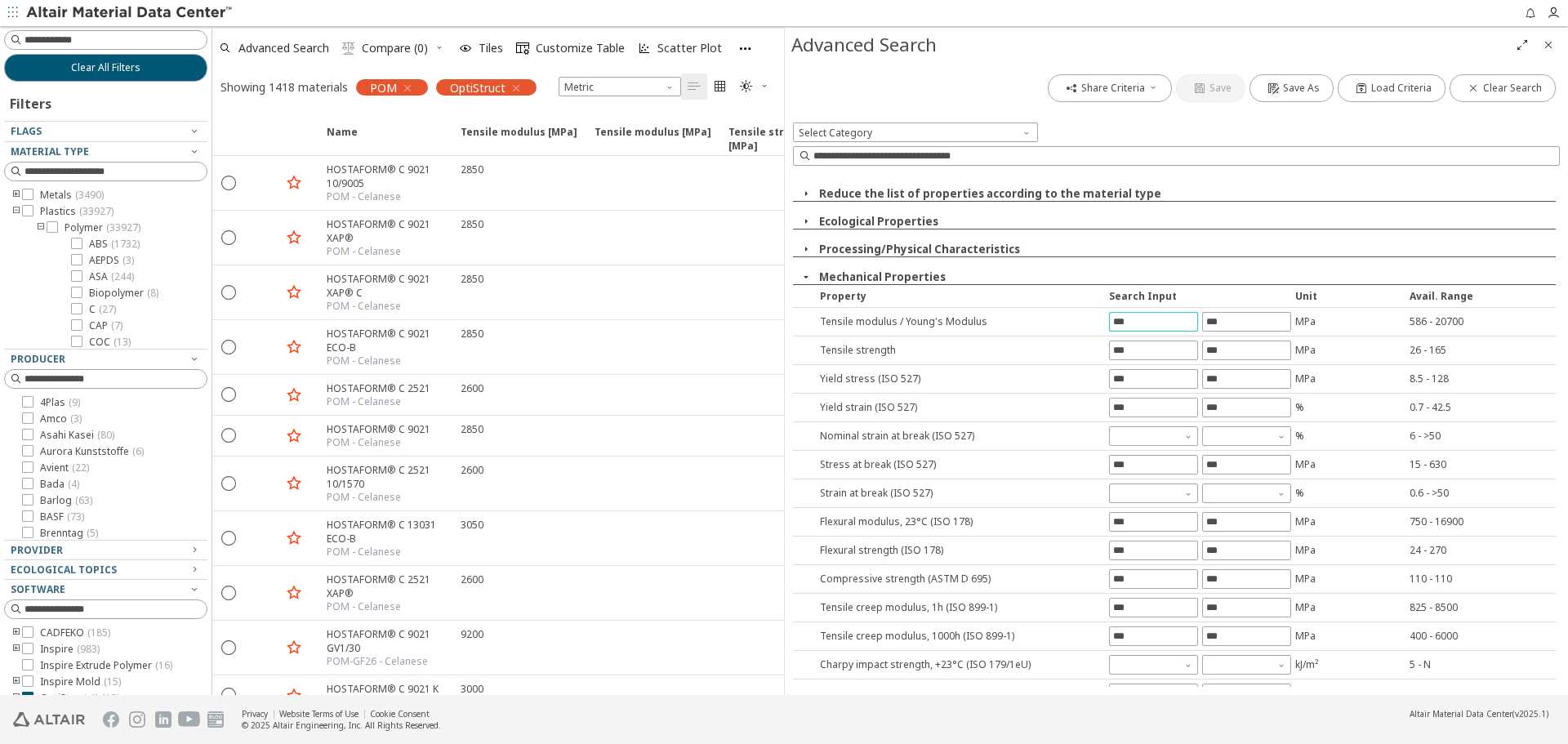
click at [1165, 321] on input "text" at bounding box center [1153, 321] width 87 height 18
type input "****"
click at [1219, 322] on div "Share Criteria Save Save As Load Criteria Clear Search Select Category Reduce t…" at bounding box center [1176, 378] width 784 height 632
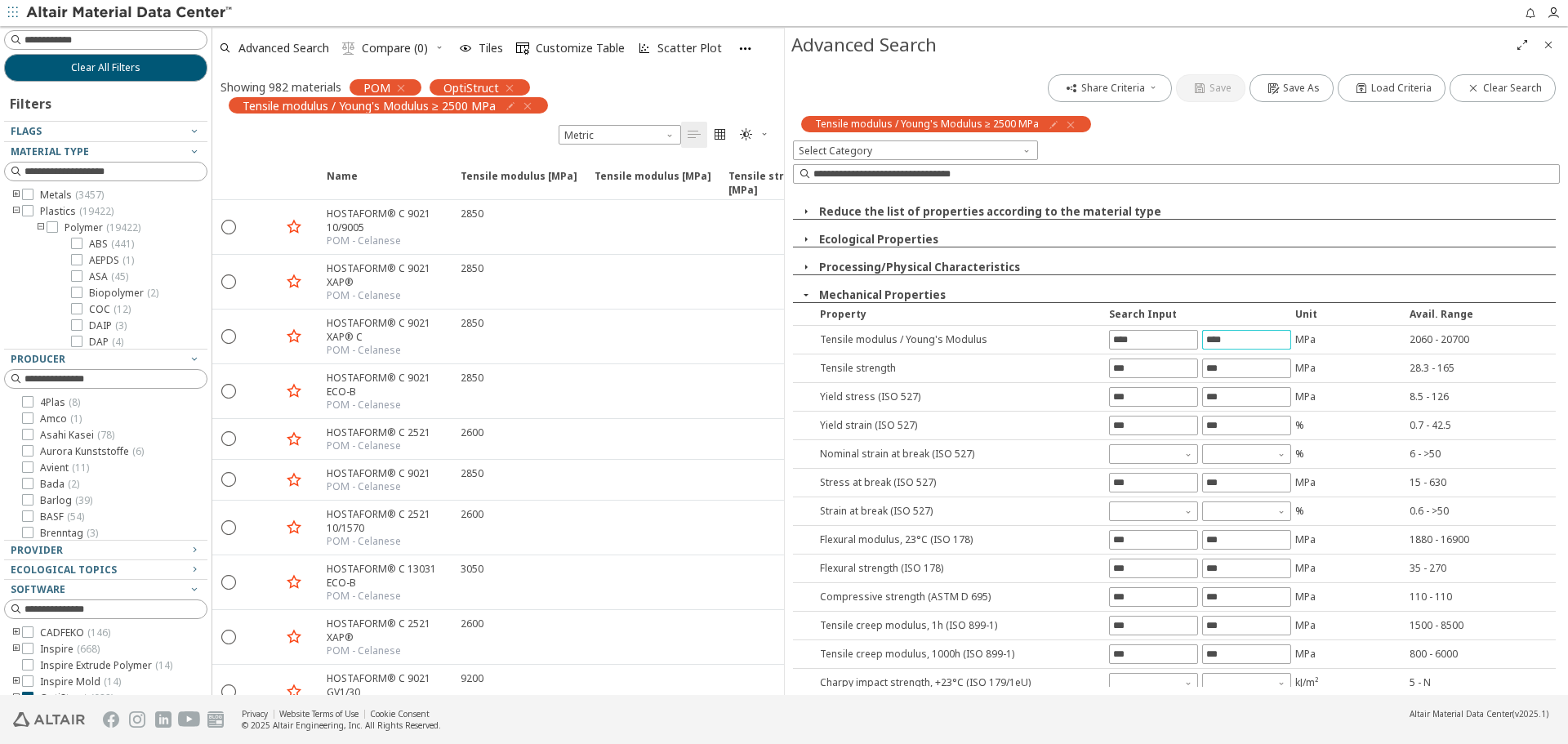
click at [1248, 340] on input "****" at bounding box center [1246, 339] width 87 height 18
type input "****"
drag, startPoint x: 1251, startPoint y: 341, endPoint x: 1104, endPoint y: 317, distance: 148.9
click at [1104, 317] on div "Reduce the list of properties according to the material type Ecological Propert…" at bounding box center [1176, 438] width 767 height 494
click at [1036, 345] on div "Share Criteria Save Save As Load Criteria Clear Search Tensile modulus / Young'…" at bounding box center [1176, 378] width 784 height 632
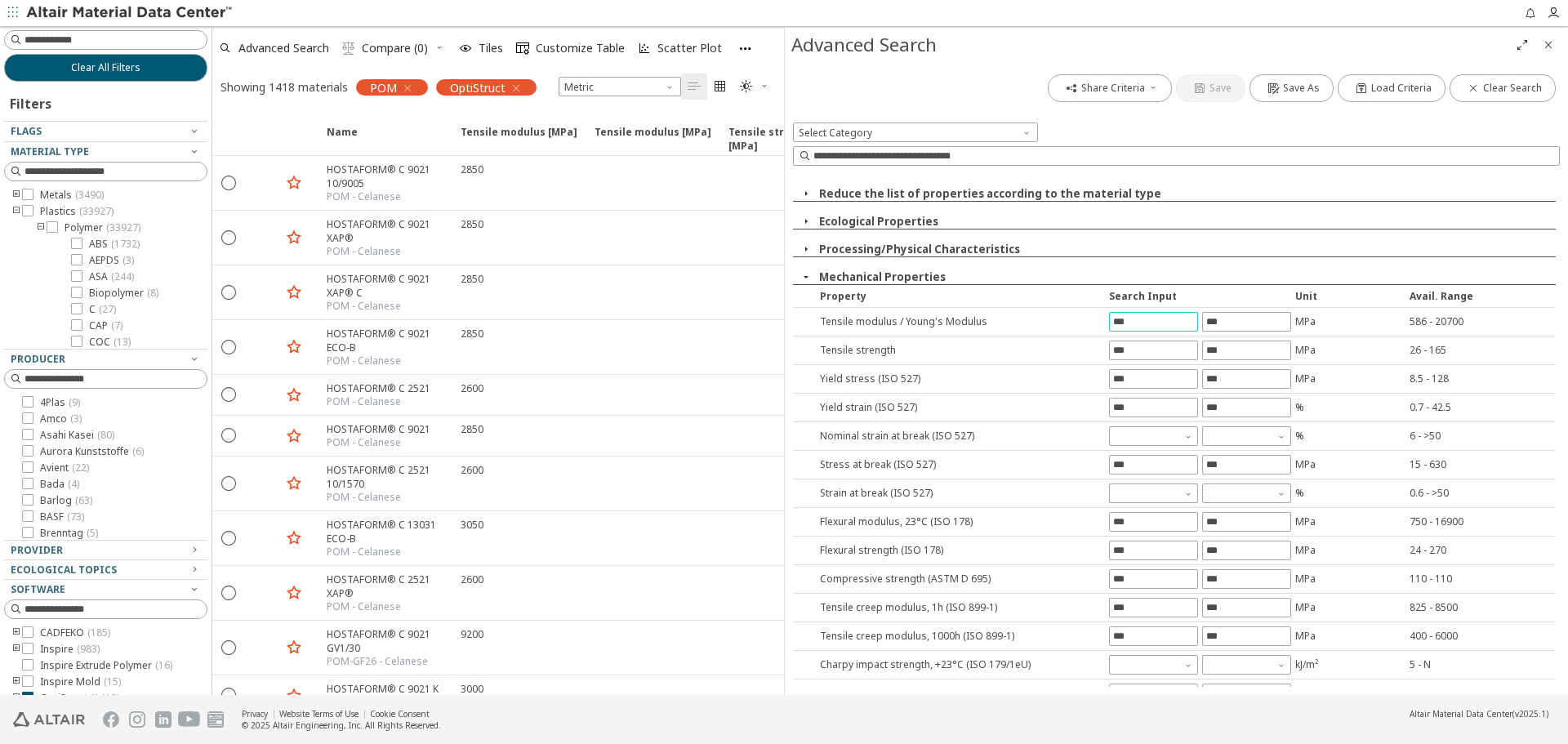
click at [1547, 45] on icon "Close" at bounding box center [1548, 45] width 13 height 13
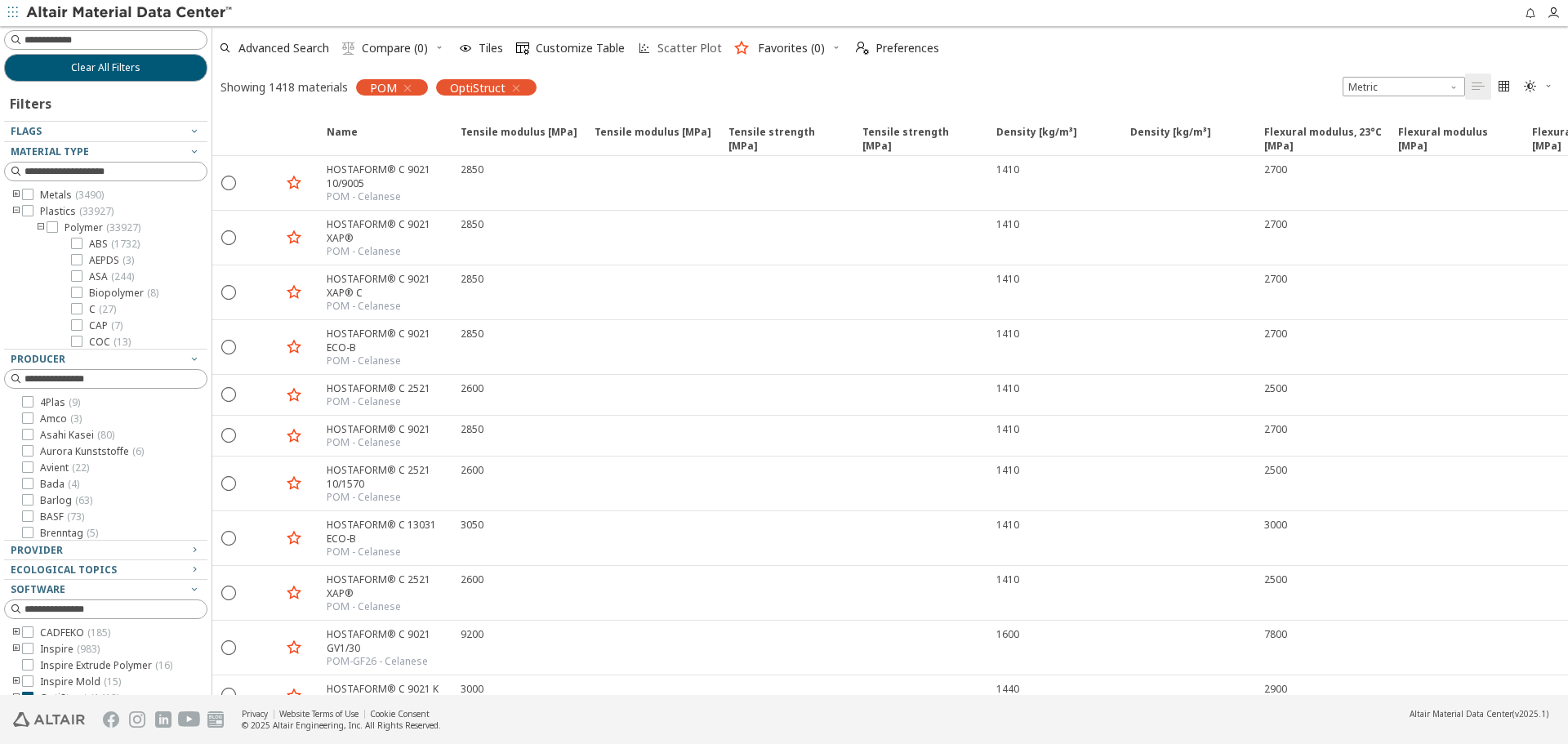
click at [663, 47] on span "Scatter Plot" at bounding box center [690, 48] width 65 height 11
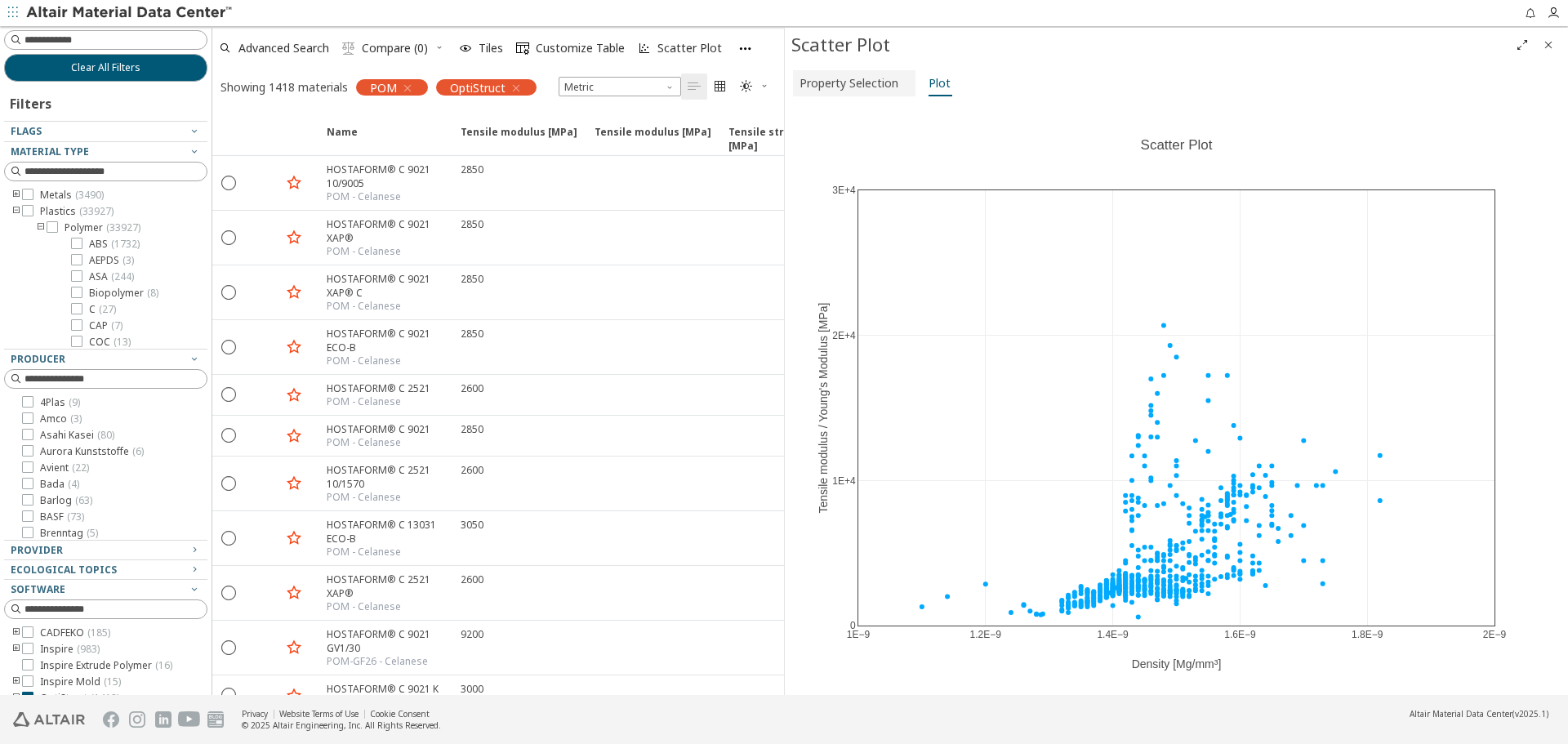
click at [876, 88] on span "Property Selection" at bounding box center [848, 84] width 99 height 26
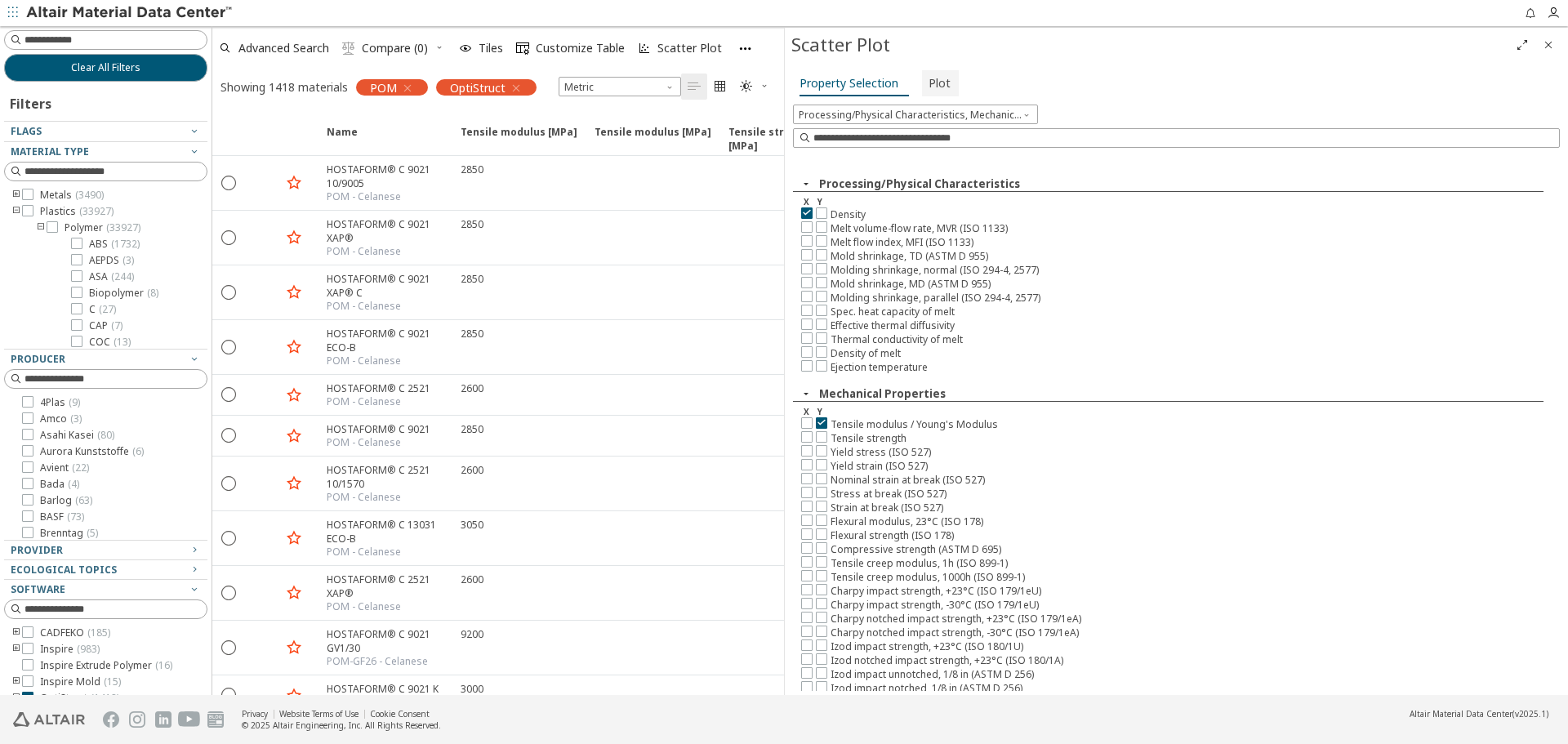
click at [940, 84] on span "Plot" at bounding box center [938, 84] width 22 height 26
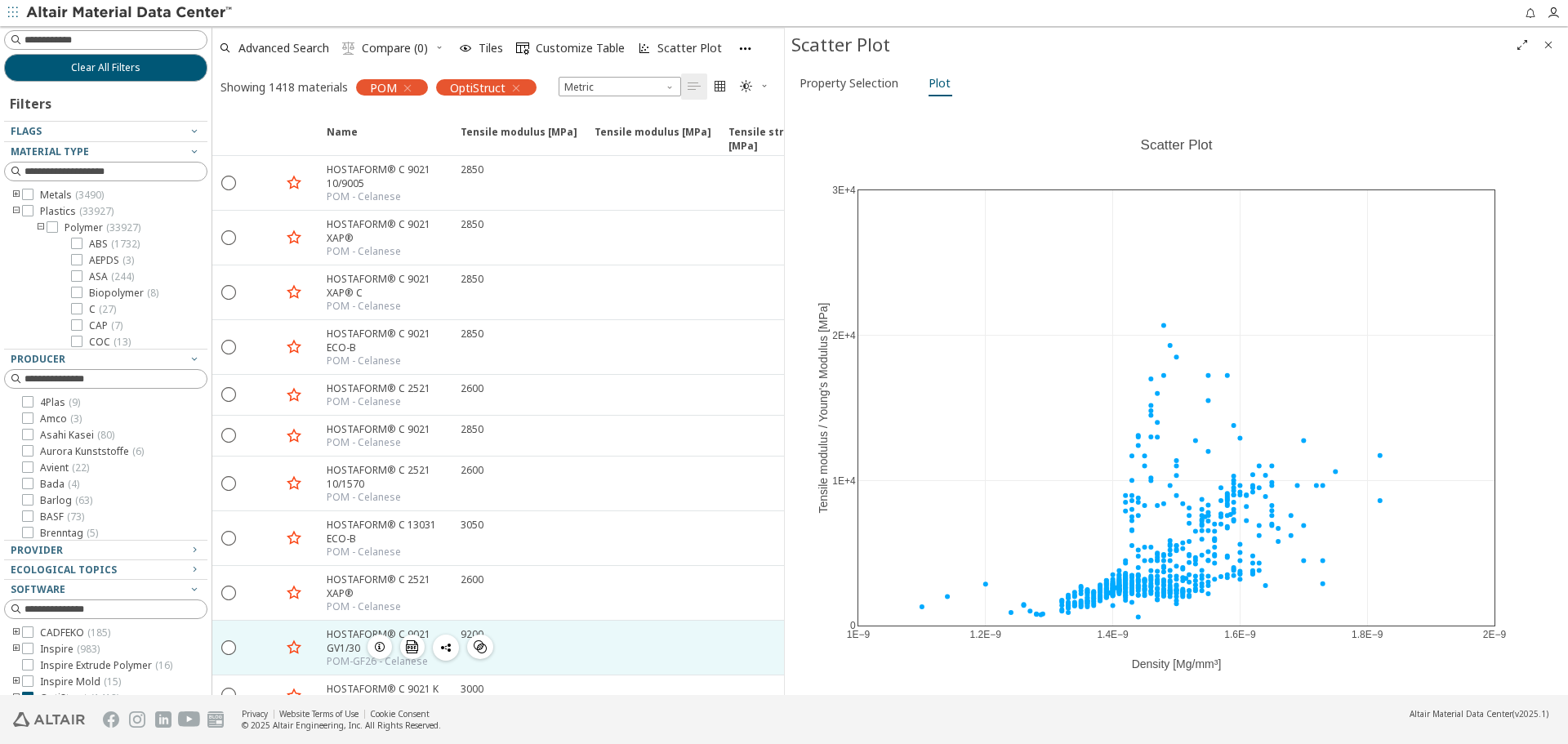
click at [381, 649] on icon "button" at bounding box center [380, 646] width 13 height 13
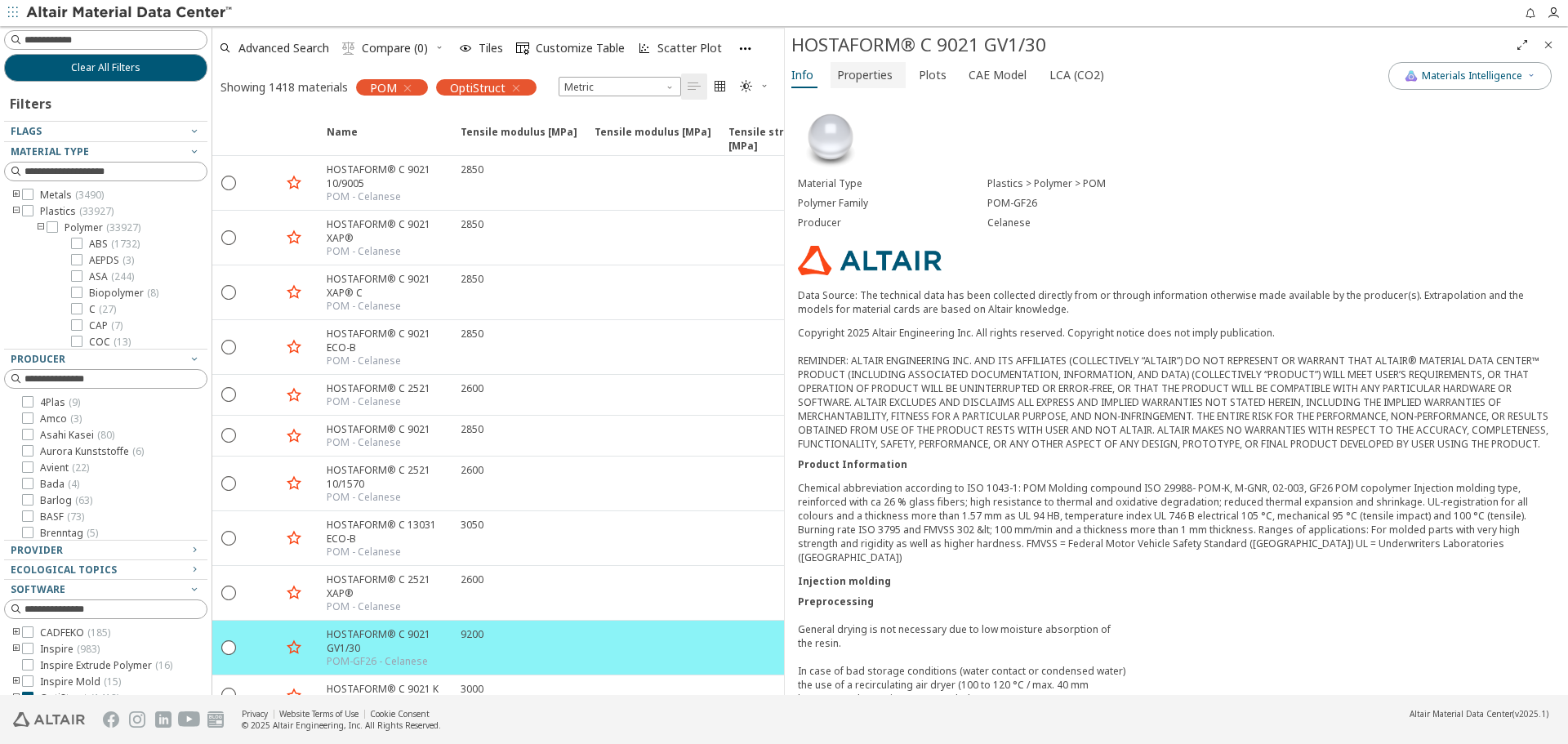
click at [874, 74] on span "Properties" at bounding box center [864, 75] width 55 height 26
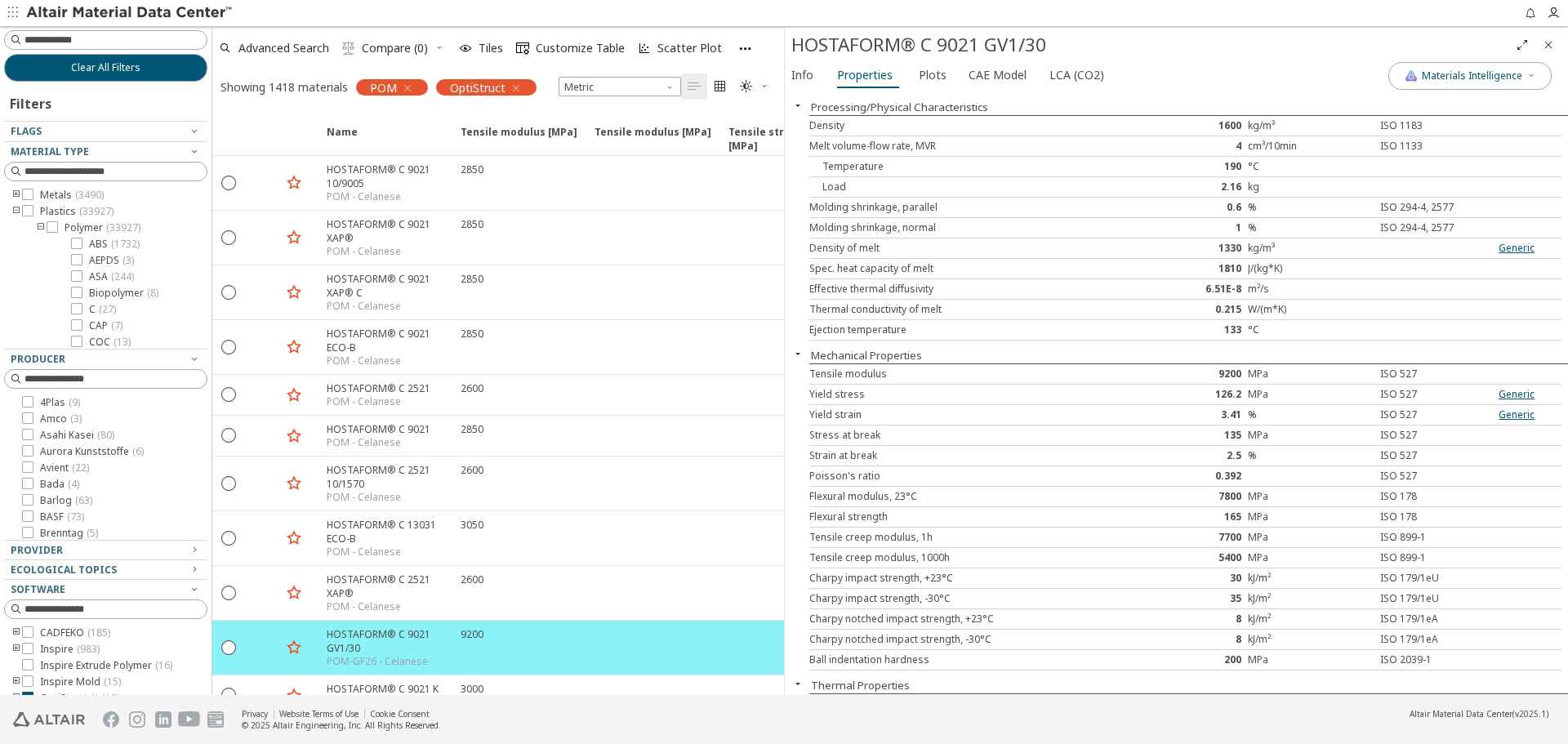
click at [1547, 38] on icon "Close" at bounding box center [1548, 45] width 13 height 13
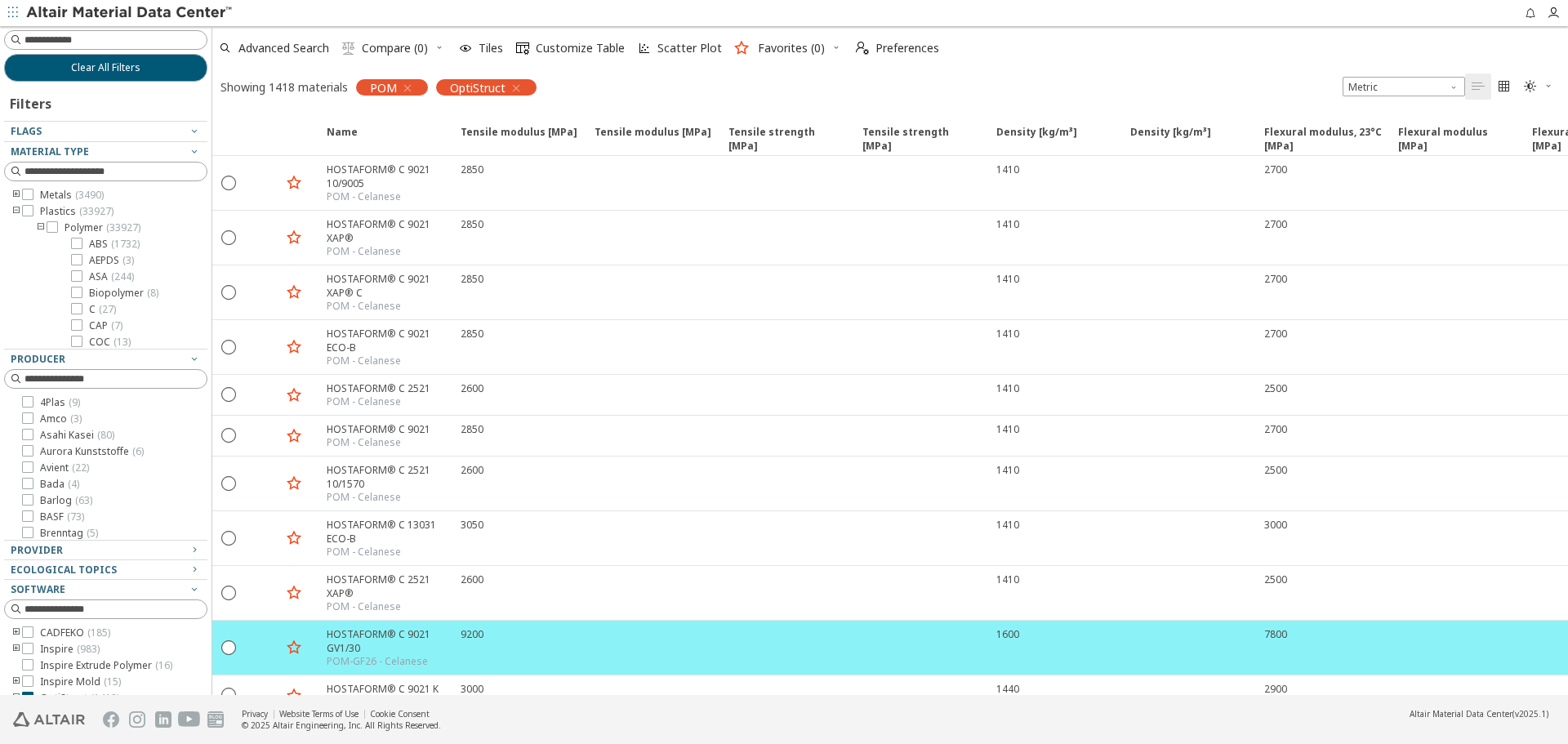
click at [734, 89] on div "Showing 1418 materials POM OptiStruct Metric   " at bounding box center [890, 86] width 1356 height 35
click at [701, 38] on span "Scatter Plot" at bounding box center [679, 48] width 91 height 36
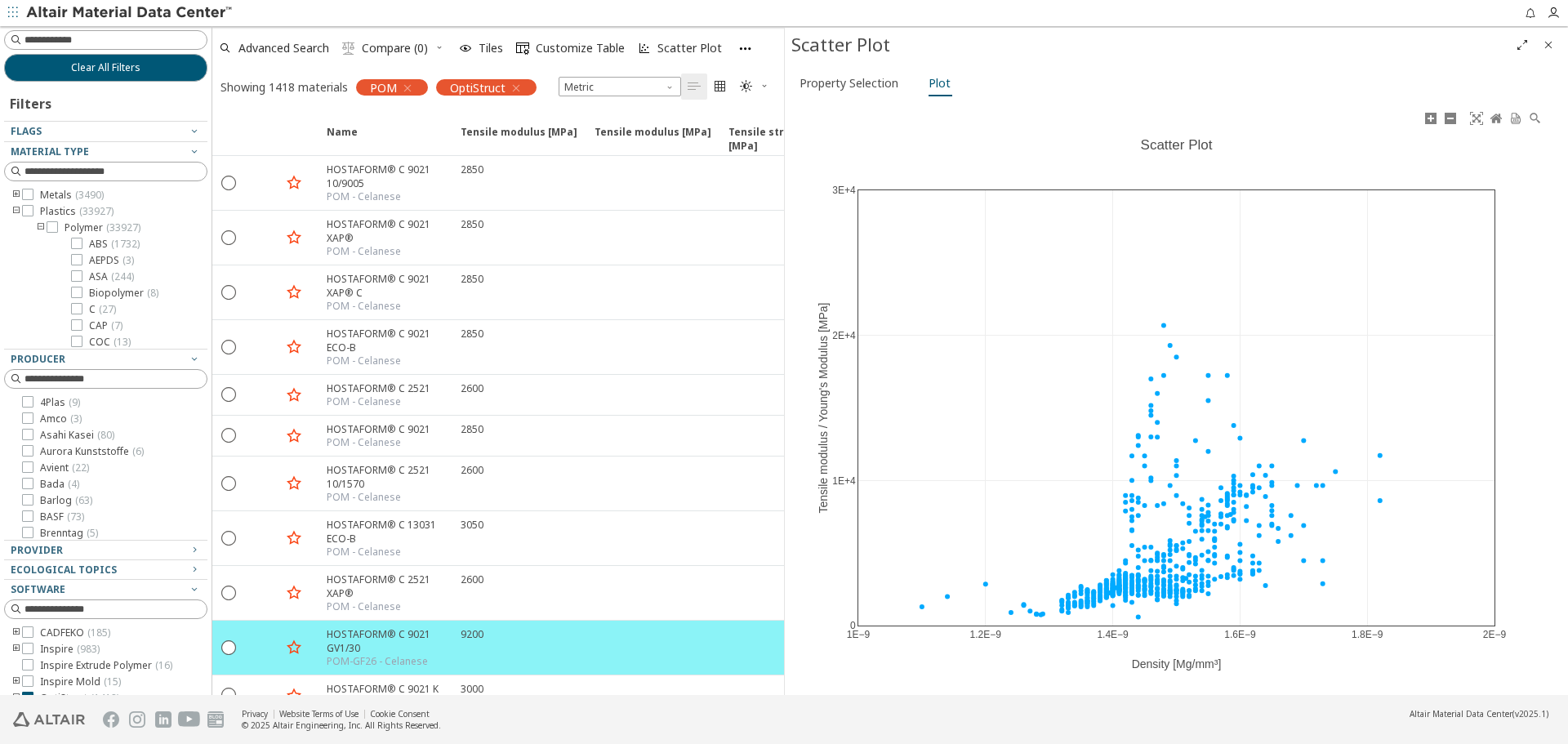
drag, startPoint x: 1165, startPoint y: 318, endPoint x: 1069, endPoint y: 318, distance: 96.0
drag, startPoint x: 1270, startPoint y: 564, endPoint x: 1002, endPoint y: 618, distance: 273.4
drag, startPoint x: 1266, startPoint y: 517, endPoint x: 1054, endPoint y: 616, distance: 234.0
drag, startPoint x: 1277, startPoint y: 500, endPoint x: 1054, endPoint y: 619, distance: 252.8
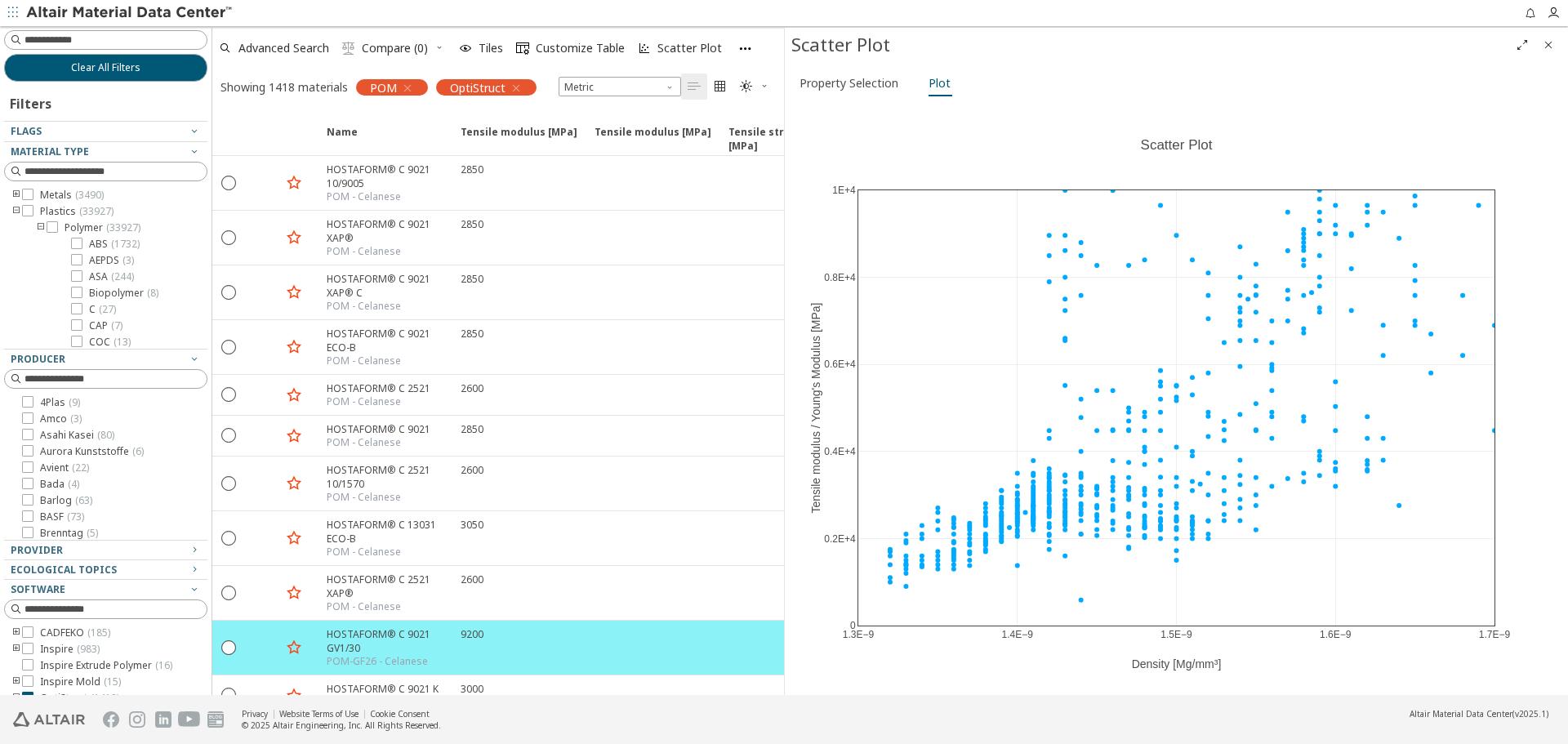
click at [1548, 47] on icon "Close" at bounding box center [1548, 45] width 13 height 13
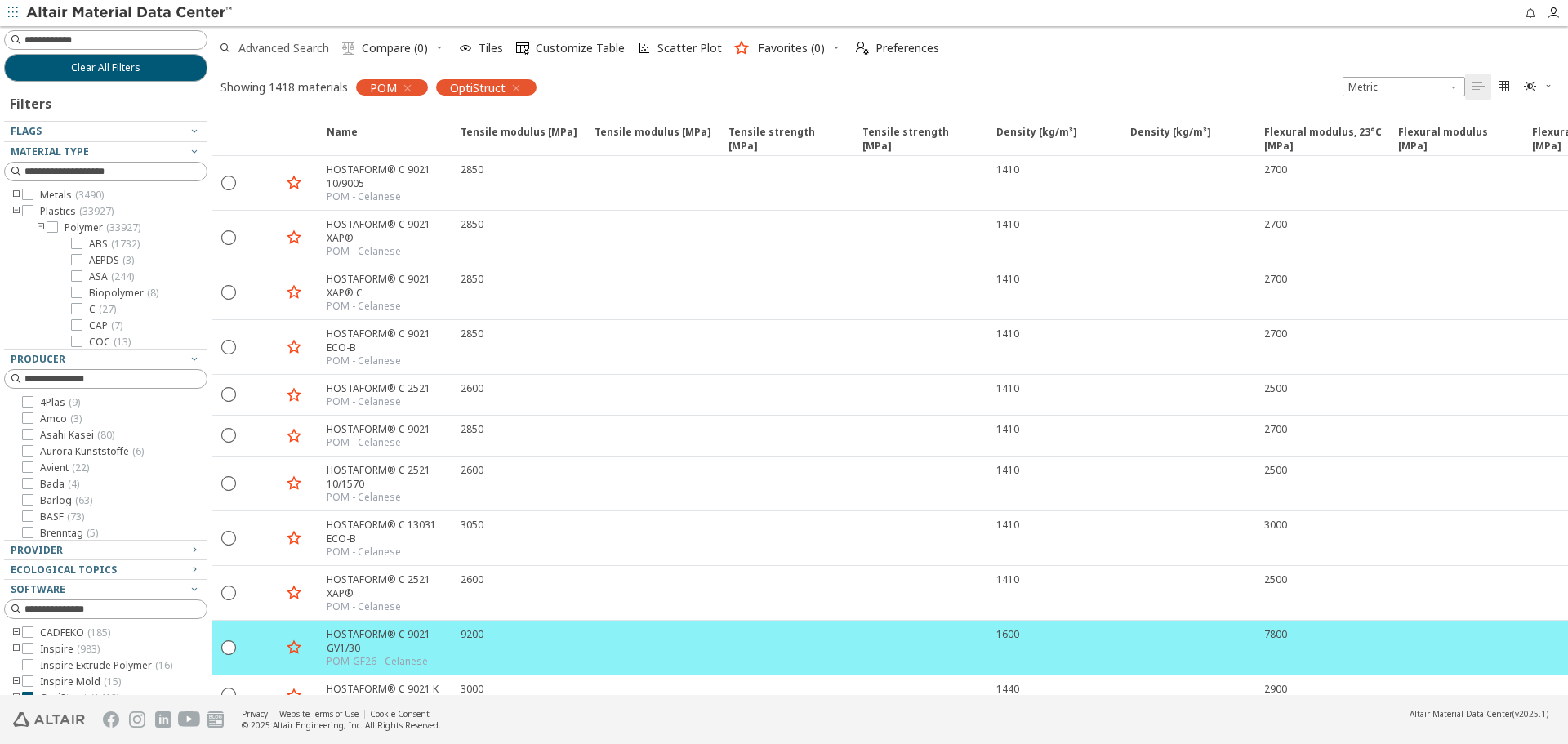
click at [255, 53] on span "Advanced Search" at bounding box center [283, 48] width 91 height 11
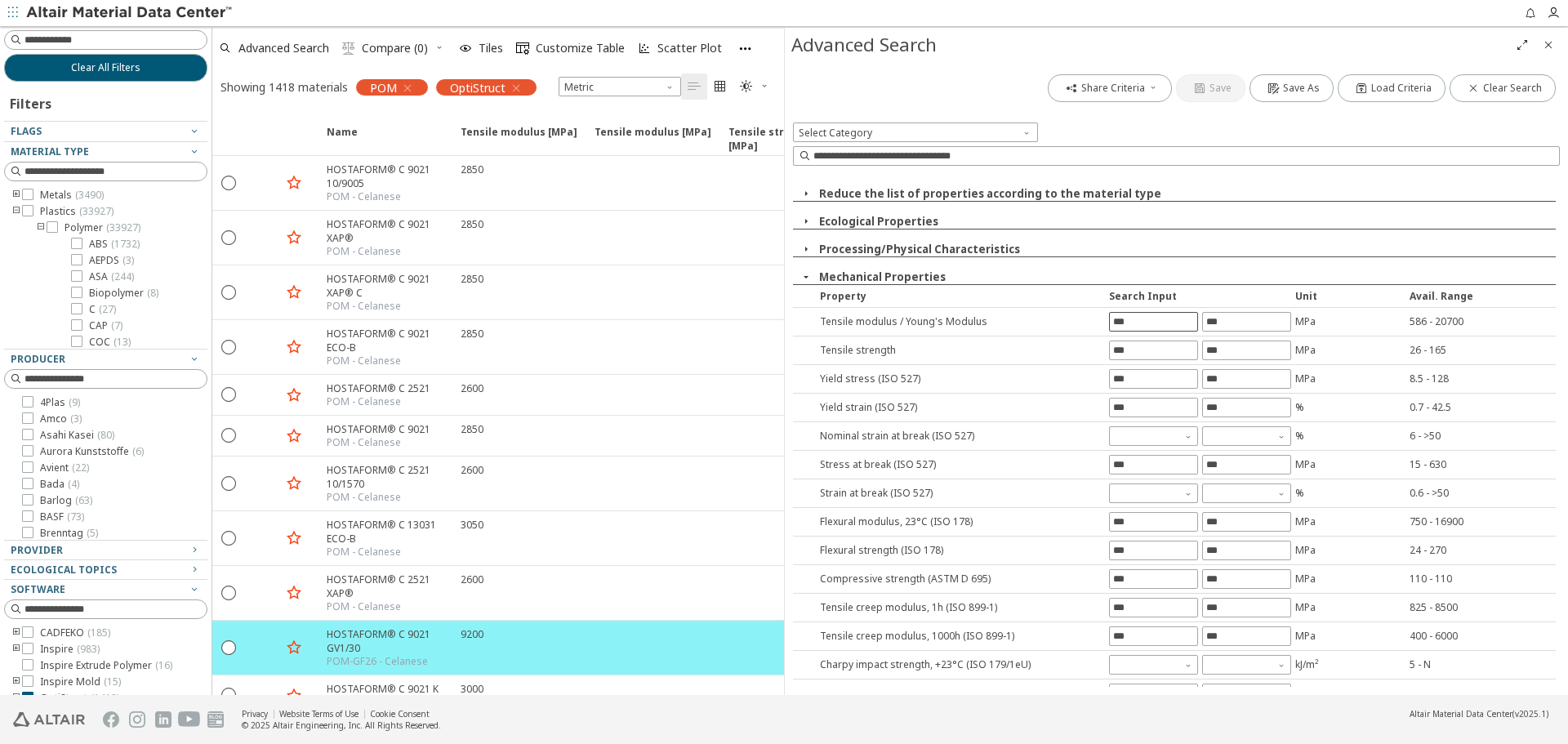
click at [1156, 324] on input "text" at bounding box center [1153, 321] width 87 height 18
type input "****"
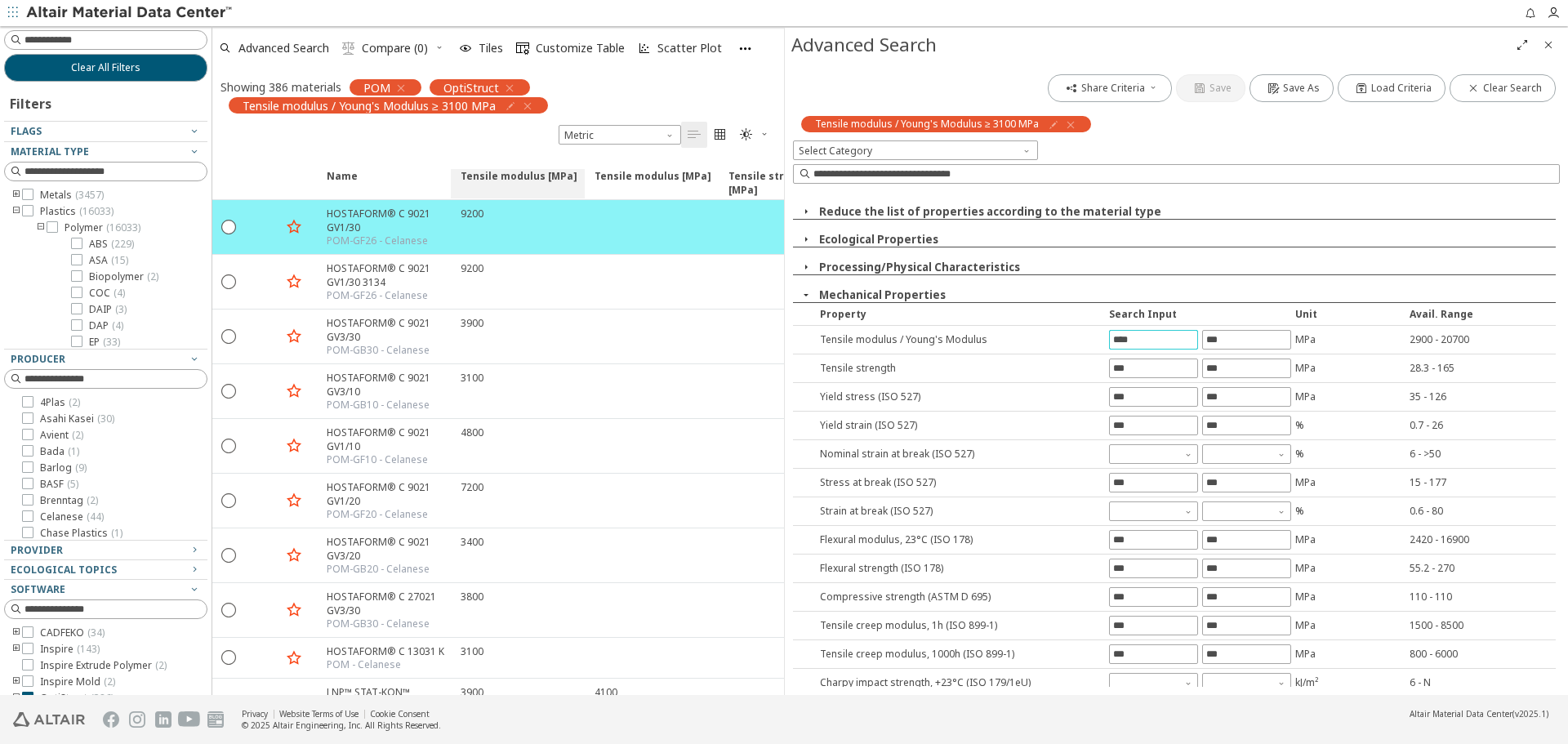
click at [500, 172] on span "Tensile modulus [MPa]" at bounding box center [519, 183] width 116 height 29
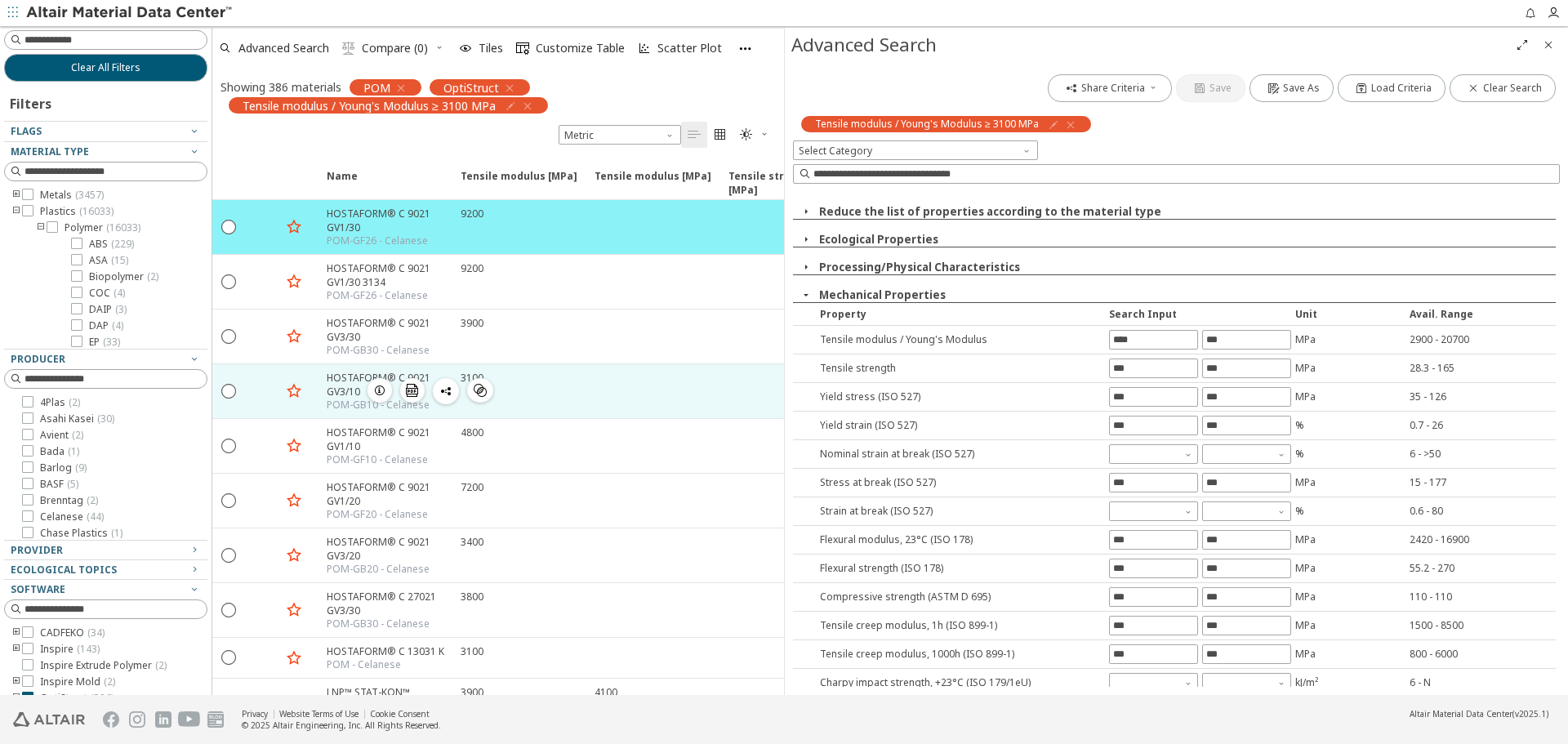
click at [378, 389] on icon "button" at bounding box center [380, 390] width 13 height 13
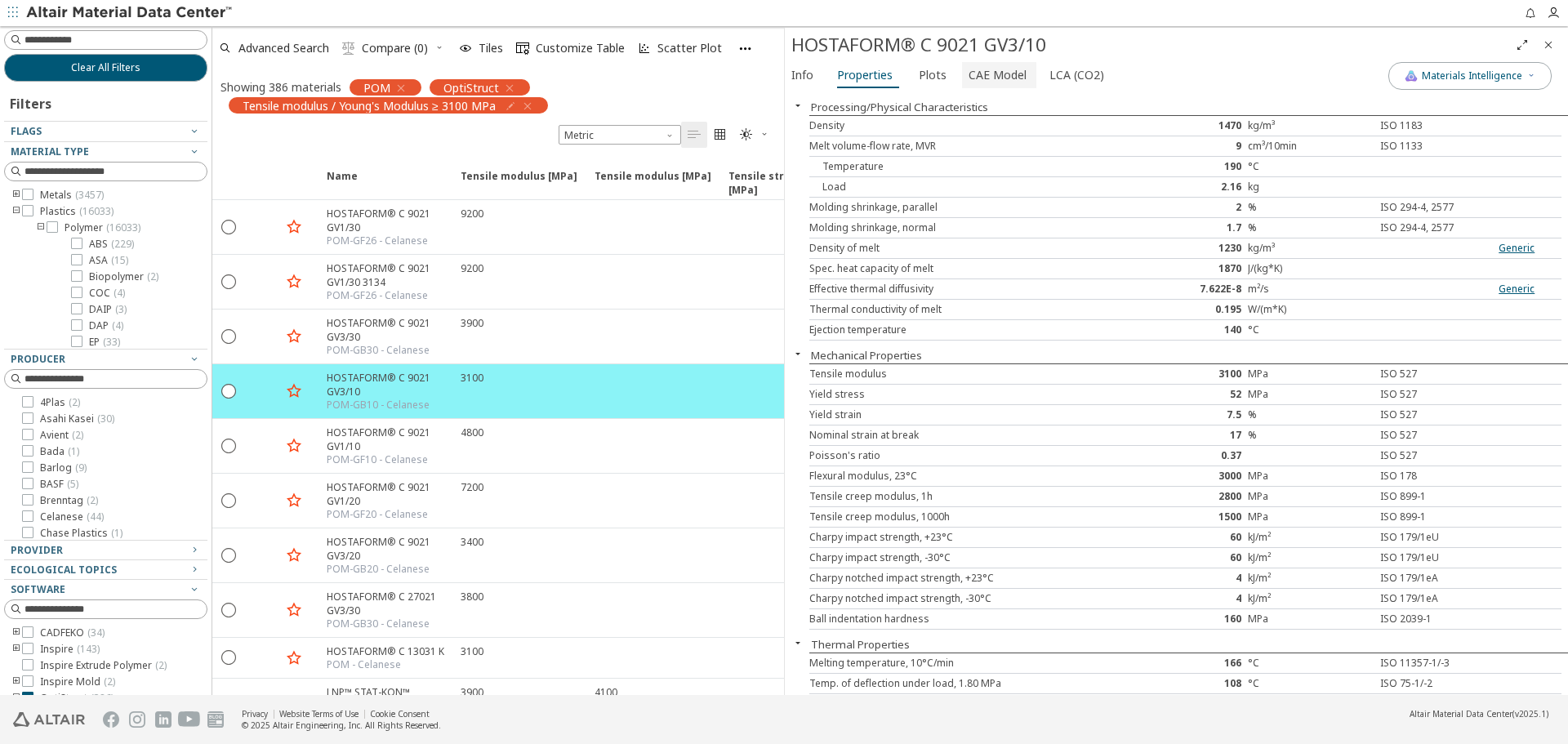
click at [991, 75] on span "CAE Model" at bounding box center [997, 75] width 58 height 26
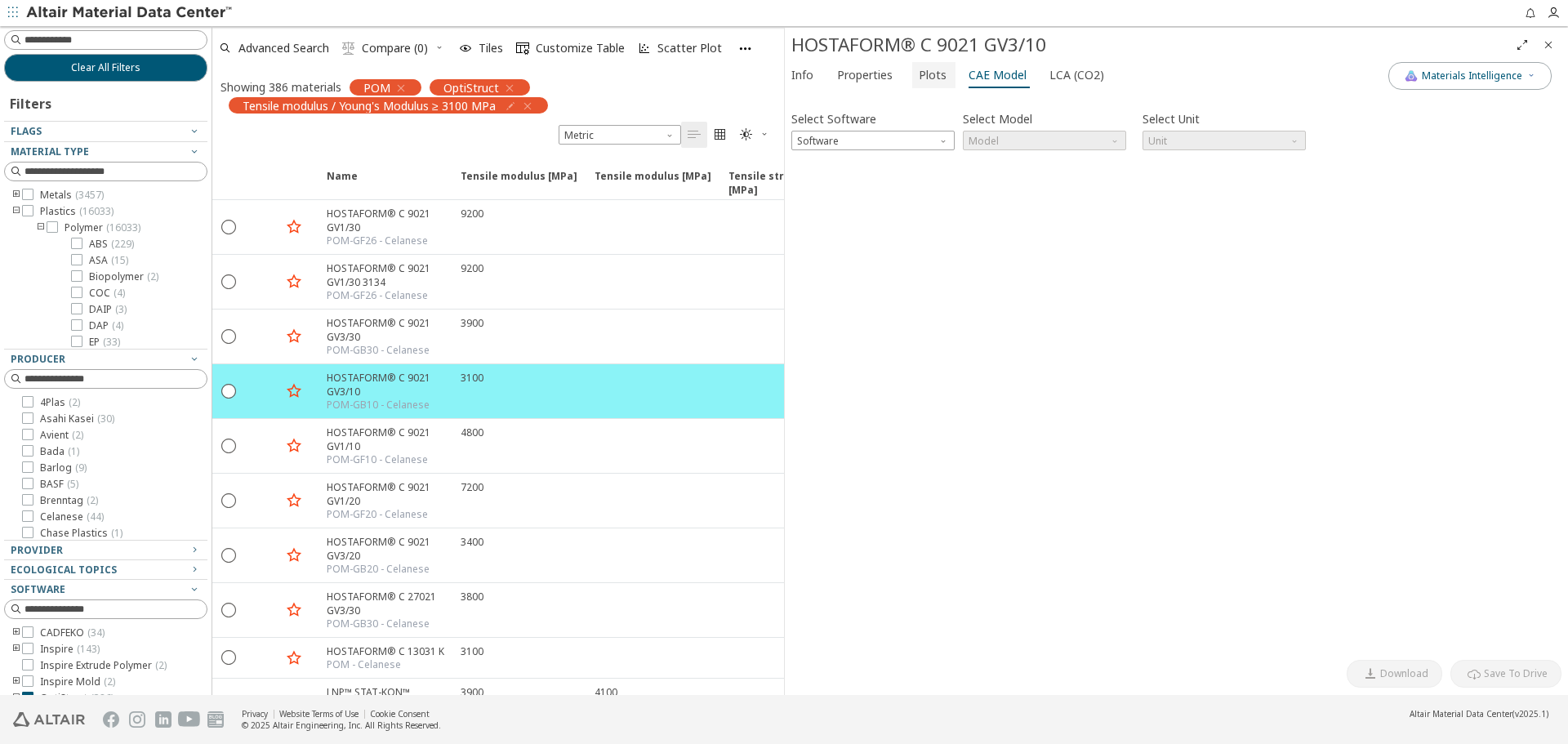
click at [934, 72] on span "Plots" at bounding box center [933, 75] width 28 height 26
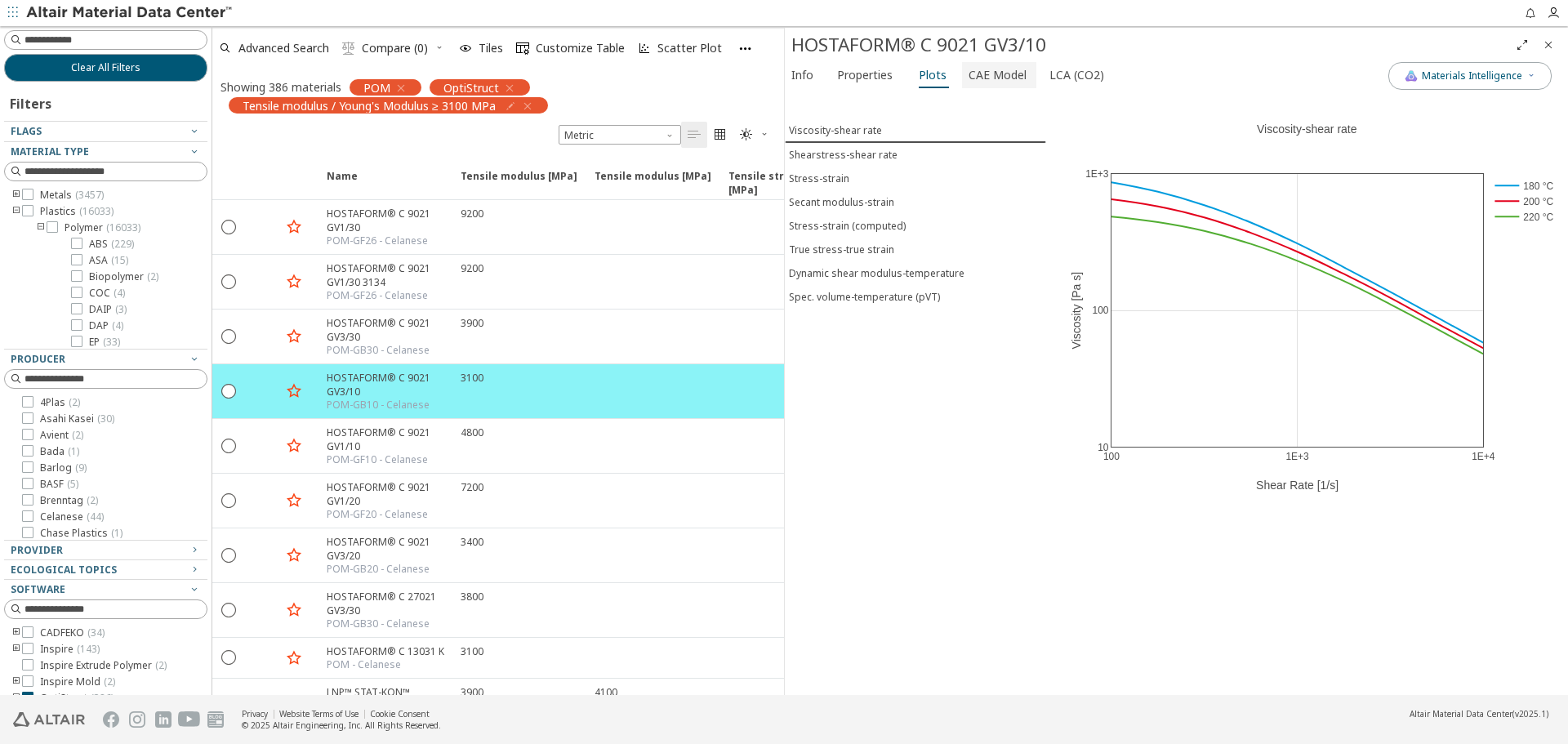
click at [978, 69] on span "CAE Model" at bounding box center [997, 75] width 58 height 26
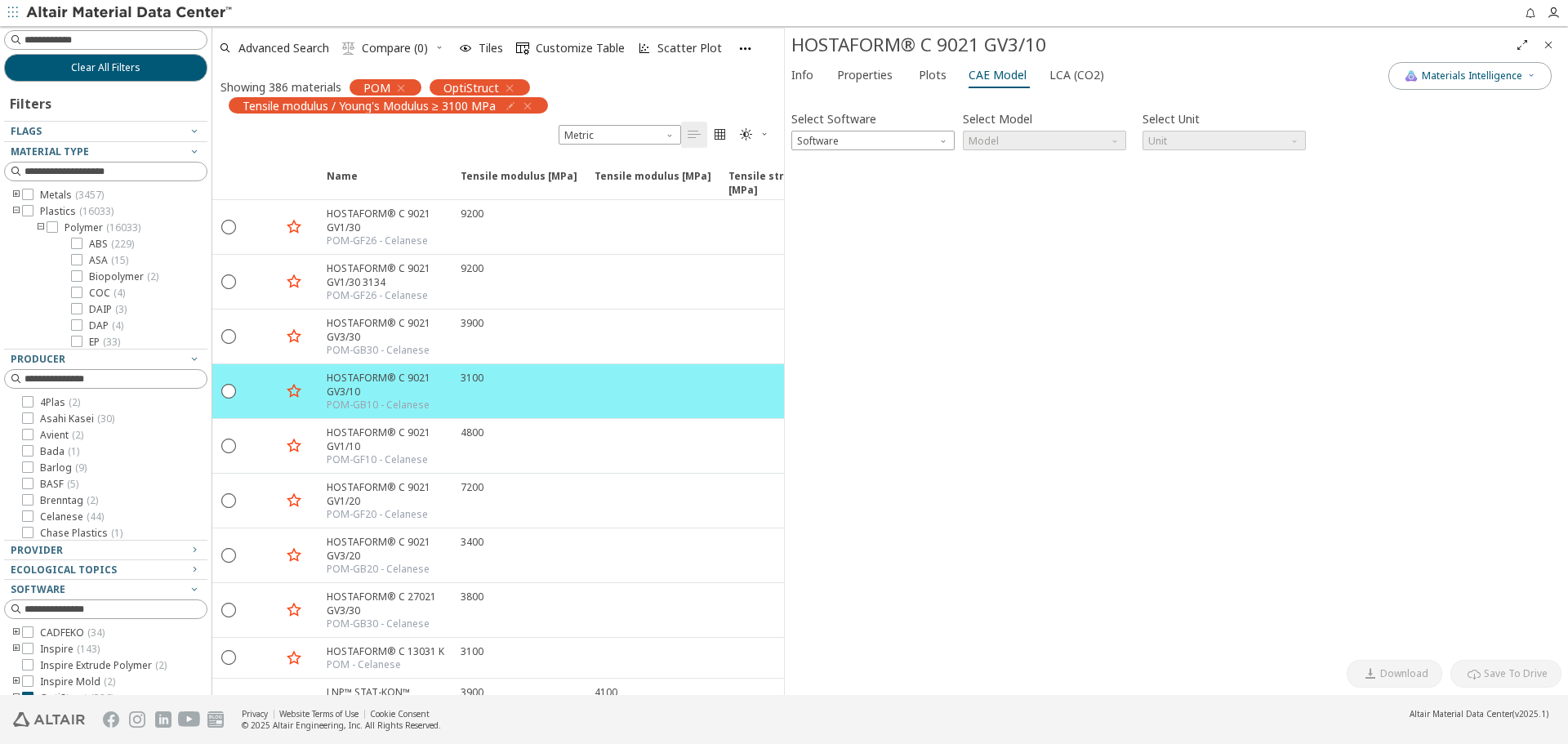
click at [939, 160] on div at bounding box center [1176, 158] width 770 height 8
click at [940, 144] on span "Software" at bounding box center [945, 137] width 13 height 13
click at [846, 197] on span "OptiStruct" at bounding box center [873, 200] width 150 height 11
click at [1066, 142] on span "Model" at bounding box center [1044, 140] width 163 height 20
click at [1026, 159] on span "Mat1" at bounding box center [1044, 160] width 150 height 11
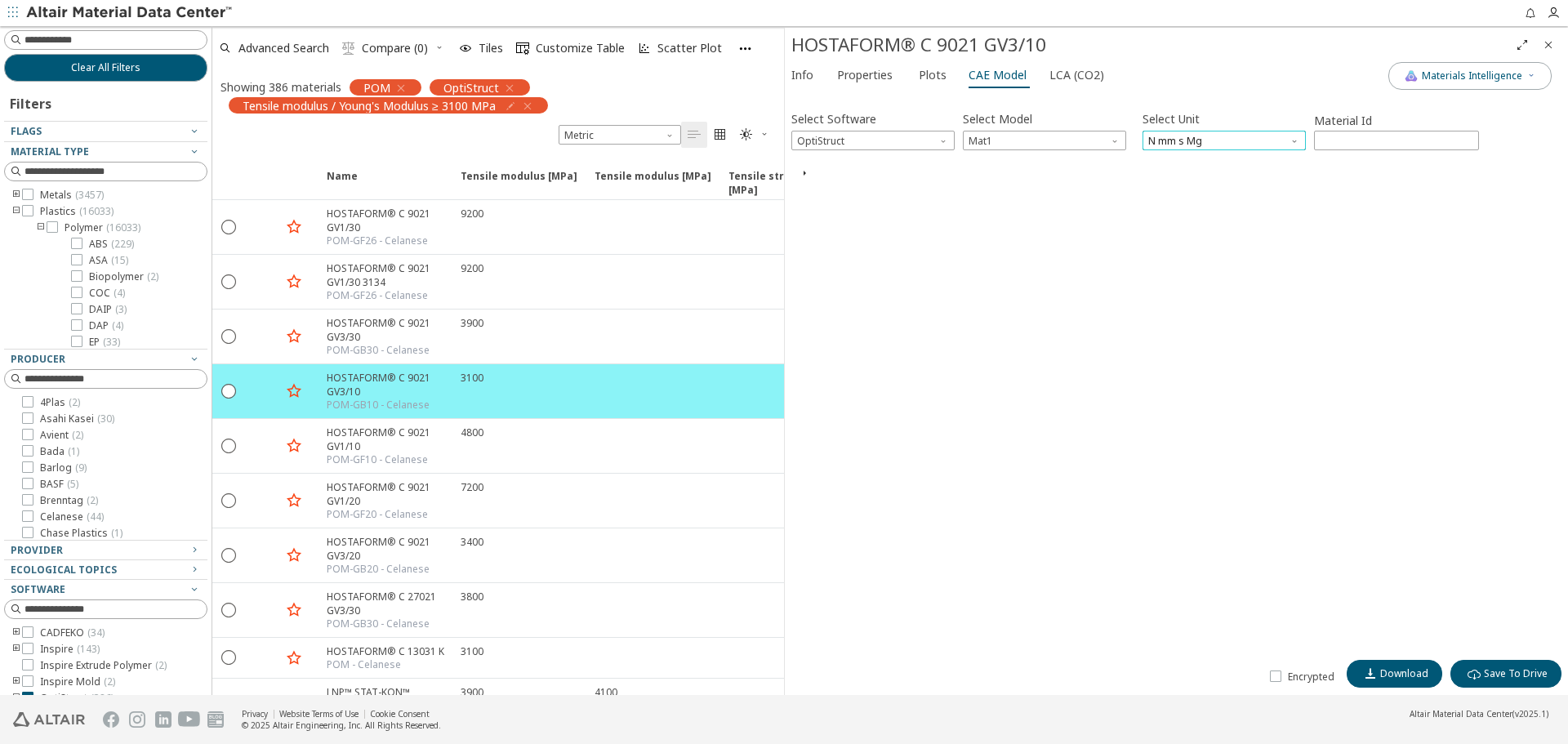
click at [1227, 137] on span "N mm s Mg" at bounding box center [1224, 140] width 163 height 20
click at [1178, 216] on span "N mm s Mg" at bounding box center [1176, 220] width 53 height 13
click at [812, 174] on span "button" at bounding box center [804, 175] width 20 height 16
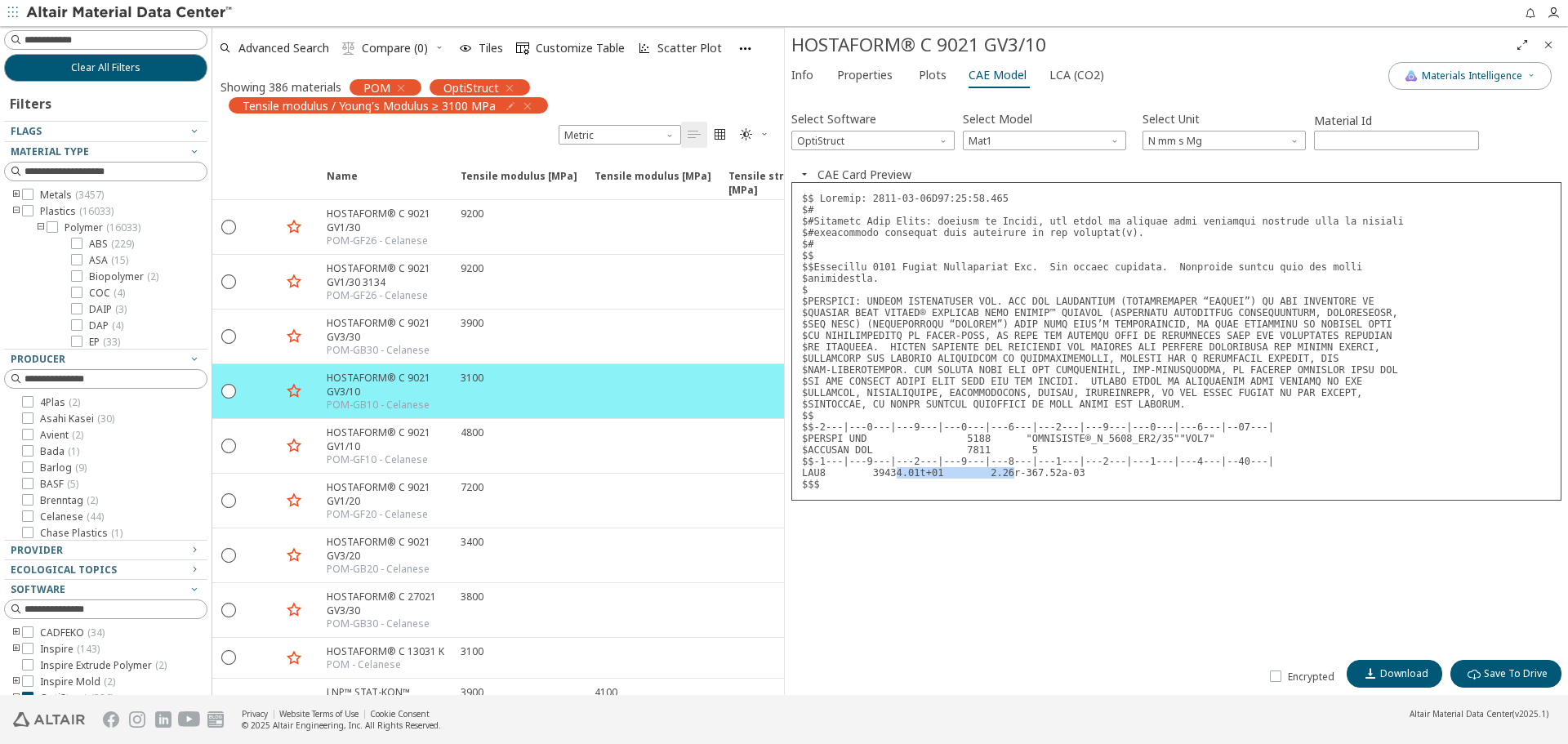
drag, startPoint x: 890, startPoint y: 472, endPoint x: 995, endPoint y: 468, distance: 105.1
click at [995, 468] on pre at bounding box center [1176, 341] width 770 height 318
drag, startPoint x: 972, startPoint y: 474, endPoint x: 1062, endPoint y: 468, distance: 90.2
click at [1062, 468] on pre at bounding box center [1176, 341] width 770 height 318
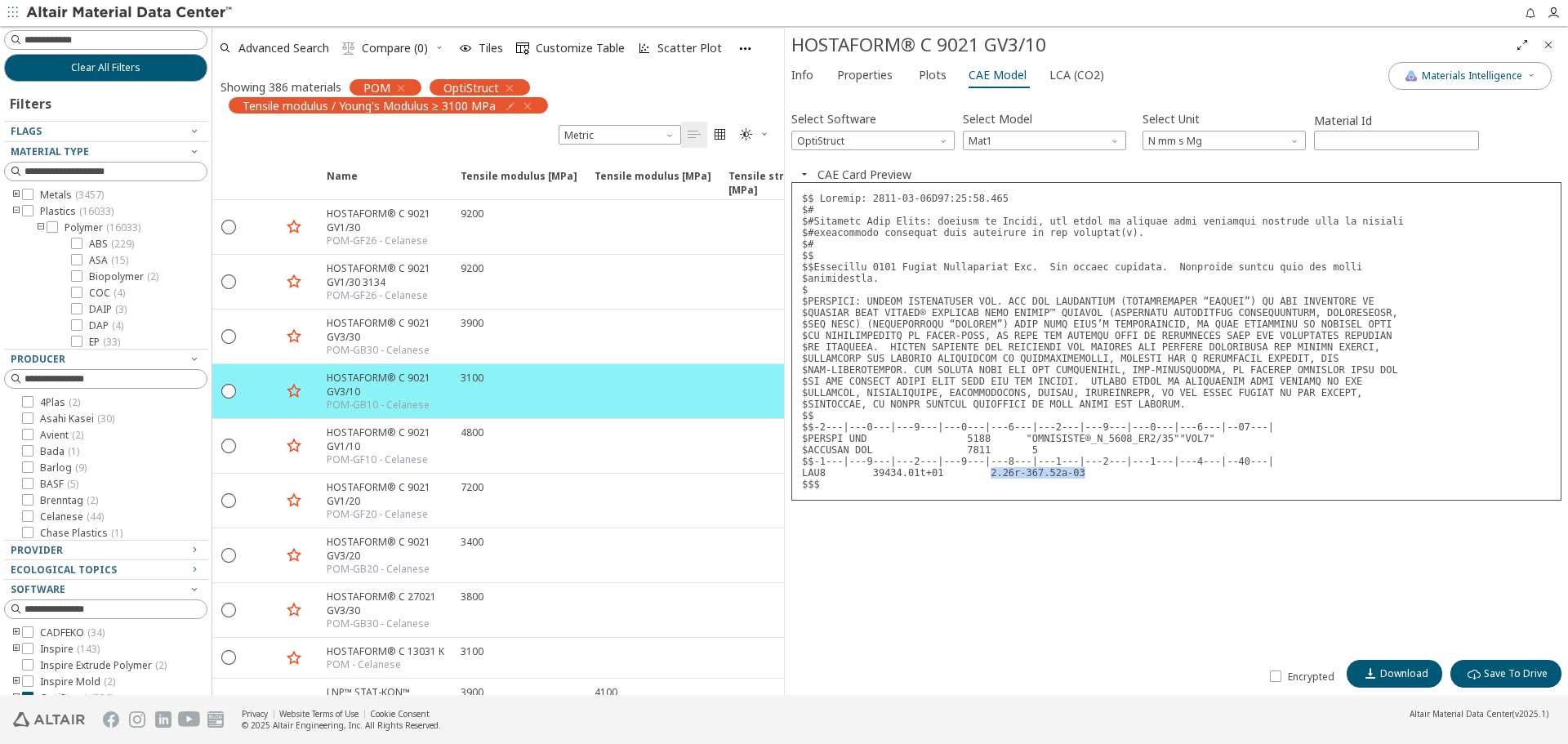
click at [1062, 468] on pre at bounding box center [1176, 341] width 770 height 318
click at [845, 79] on span "Properties" at bounding box center [864, 75] width 55 height 26
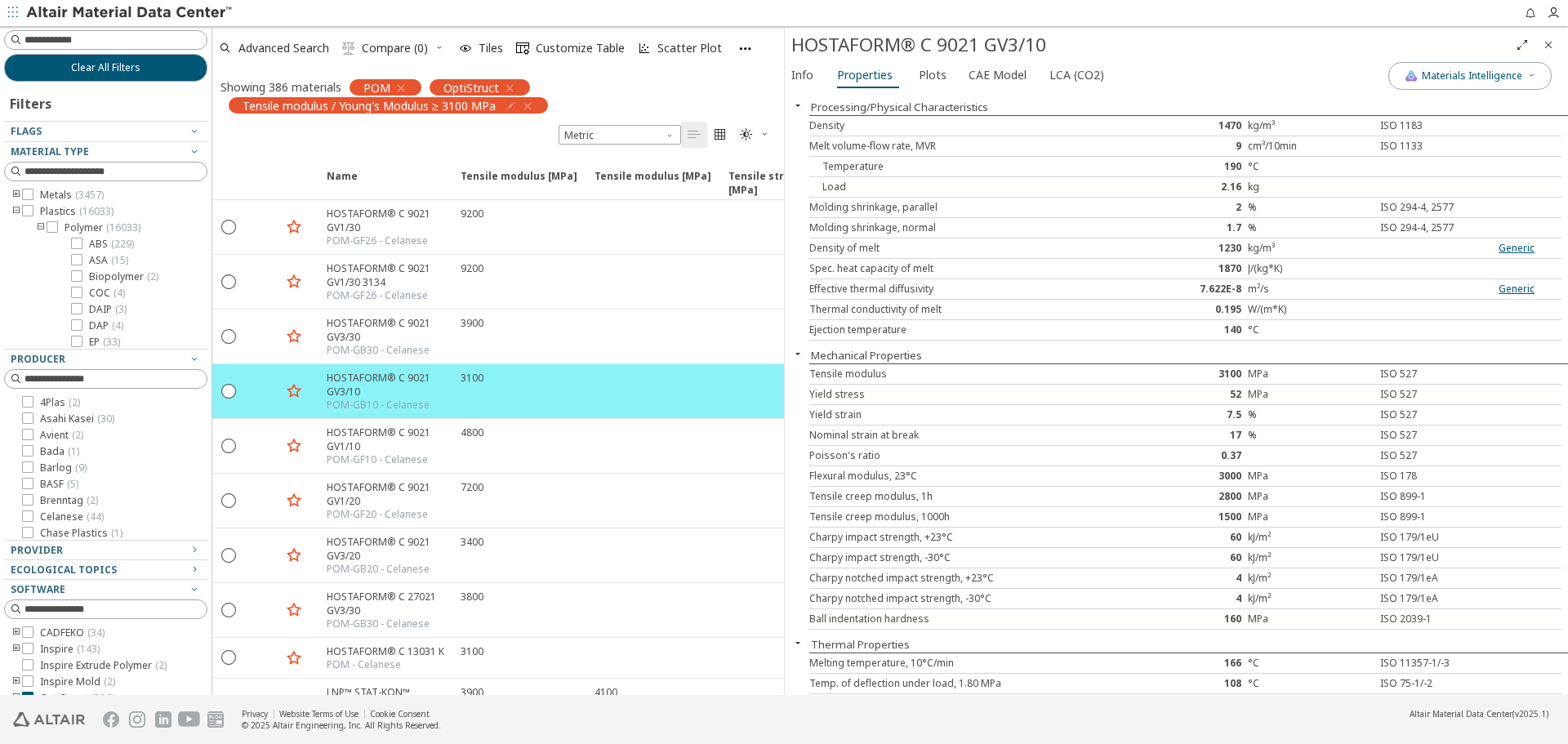
click at [1549, 45] on icon "Close" at bounding box center [1548, 45] width 13 height 13
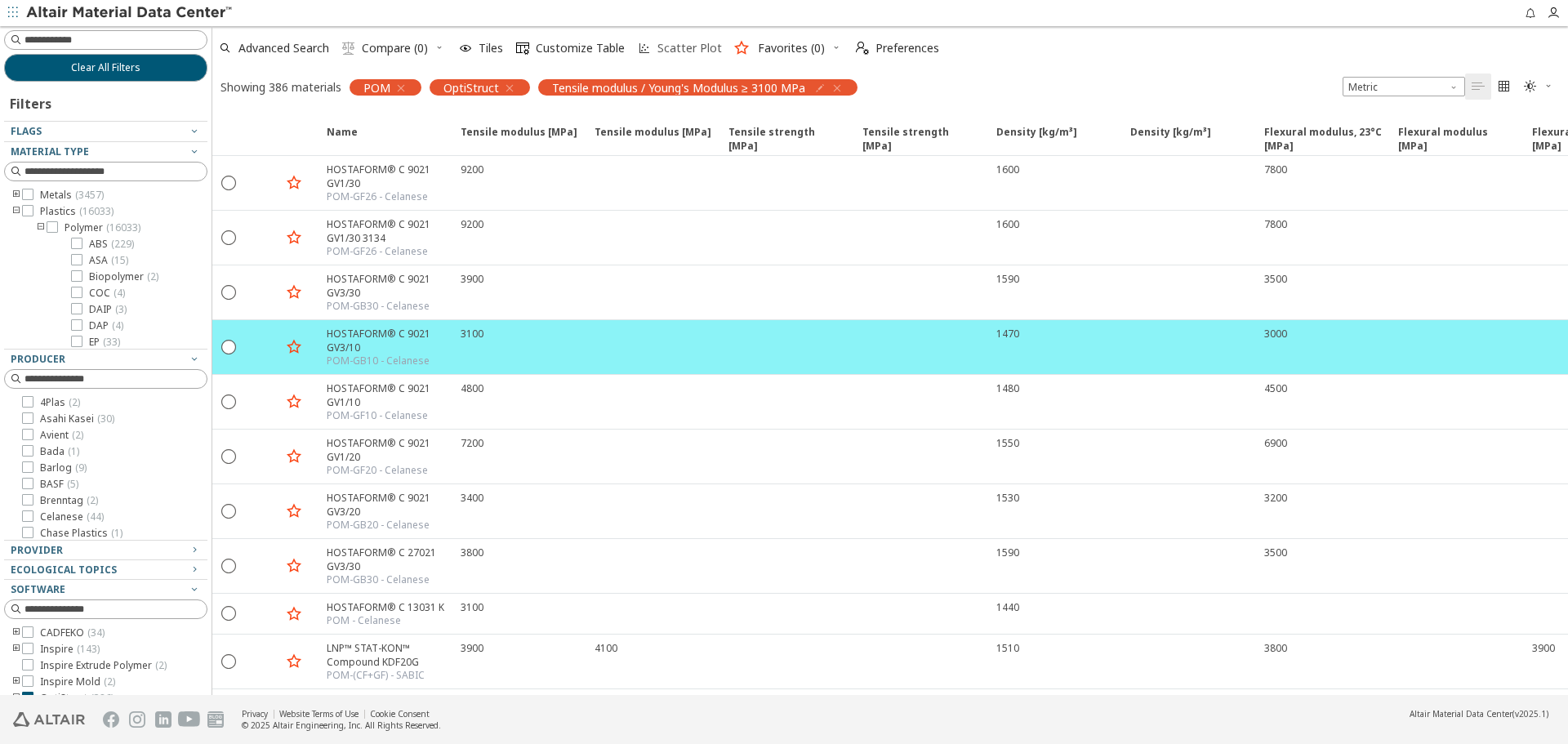
click at [654, 47] on span "Scatter Plot" at bounding box center [690, 48] width 71 height 11
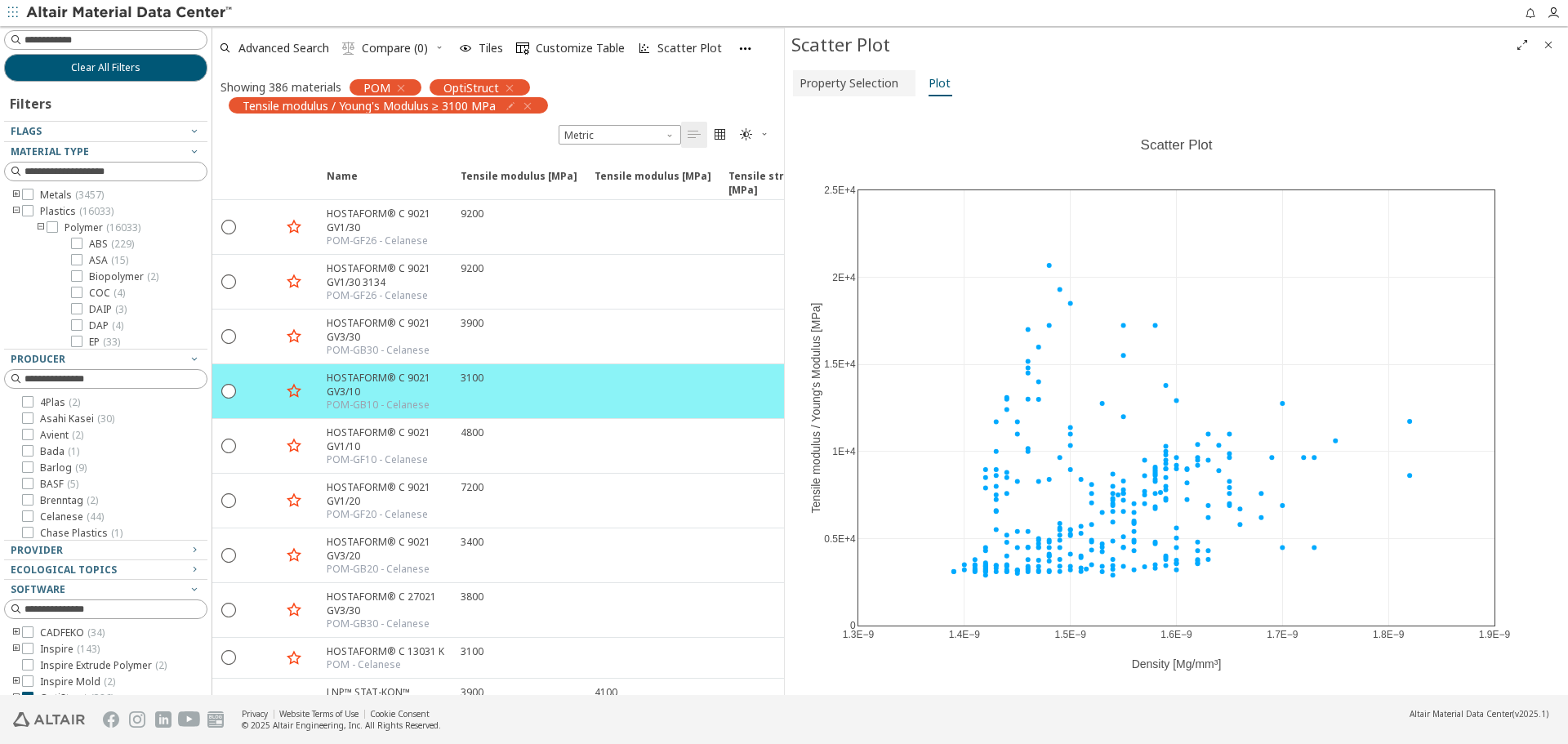
click at [869, 89] on span "Property Selection" at bounding box center [848, 84] width 99 height 26
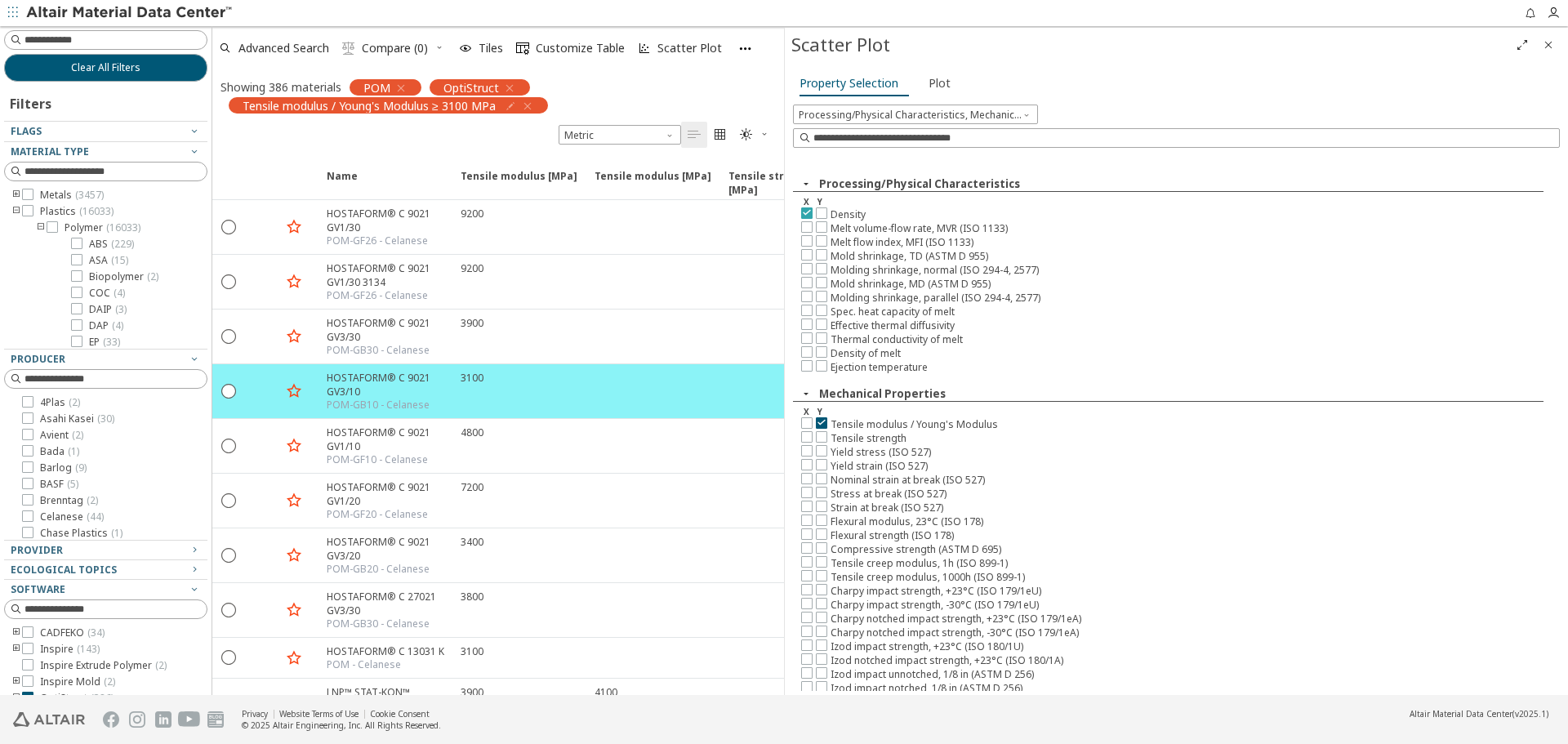
click at [808, 212] on icon at bounding box center [807, 212] width 11 height 11
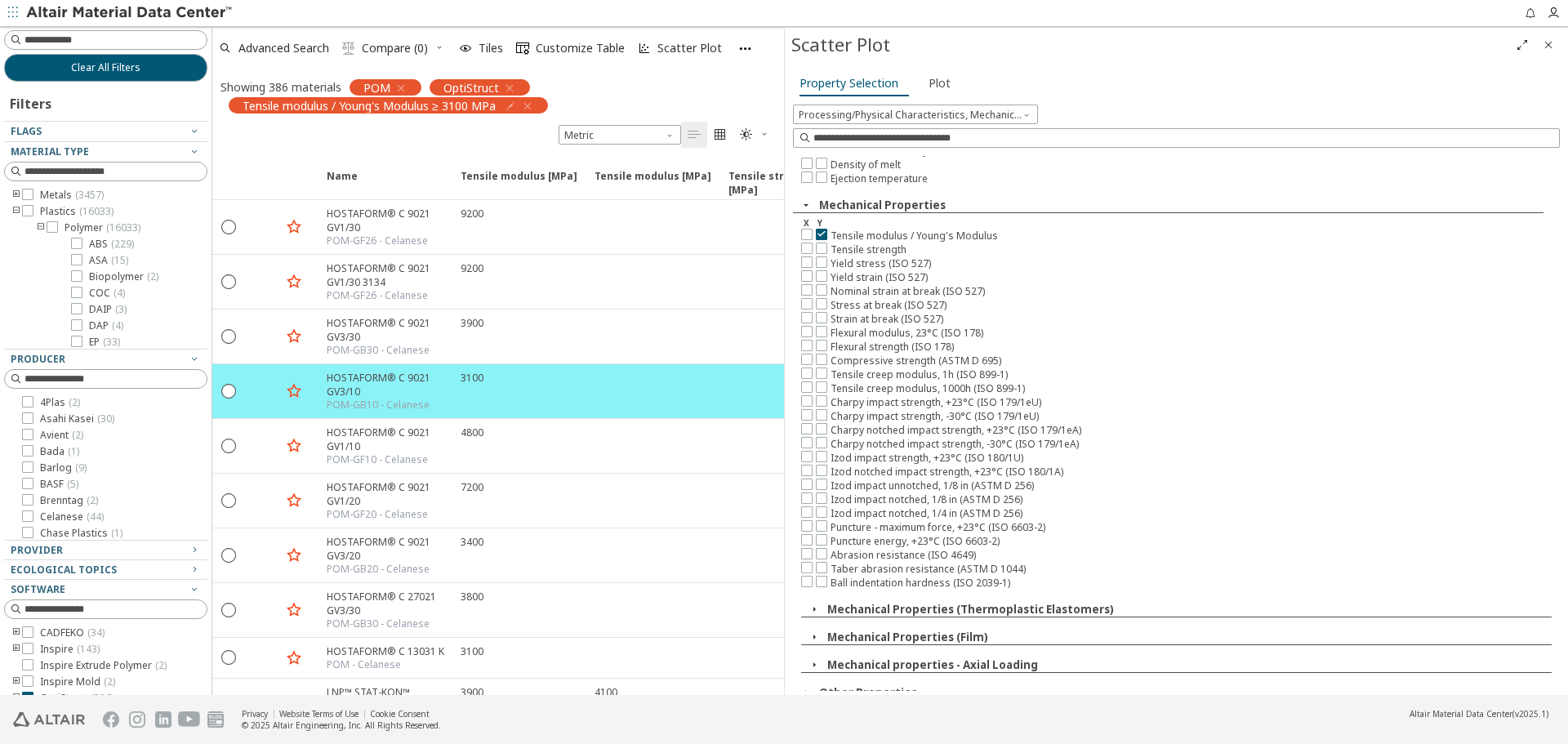
scroll to position [202, 0]
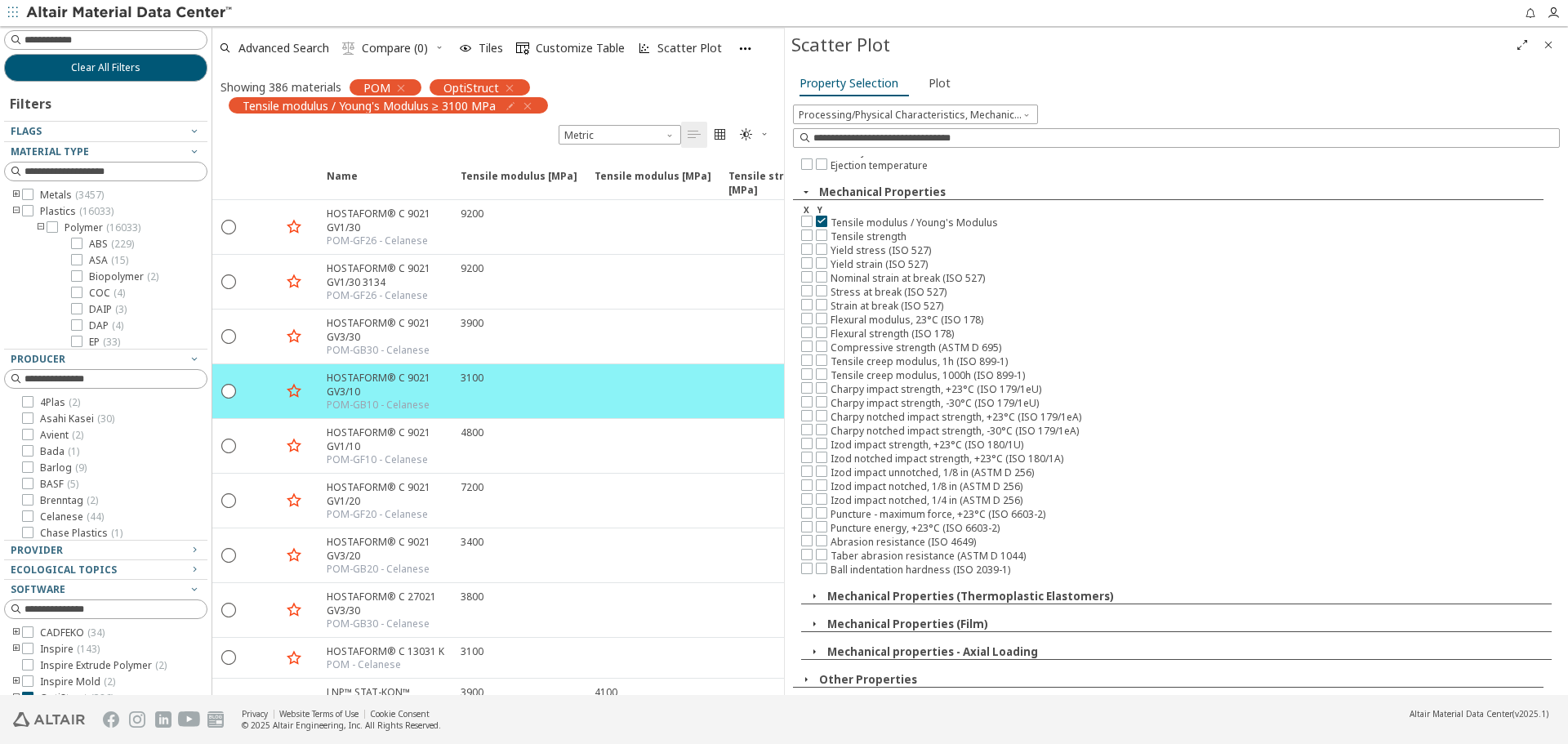
click at [814, 595] on icon "button" at bounding box center [814, 596] width 13 height 13
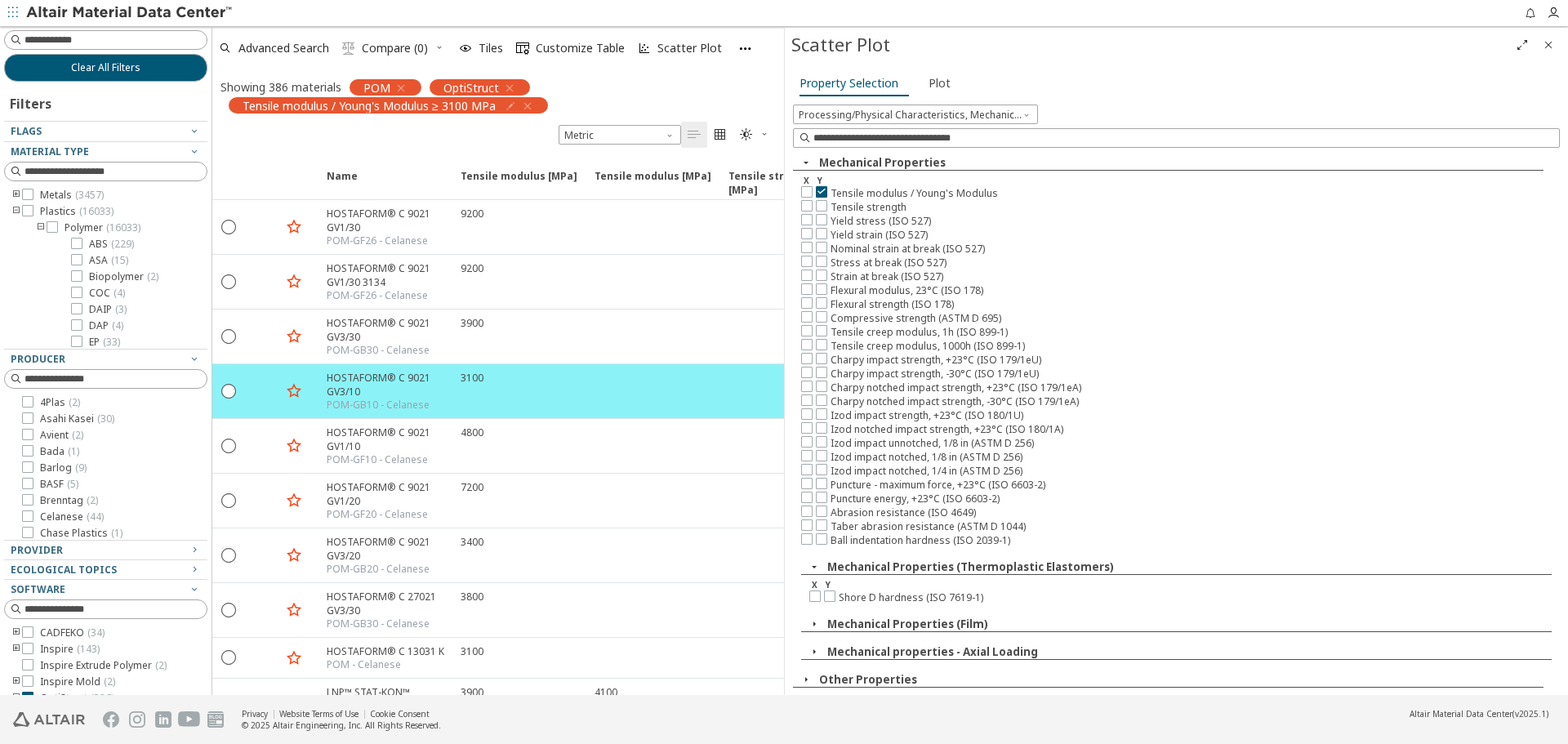
click at [811, 645] on icon "button" at bounding box center [814, 651] width 13 height 13
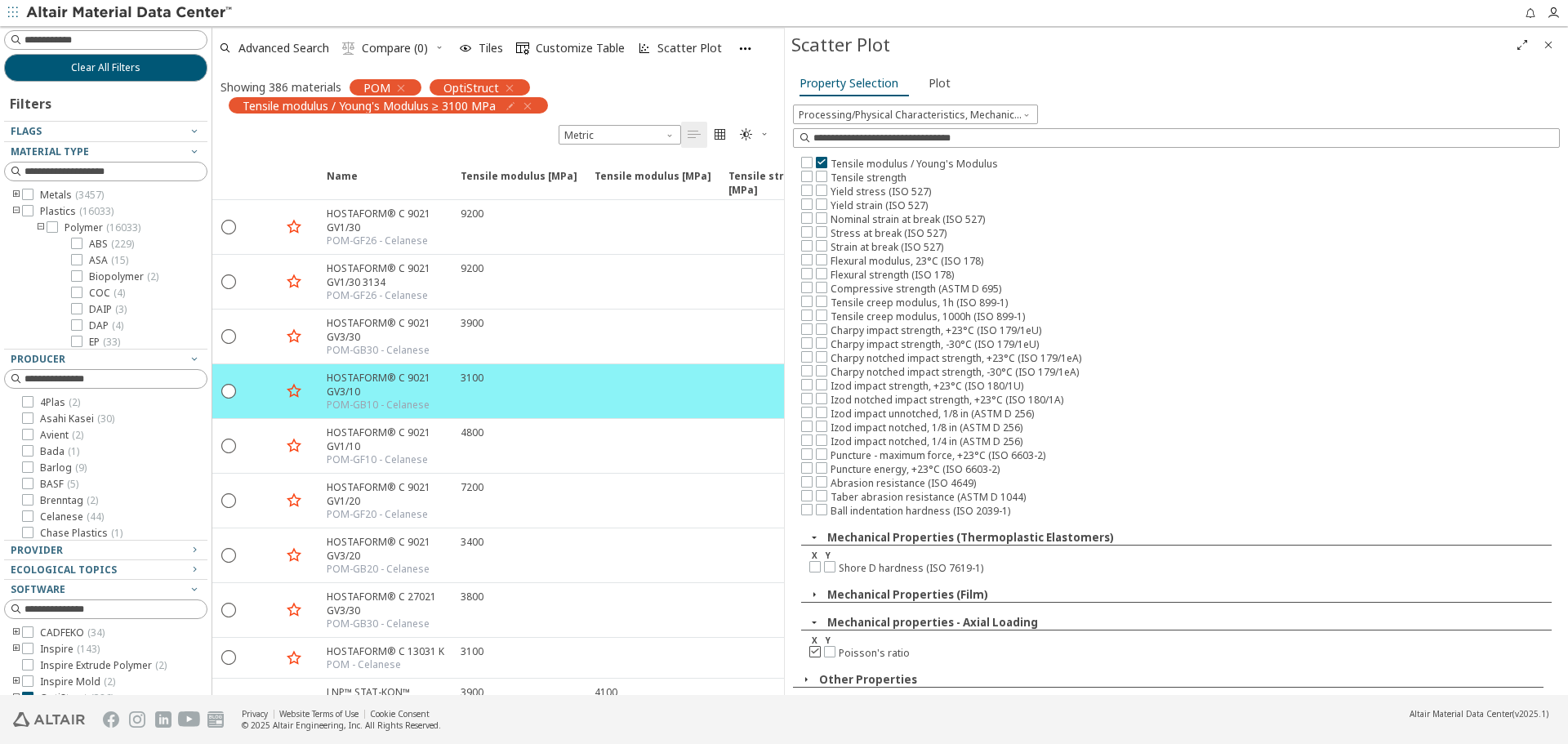
click at [813, 654] on icon at bounding box center [814, 650] width 11 height 11
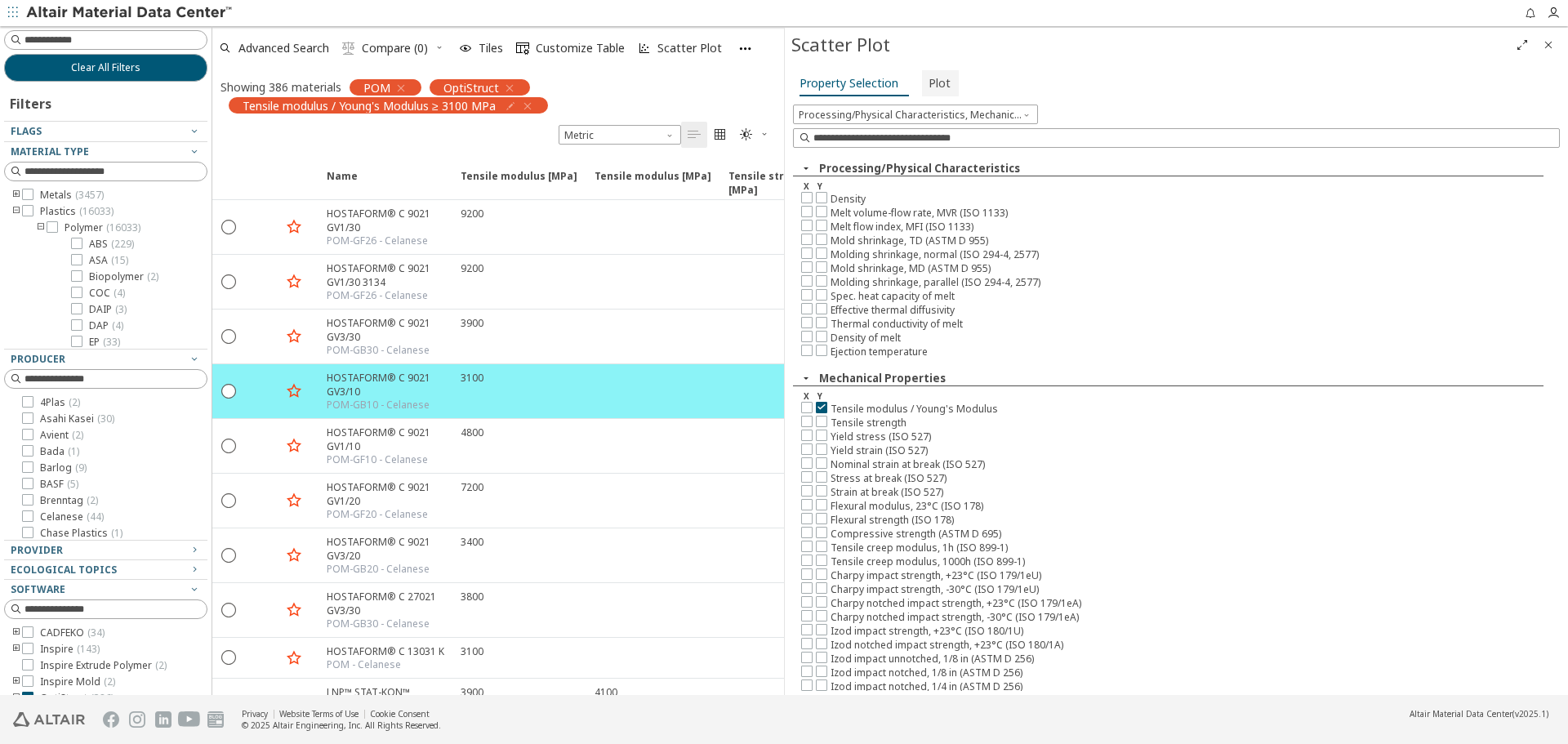
click at [940, 82] on span "Plot" at bounding box center [938, 84] width 22 height 26
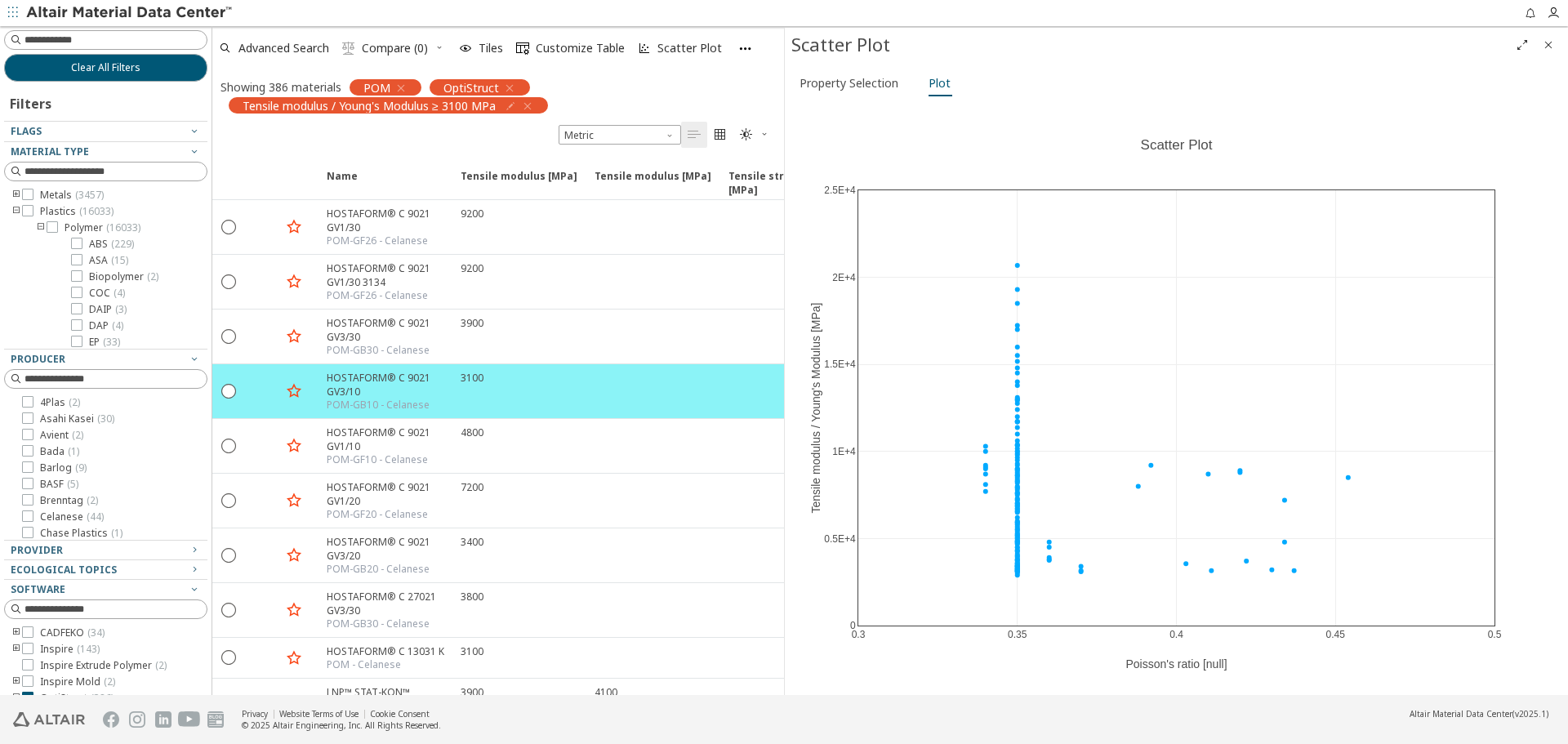
click at [1546, 41] on icon "Close" at bounding box center [1548, 45] width 13 height 13
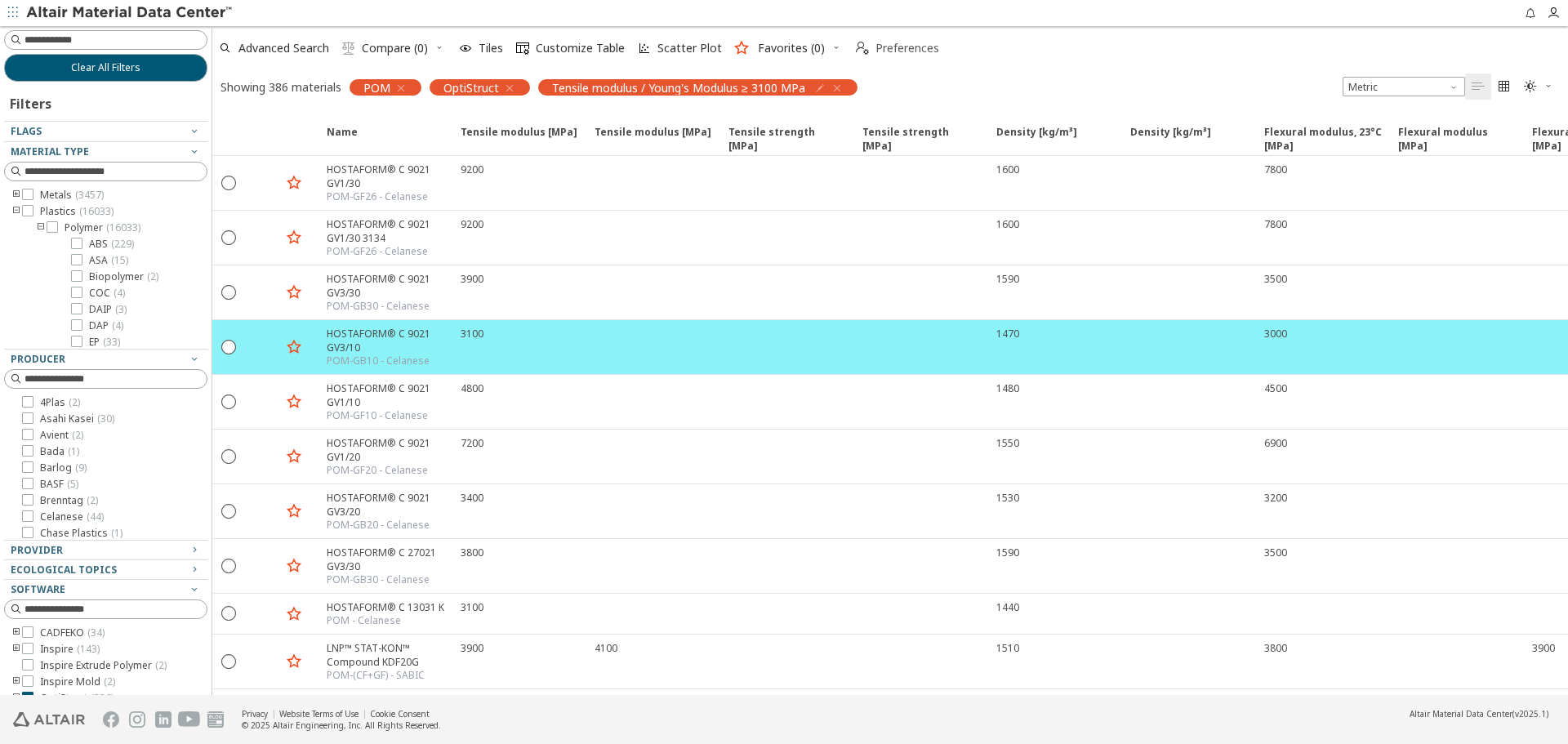
click at [921, 53] on span "Preferences" at bounding box center [907, 48] width 64 height 11
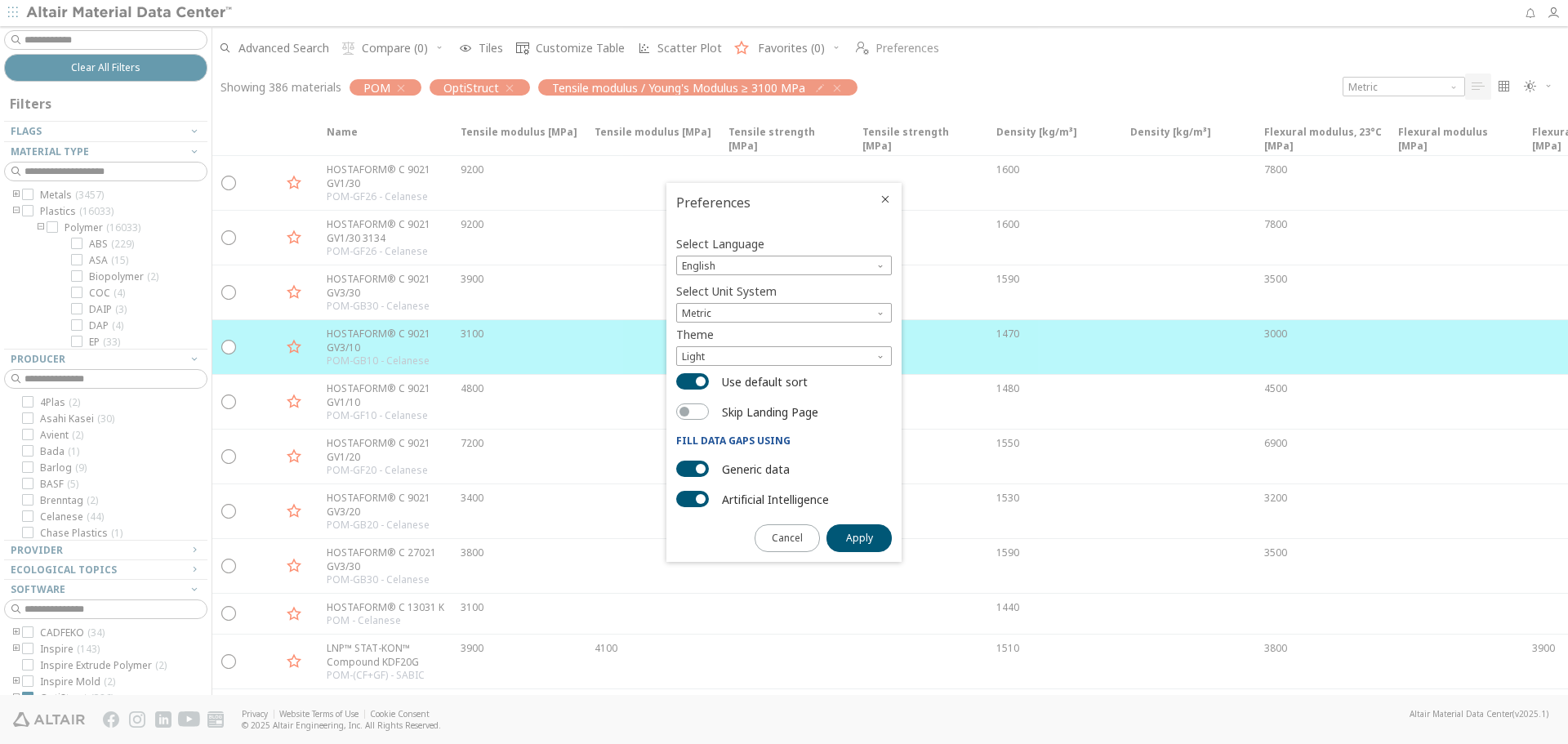
click at [921, 53] on div at bounding box center [784, 372] width 1568 height 744
click at [1012, 68] on div at bounding box center [784, 372] width 1568 height 744
click at [891, 198] on icon "Close" at bounding box center [885, 199] width 13 height 13
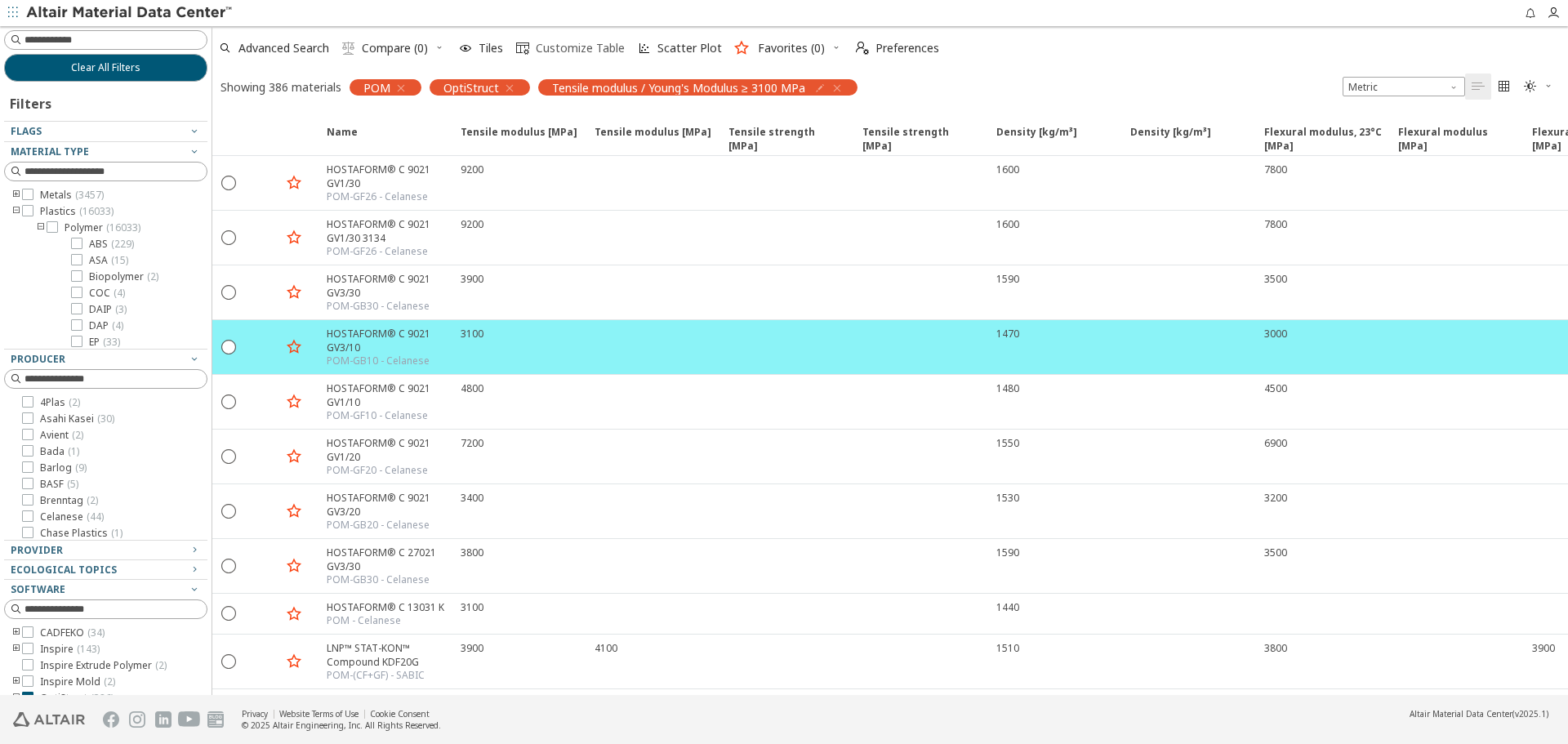
click at [578, 47] on span "Customize Table" at bounding box center [580, 48] width 89 height 11
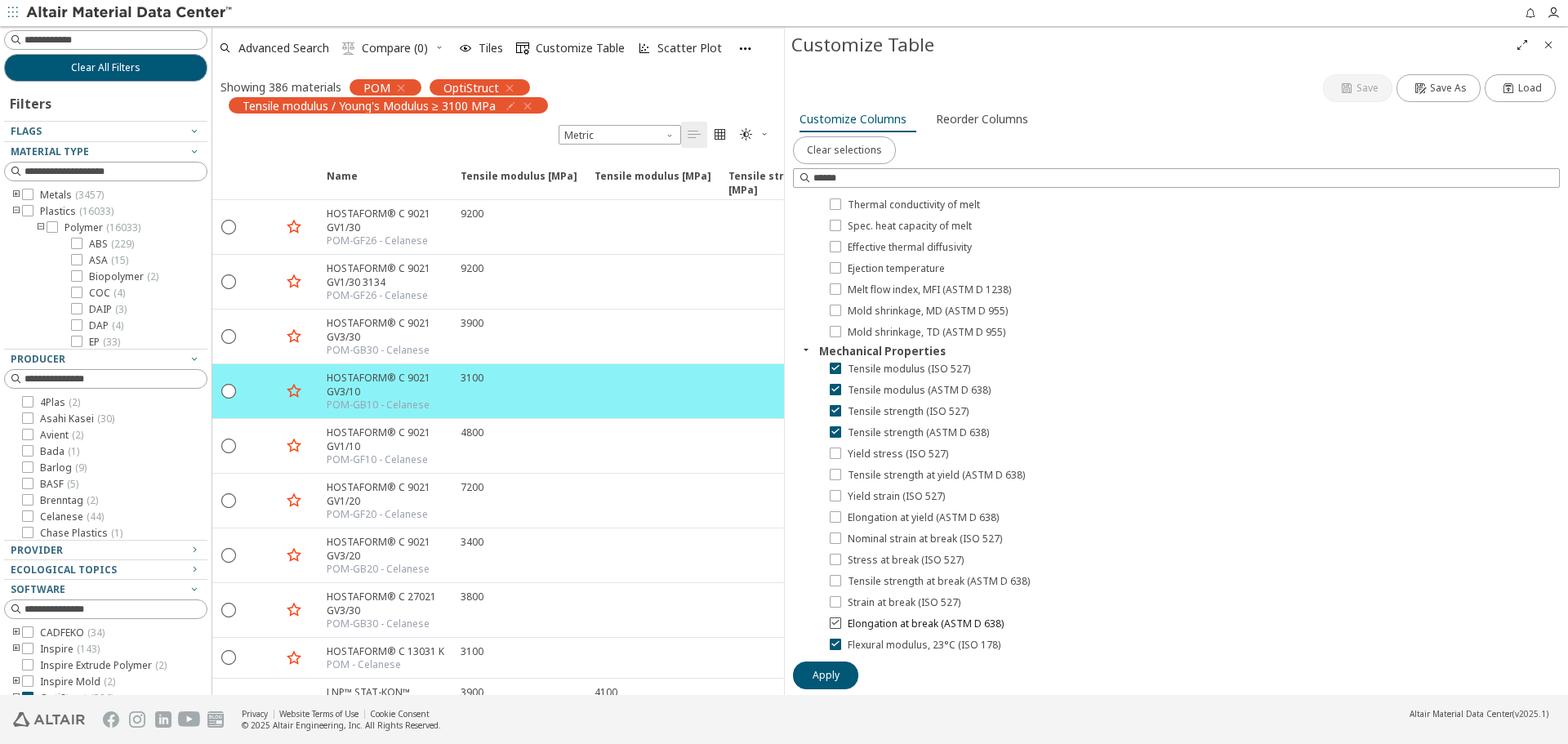
scroll to position [163, 0]
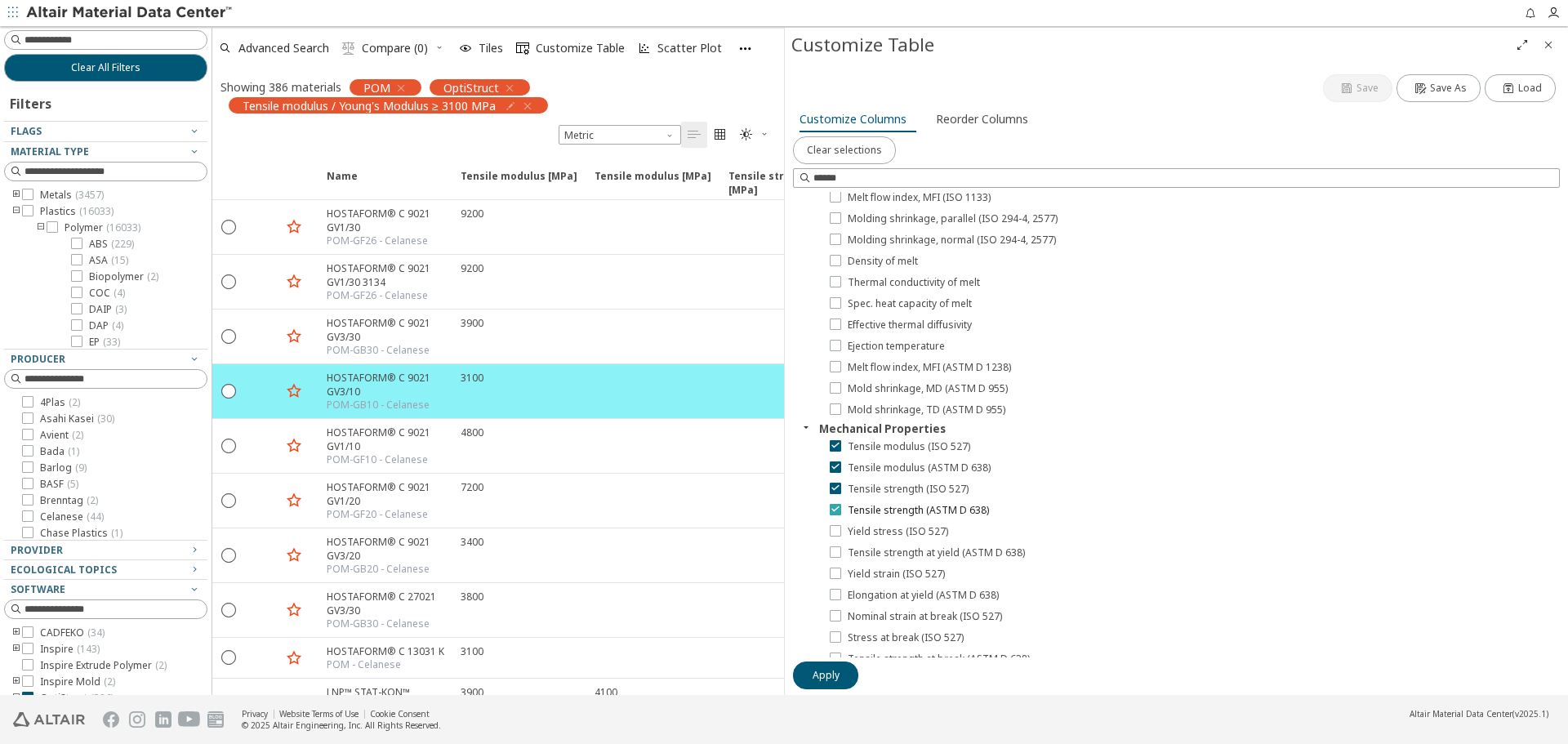
click at [835, 505] on icon at bounding box center [835, 509] width 11 height 11
click at [834, 492] on icon at bounding box center [835, 487] width 11 height 11
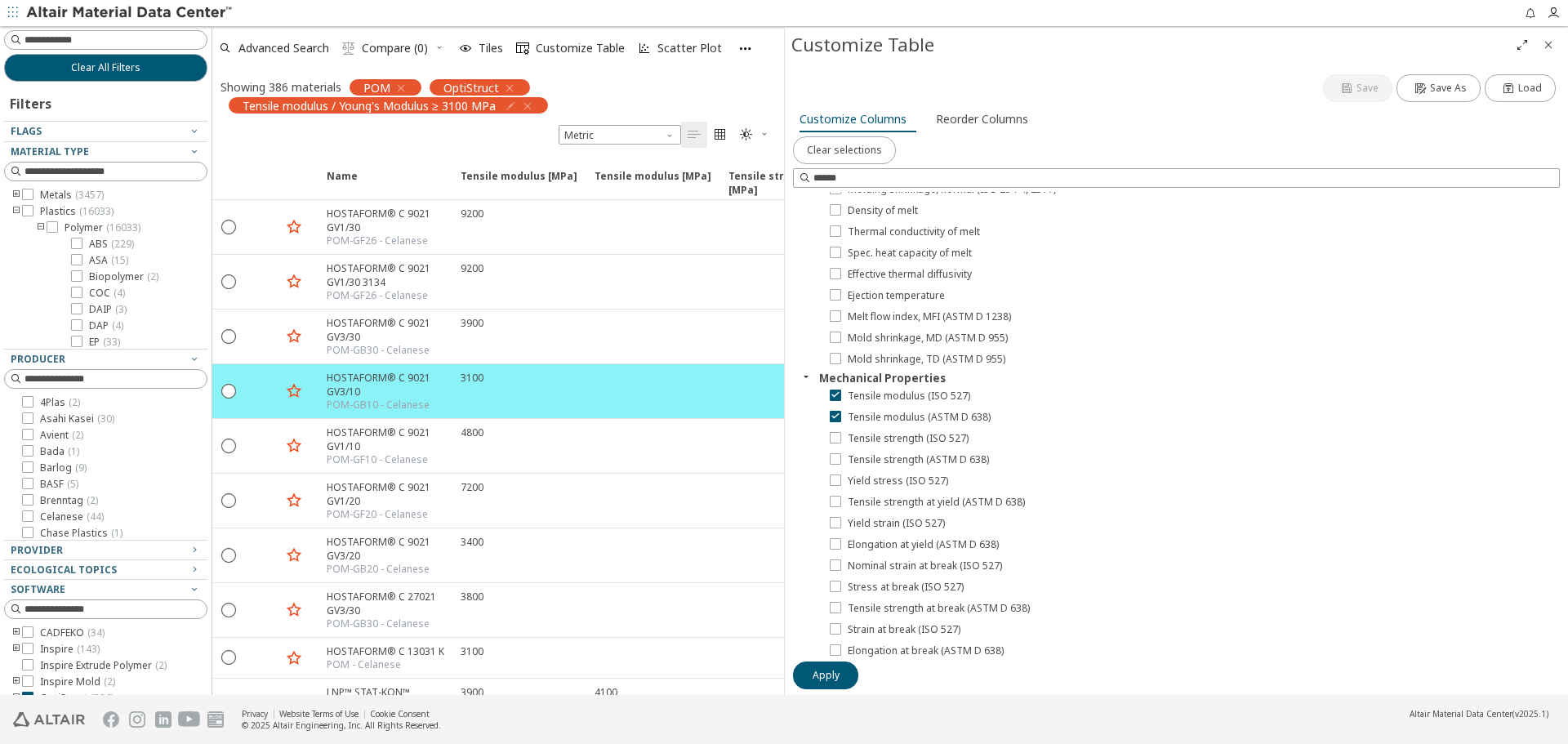
scroll to position [51, 0]
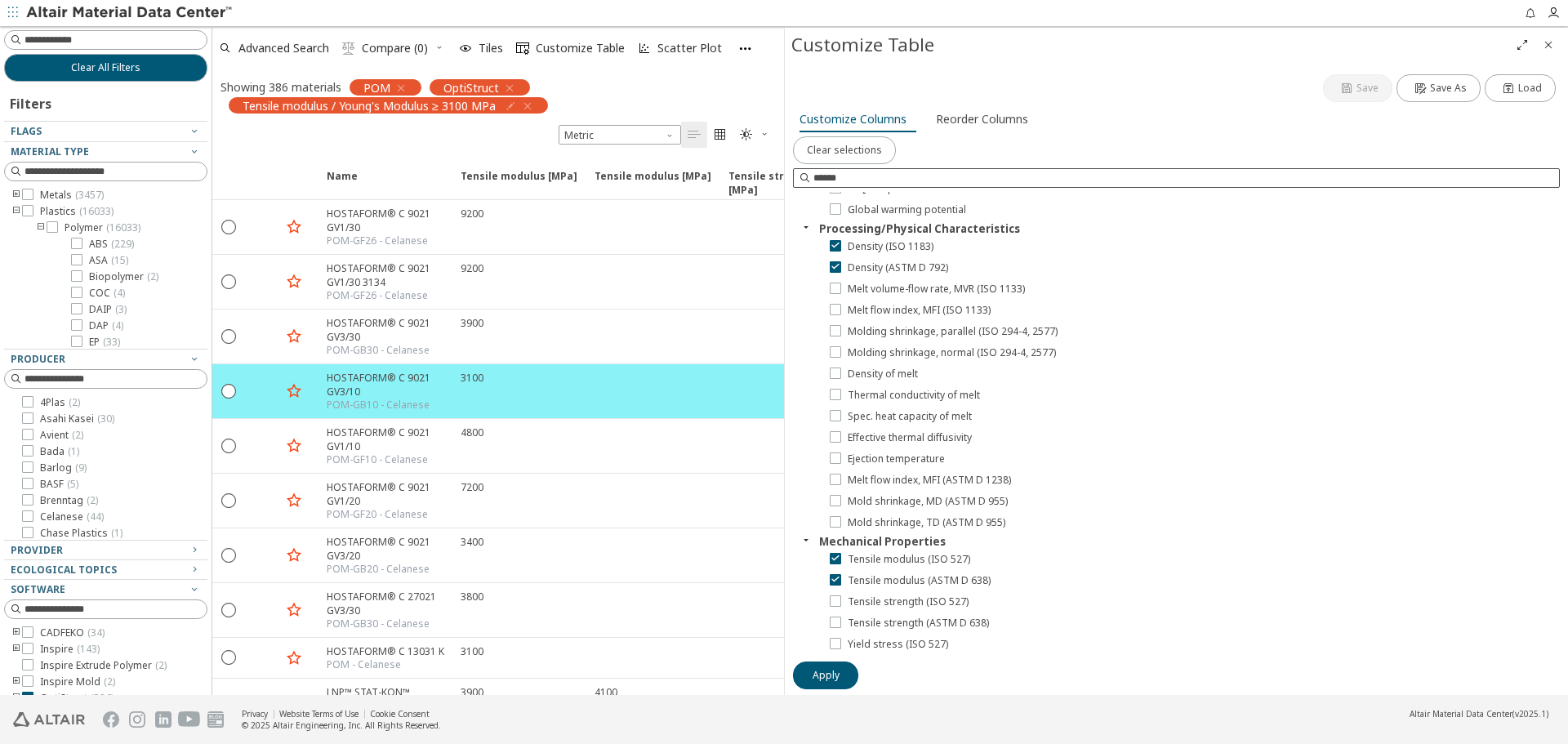
click at [1019, 183] on input at bounding box center [1186, 177] width 745 height 16
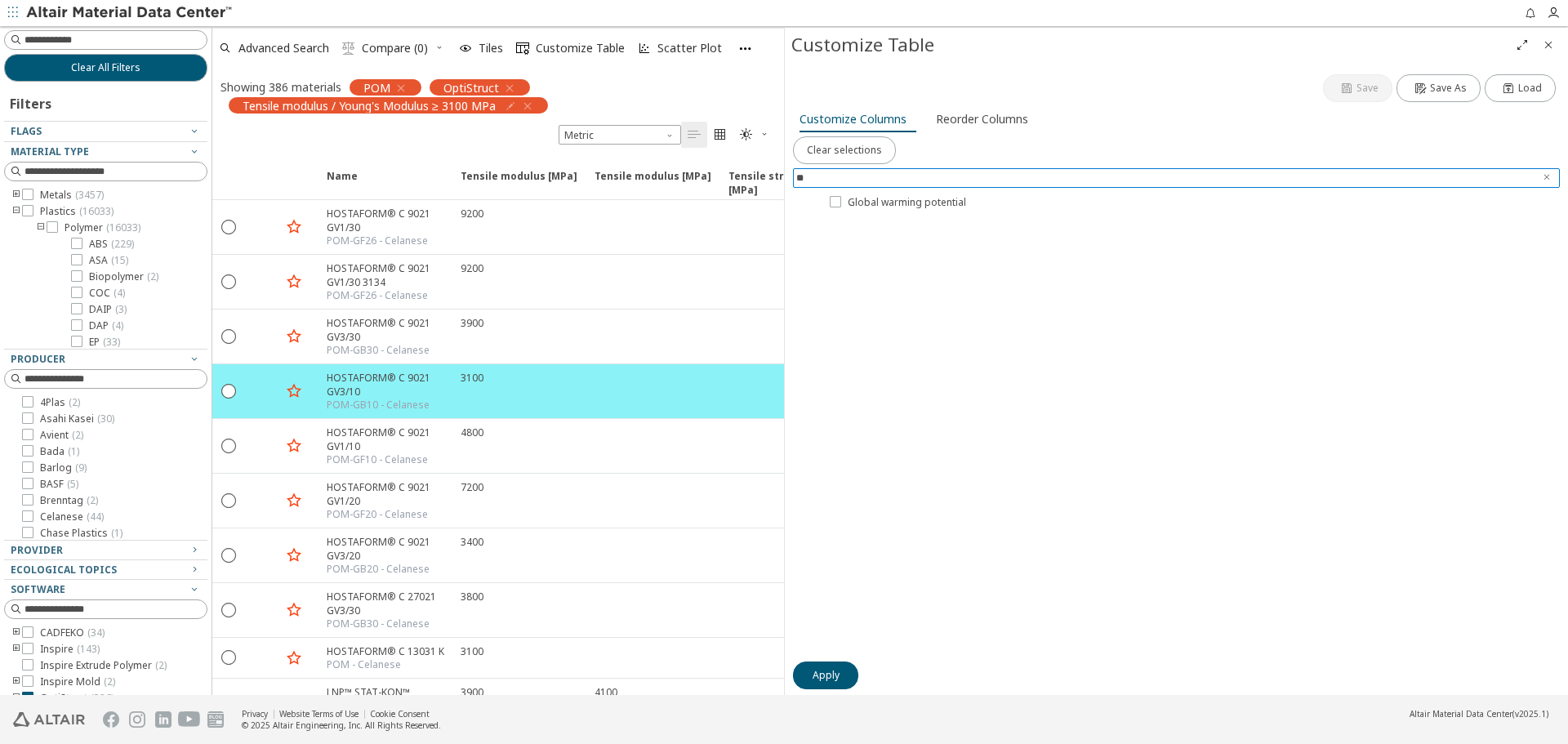
scroll to position [0, 0]
type input "*"
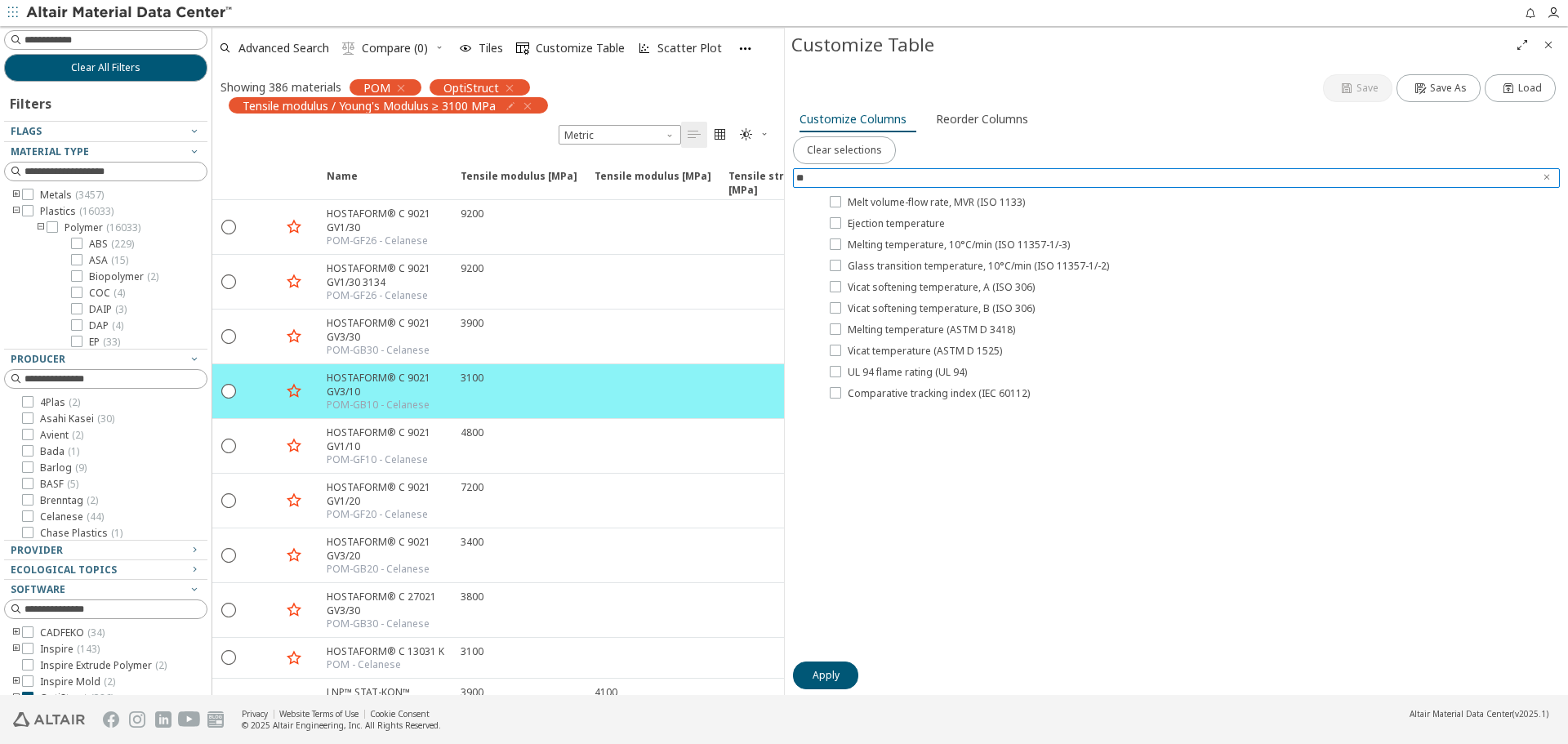
type input "*"
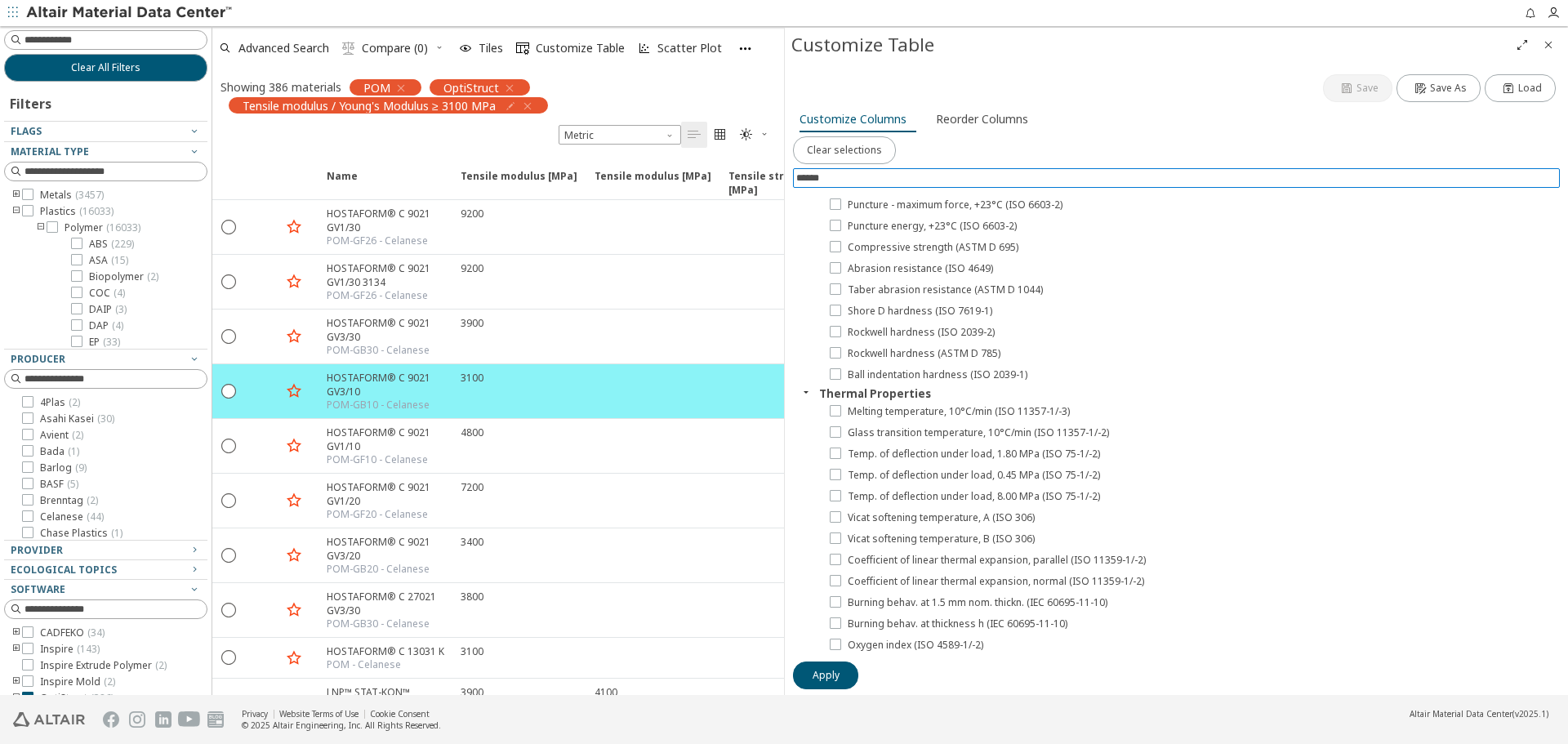
scroll to position [1143, 0]
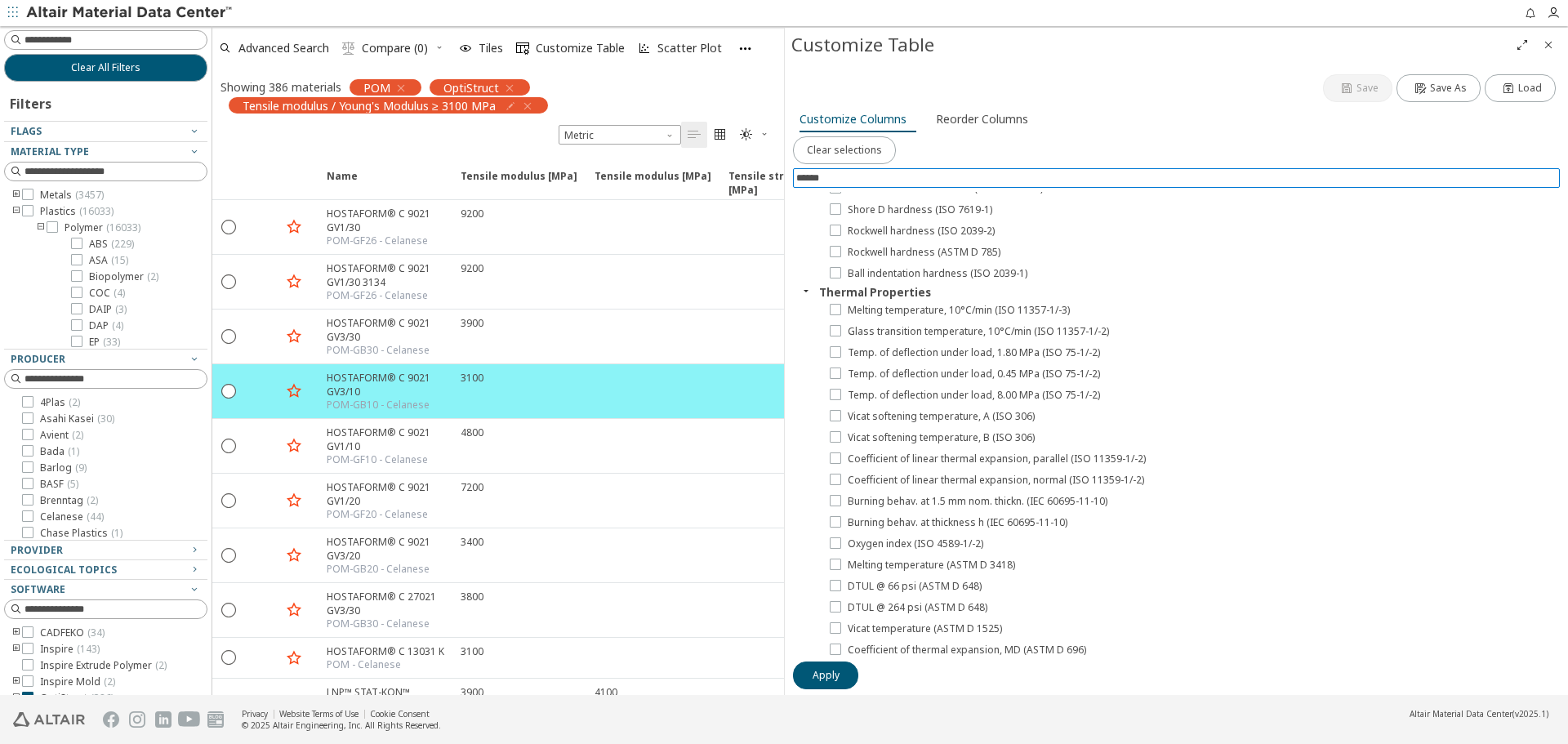
click at [1550, 36] on span "Close" at bounding box center [1547, 45] width 20 height 26
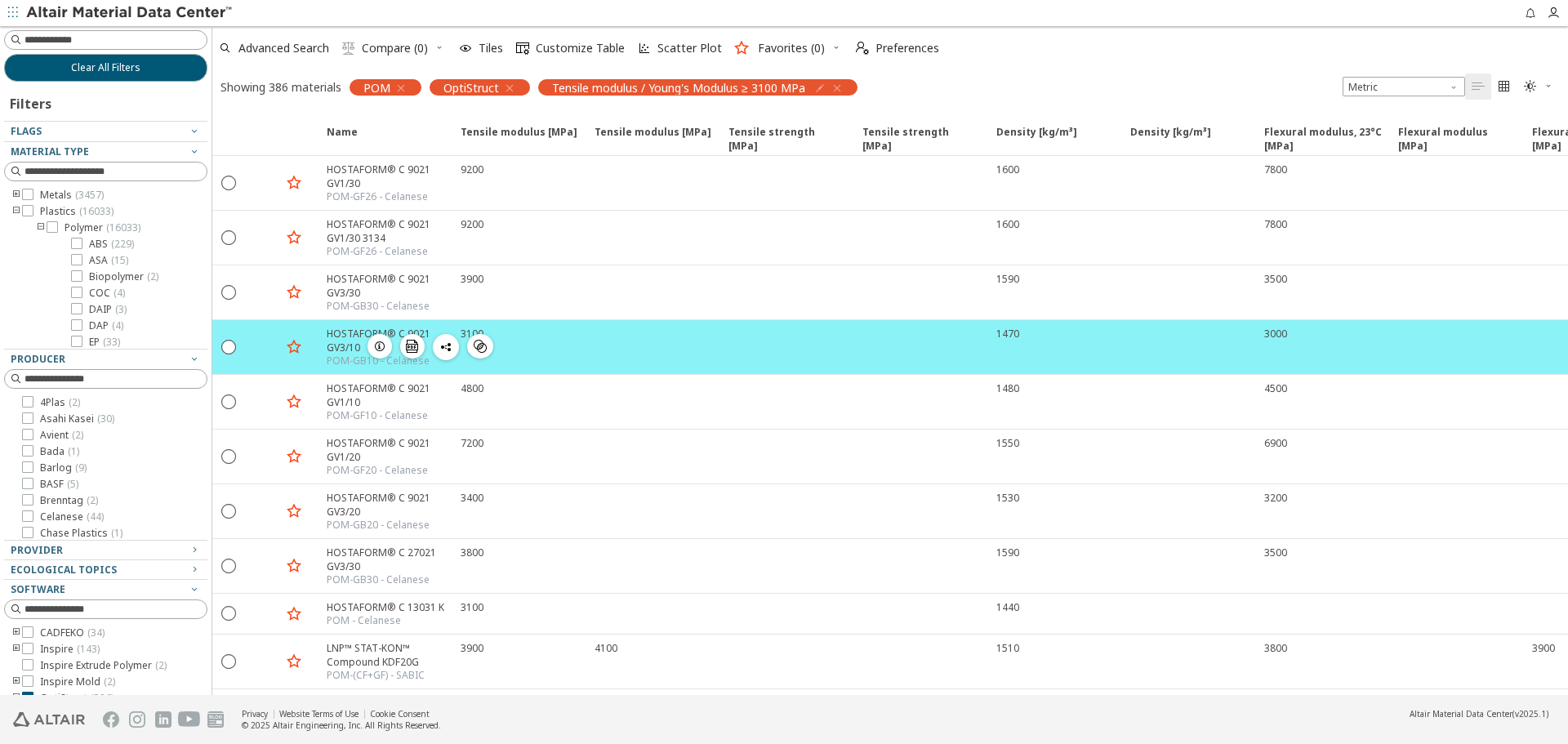
click at [374, 338] on span "button" at bounding box center [379, 346] width 20 height 24
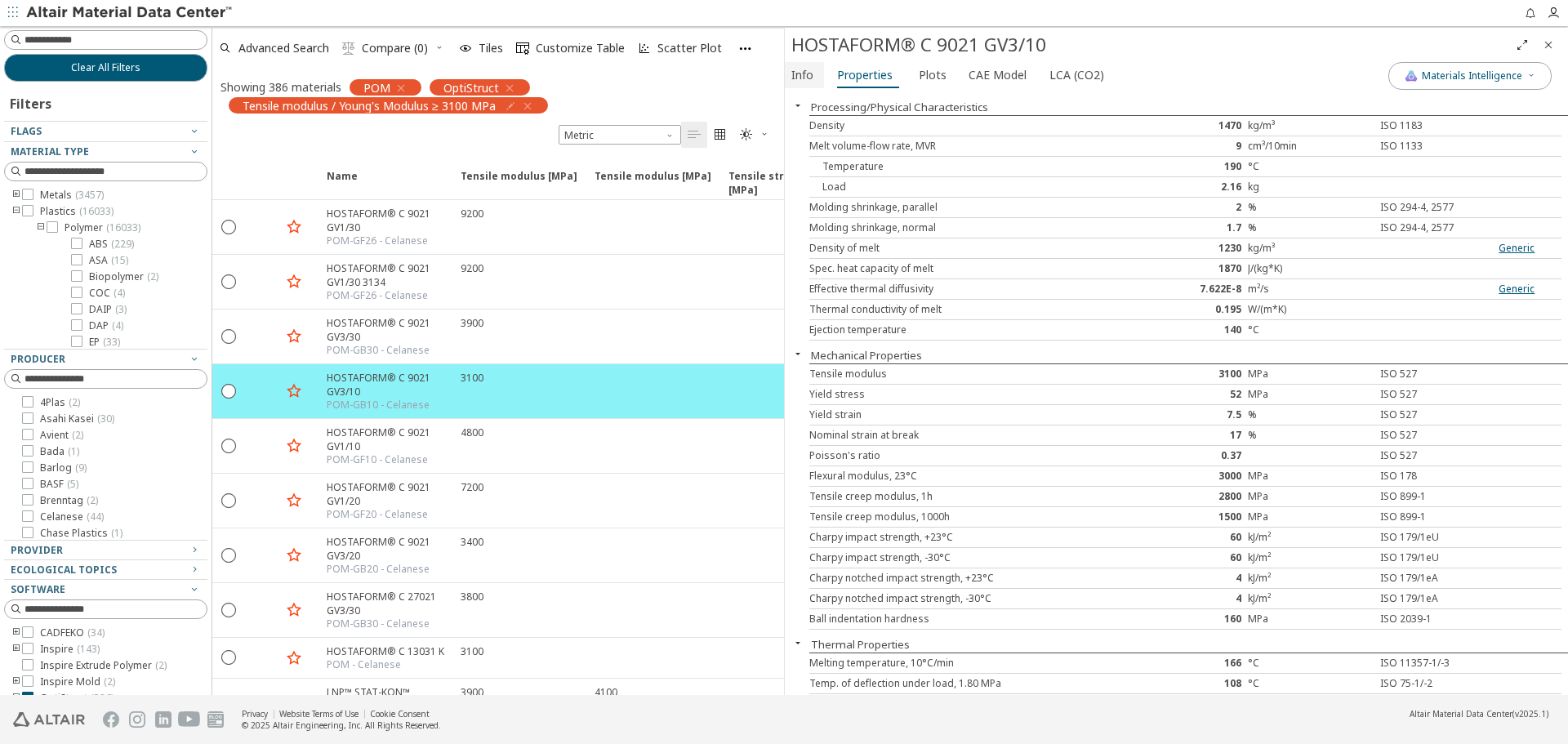
click at [793, 79] on span "Info" at bounding box center [801, 75] width 22 height 26
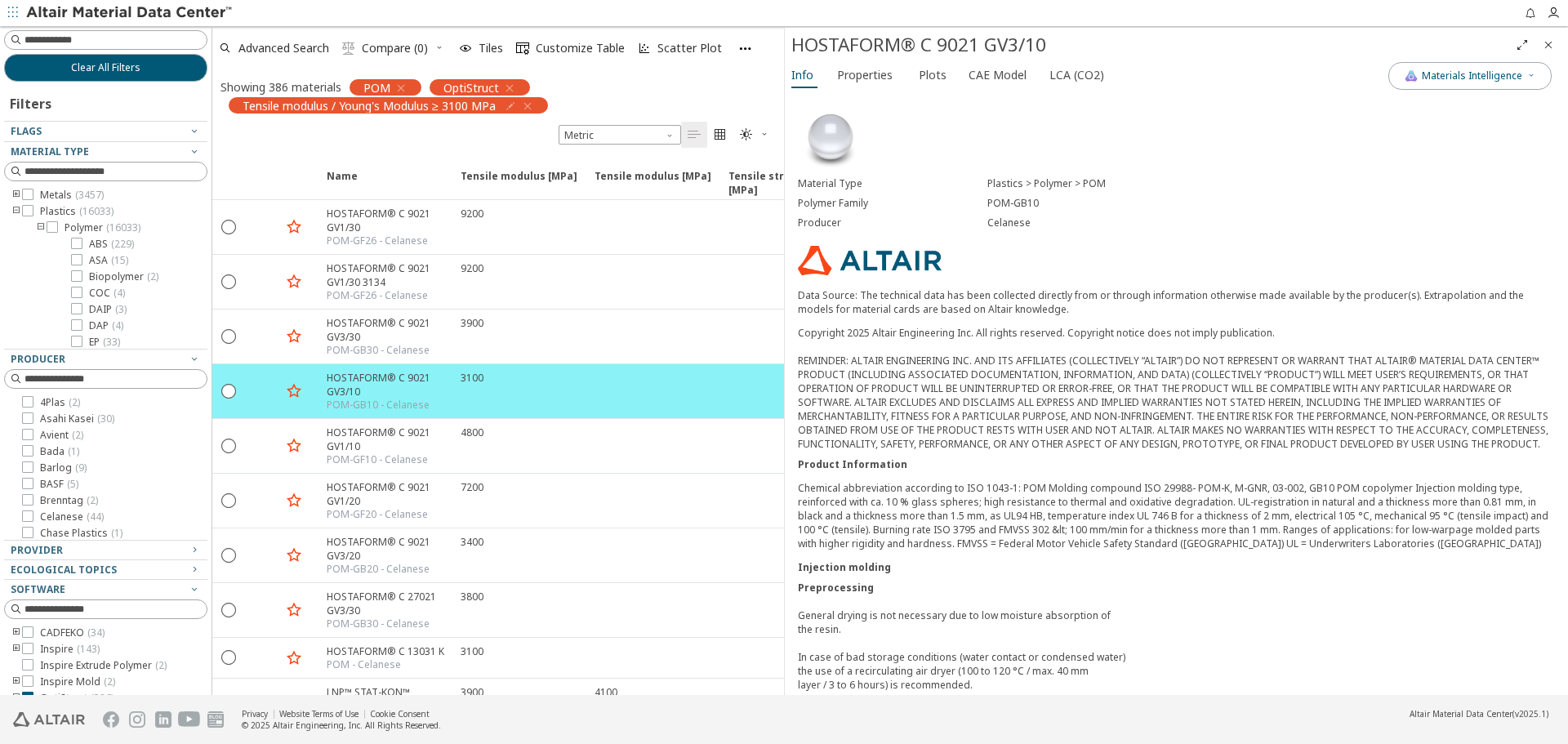
click at [1550, 44] on icon "Close" at bounding box center [1548, 45] width 13 height 13
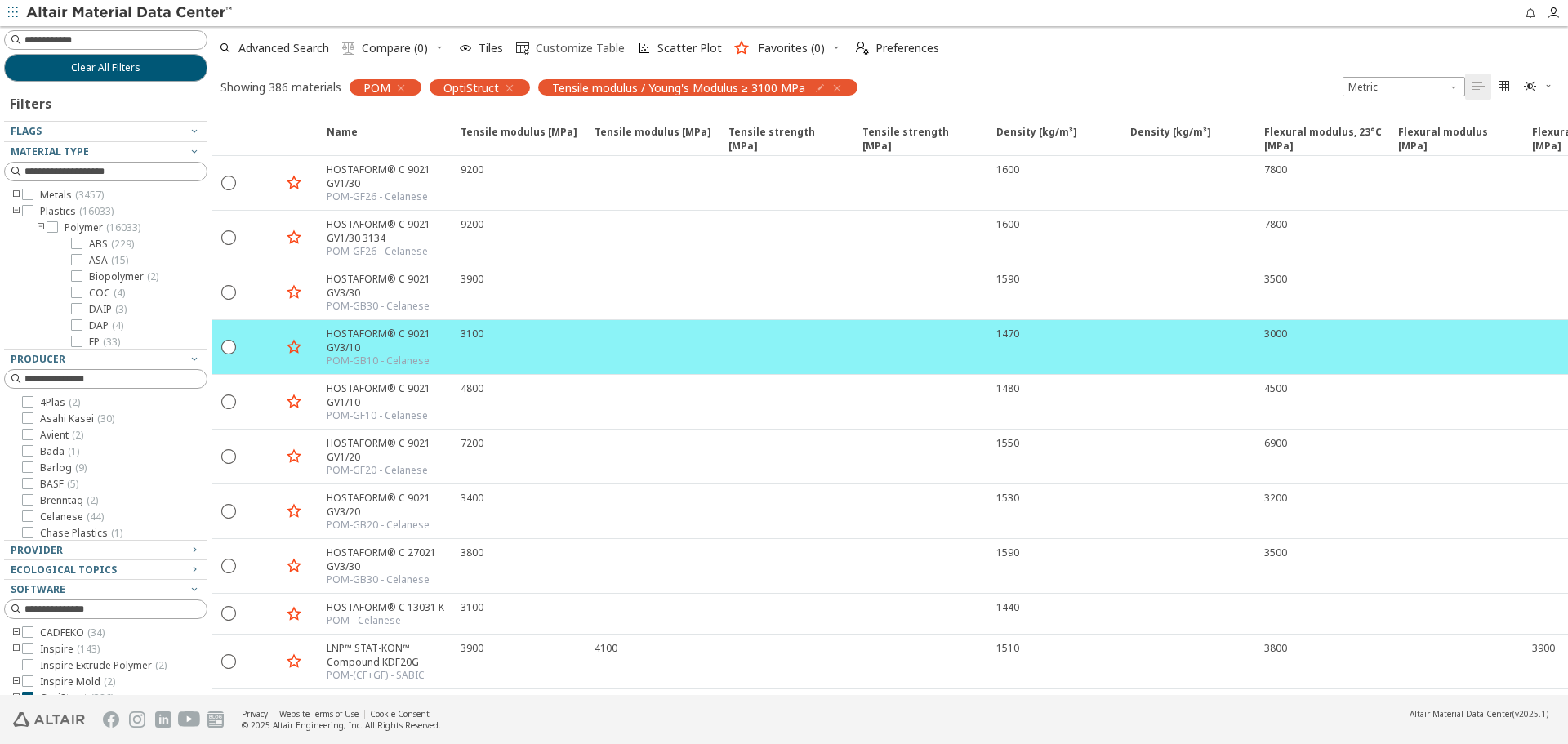
click at [558, 45] on span "Customize Table" at bounding box center [580, 48] width 89 height 11
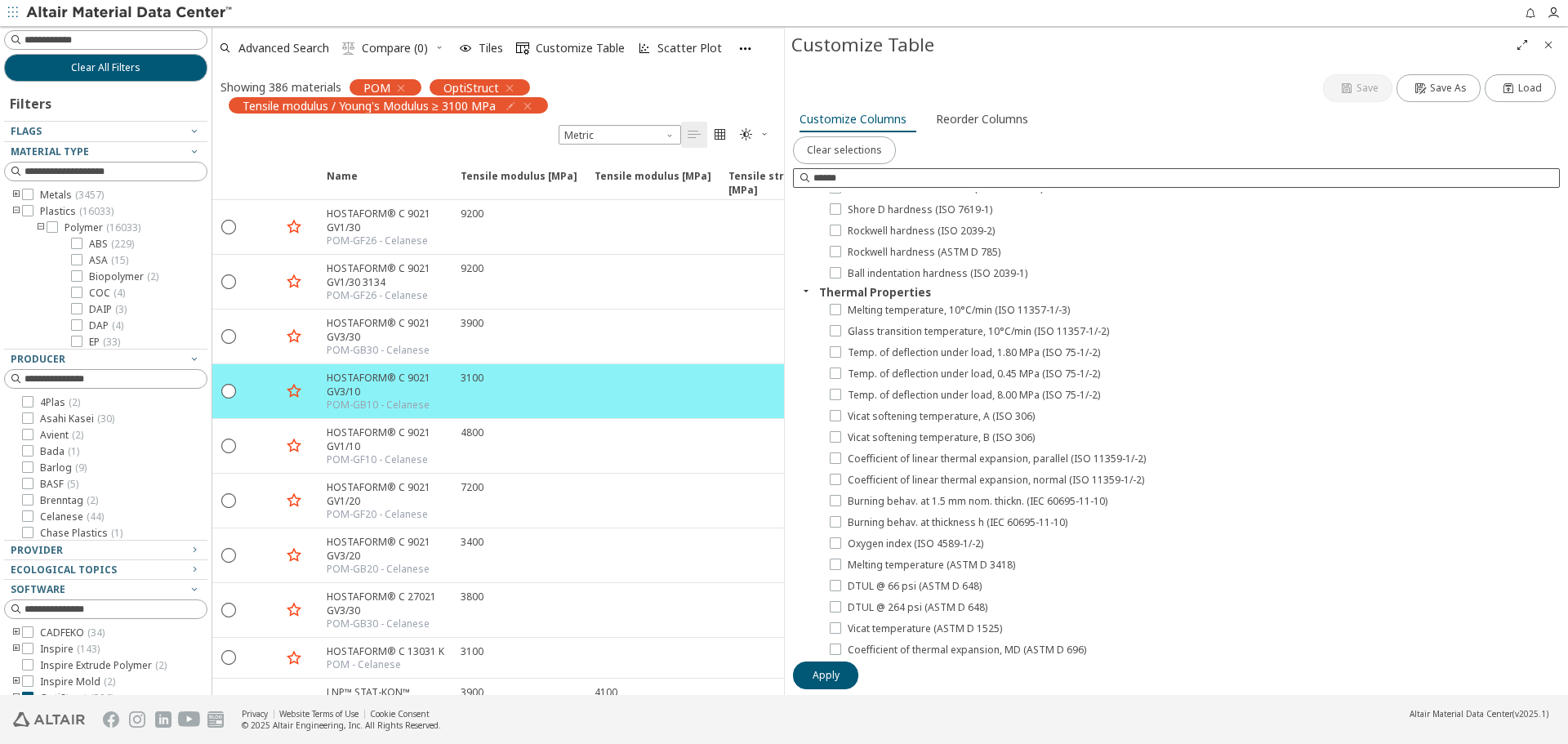
click at [926, 178] on input at bounding box center [1186, 177] width 745 height 16
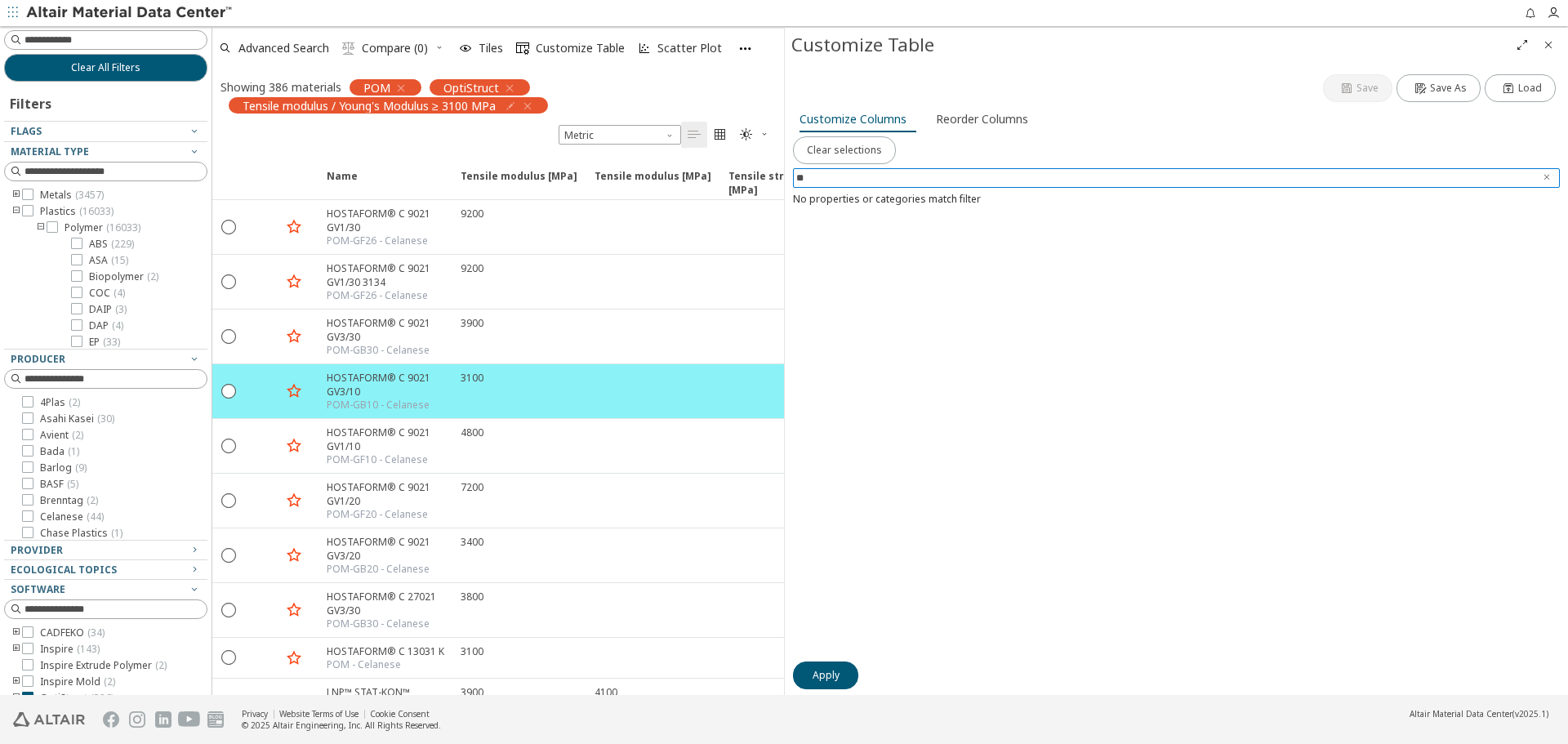
type input "*"
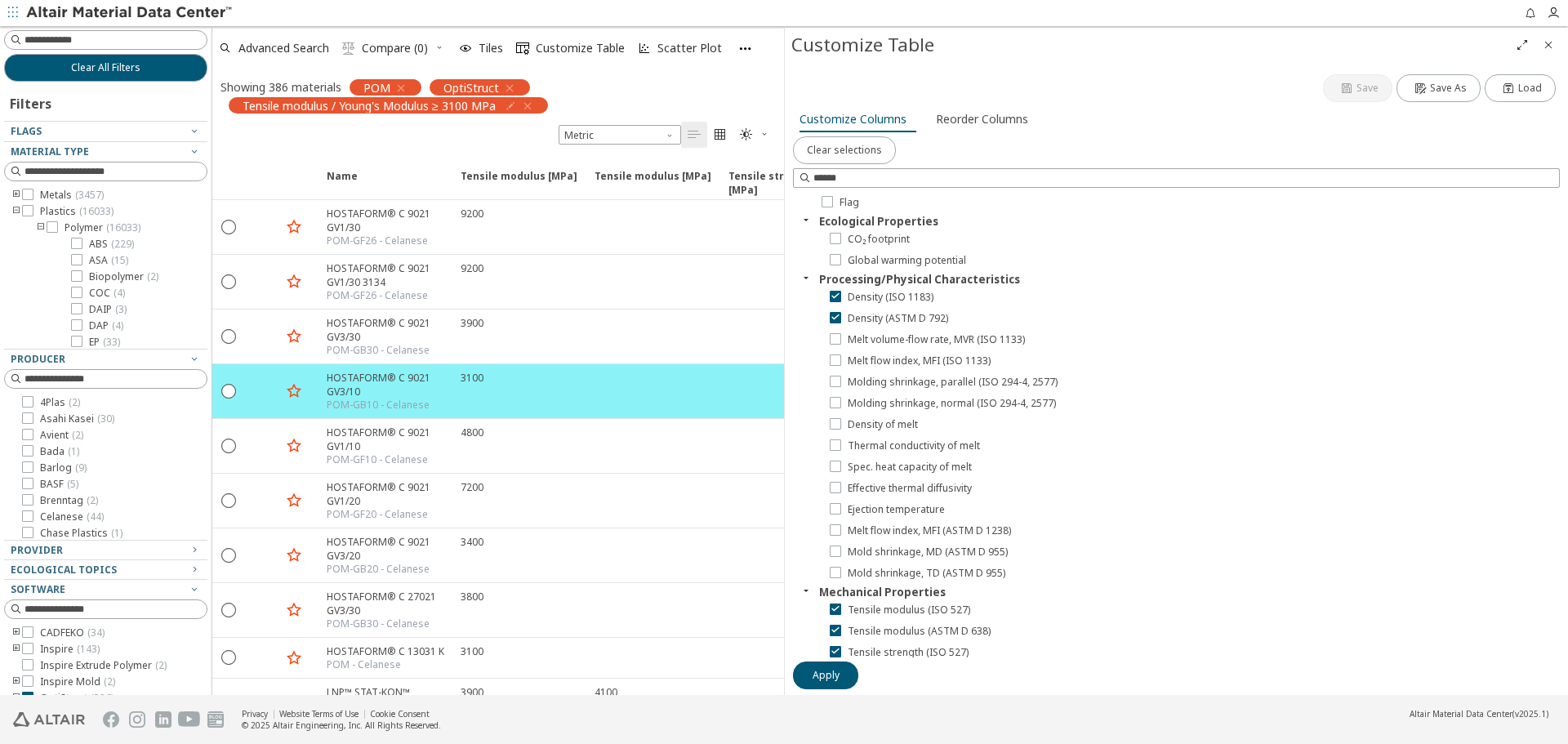
click at [1550, 46] on icon "Close" at bounding box center [1548, 45] width 13 height 13
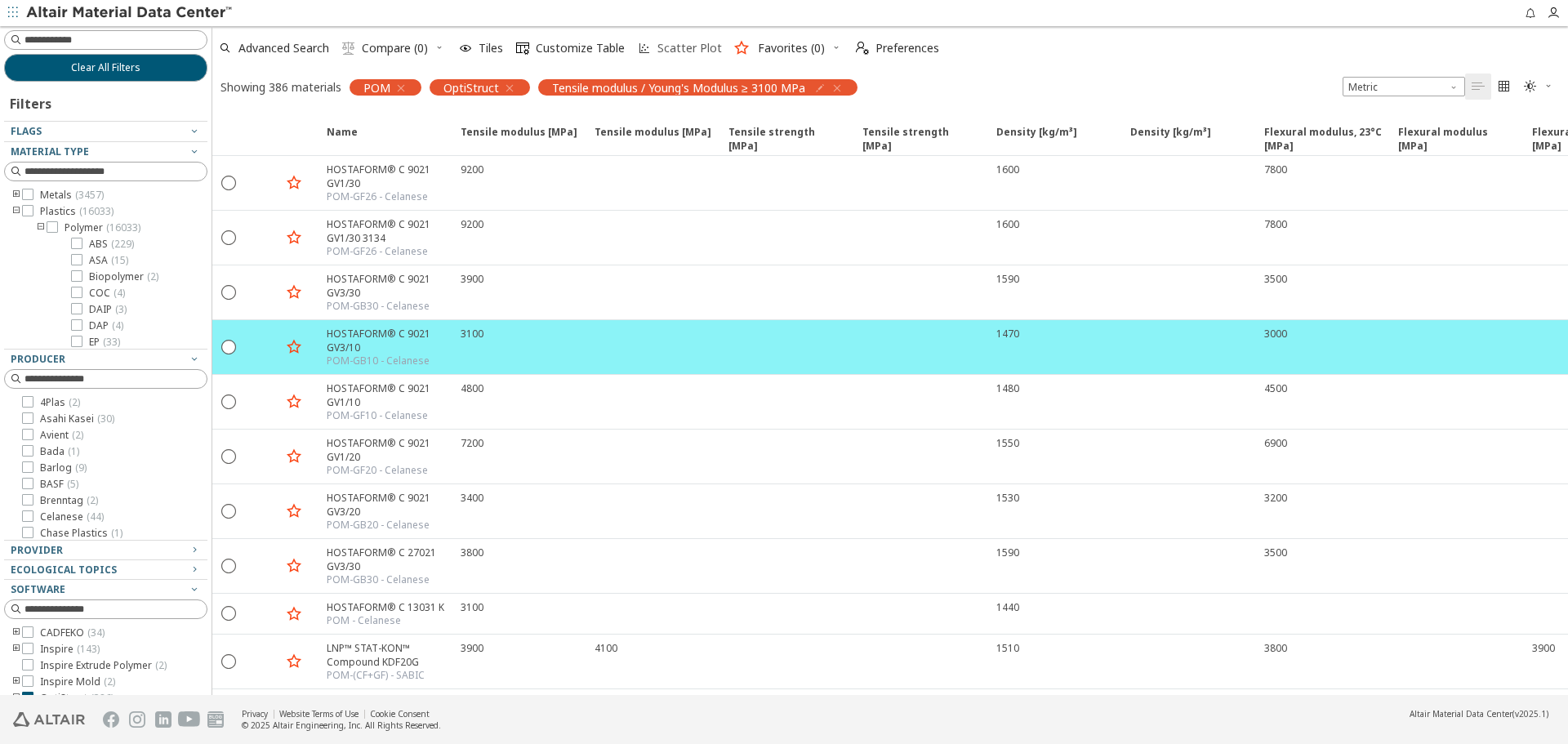
click at [686, 46] on span "Scatter Plot" at bounding box center [690, 48] width 65 height 11
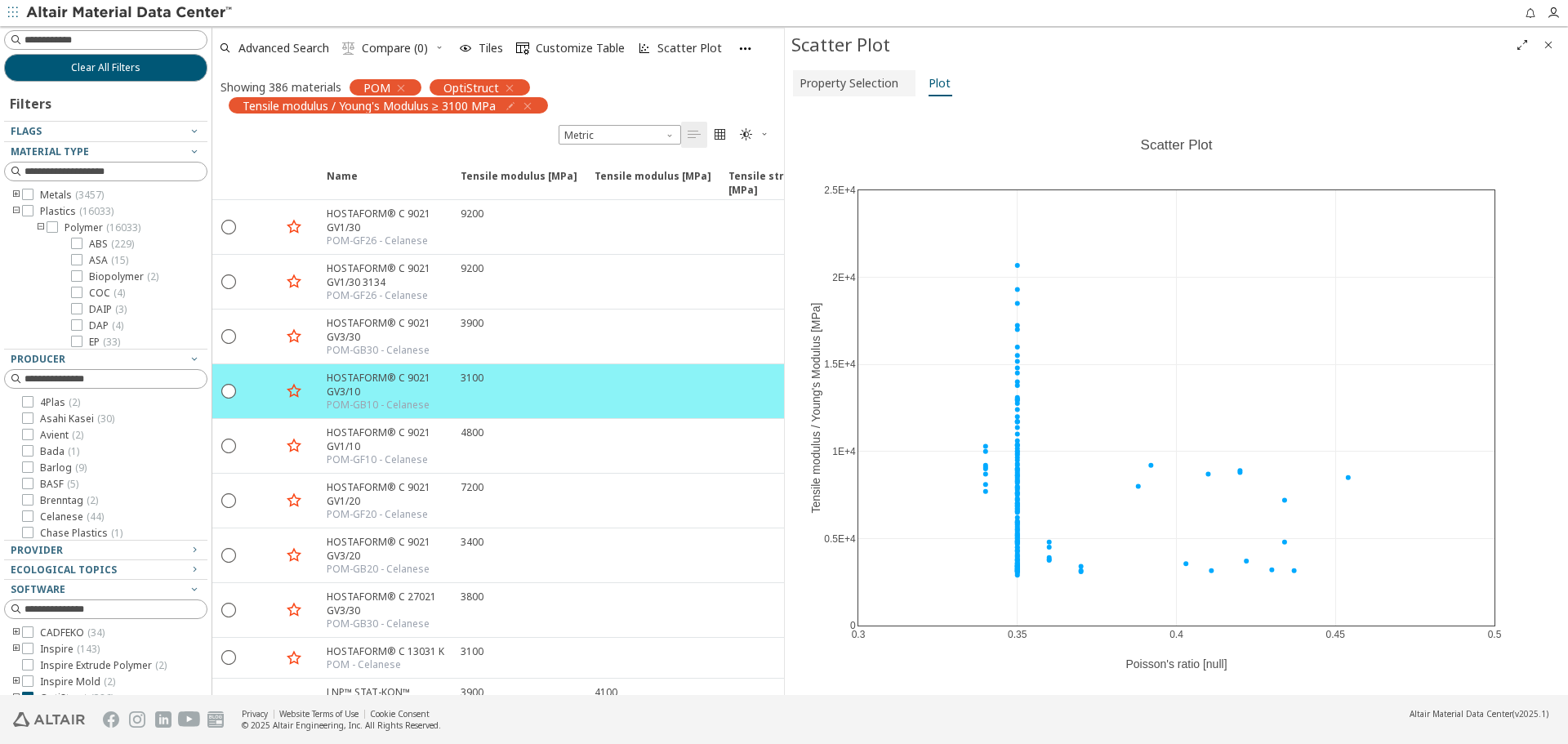
click at [842, 82] on span "Property Selection" at bounding box center [848, 84] width 99 height 26
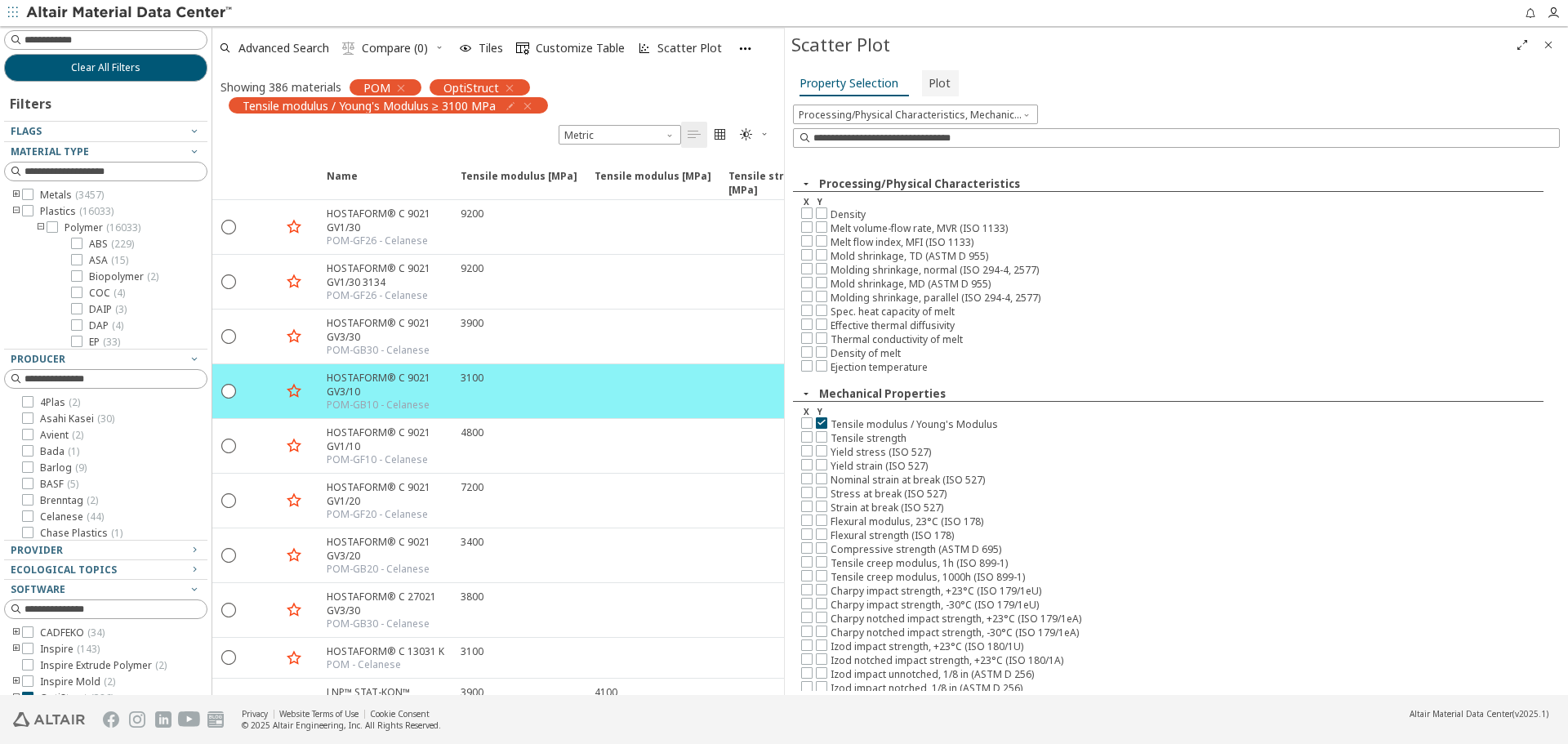
click at [928, 79] on span "Plot" at bounding box center [938, 84] width 22 height 26
